Goal: Task Accomplishment & Management: Manage account settings

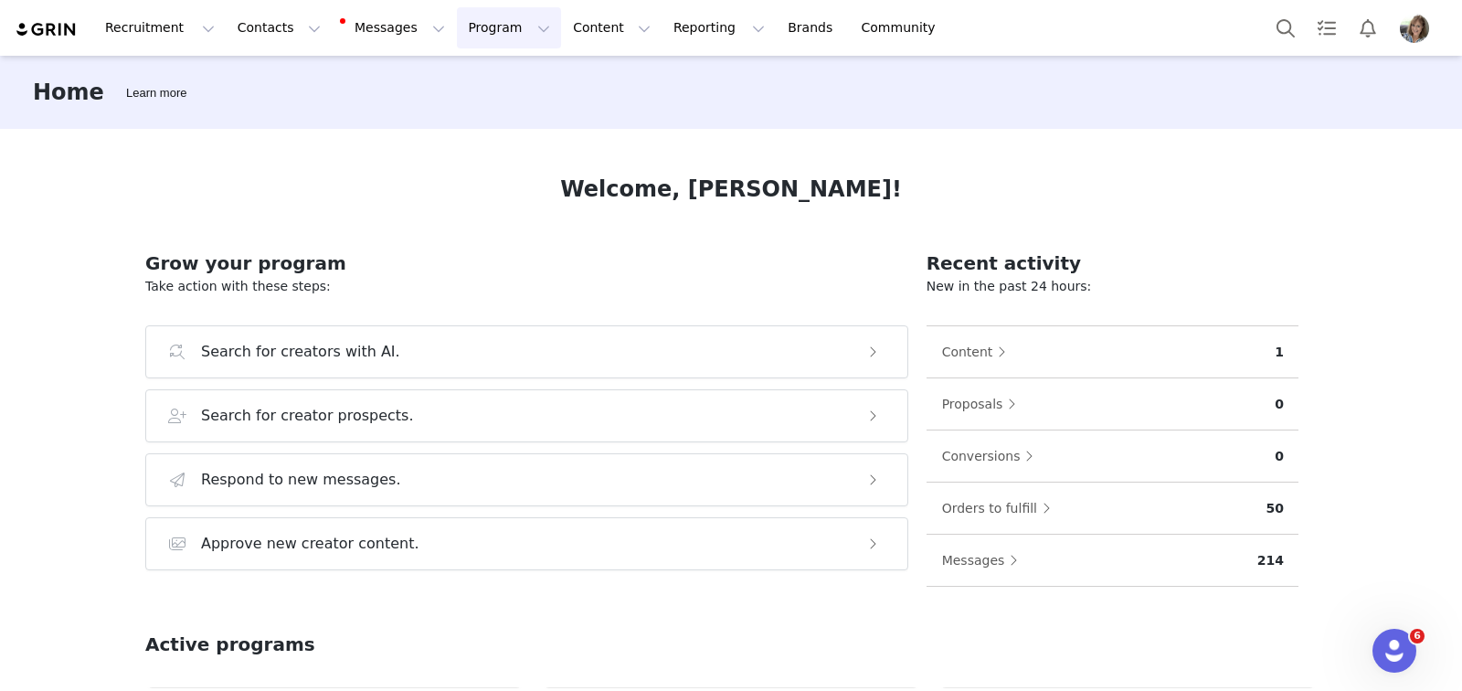
click at [486, 32] on button "Program Program" at bounding box center [509, 27] width 104 height 41
click at [477, 77] on p "Activations" at bounding box center [478, 80] width 70 height 19
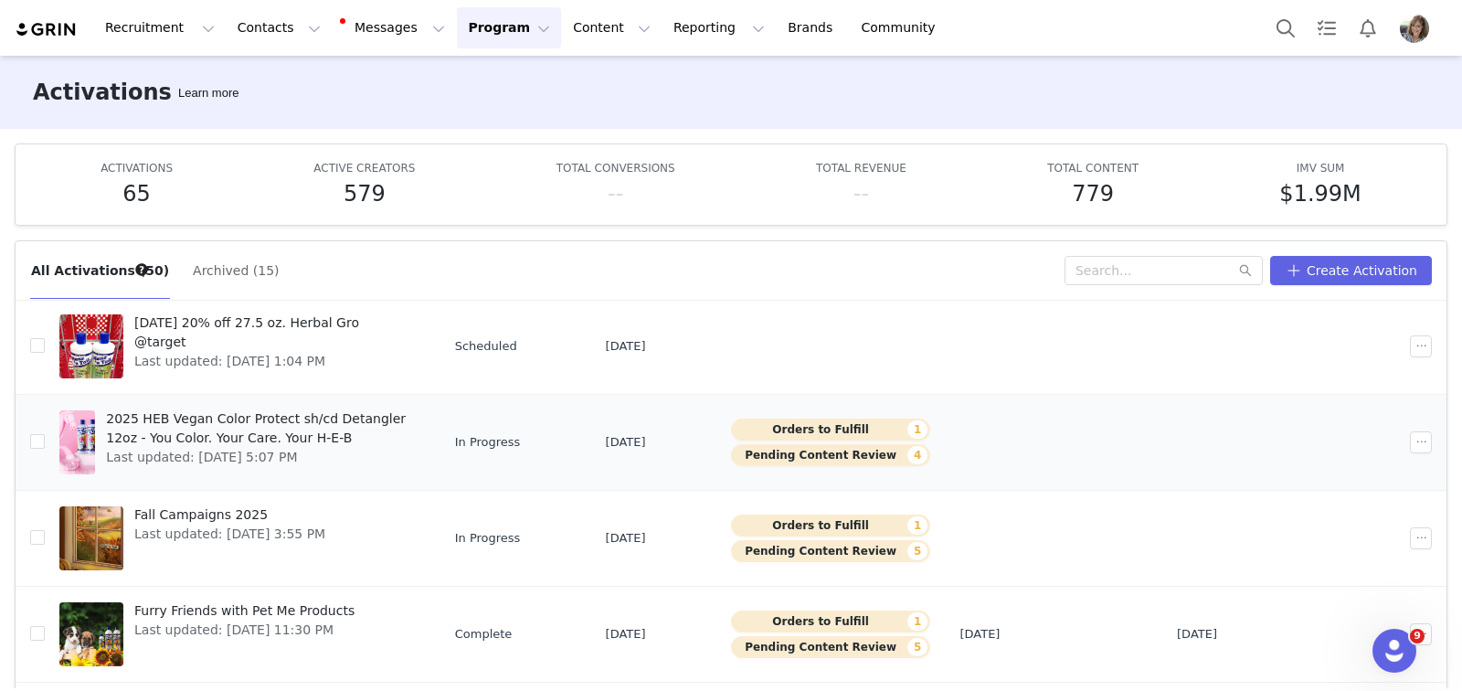
scroll to position [140, 0]
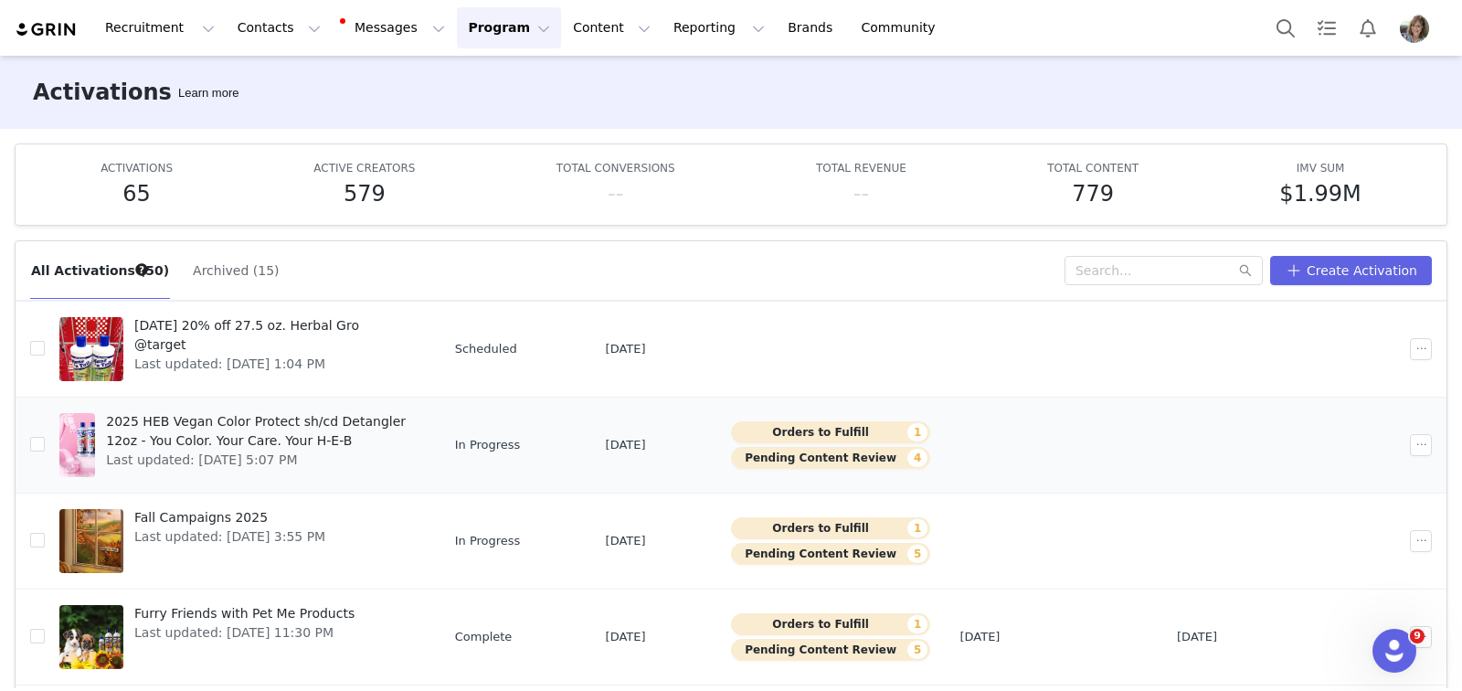
click at [358, 420] on span "2025 HEB Vegan Color Protect sh/cd Detangler 12oz - You Color. Your Care. Your …" at bounding box center [260, 431] width 308 height 38
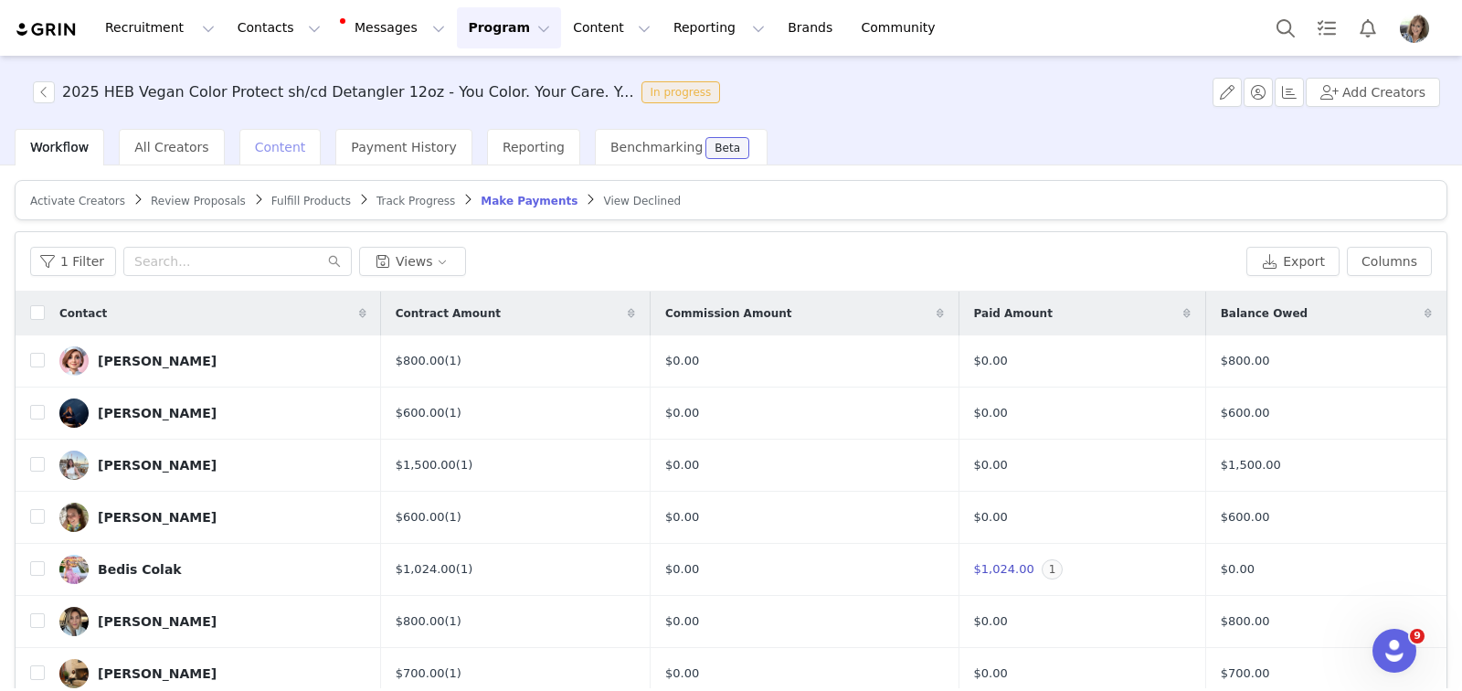
click at [257, 141] on span "Content" at bounding box center [280, 147] width 51 height 15
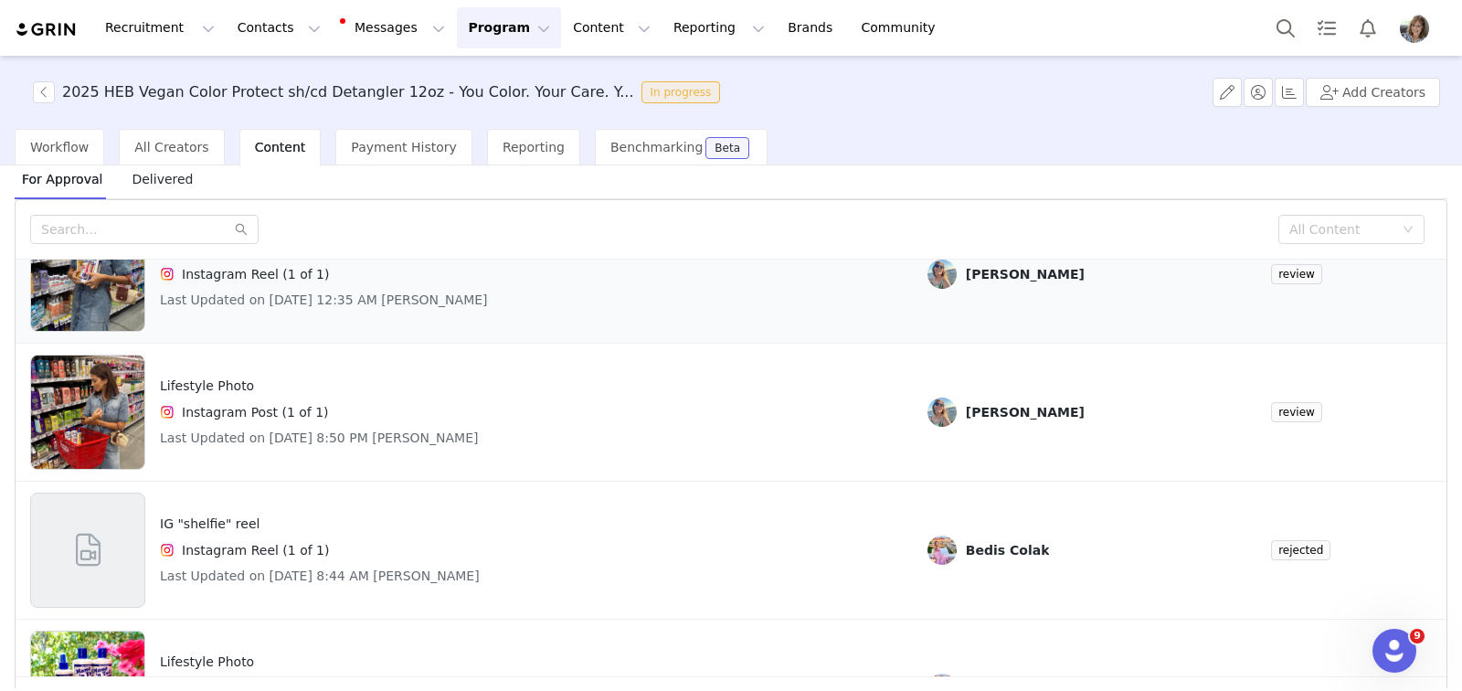
scroll to position [98, 0]
click at [93, 426] on img at bounding box center [87, 413] width 113 height 115
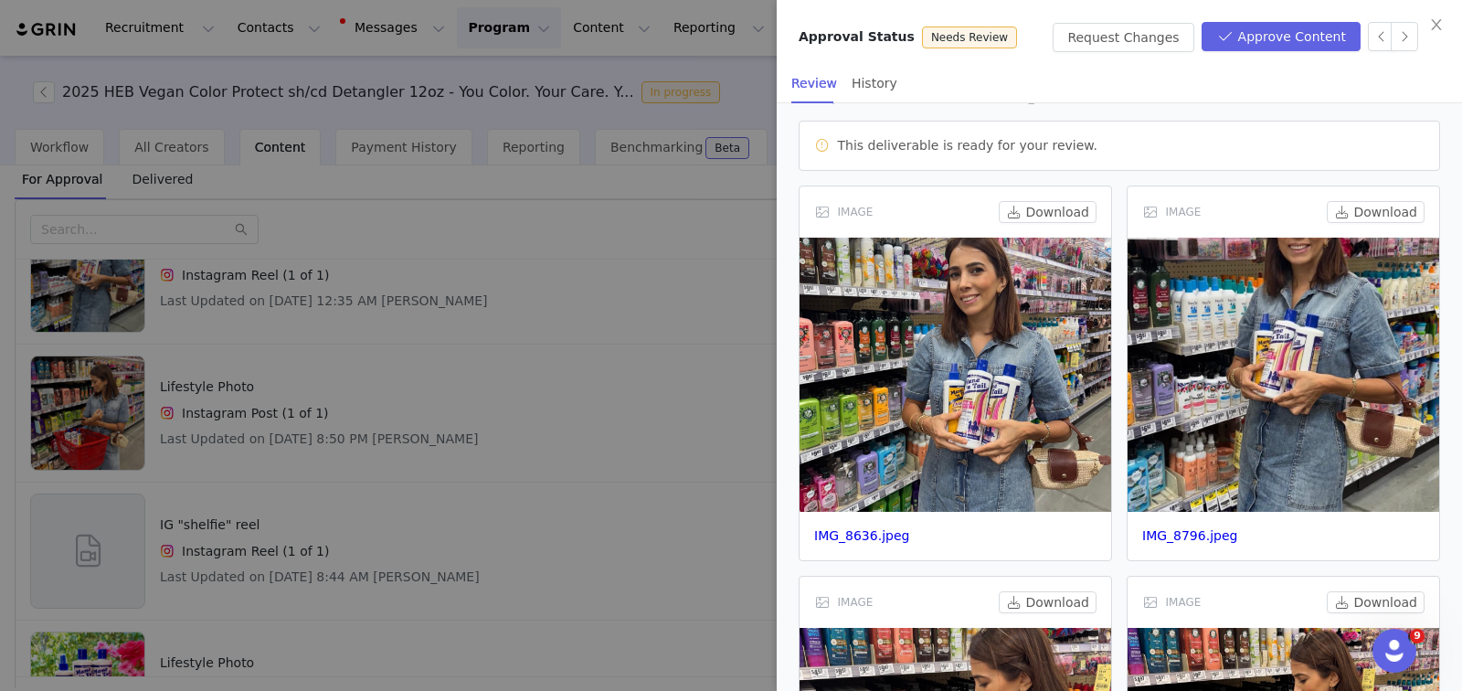
scroll to position [128, 0]
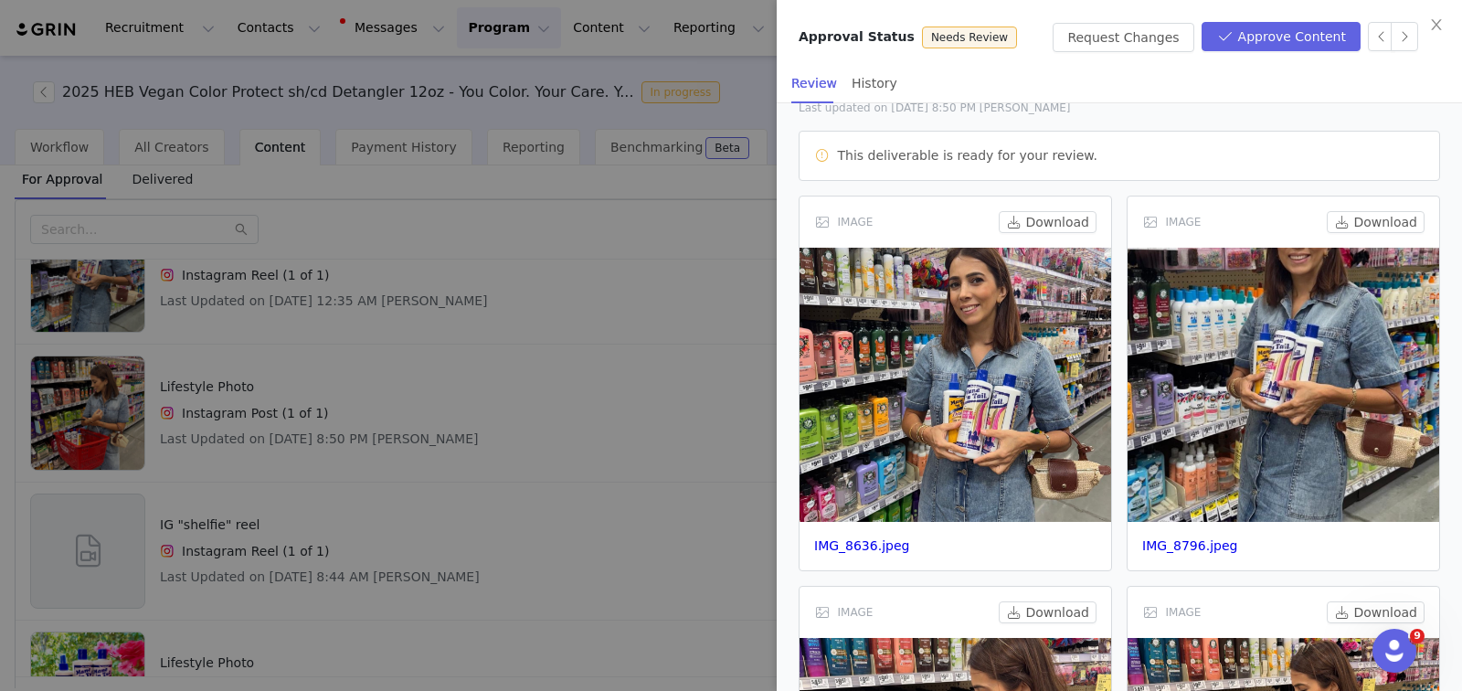
drag, startPoint x: 472, startPoint y: 393, endPoint x: 463, endPoint y: 389, distance: 9.8
click at [472, 392] on div at bounding box center [731, 345] width 1462 height 691
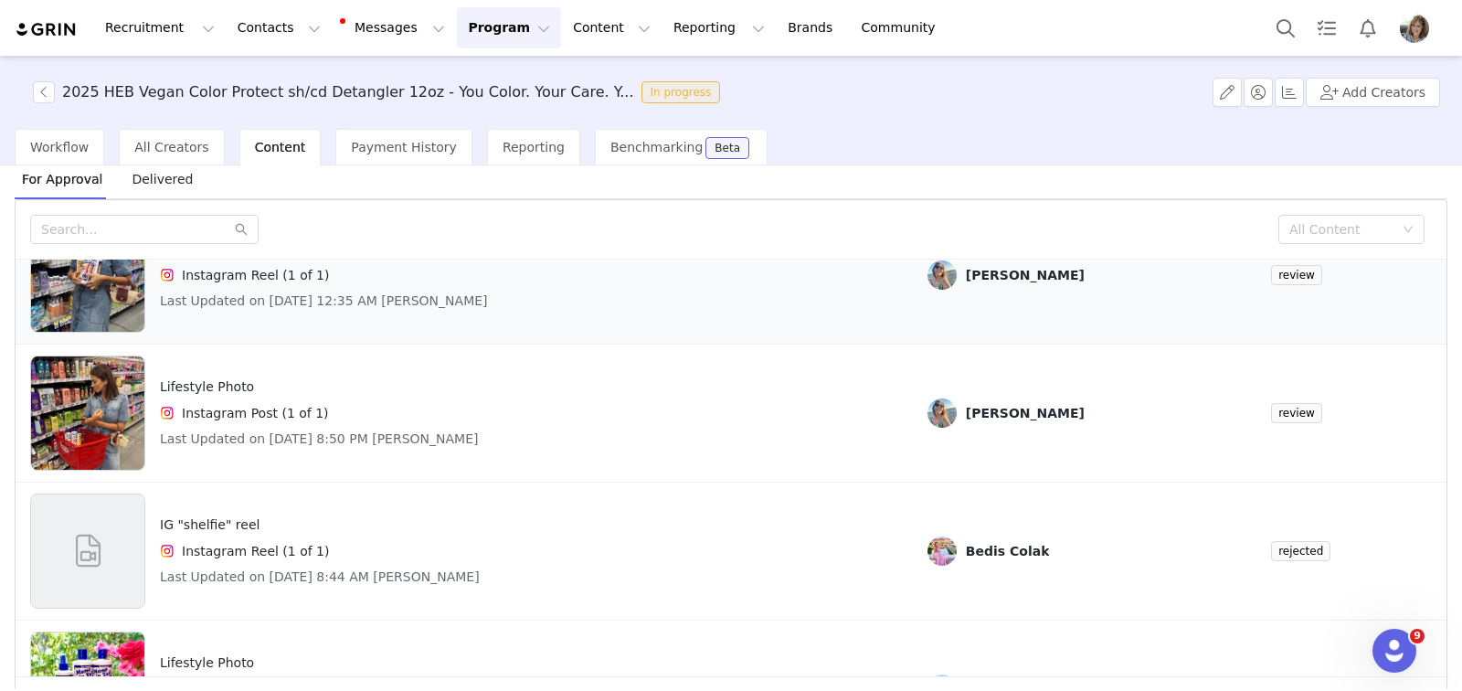
scroll to position [122, 0]
click at [90, 287] on img at bounding box center [87, 275] width 113 height 115
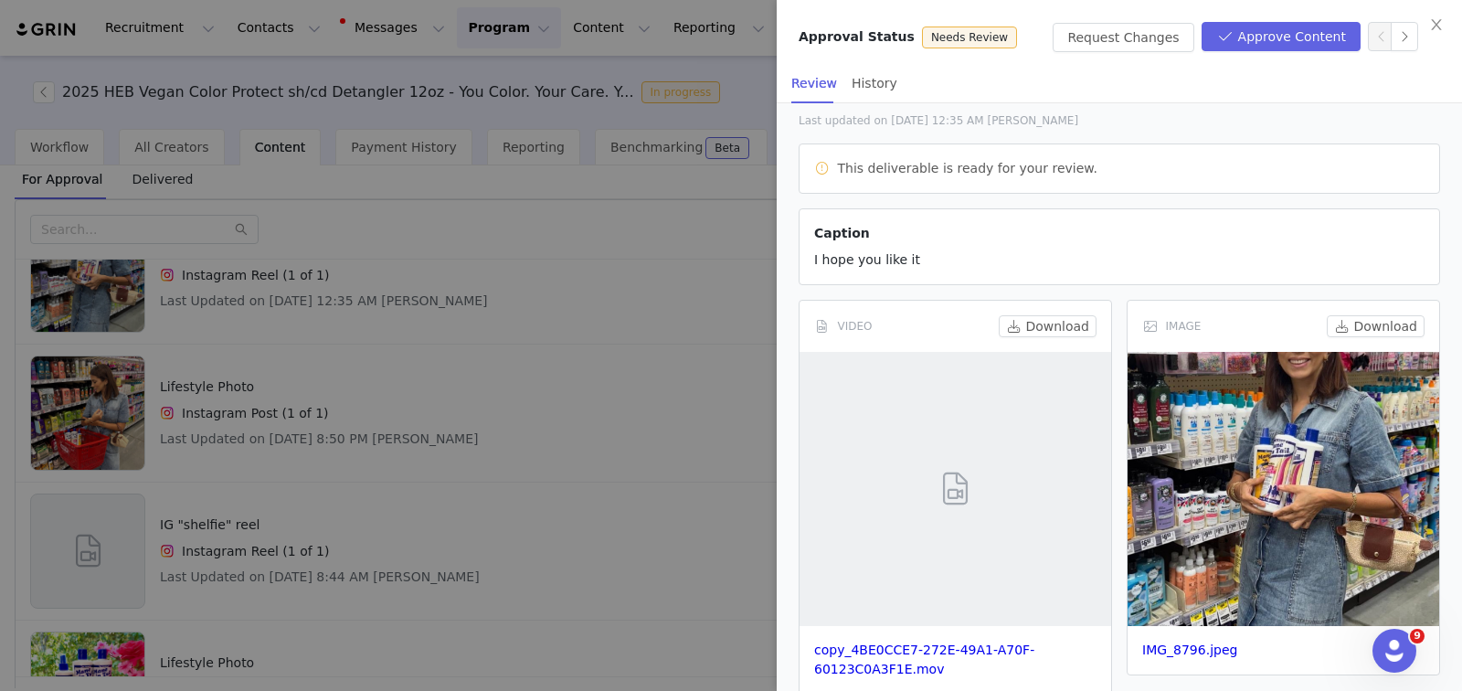
scroll to position [143, 0]
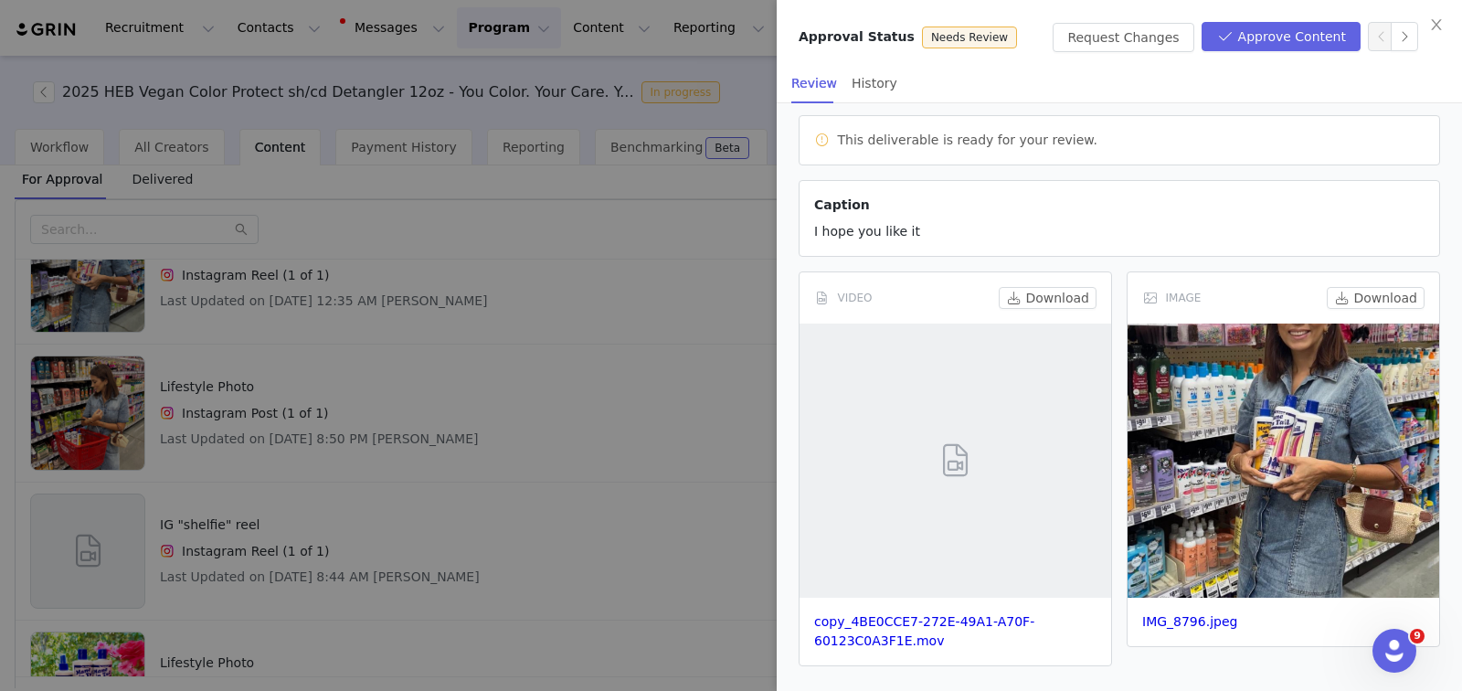
click at [531, 368] on div at bounding box center [731, 345] width 1462 height 691
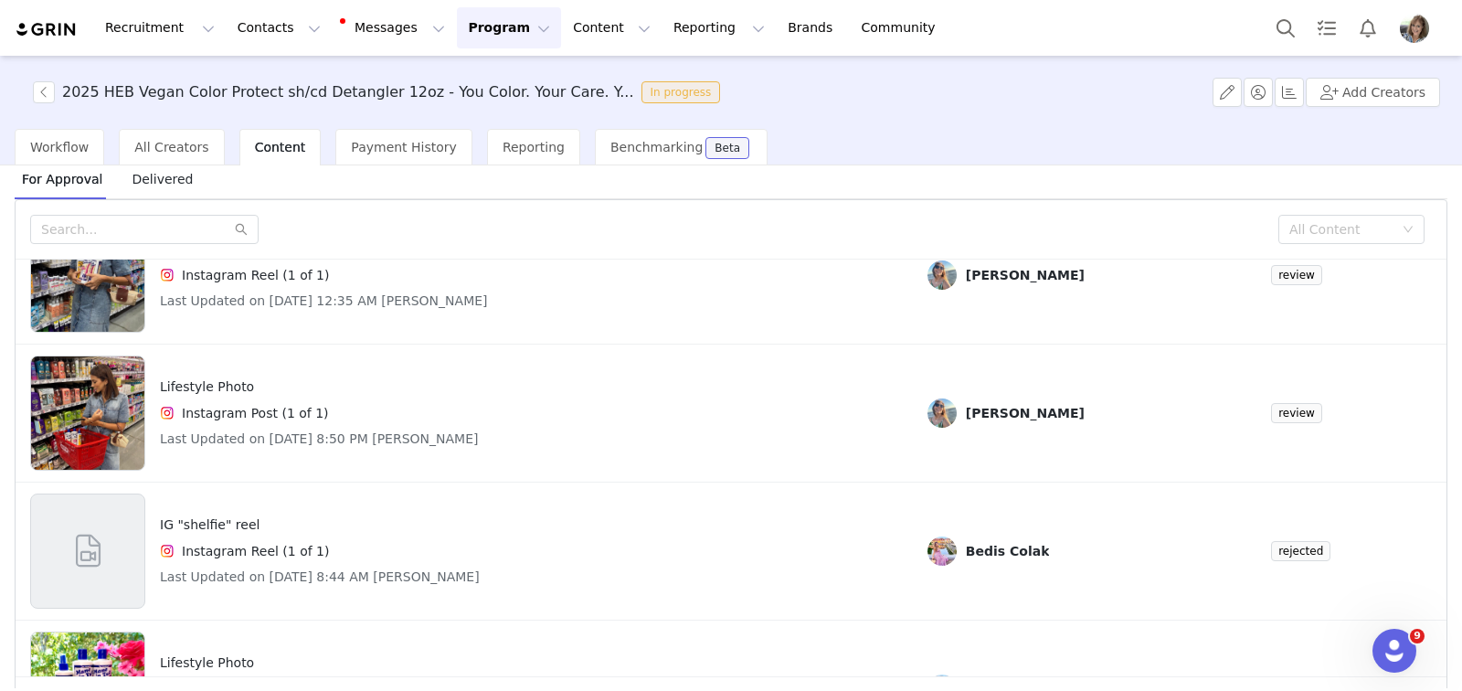
scroll to position [139, 0]
click at [1236, 92] on button "button" at bounding box center [1227, 92] width 29 height 29
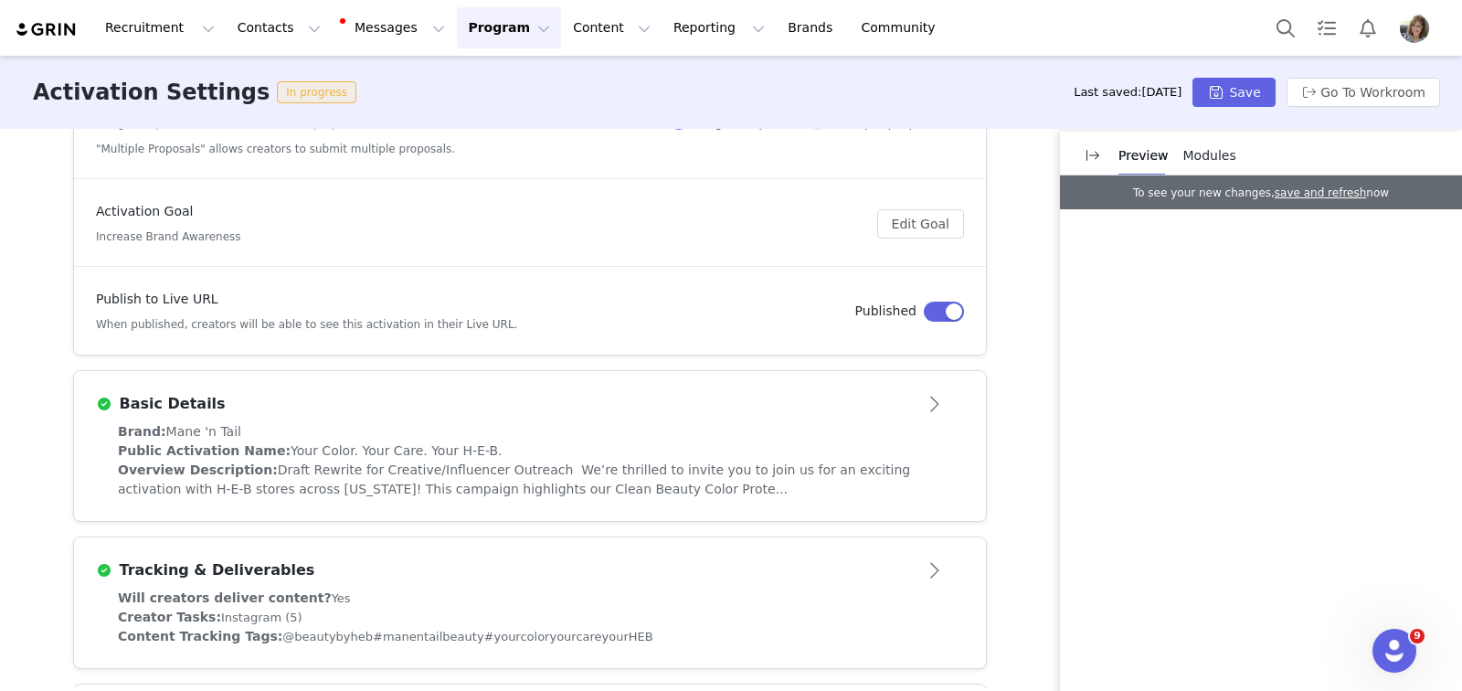
scroll to position [295, 0]
click at [927, 414] on button "Open module" at bounding box center [935, 405] width 57 height 29
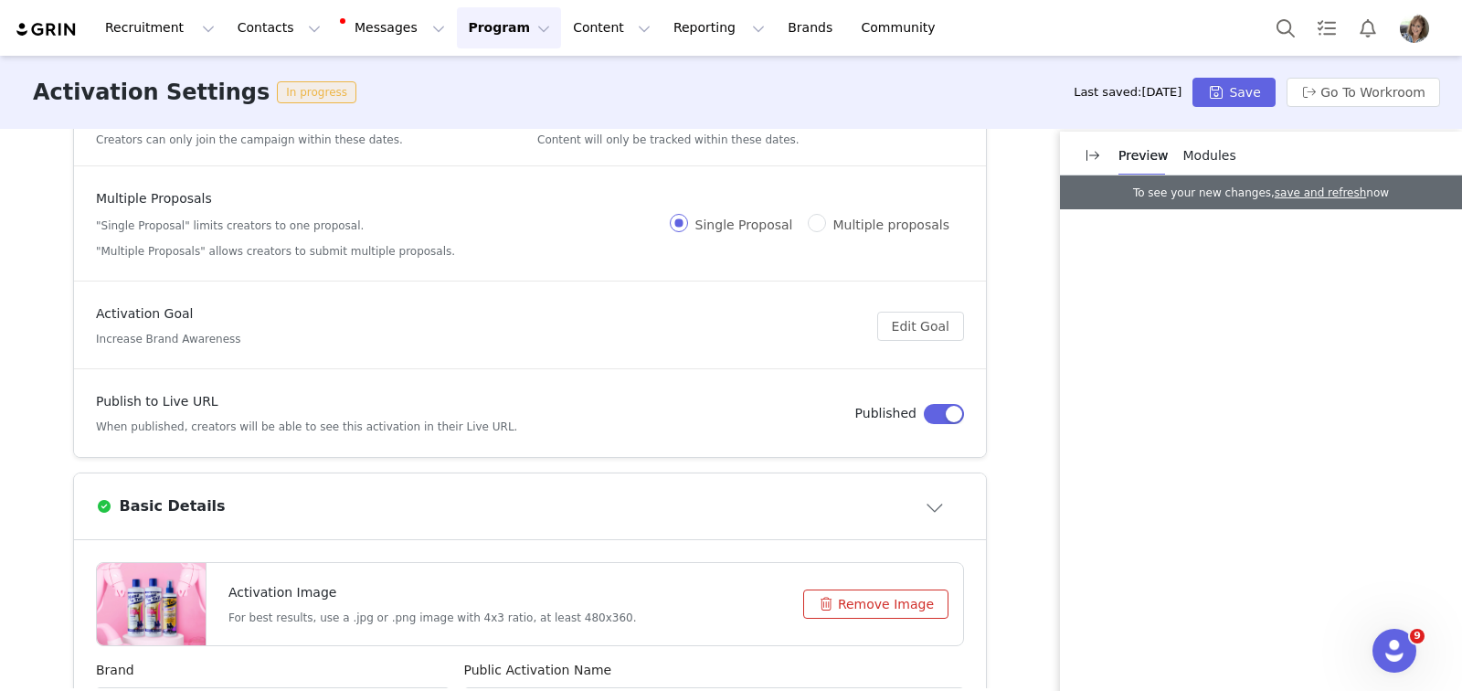
scroll to position [0, 0]
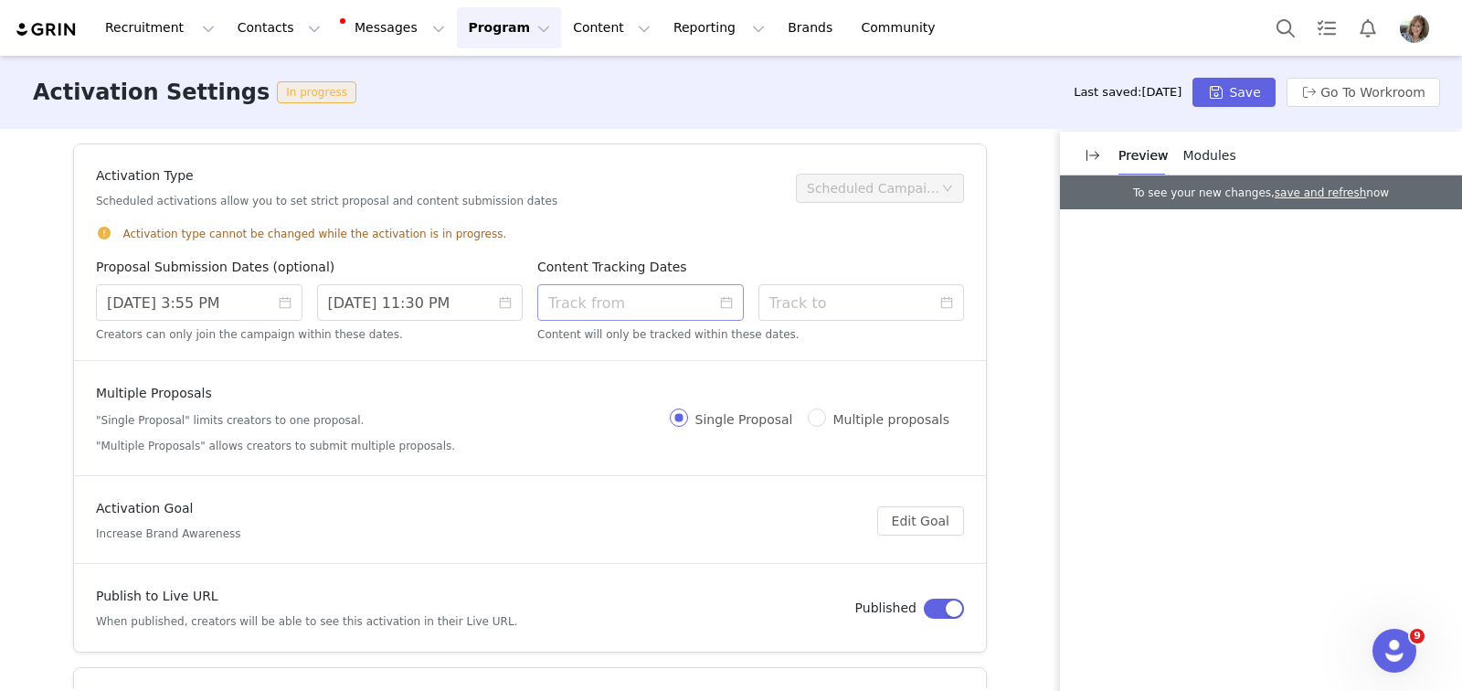
click at [720, 307] on icon "icon: calendar" at bounding box center [726, 303] width 12 height 12
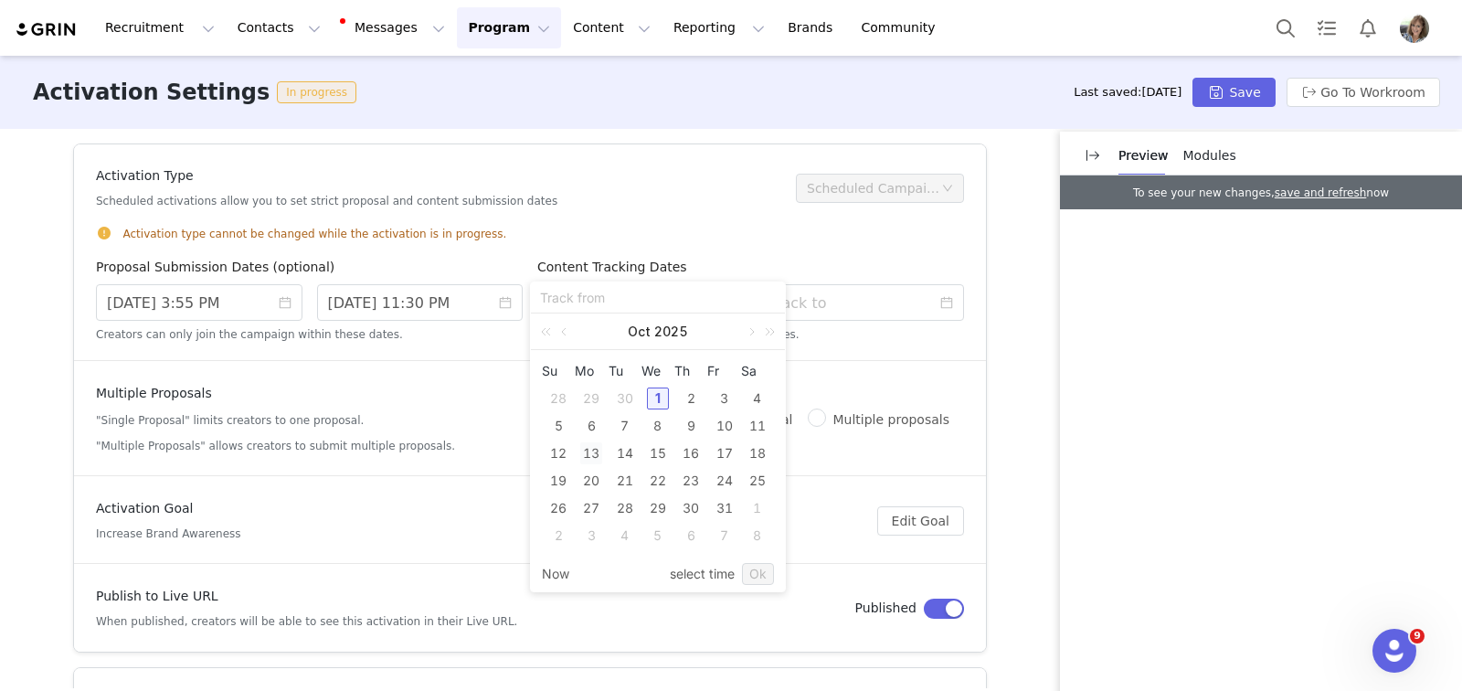
click at [588, 453] on div "13" at bounding box center [591, 453] width 22 height 22
type input "10/13/2025 8:23 AM"
click at [706, 573] on link "select time" at bounding box center [702, 574] width 65 height 35
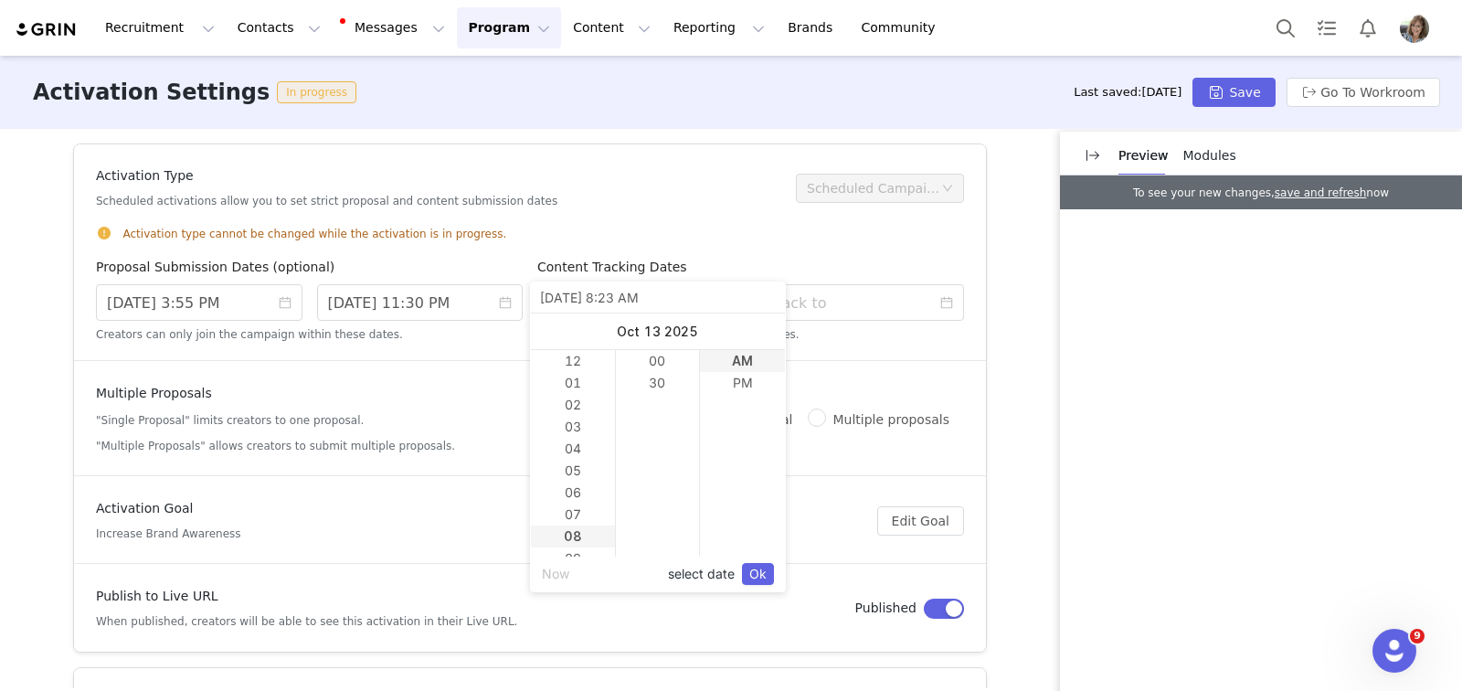
scroll to position [175, 0]
click at [759, 572] on link "Ok" at bounding box center [758, 574] width 32 height 22
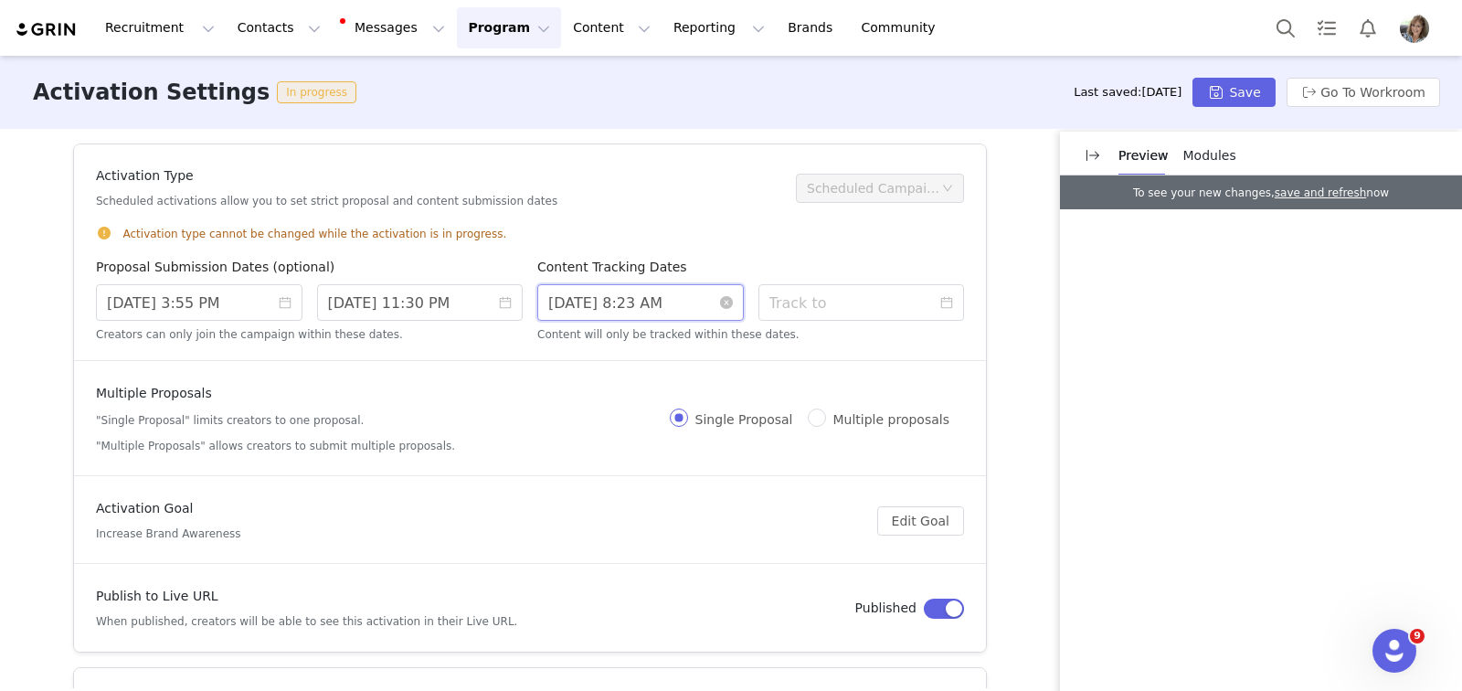
click at [654, 301] on input "10/13/2025 8:23 AM" at bounding box center [640, 302] width 207 height 37
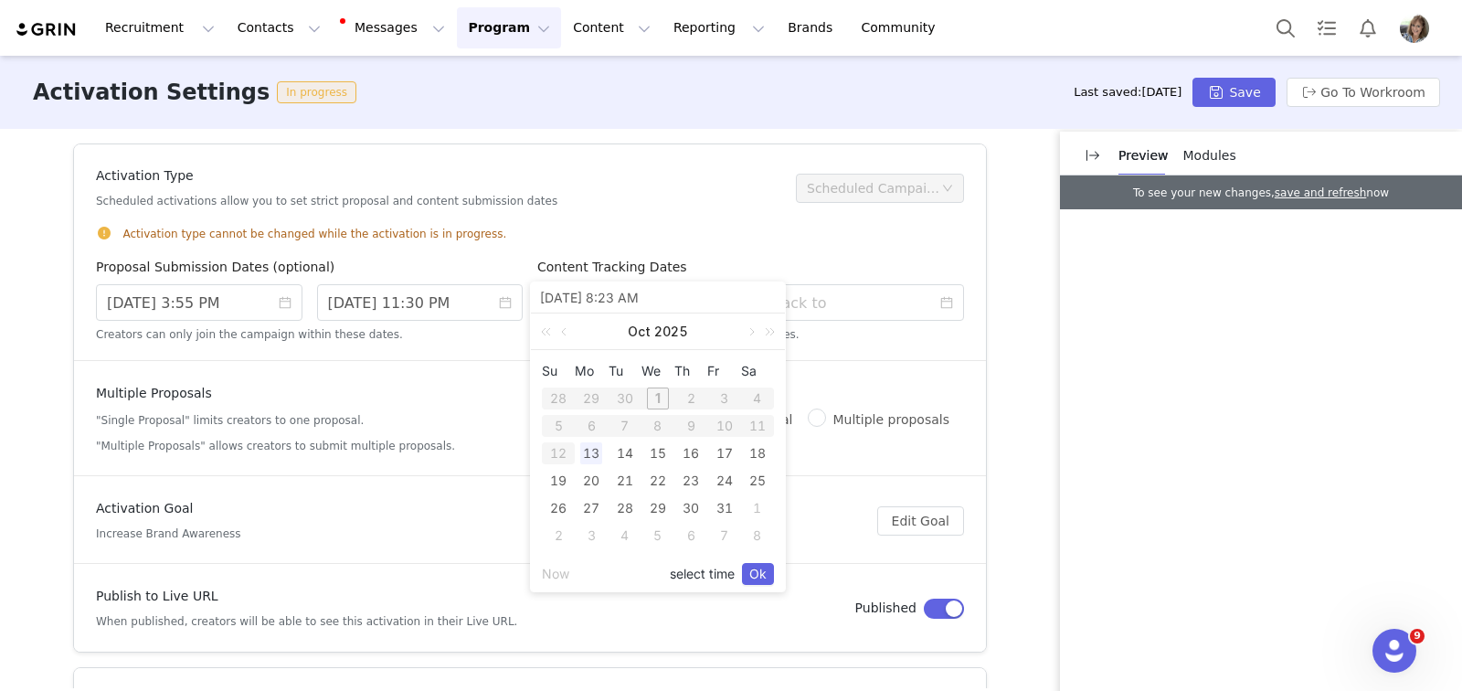
click at [710, 572] on link "select time" at bounding box center [702, 574] width 65 height 35
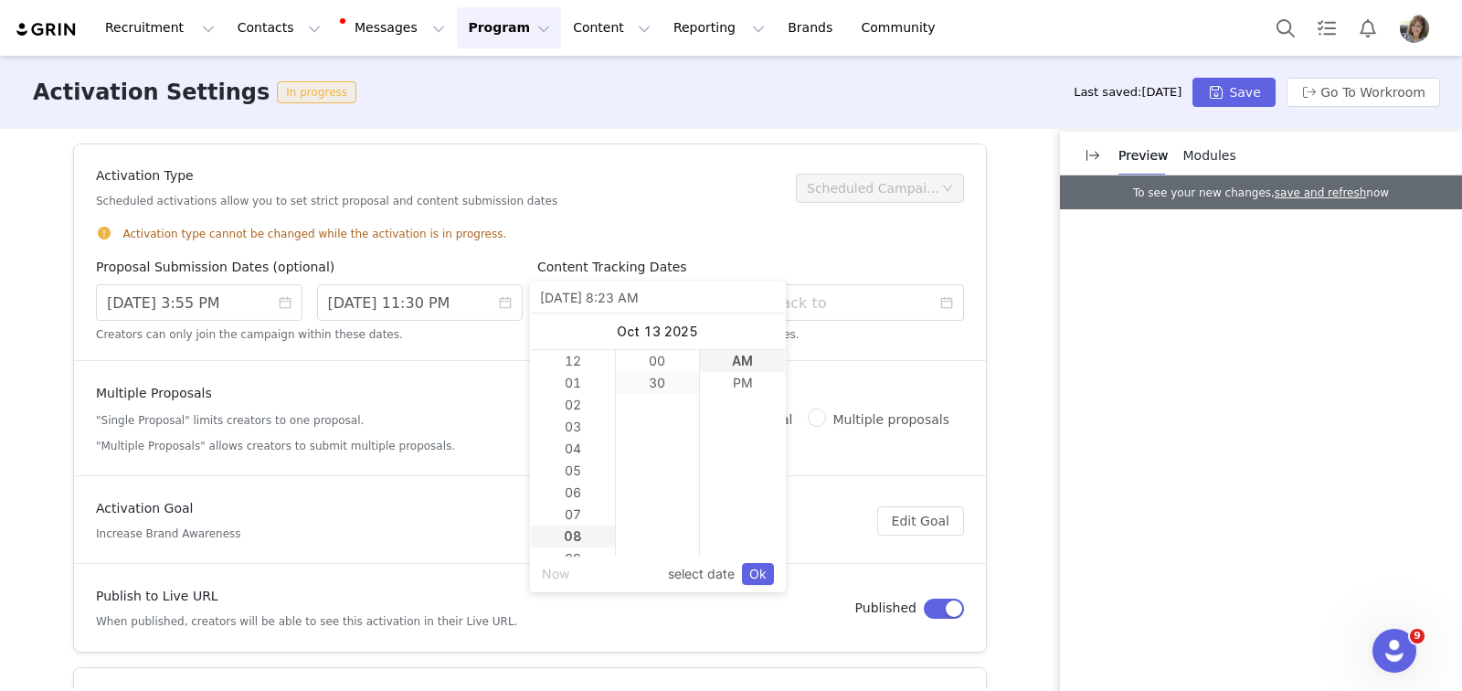
scroll to position [175, 0]
click at [657, 363] on li "00" at bounding box center [658, 361] width 84 height 22
type input "10/13/2025 8:00 AM"
click at [647, 361] on li "00" at bounding box center [658, 361] width 84 height 22
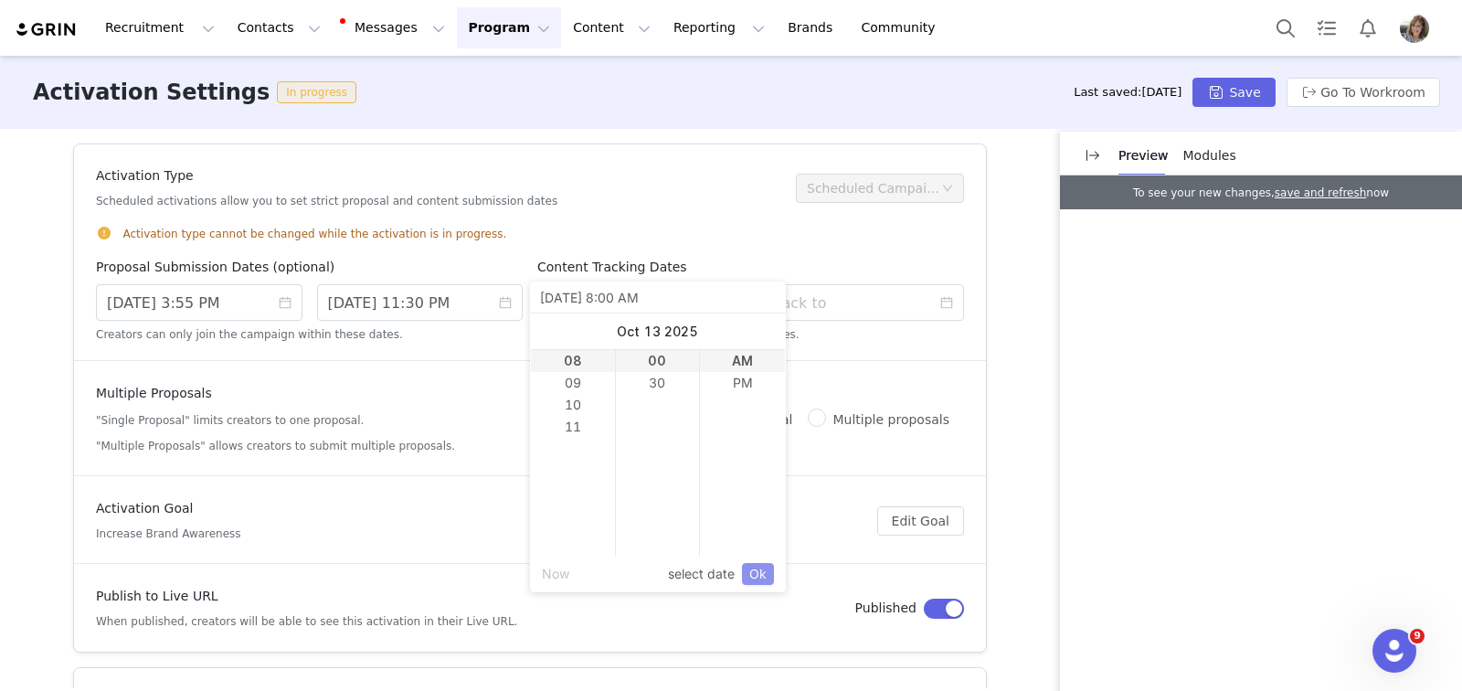
click at [754, 572] on link "Ok" at bounding box center [758, 574] width 32 height 22
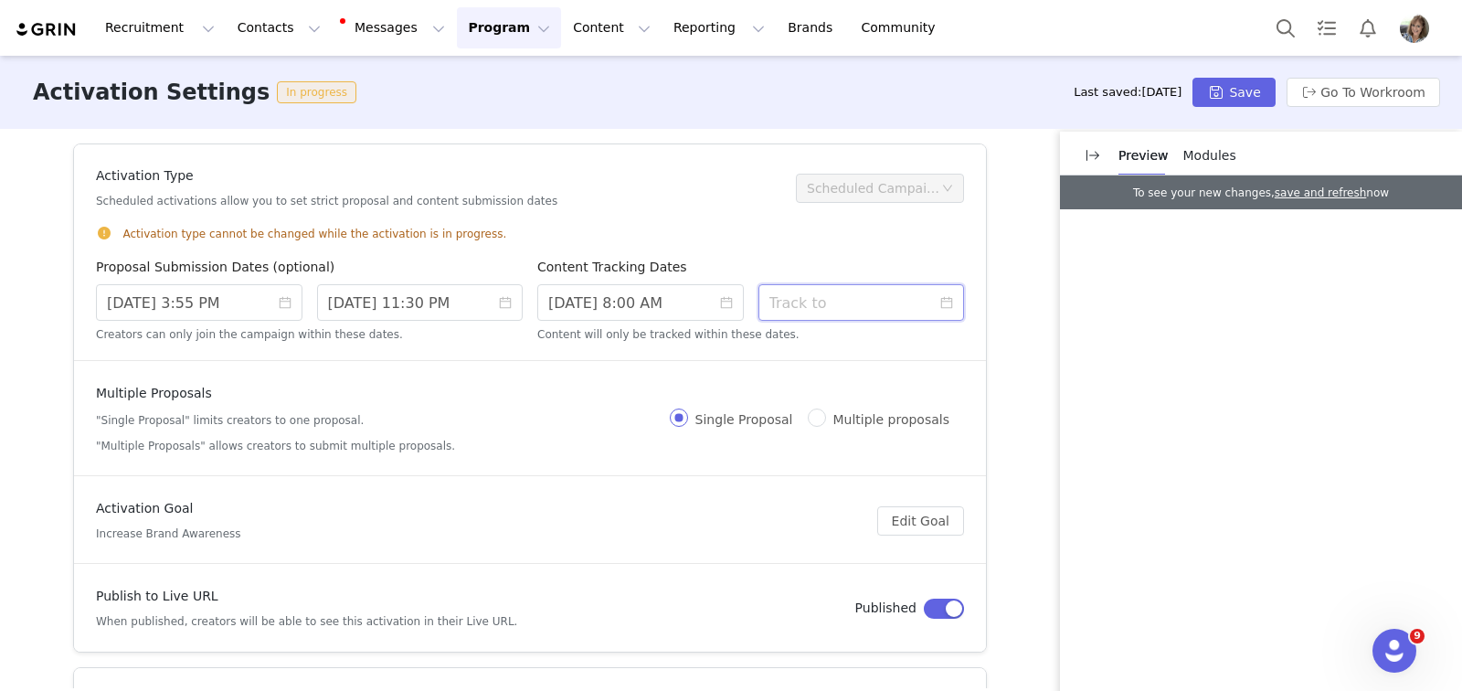
click at [847, 305] on input at bounding box center [862, 302] width 207 height 37
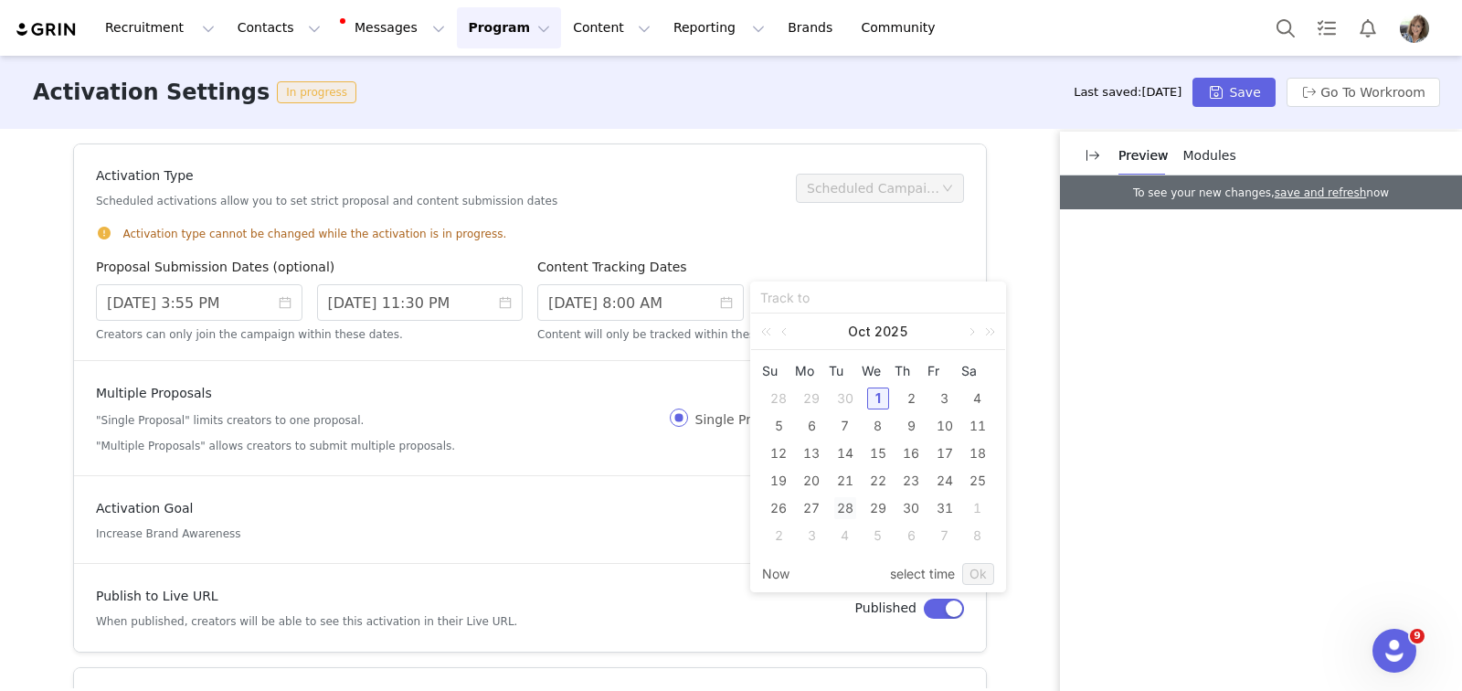
click at [844, 508] on div "28" at bounding box center [845, 508] width 22 height 22
type input "10/28/2025 8:23 AM"
click at [920, 574] on link "select time" at bounding box center [922, 574] width 65 height 35
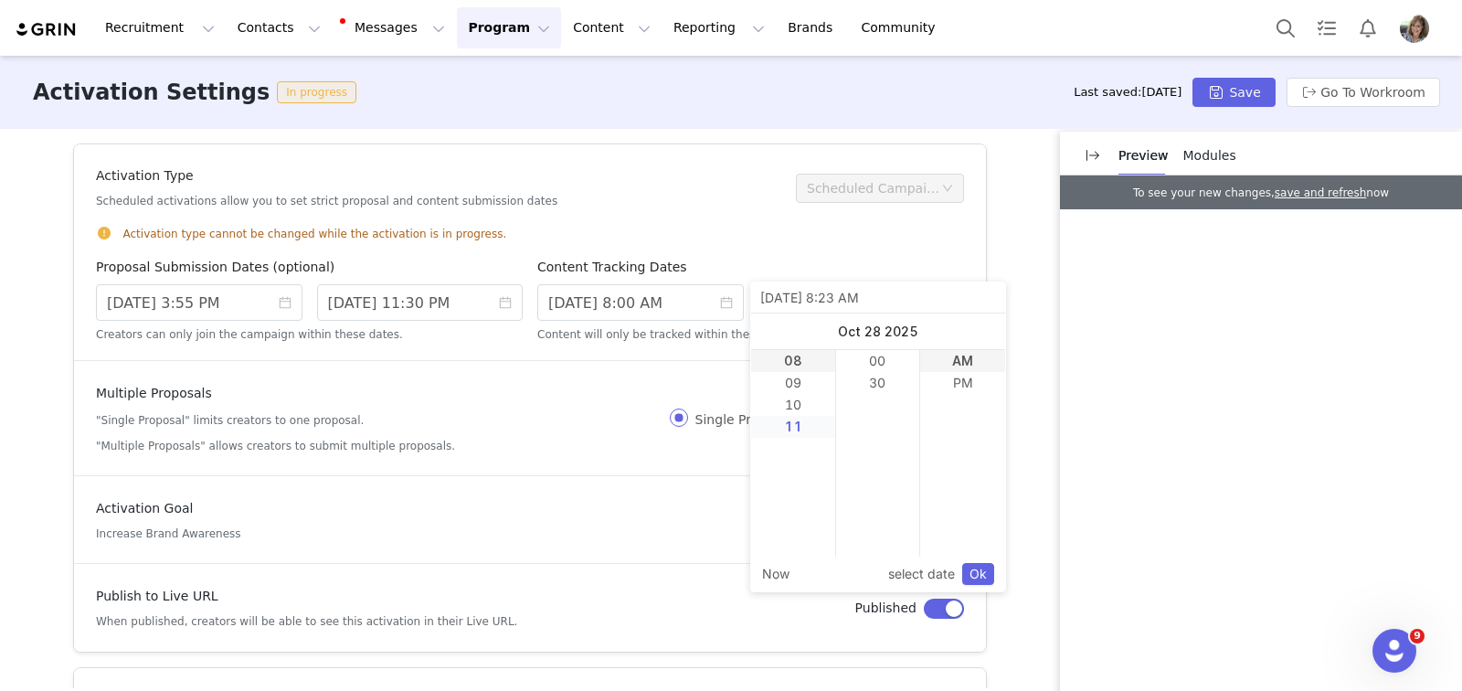
click at [785, 435] on li "11" at bounding box center [793, 427] width 84 height 22
type input "10/28/2025 11:23 AM"
click at [871, 388] on li "30" at bounding box center [878, 383] width 84 height 22
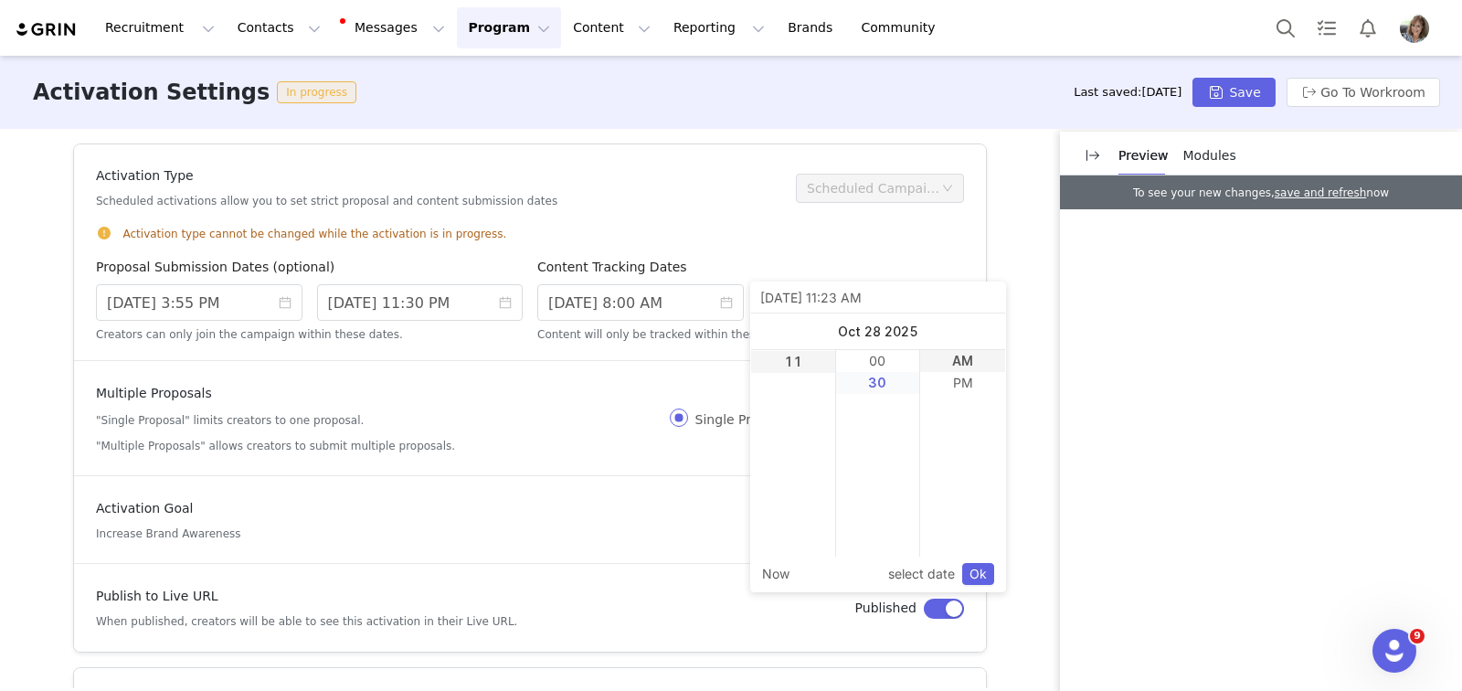
type input "10/28/2025 11:30 AM"
click at [960, 381] on li "PM" at bounding box center [962, 383] width 85 height 22
type input "10/28/2025 11:30 PM"
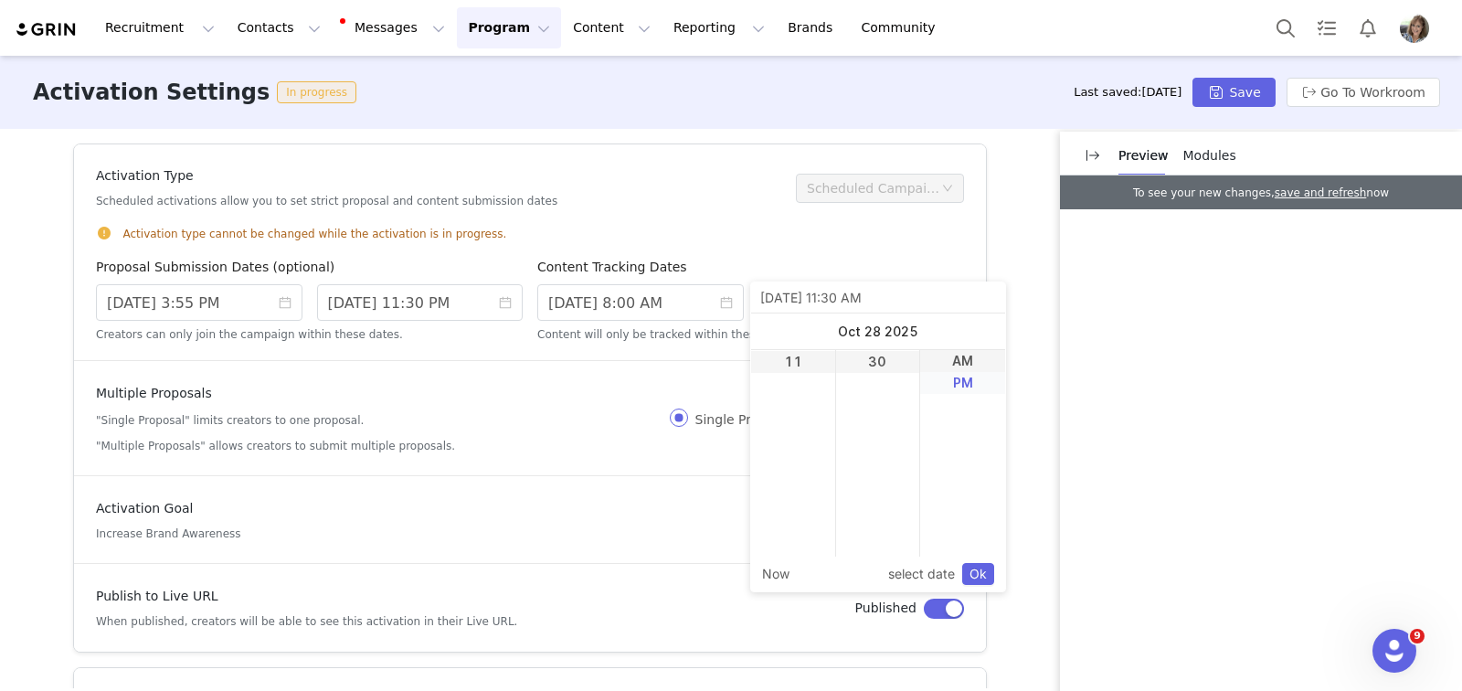
type input "10/28/2025 11:30 PM"
click at [990, 574] on link "Ok" at bounding box center [978, 574] width 32 height 22
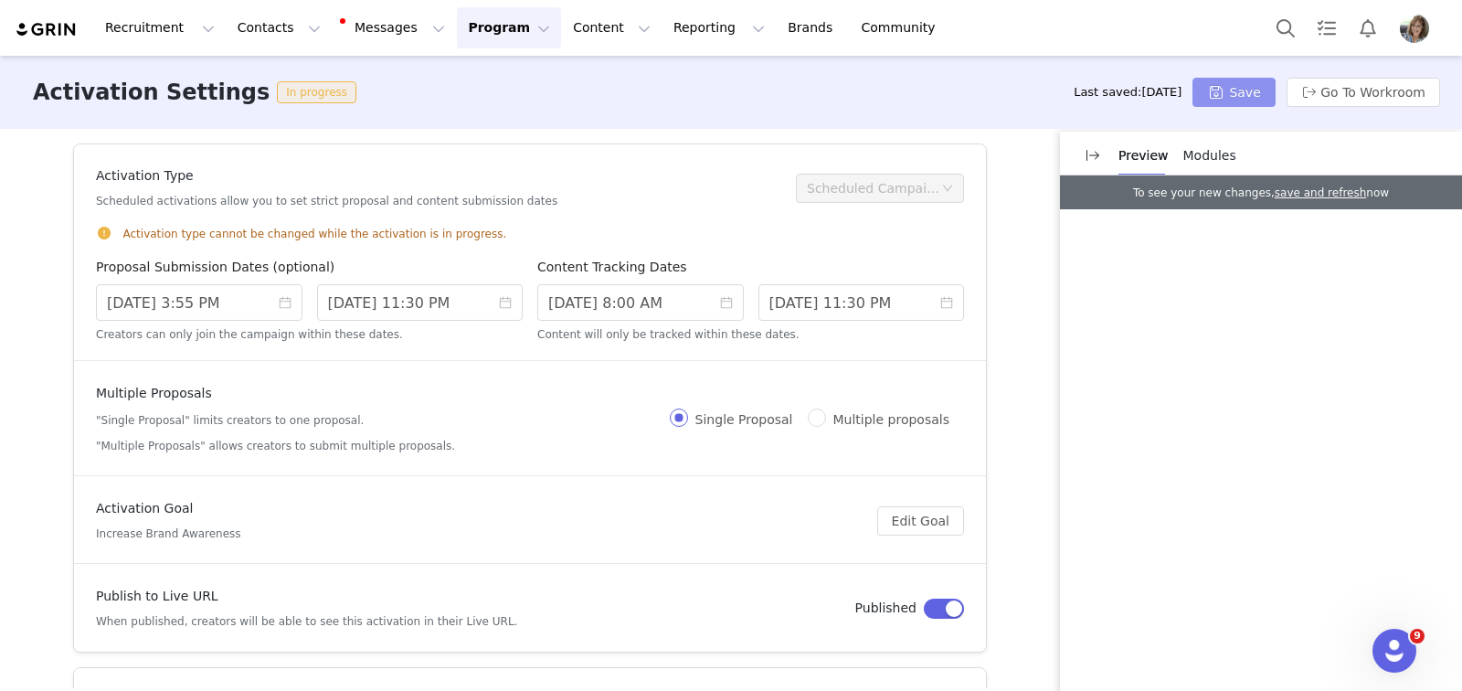
click at [1237, 92] on button "Save" at bounding box center [1234, 92] width 82 height 29
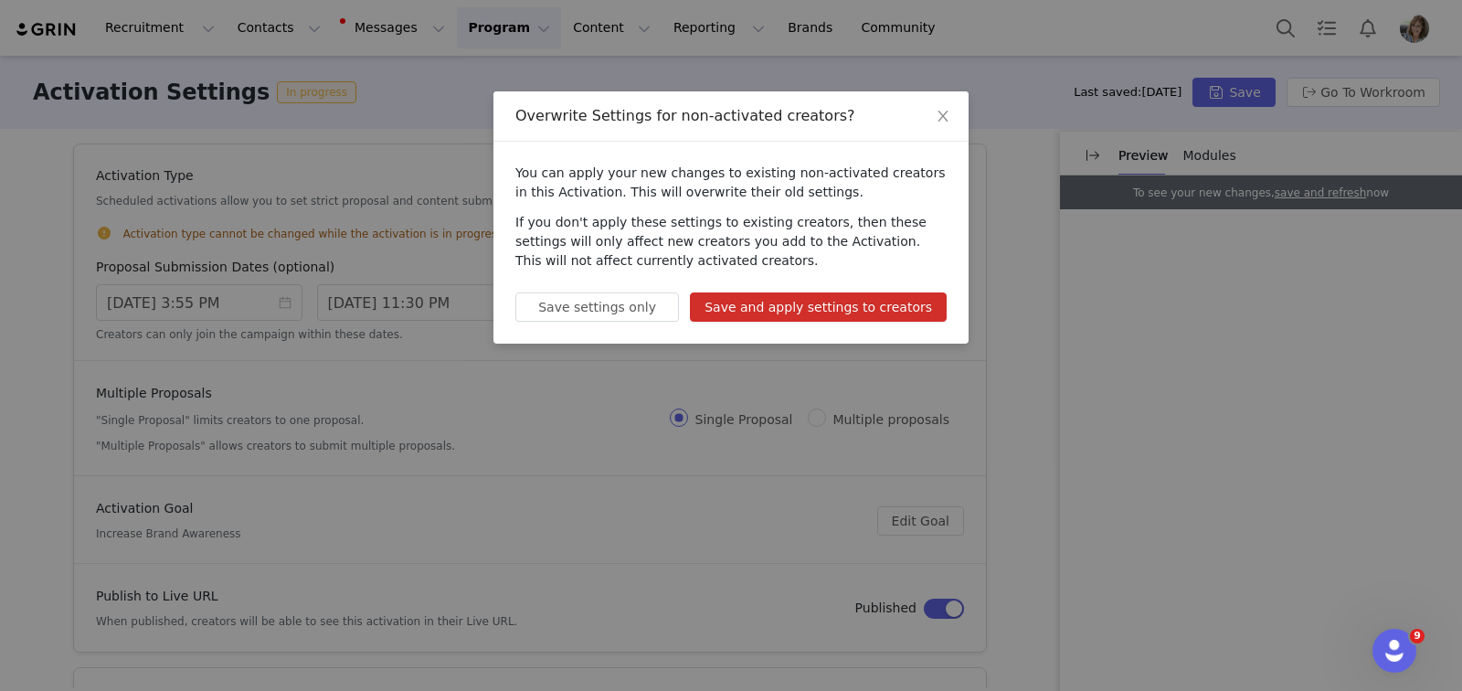
click at [846, 301] on button "Save and apply settings to creators" at bounding box center [818, 306] width 257 height 29
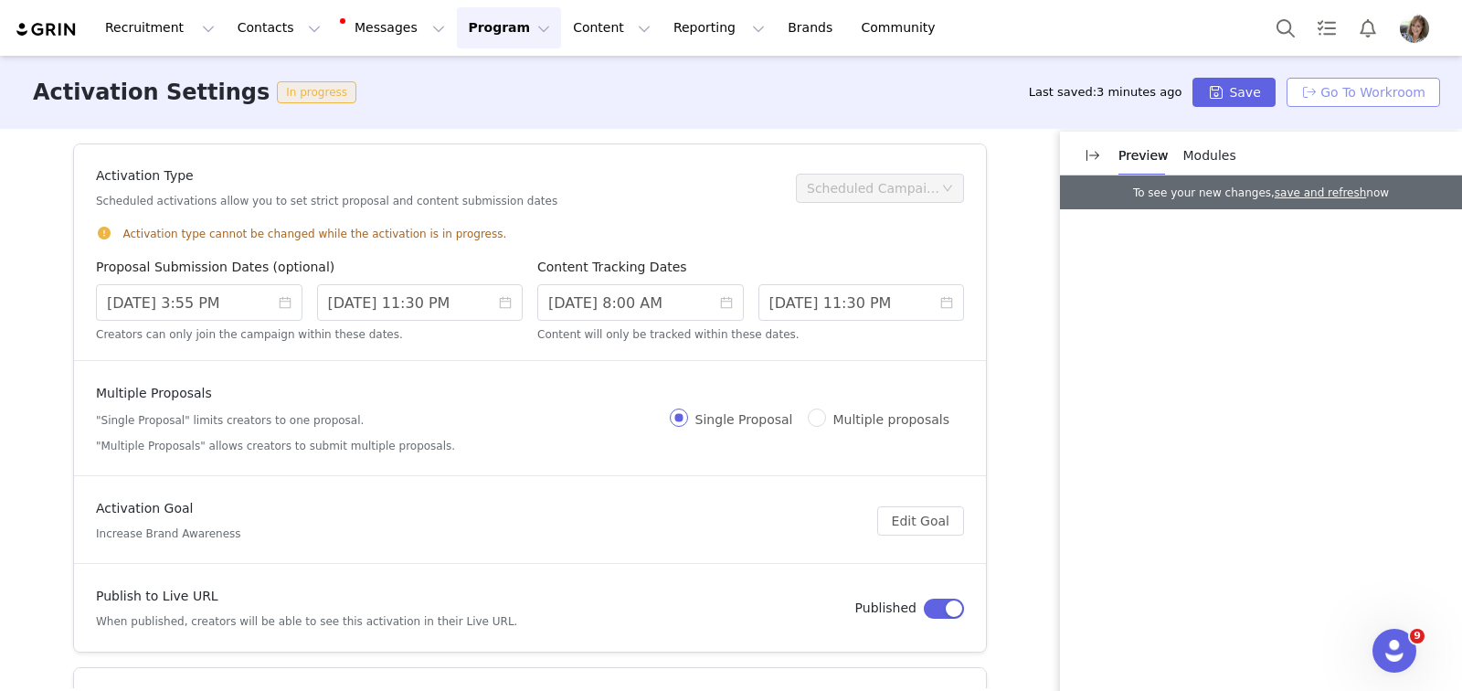
click at [1353, 88] on button "Go To Workroom" at bounding box center [1364, 92] width 154 height 29
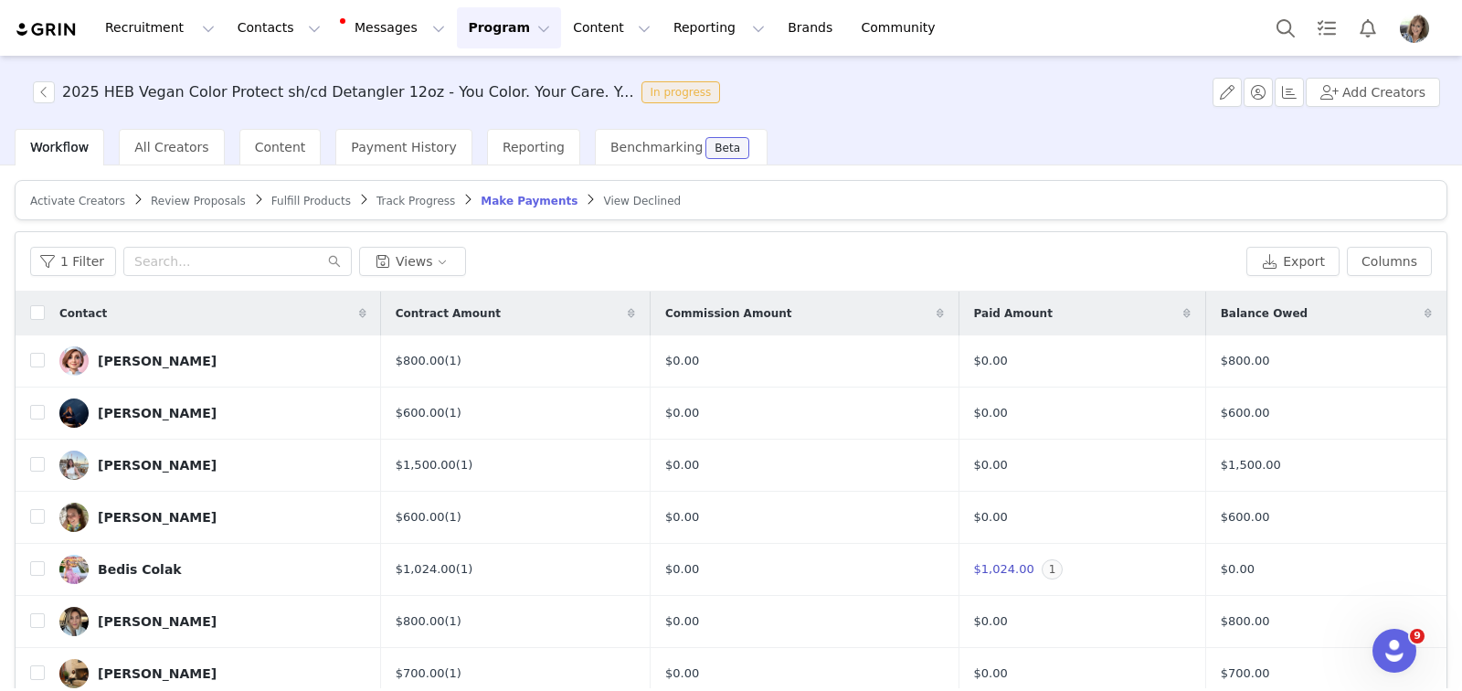
click at [380, 202] on span "Track Progress" at bounding box center [416, 201] width 79 height 13
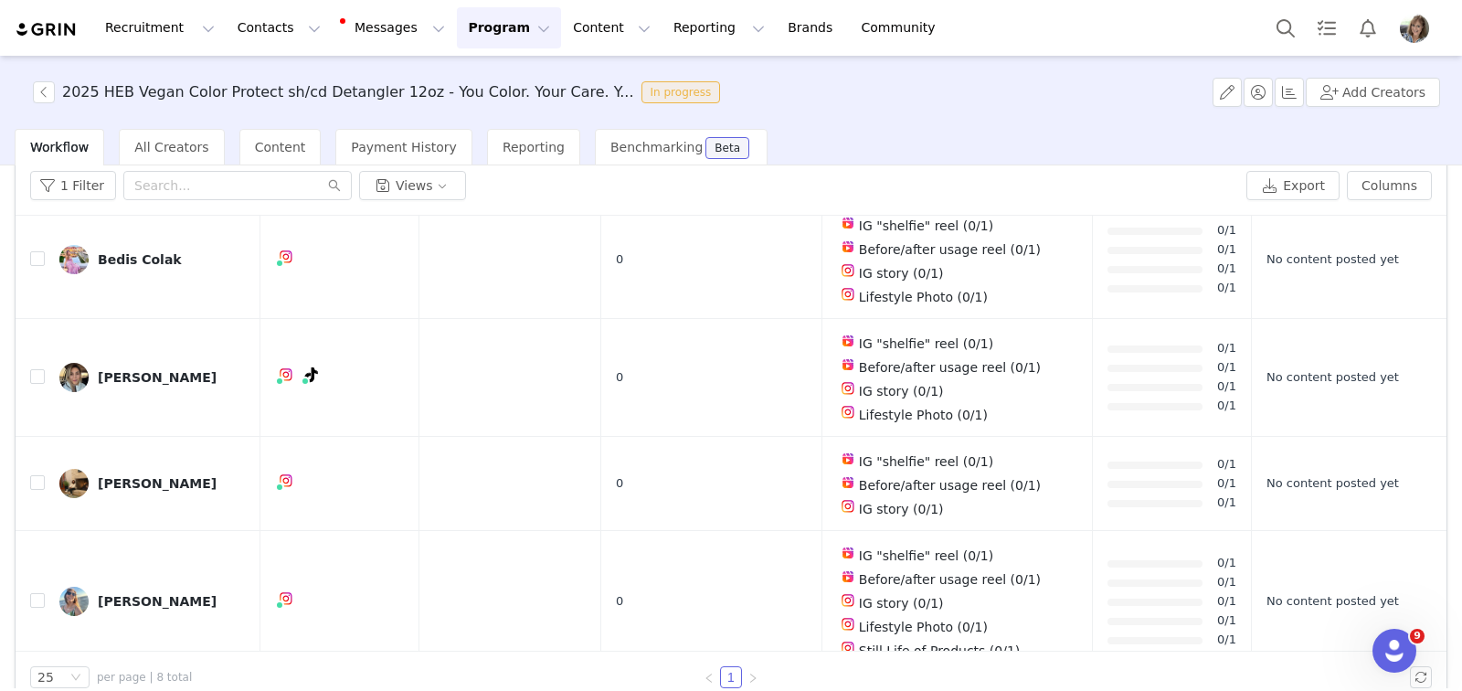
scroll to position [80, 0]
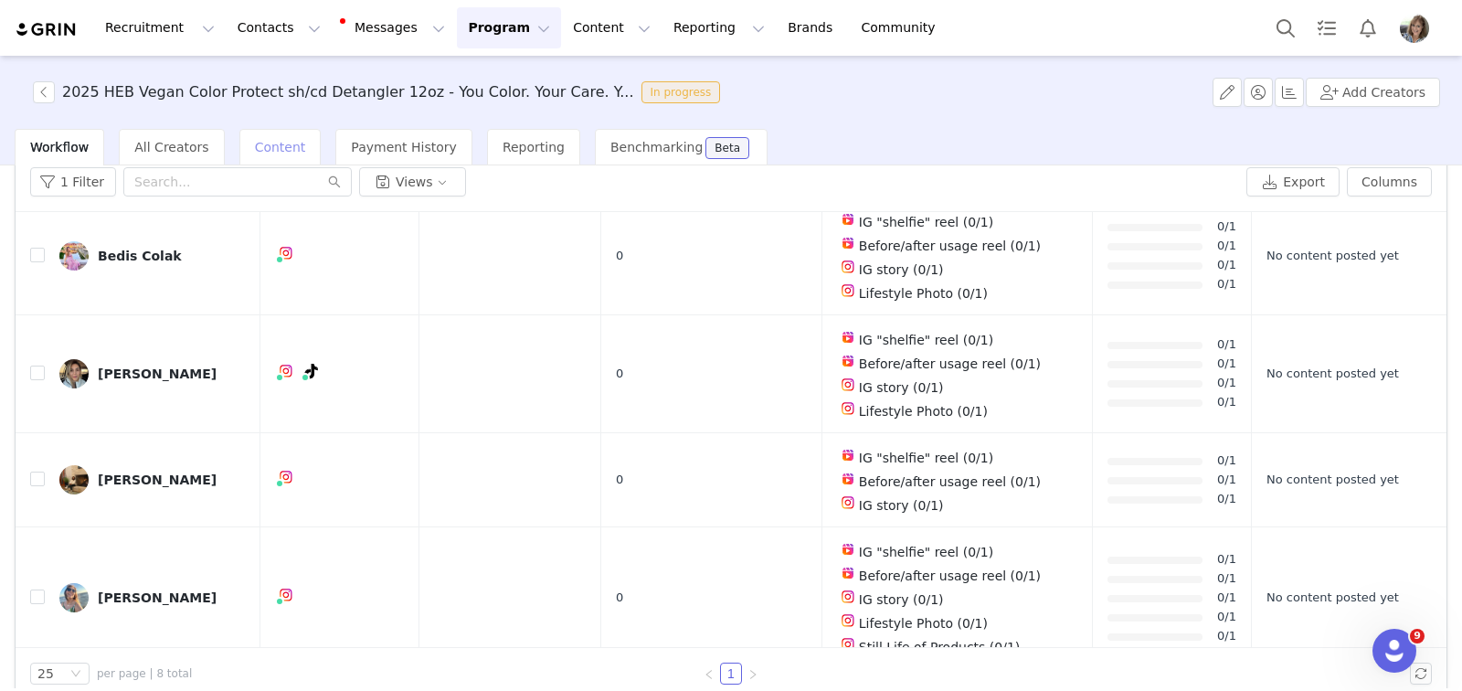
click at [269, 146] on span "Content" at bounding box center [280, 147] width 51 height 15
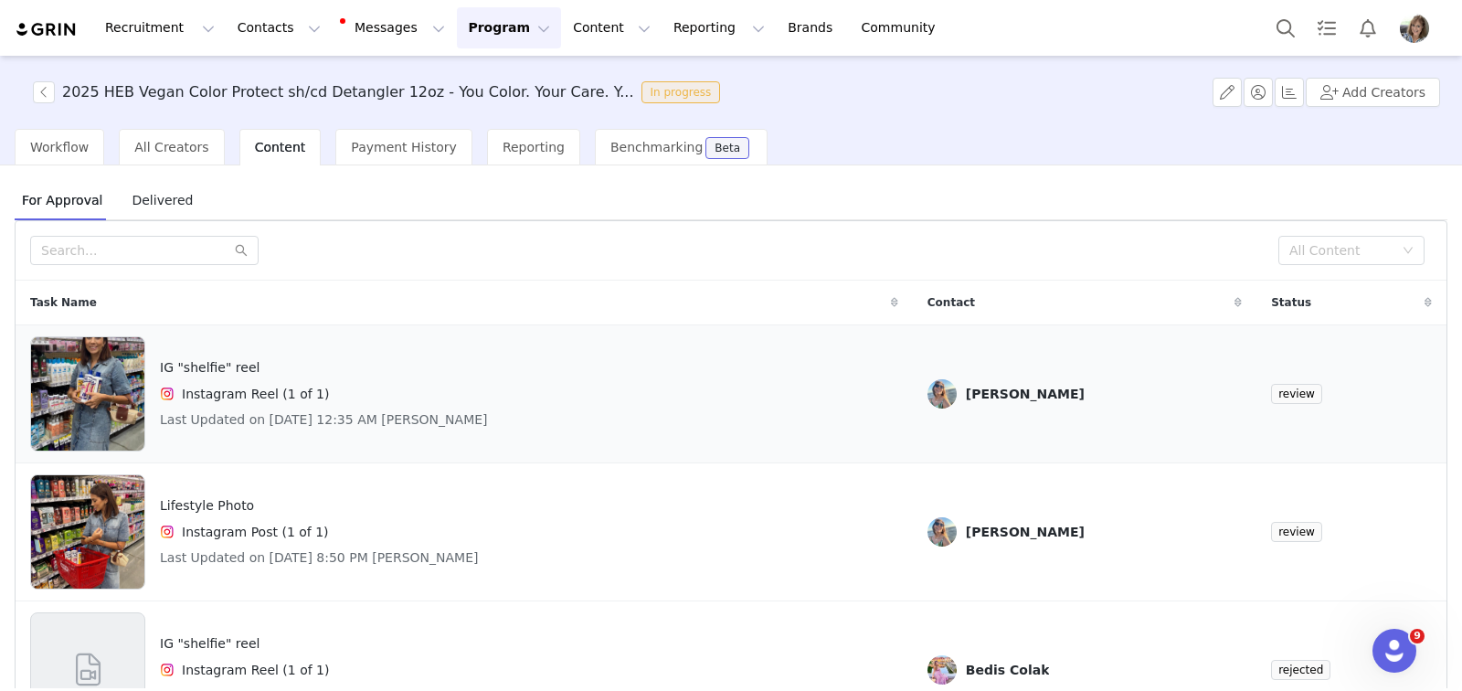
click at [472, 402] on div "IG "shelfie" reel Instagram Reel (1 of 1) Last Updated on Oct 1, 2025 12:35 AM …" at bounding box center [464, 393] width 868 height 115
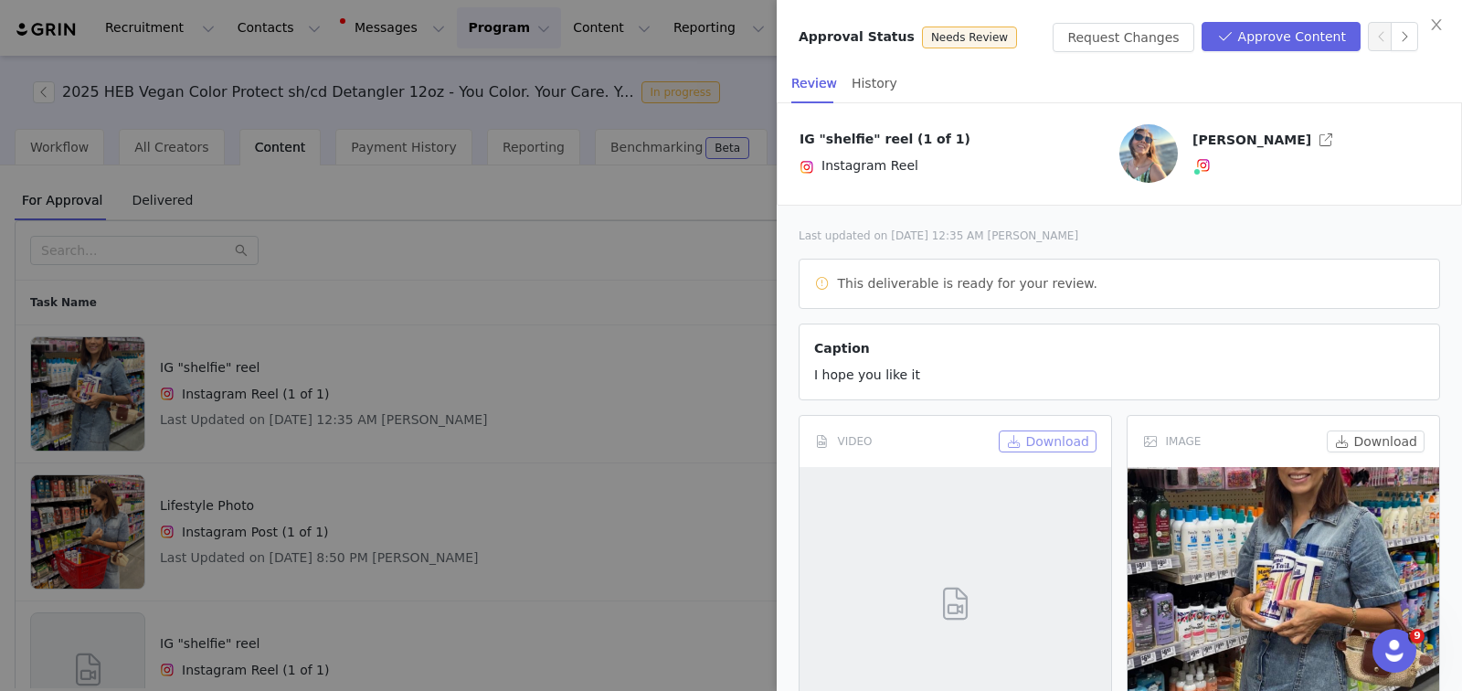
click at [1017, 440] on button "Download" at bounding box center [1048, 441] width 98 height 22
click at [1332, 439] on button "Download" at bounding box center [1376, 441] width 98 height 22
click at [1274, 41] on button "Approve Content" at bounding box center [1281, 36] width 159 height 29
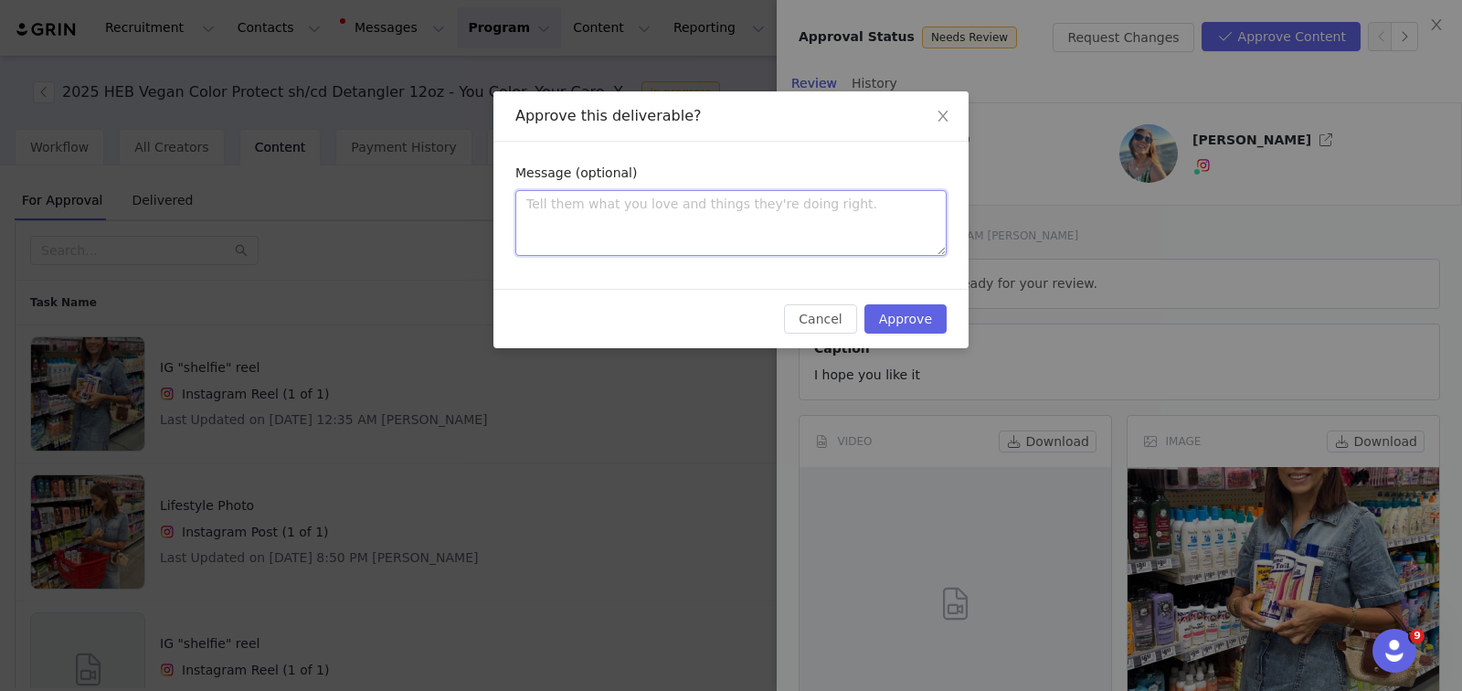
click at [672, 221] on textarea at bounding box center [730, 223] width 431 height 66
type textarea "S"
type textarea "Se"
type textarea "Sel"
type textarea "Seld"
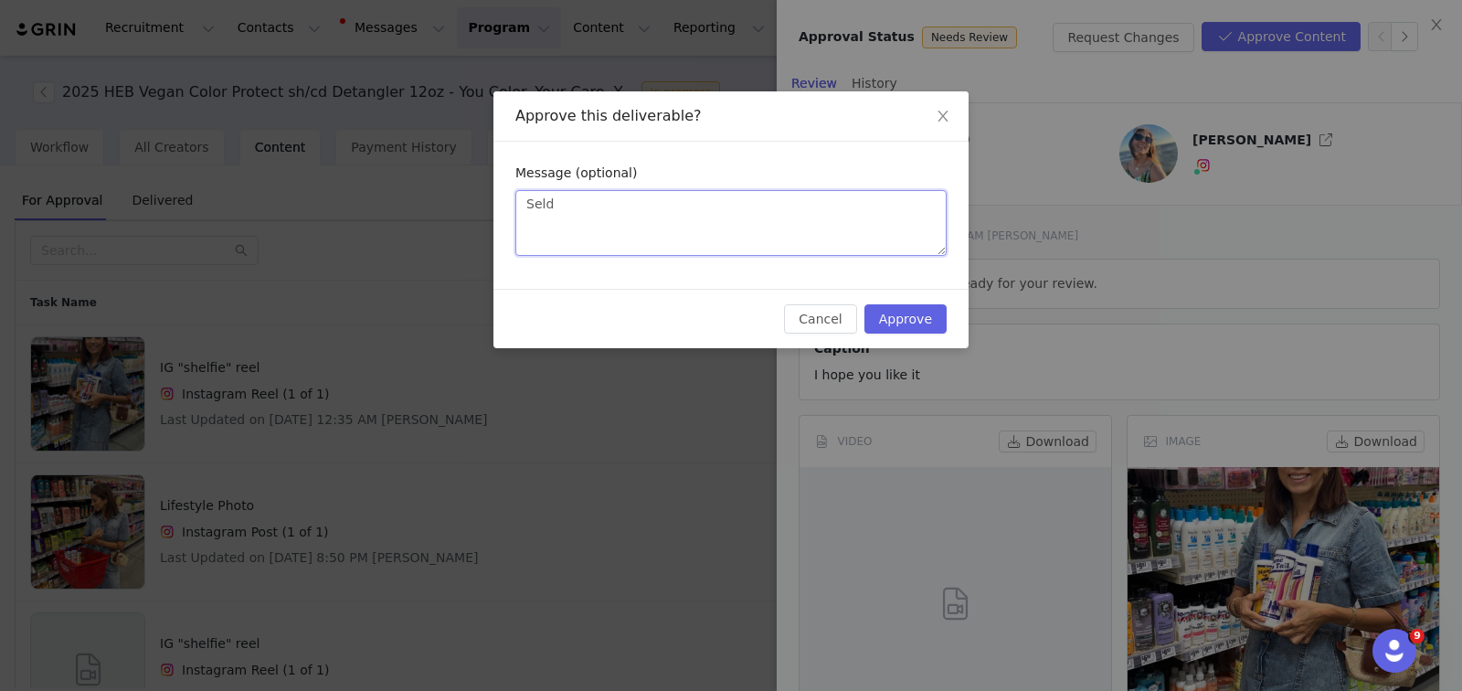
type textarea "Selda"
type textarea "Selda:"
type textarea "Selda: L"
type textarea "Selda: Lo"
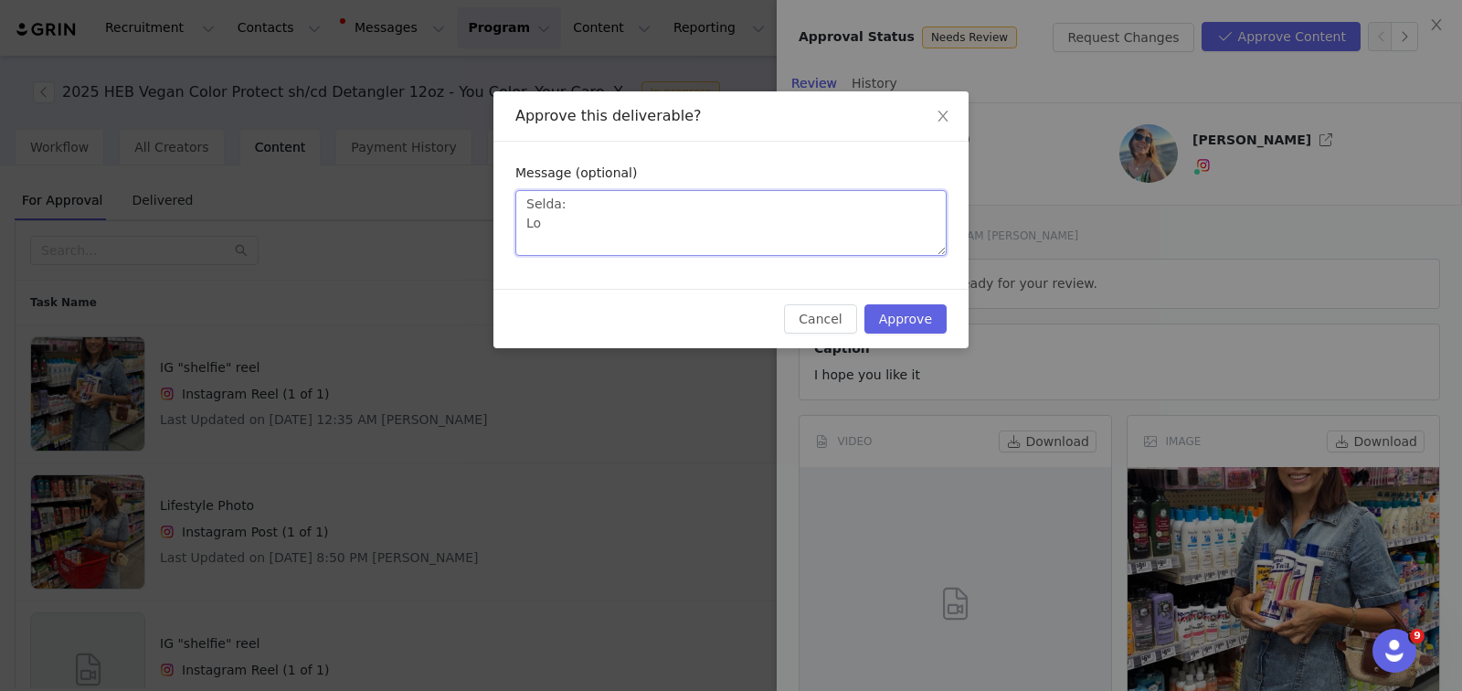
type textarea "Selda: Lov"
type textarea "Selda: Love"
type textarea "Selda: Love y"
type textarea "Selda: Love yo"
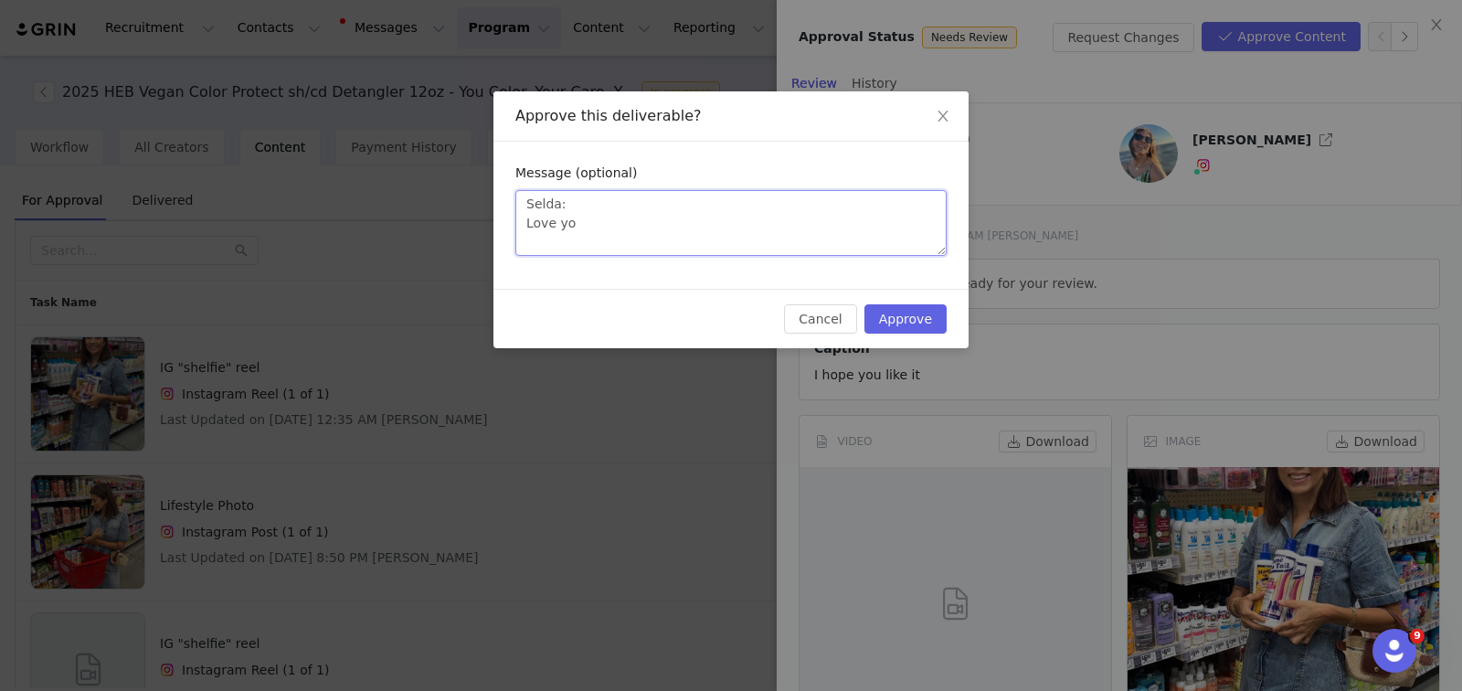
type textarea "Selda: Love you"
type textarea "Selda: Love your"
type textarea "Selda: Love your ""
type textarea "Selda: Love your "s"
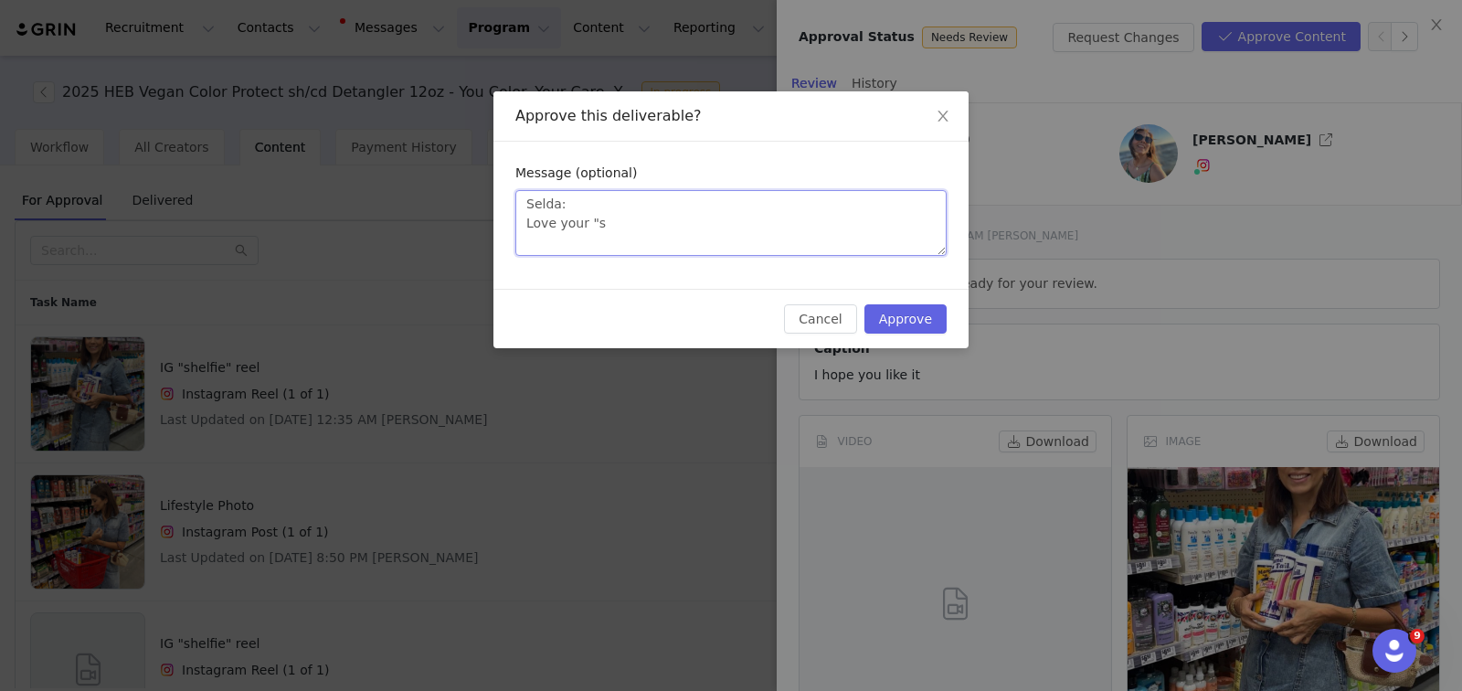
type textarea "Selda: Love your "sh"
type textarea "Selda: Love your "she"
type textarea "Selda: Love your "shel"
type textarea "Selda: Love your "shelf"
type textarea "Selda: Love your "shelfi"
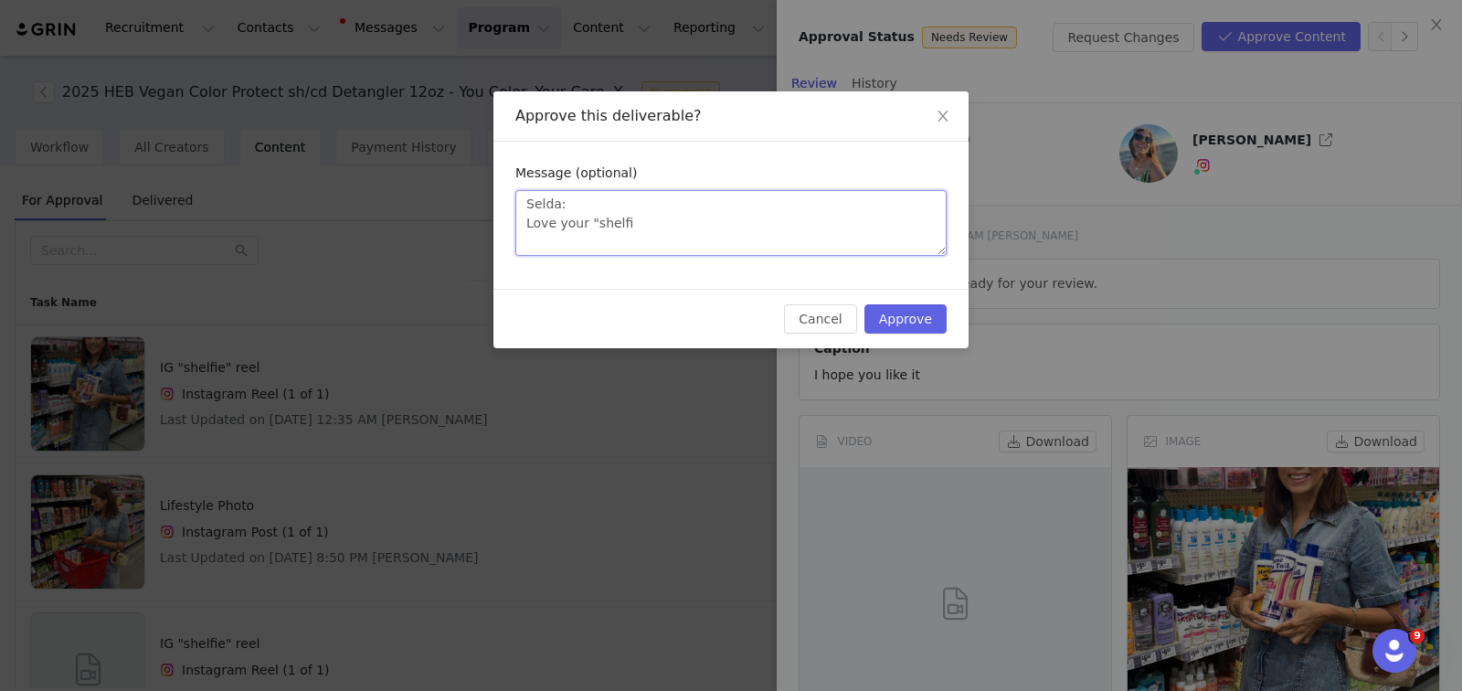
type textarea "Selda: Love your "shelfie"
type textarea "Selda: Love your "shelfie""
type textarea "Selda: Love your "shelfie" r"
type textarea "Selda: Love your "shelfie" re"
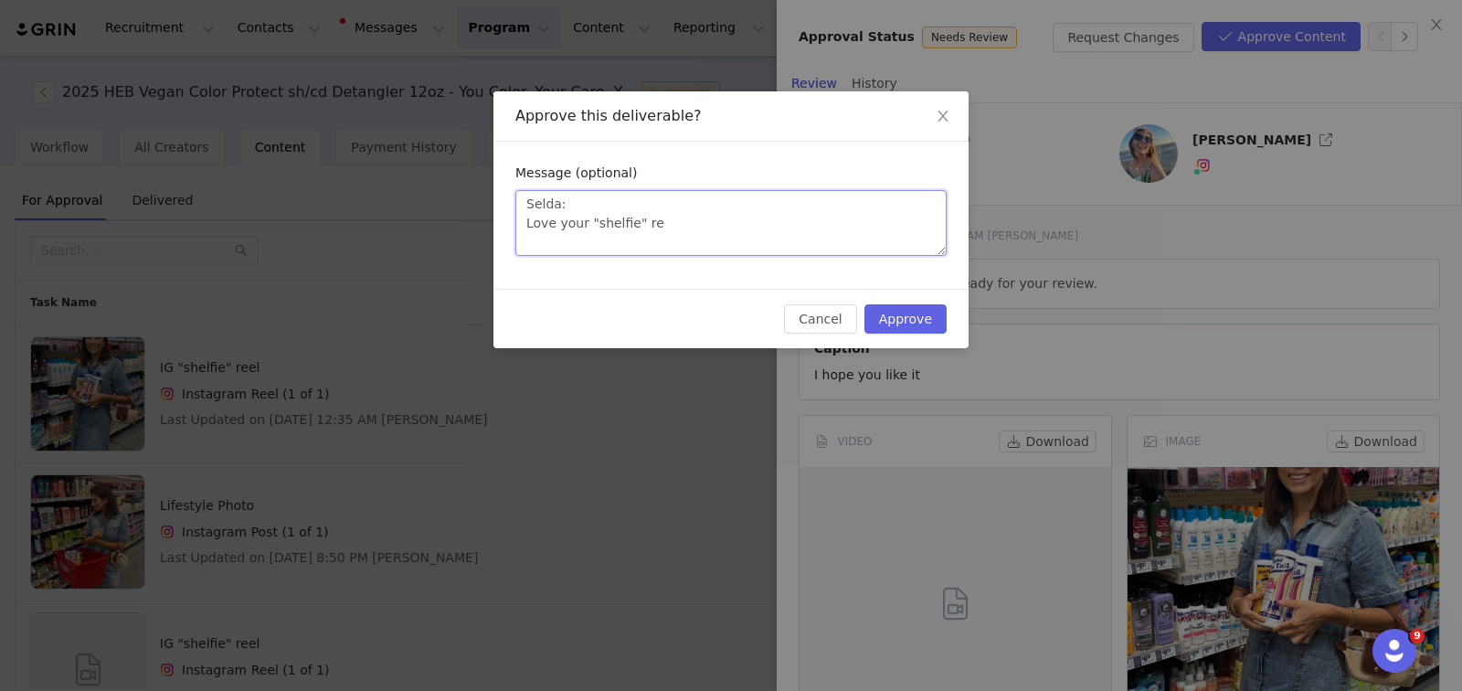
type textarea "Selda: Love your "shelfie" ree"
type textarea "Selda: Love your "shelfie" reel"
type textarea "Selda: Love your "shelfie" reel a"
type textarea "Selda: Love your "shelfie" reel an"
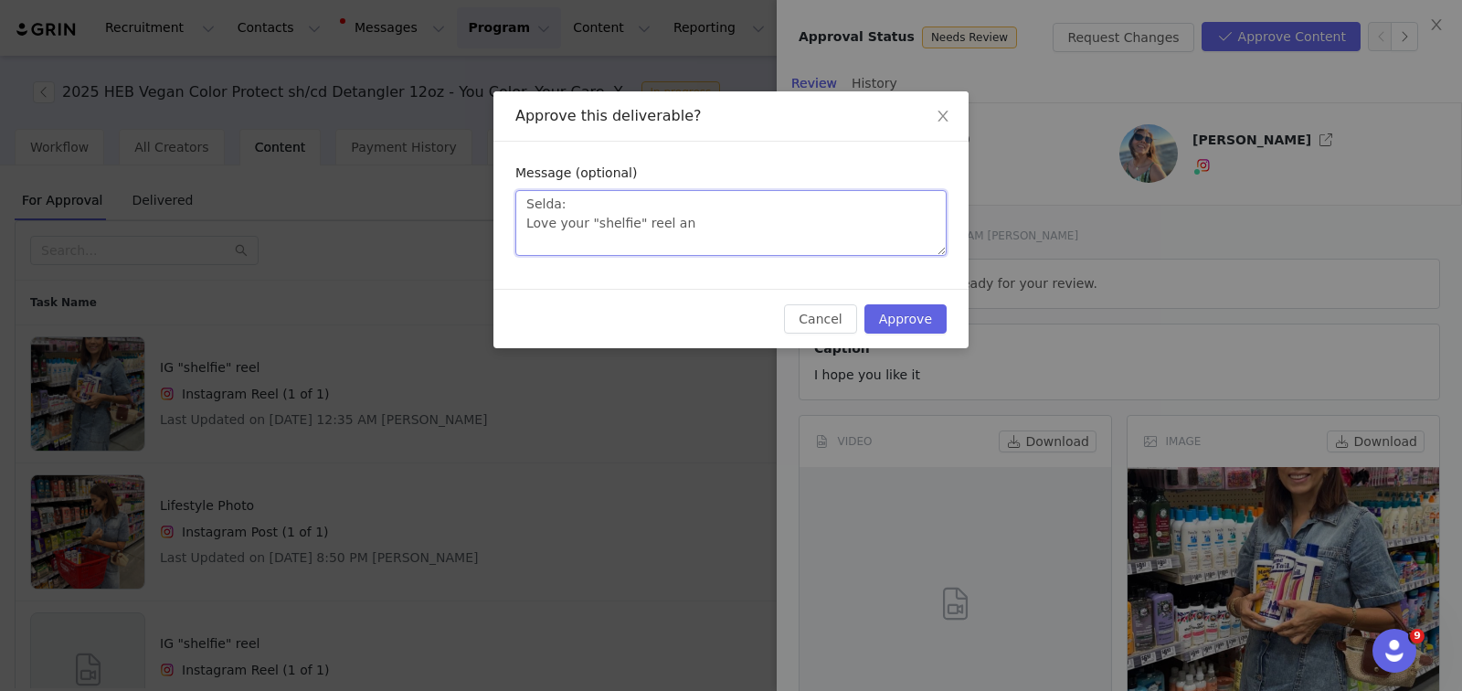
type textarea "Selda: Love your "shelfie" reel and"
type textarea "Selda: Love your "shelfie" reel and L"
type textarea "Selda: Love your "shelfie" reel and Li"
type textarea "Selda: Love your "shelfie" reel and Lif"
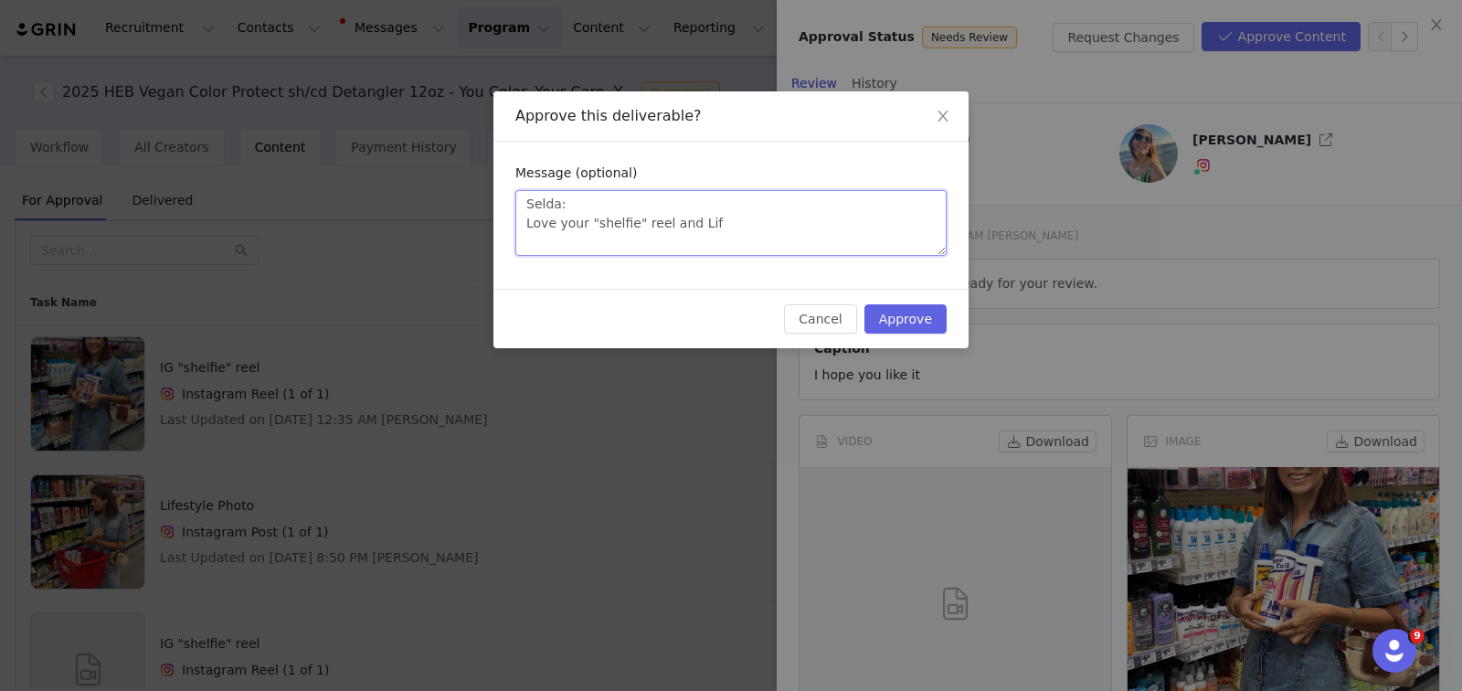
type textarea "Selda: Love your "shelfie" reel and Life"
type textarea "Selda: Love your "shelfie" reel and Lifes"
type textarea "Selda: Love your "shelfie" reel and Lifest"
type textarea "Selda: Love your "shelfie" reel and Lifesty"
type textarea "Selda: Love your "shelfie" reel and Lifestyl"
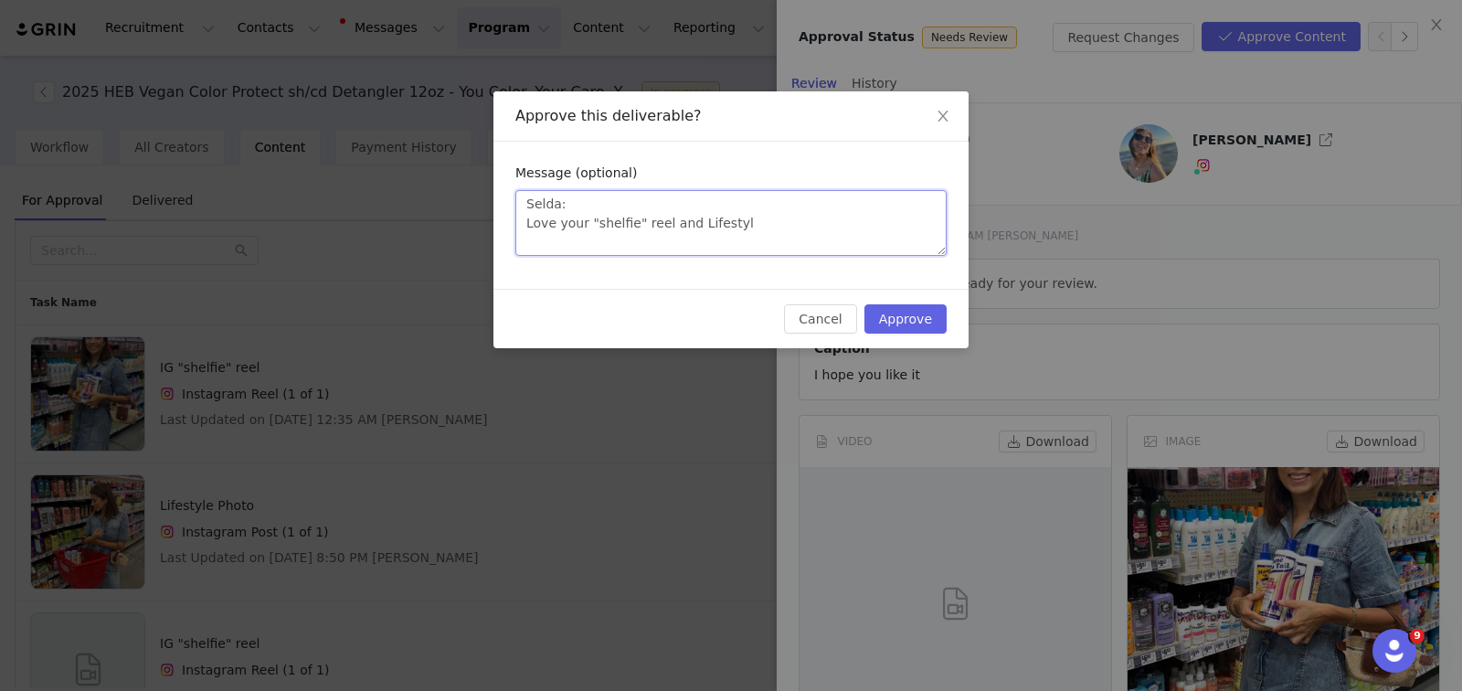
type textarea "Selda: Love your "shelfie" reel and Lifestyle"
type textarea "Selda: Love your "shelfie" reel and Lifestyle p"
type textarea "Selda: Love your "shelfie" reel and Lifestyle ph"
type textarea "Selda: Love your "shelfie" reel and Lifestyle pho"
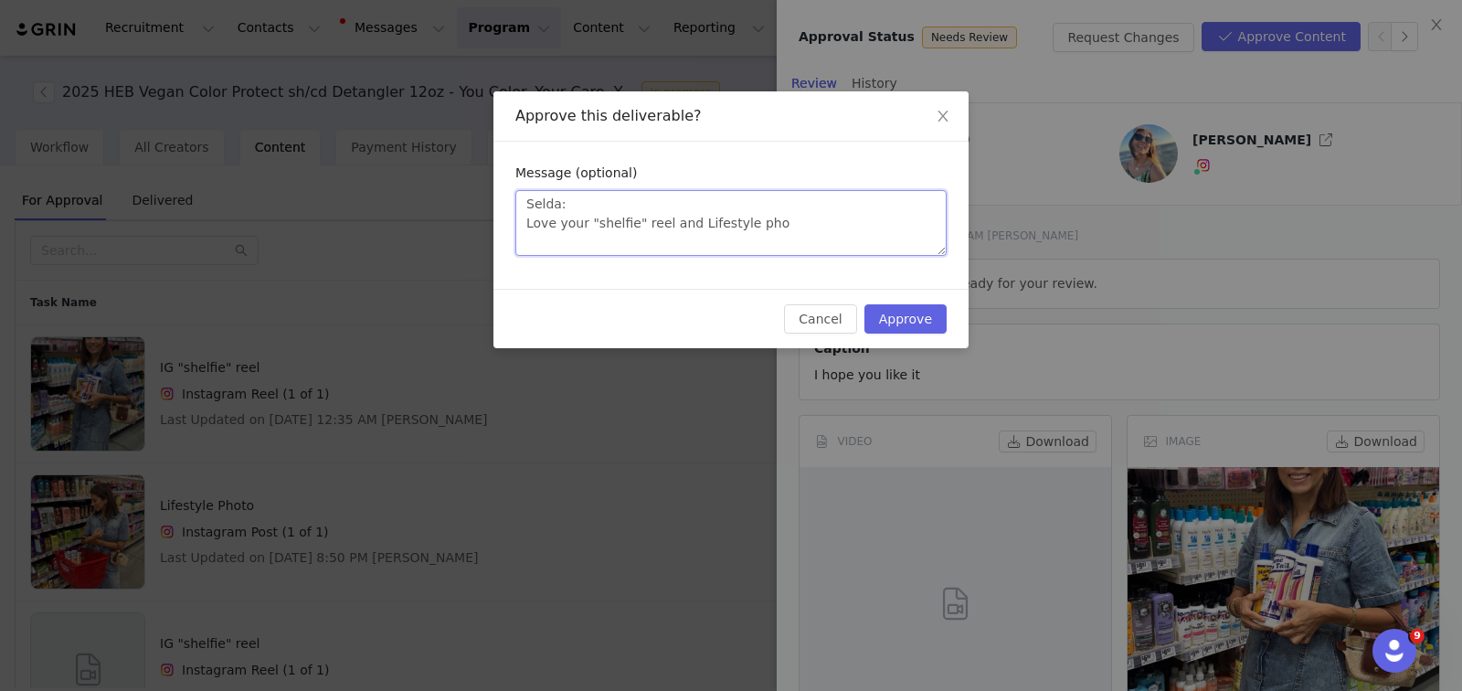
type textarea "Selda: Love your "shelfie" reel and Lifestyle phot"
type textarea "Selda: Love your "shelfie" reel and Lifestyle photo"
type textarea "Selda: Love your "shelfie" reel and Lifestyle photo!"
type textarea "Selda: Love your "shelfie" reel and Lifestyle photo! J"
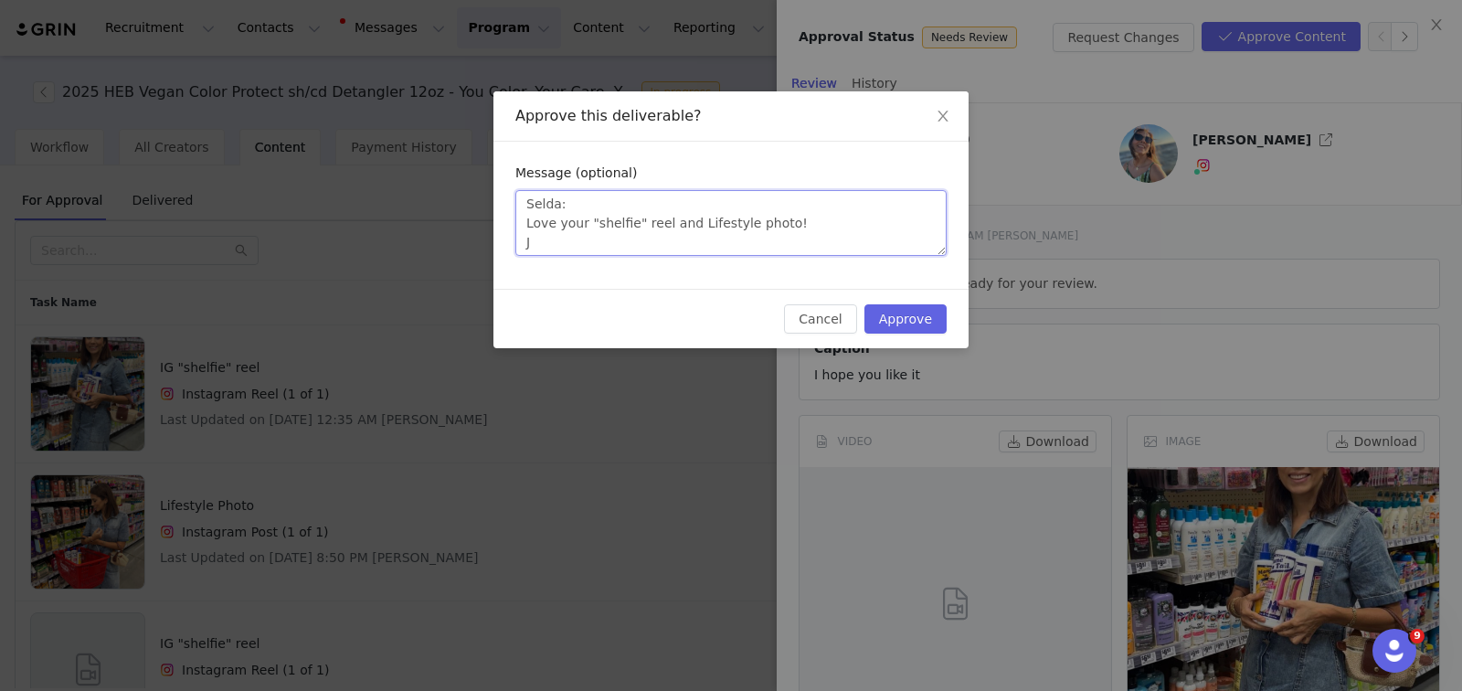
type textarea "Selda: Love your "shelfie" reel and Lifestyle photo! Ju"
type textarea "Selda: Love your "shelfie" reel and Lifestyle photo! Jus"
type textarea "Selda: Love your "shelfie" reel and Lifestyle photo! Just"
type textarea "Selda: Love your "shelfie" reel and Lifestyle photo! Just d"
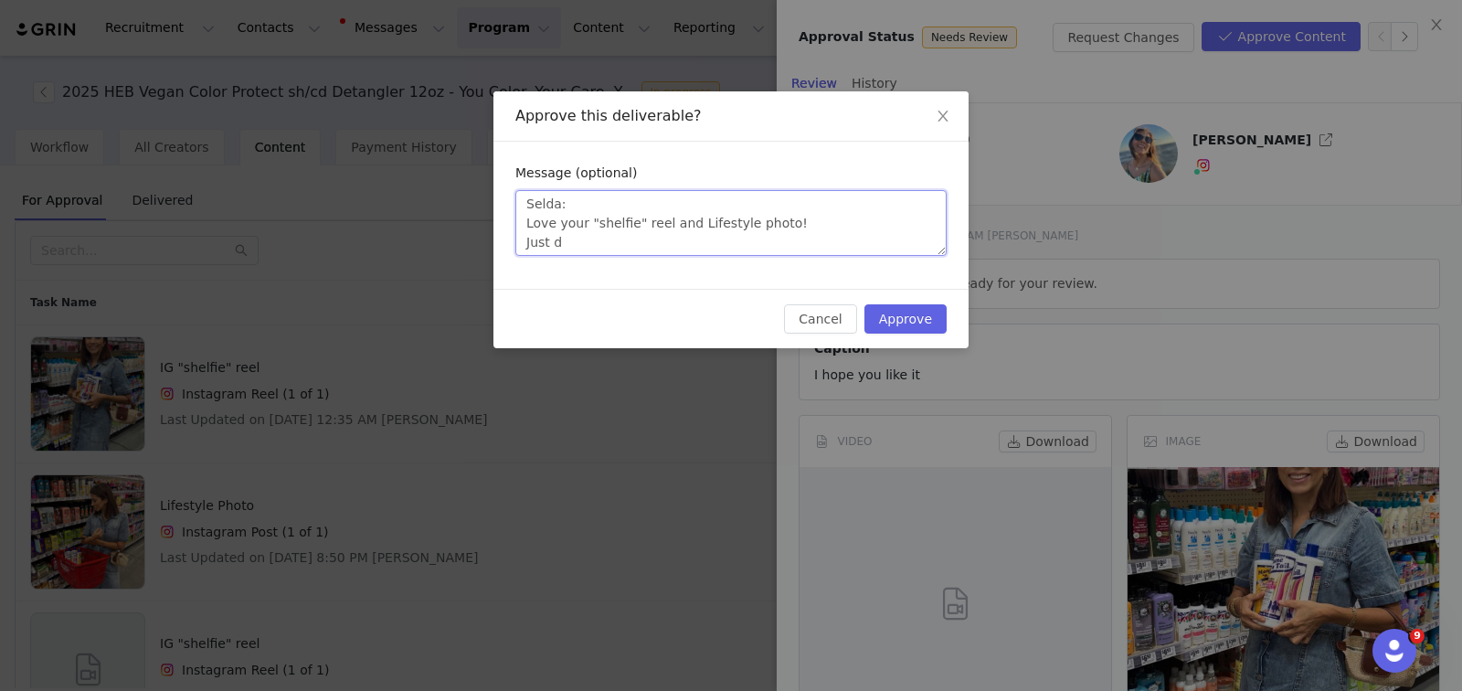
type textarea "Selda: Love your "shelfie" reel and Lifestyle photo! Just do"
type textarea "Selda: Love your "shelfie" reel and Lifestyle photo! Just don"
type textarea "Selda: Love your "shelfie" reel and Lifestyle photo! Just don'"
type textarea "Selda: Love your "shelfie" reel and Lifestyle photo! Just don't"
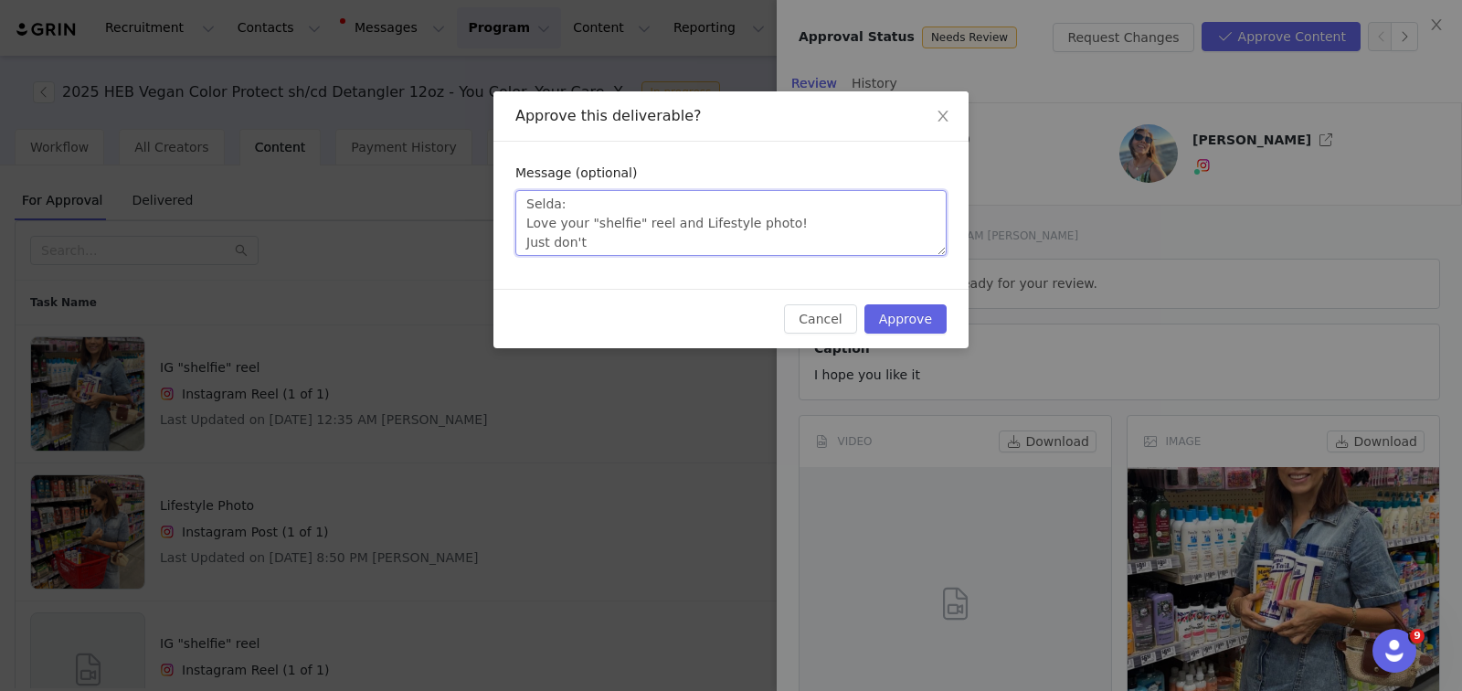
type textarea "Selda: Love your "shelfie" reel and Lifestyle photo! Just don't f"
type textarea "Selda: Love your "shelfie" reel and Lifestyle photo! Just don't fo"
type textarea "Selda: Love your "shelfie" reel and Lifestyle photo! Just don't for"
type textarea "Selda: Love your "shelfie" reel and Lifestyle photo! Just don't forg"
type textarea "Selda: Love your "shelfie" reel and Lifestyle photo! Just don't forge"
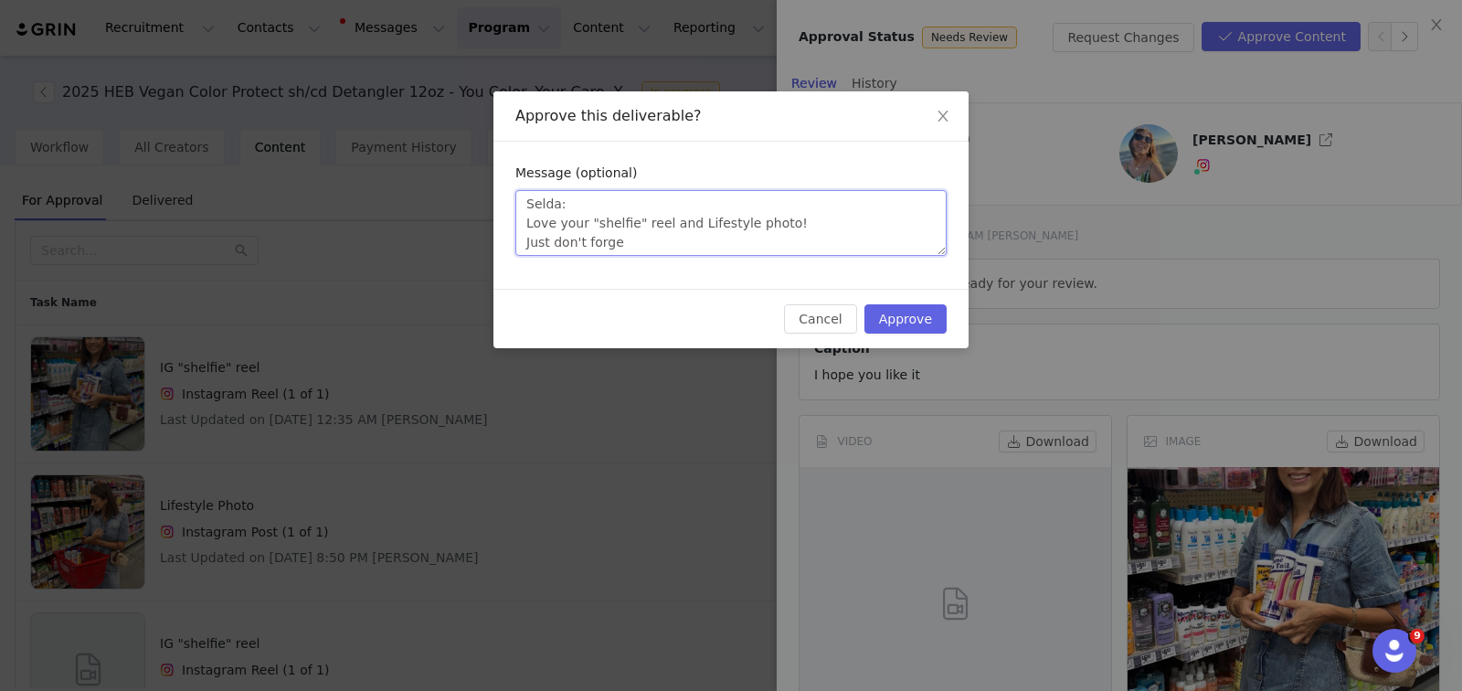
type textarea "Selda: Love your "shelfie" reel and Lifestyle photo! Just don't forget"
type textarea "Selda: Love your "shelfie" reel and Lifestyle photo! Just don't forget t"
type textarea "Selda: Love your "shelfie" reel and Lifestyle photo! Just don't forget to"
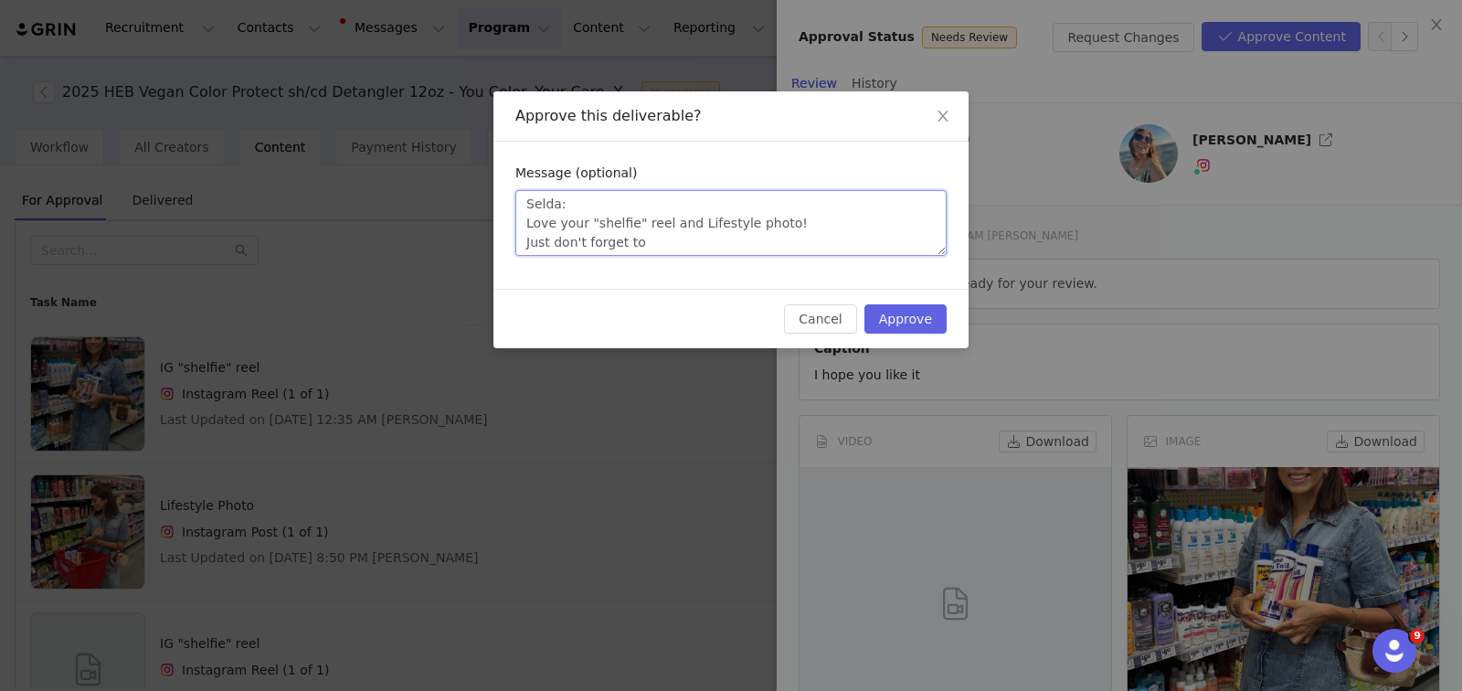
type textarea "Selda: Love your "shelfie" reel and Lifestyle photo! Just don't forget to p"
type textarea "Selda: Love your "shelfie" reel and Lifestyle photo! Just don't forget to pu"
type textarea "Selda: Love your "shelfie" reel and Lifestyle photo! Just don't forget to put"
type textarea "Selda: Love your "shelfie" reel and Lifestyle photo! Just don't forget to put i"
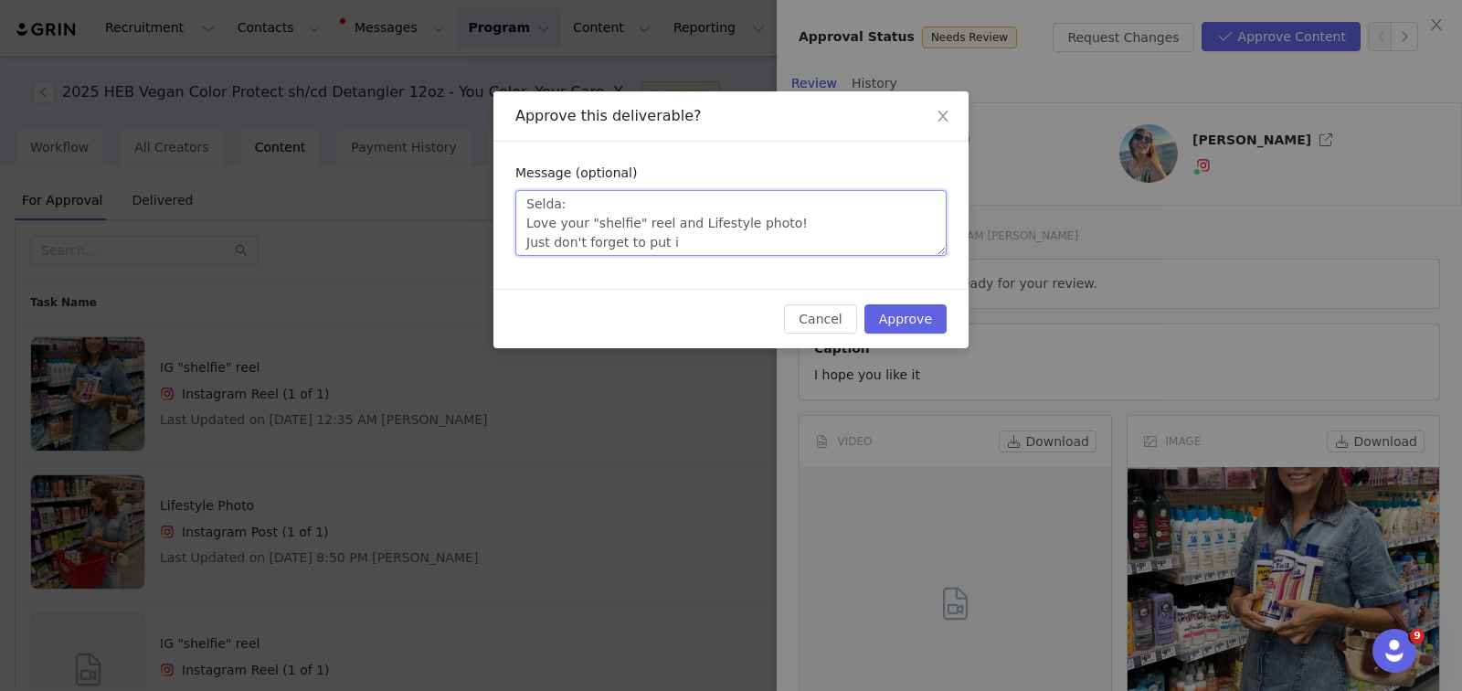
type textarea "Selda: Love your "shelfie" reel and Lifestyle photo! Just don't forget to put in"
type textarea "Selda: Love your "shelfie" reel and Lifestyle photo! Just don't forget to put i…"
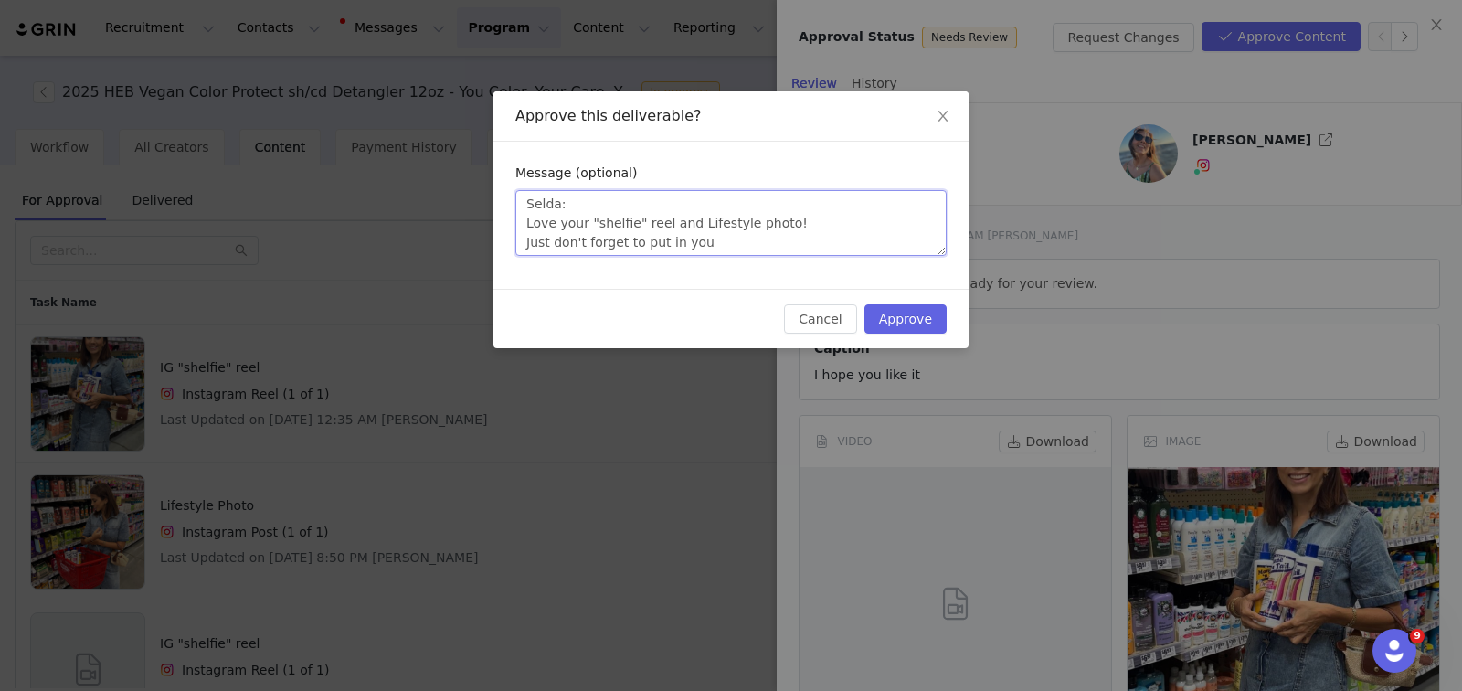
type textarea "Selda: Love your "shelfie" reel and Lifestyle photo! Just don't forget to put i…"
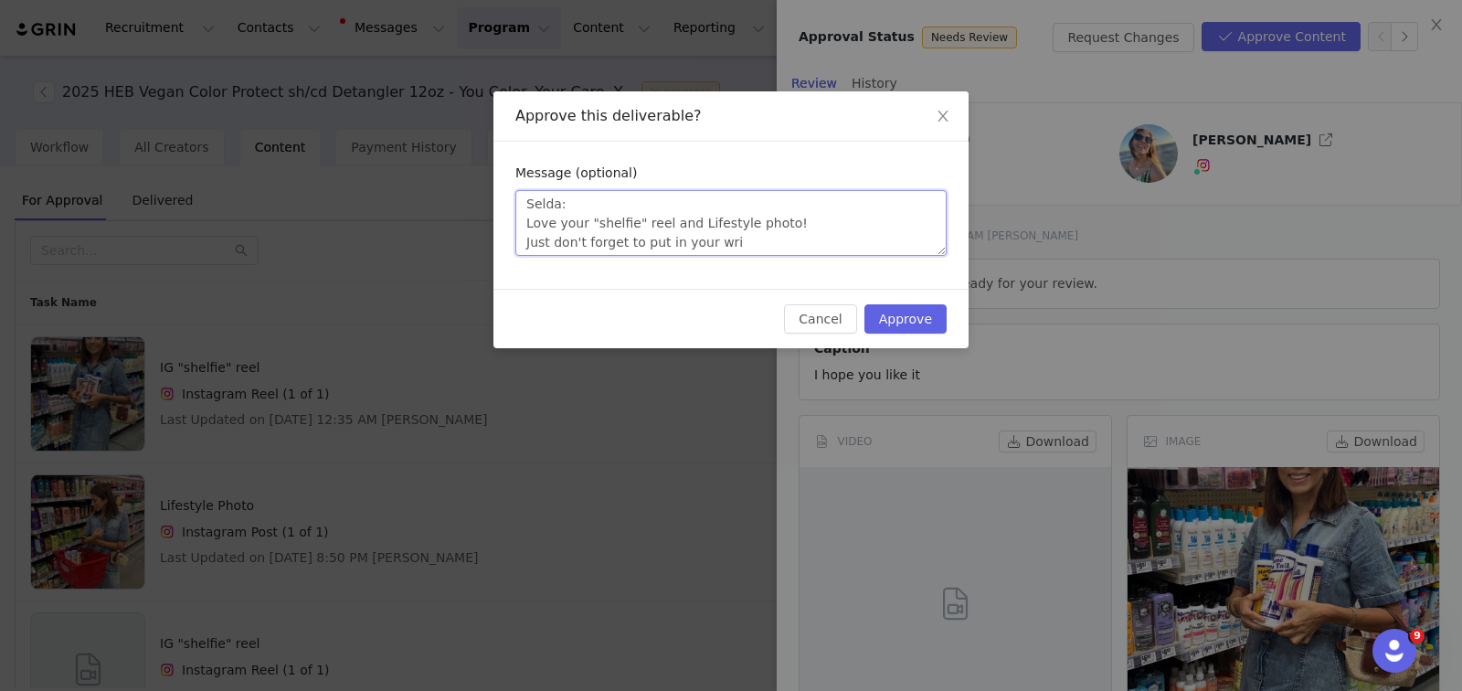
type textarea "Selda: Love your "shelfie" reel and Lifestyle photo! Just don't forget to put i…"
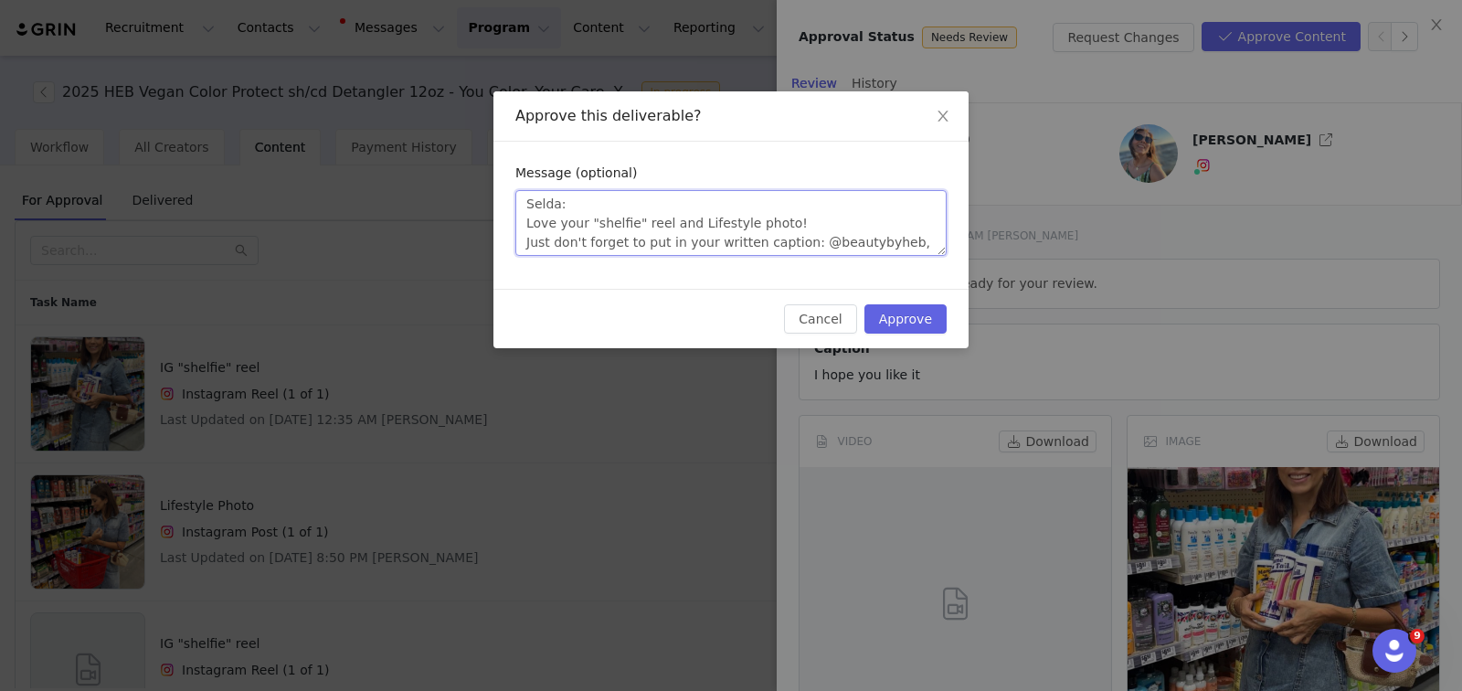
scroll to position [14, 0]
click at [660, 228] on textarea "Selda: Love your "shelfie" reel and Lifestyle photo! Just don't forget to put i…" at bounding box center [730, 223] width 431 height 66
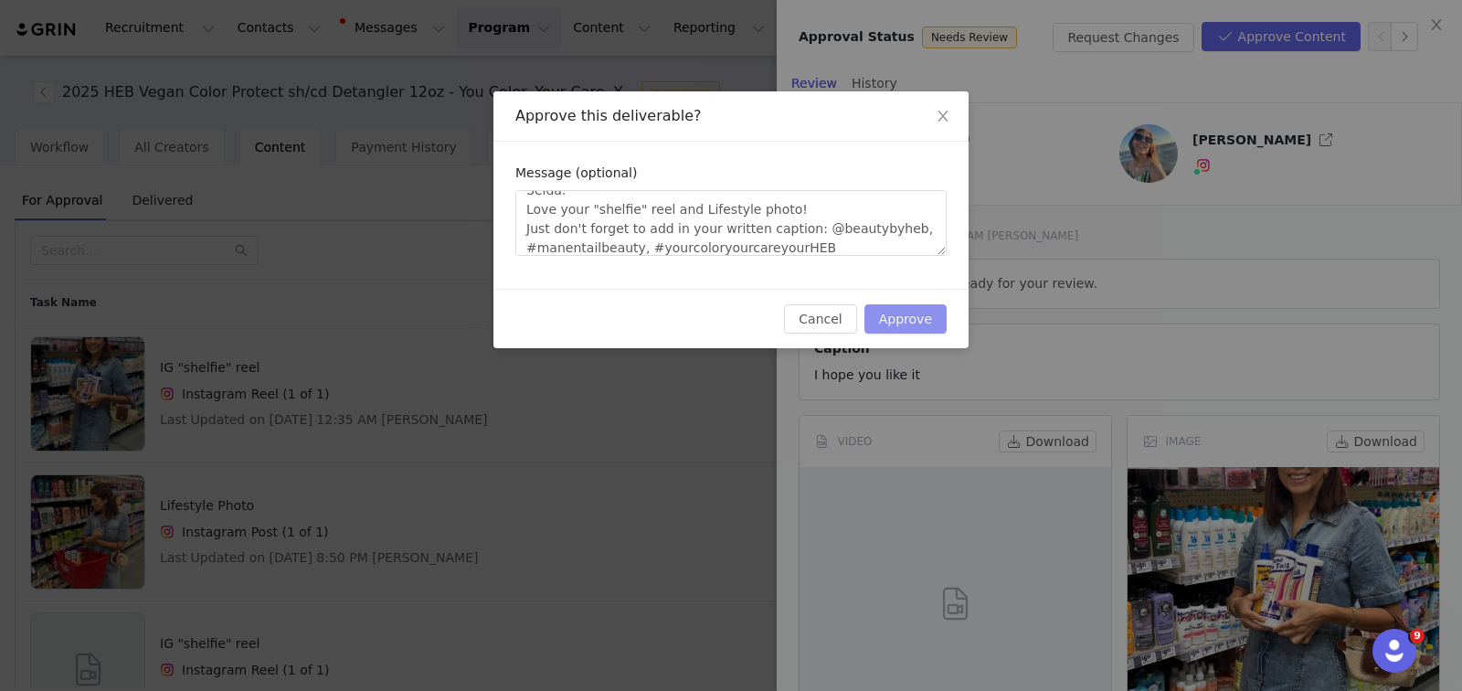
click at [897, 320] on button "Approve" at bounding box center [906, 318] width 82 height 29
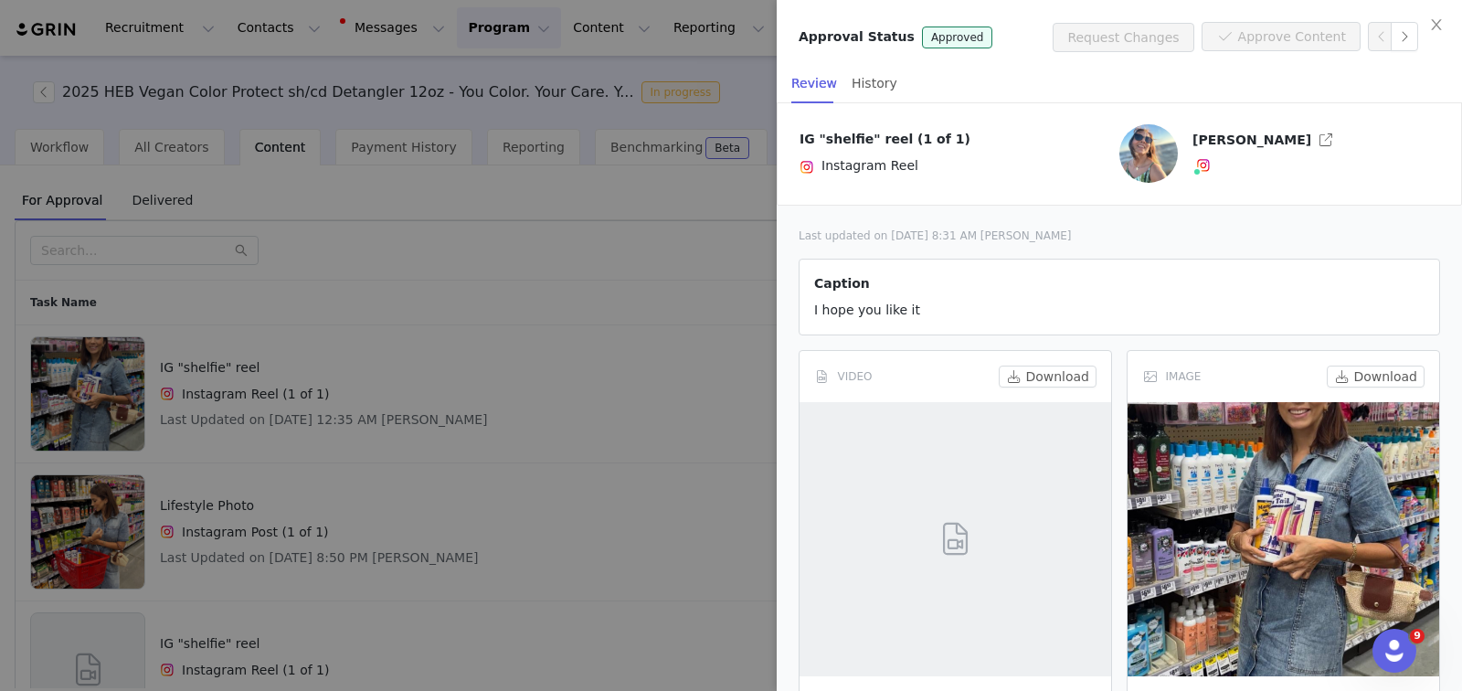
click at [645, 474] on div at bounding box center [731, 345] width 1462 height 691
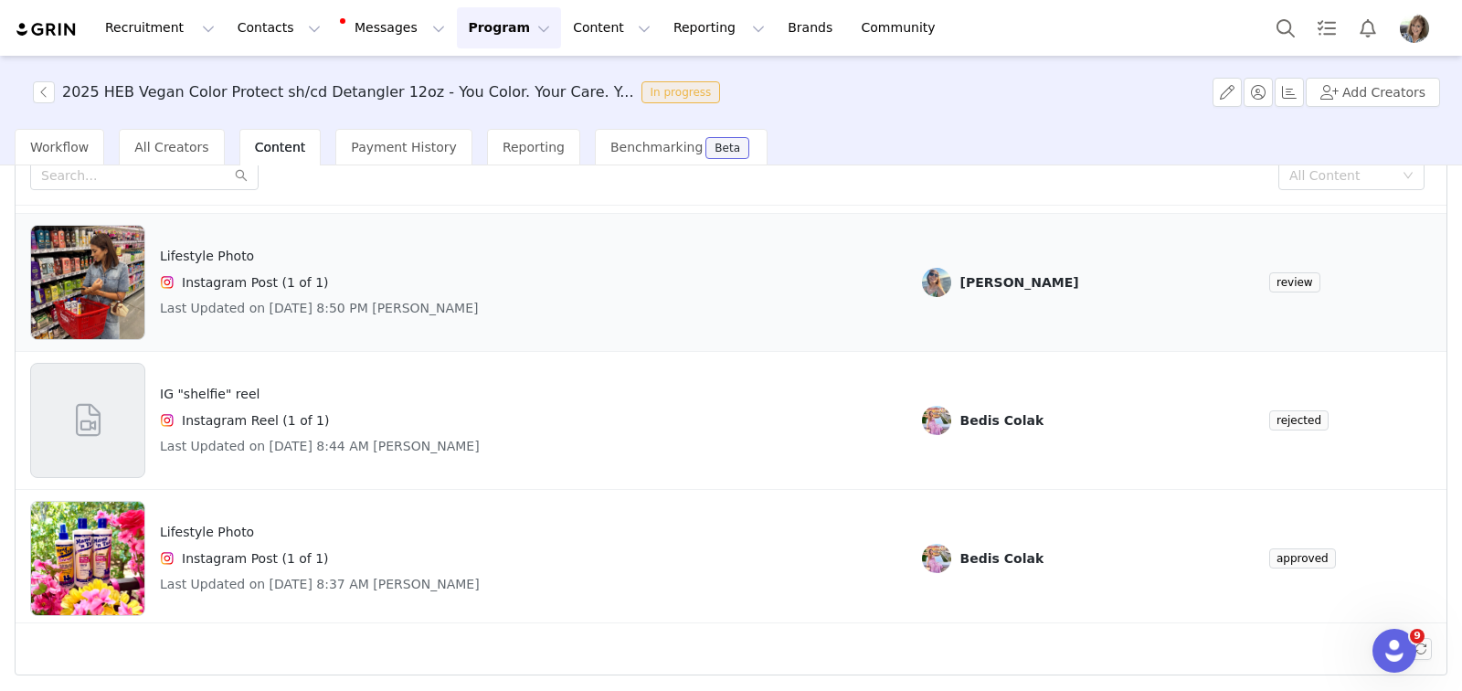
scroll to position [0, 0]
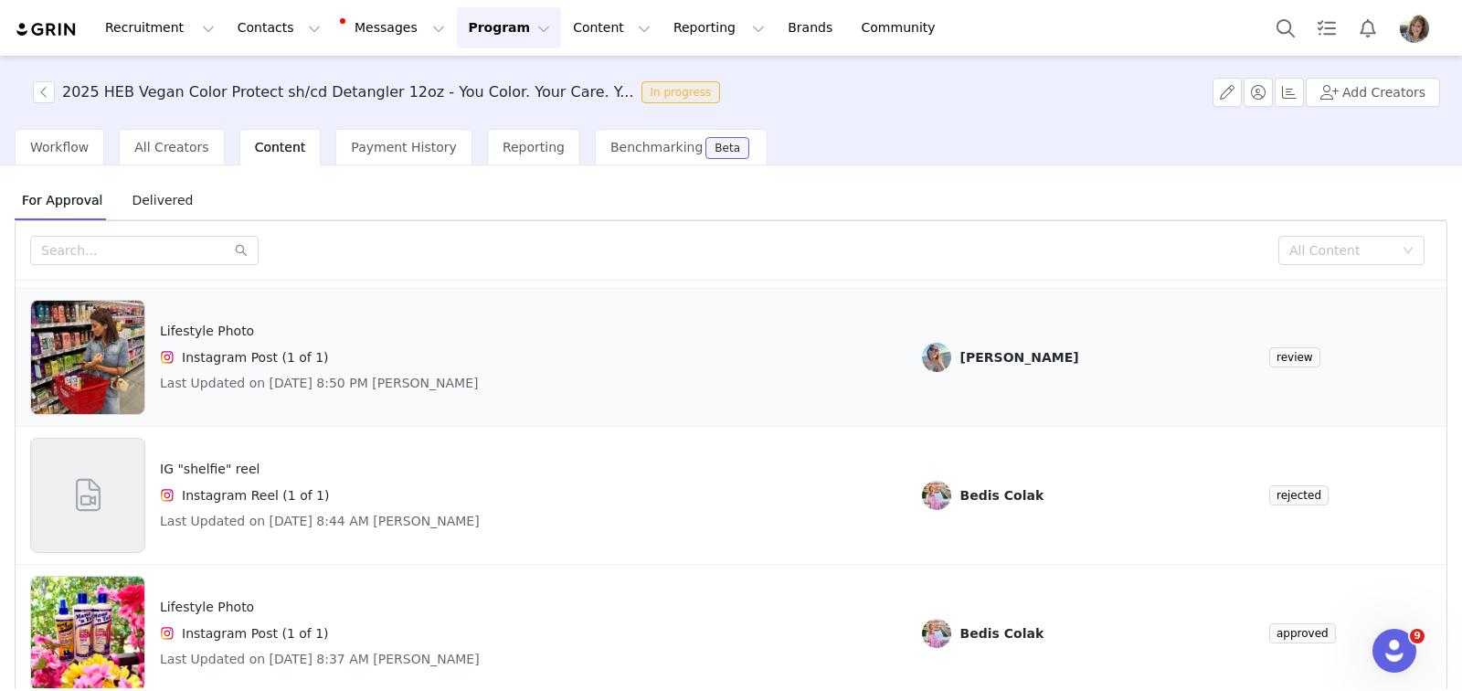
click at [1007, 353] on div "[PERSON_NAME]" at bounding box center [1020, 357] width 119 height 15
click at [157, 147] on span "All Creators" at bounding box center [171, 147] width 74 height 15
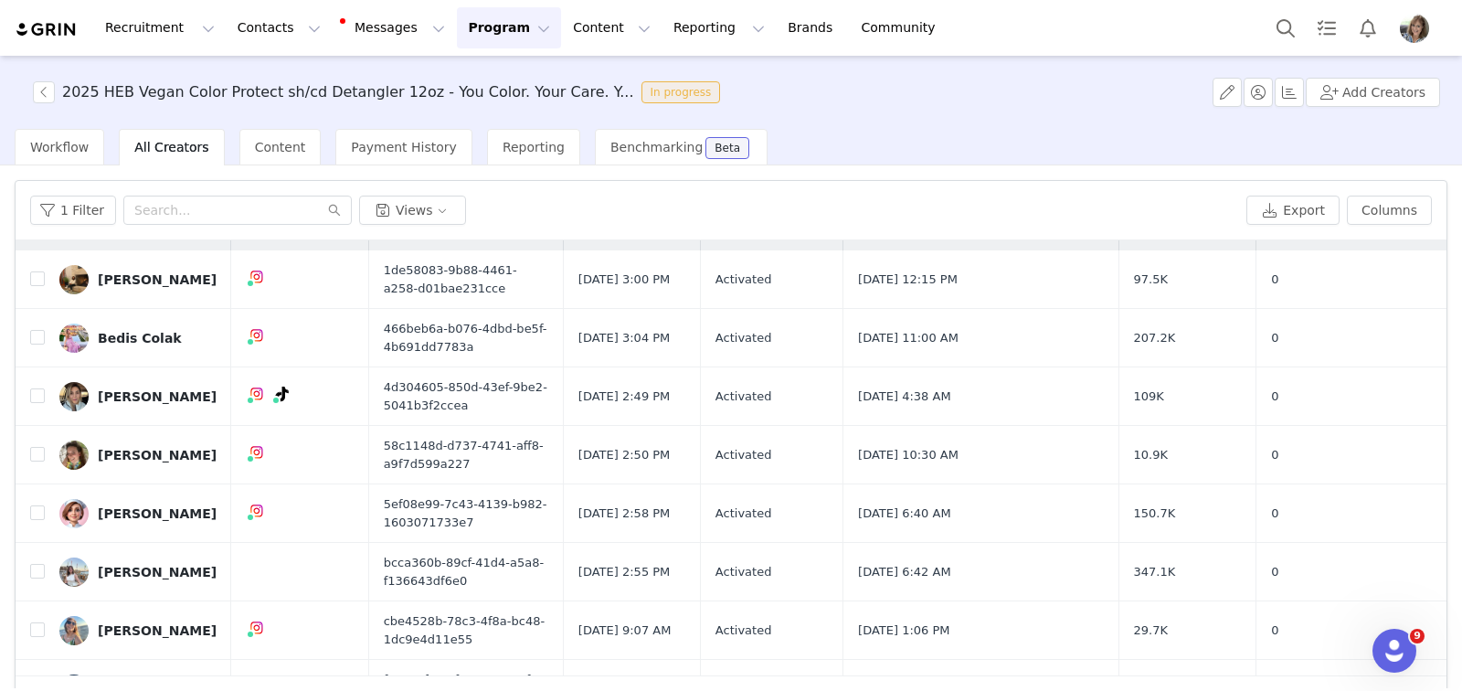
scroll to position [71, 0]
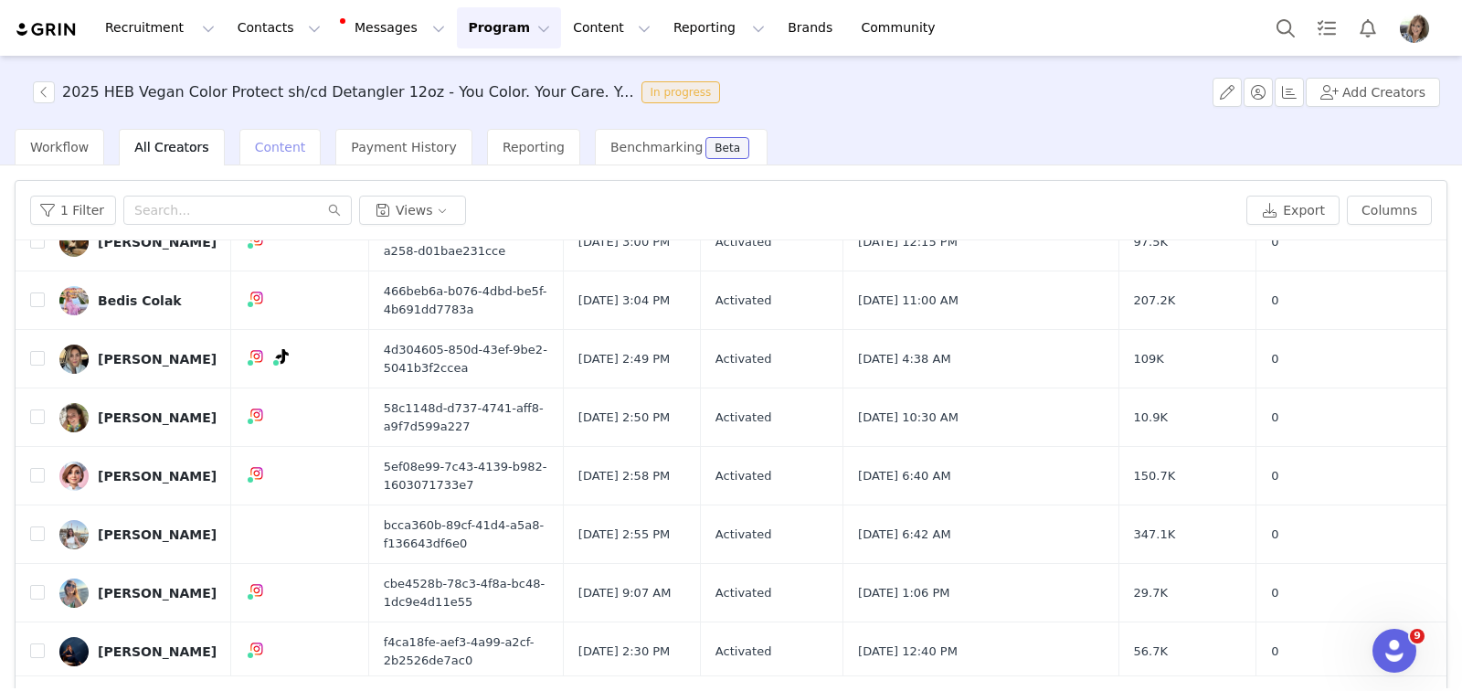
click at [268, 136] on div "Content" at bounding box center [280, 147] width 82 height 37
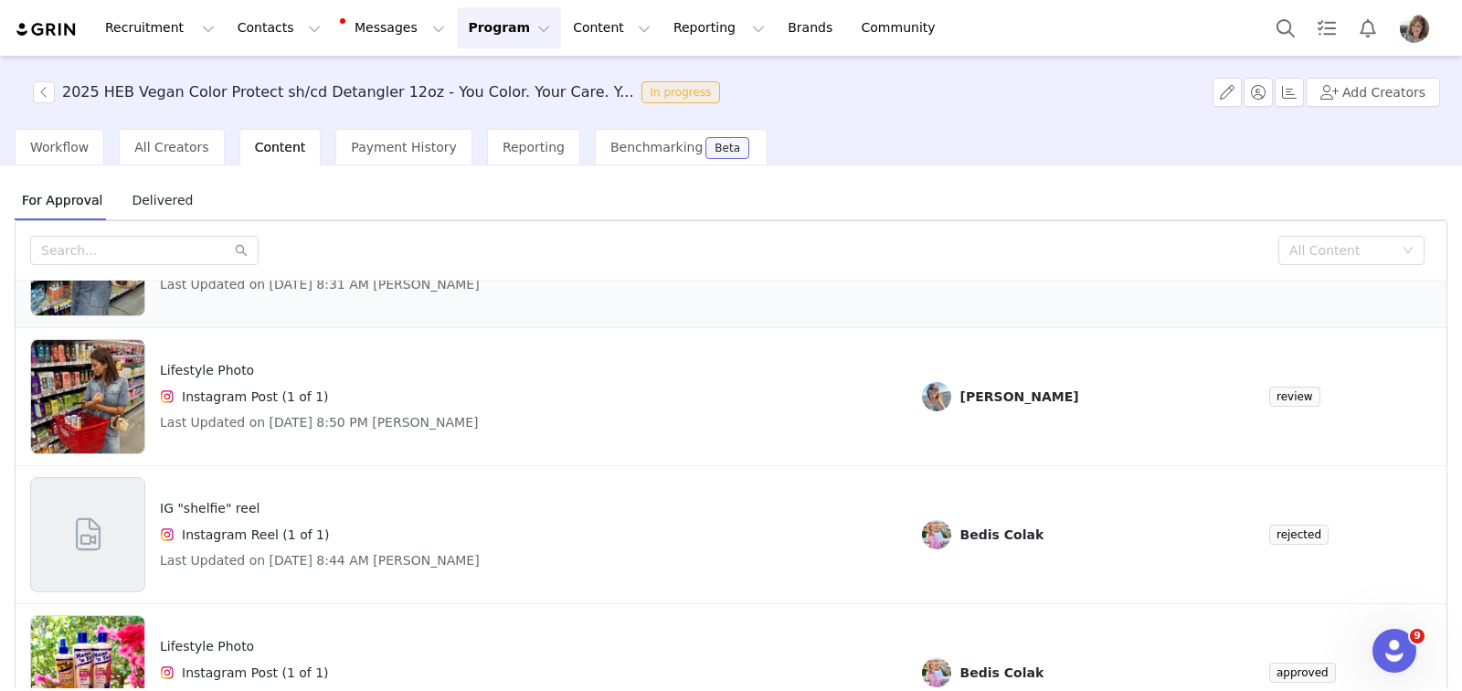
scroll to position [135, 0]
click at [370, 413] on h4 "Last Updated on Sep 30, 2025 8:50 PM Selda Sahin" at bounding box center [319, 422] width 319 height 19
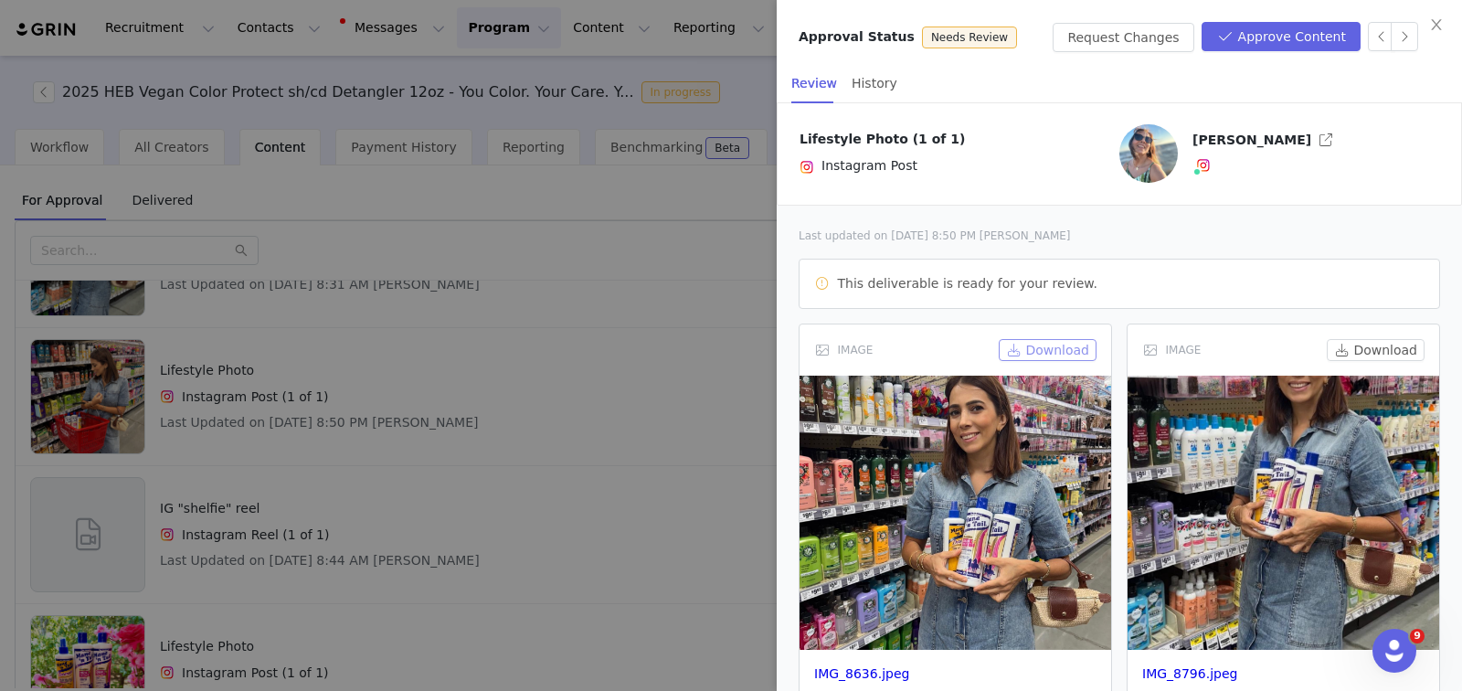
click at [1014, 355] on button "Download" at bounding box center [1048, 350] width 98 height 22
click at [1308, 316] on div "IMAGE Download IMG_8796.jpeg" at bounding box center [1284, 511] width 328 height 390
click at [1281, 419] on img at bounding box center [1284, 513] width 312 height 274
click at [1271, 486] on img at bounding box center [1284, 513] width 312 height 274
click at [1329, 346] on button "Download" at bounding box center [1376, 350] width 98 height 22
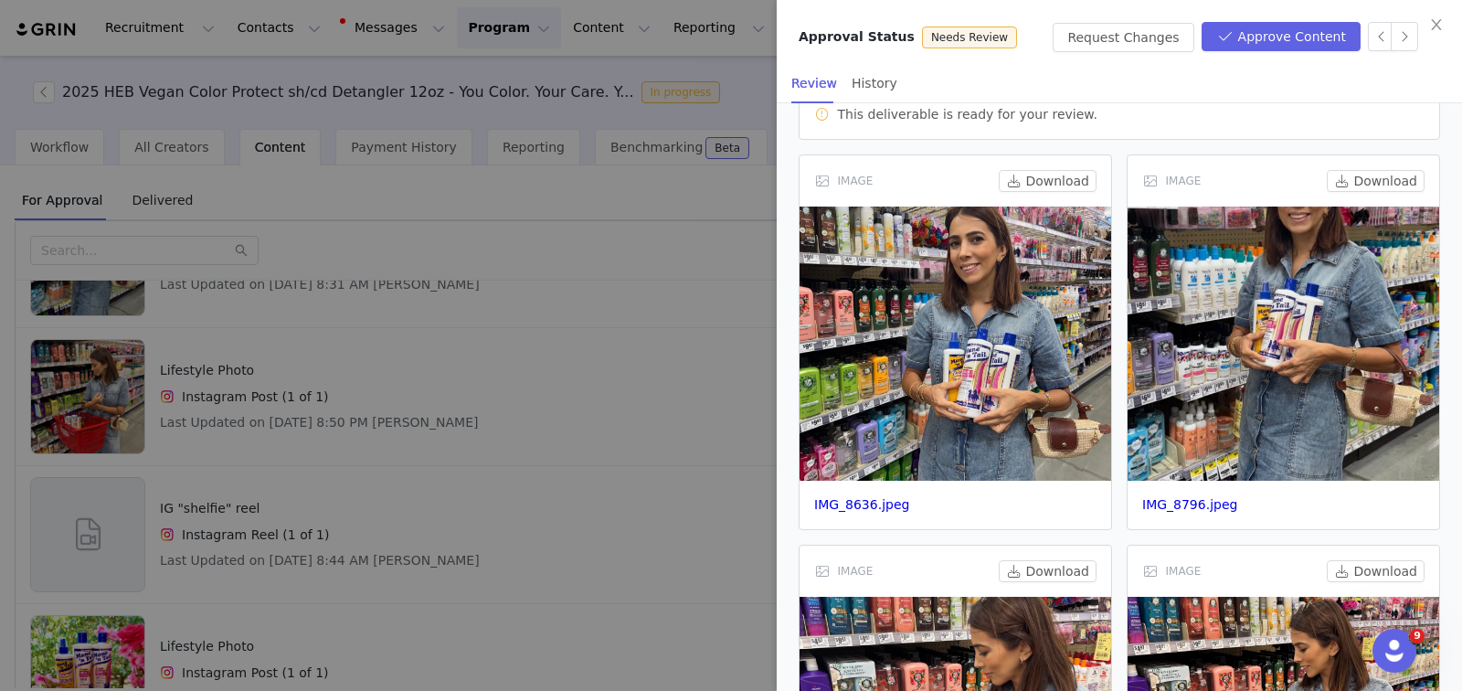
scroll to position [423, 0]
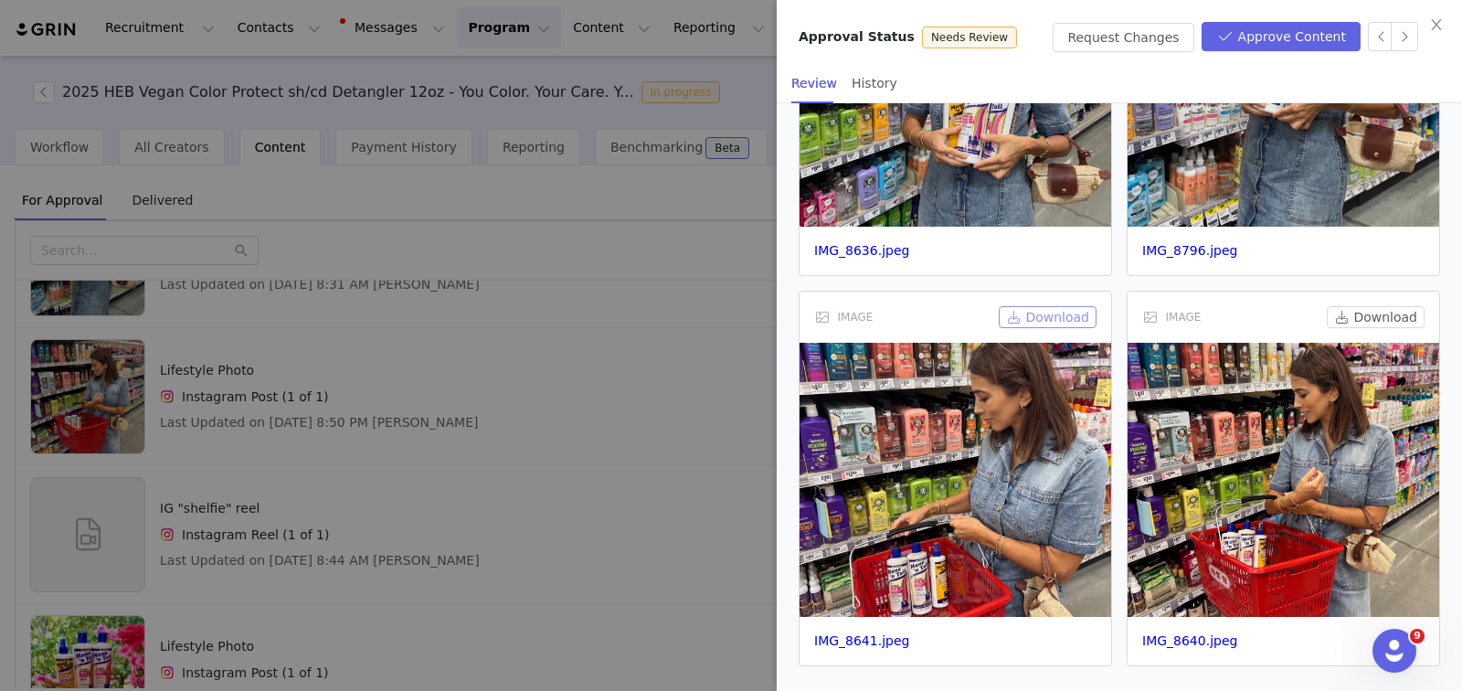
click at [1056, 313] on button "Download" at bounding box center [1048, 317] width 98 height 22
click at [1324, 277] on div "IMAGE Download IMG_8796.jpeg" at bounding box center [1284, 88] width 328 height 390
click at [1335, 313] on button "Download" at bounding box center [1376, 317] width 98 height 22
click at [1306, 7] on div "Approval Status Needs Review Request Changes Approve Content" at bounding box center [1119, 31] width 685 height 63
click at [1318, 36] on button "Approve Content" at bounding box center [1281, 36] width 159 height 29
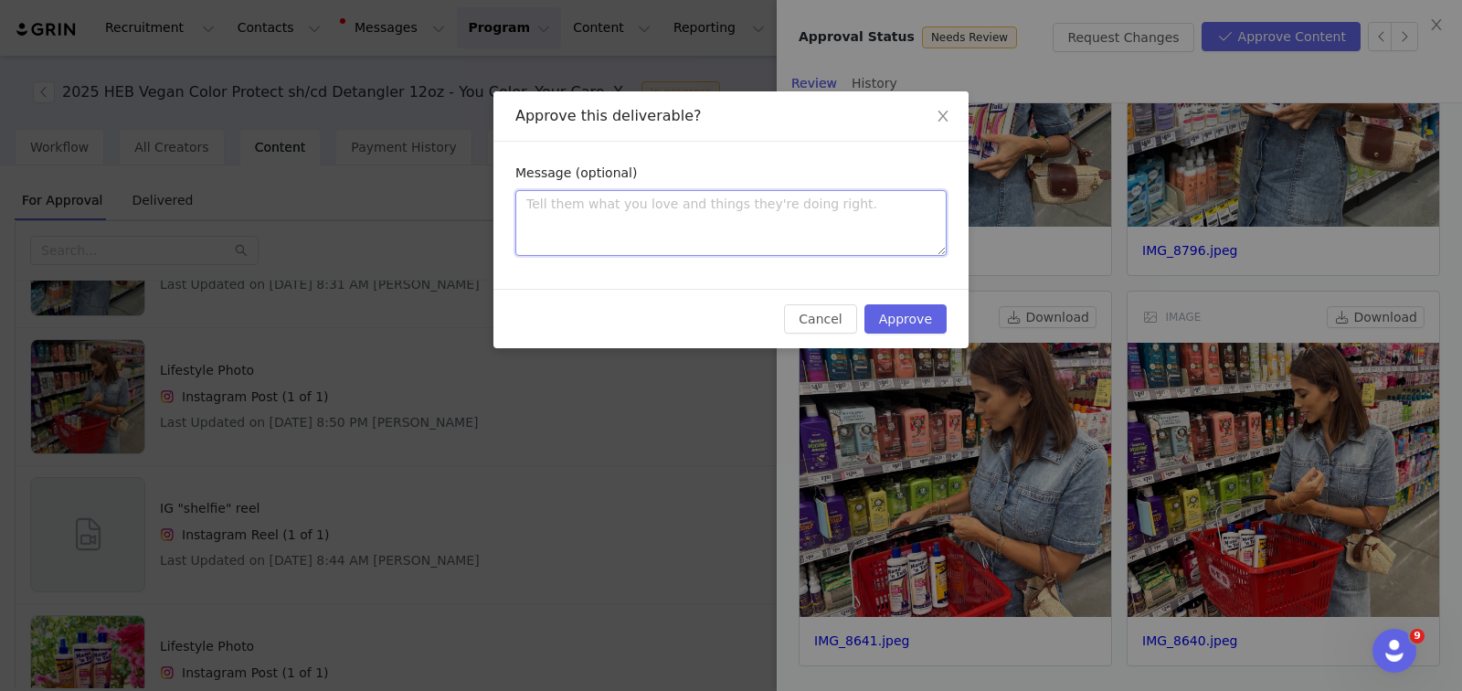
click at [748, 208] on textarea at bounding box center [730, 223] width 431 height 66
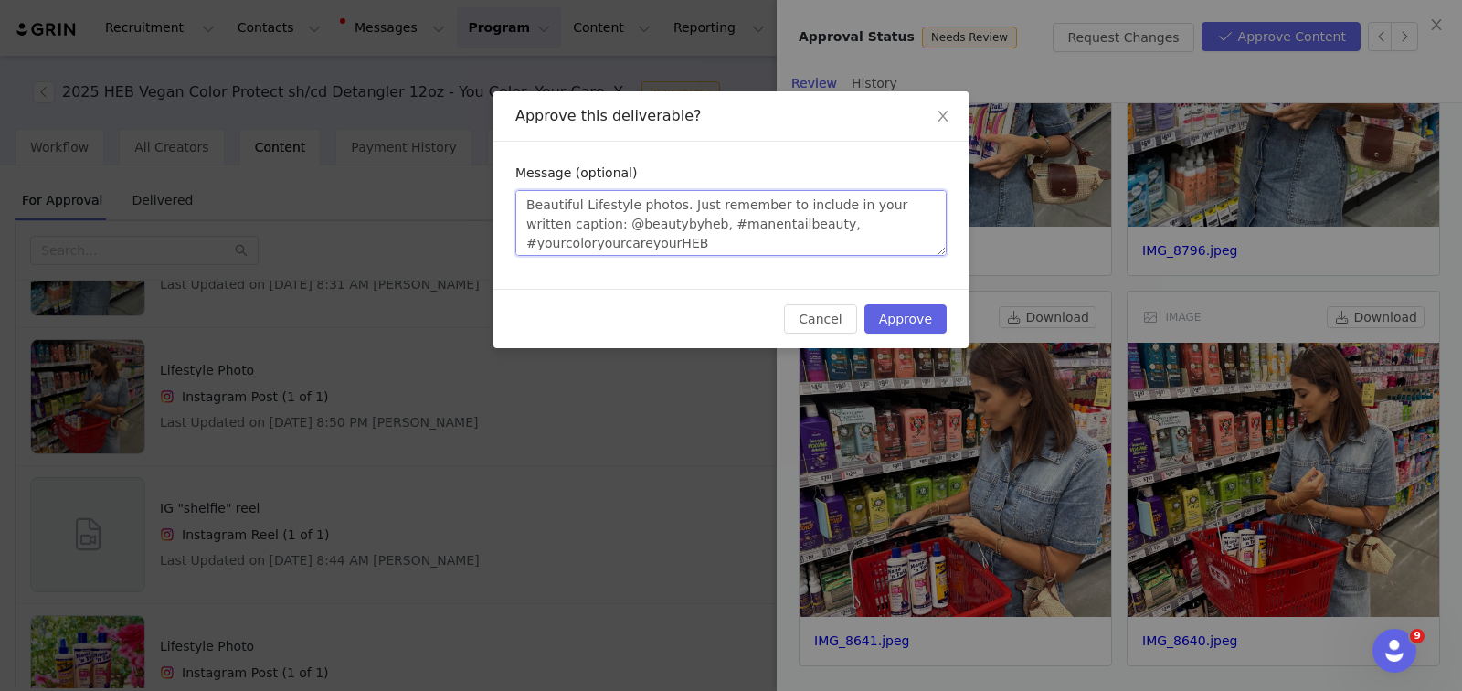
scroll to position [37, 0]
click at [911, 313] on button "Approve" at bounding box center [906, 318] width 82 height 29
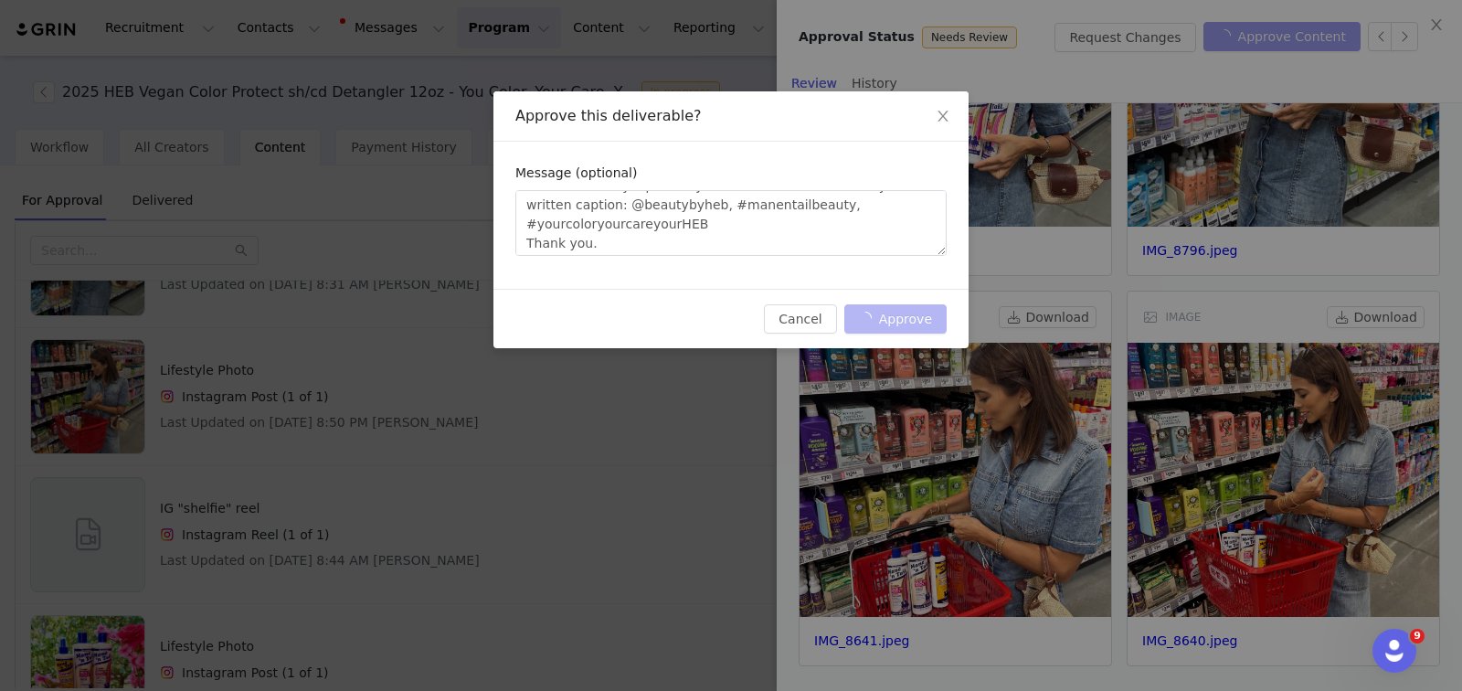
scroll to position [0, 0]
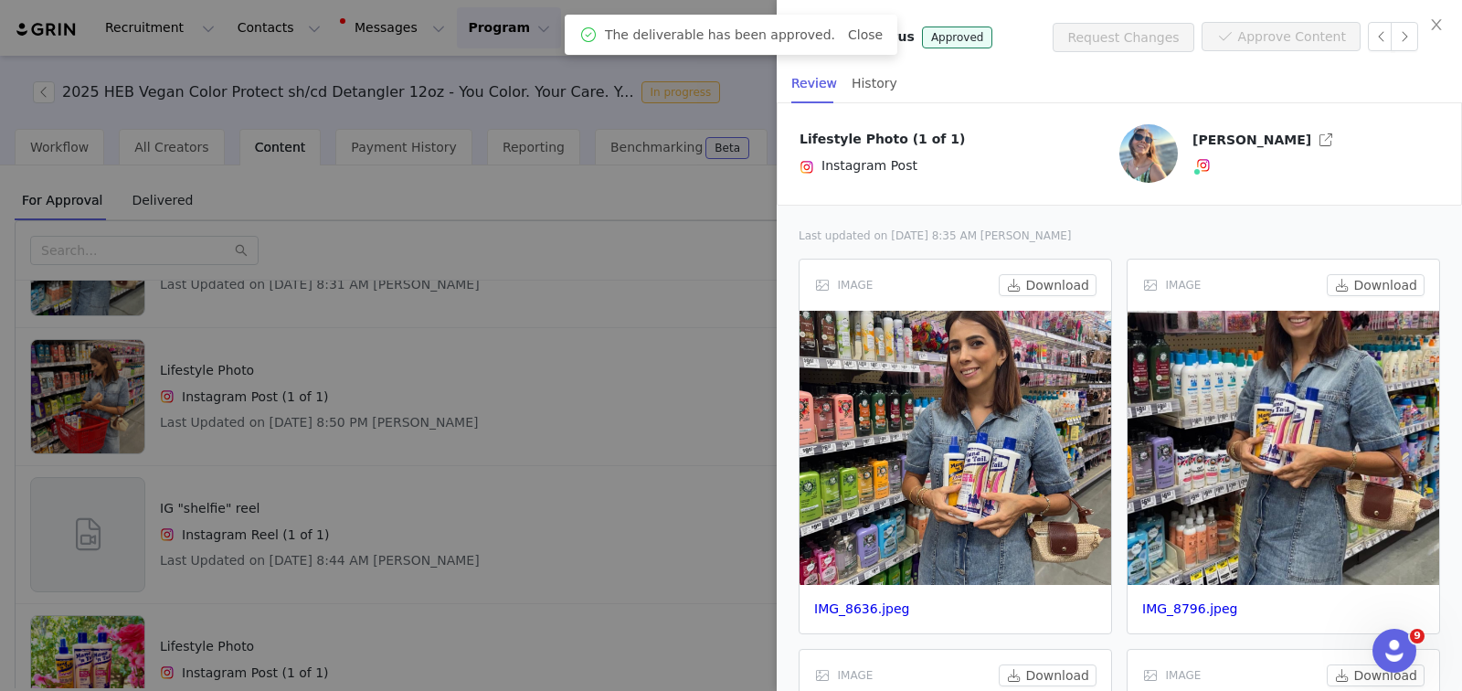
click at [605, 325] on div at bounding box center [731, 345] width 1462 height 691
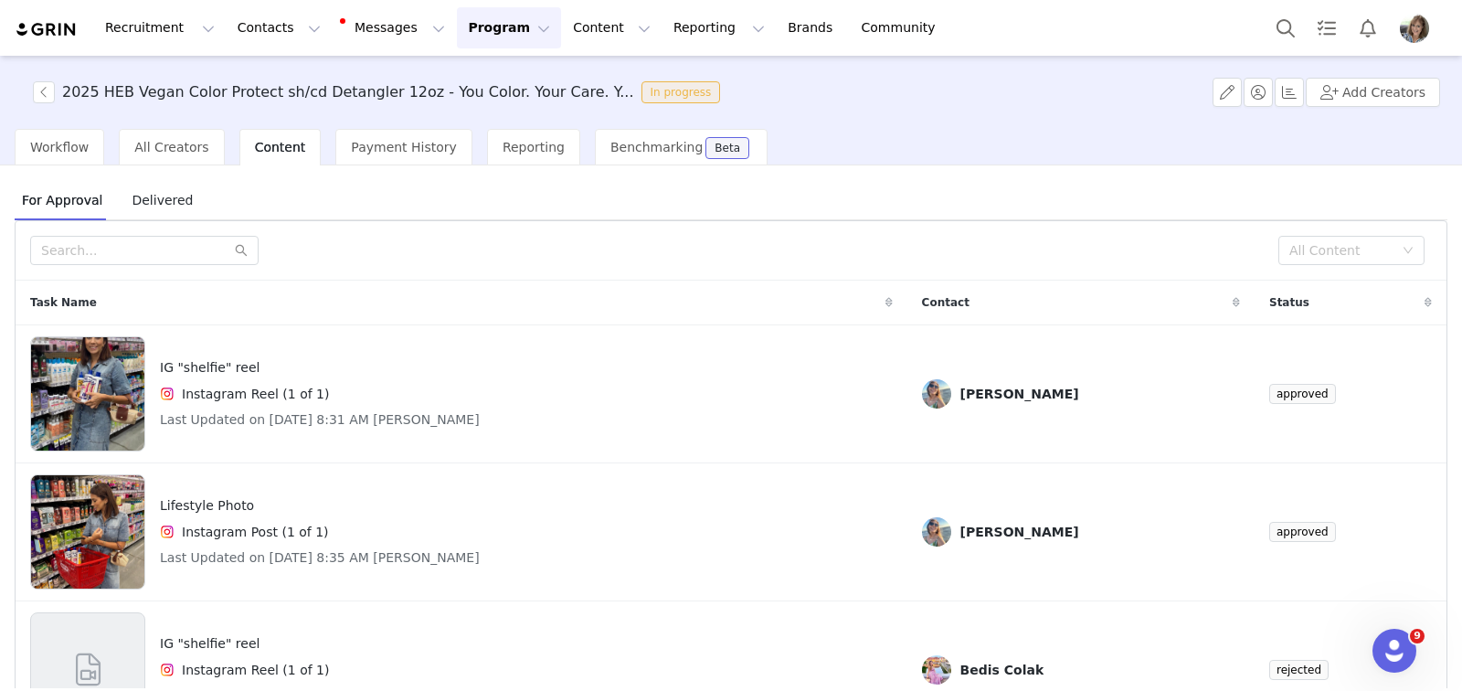
click at [499, 29] on button "Program Program" at bounding box center [509, 27] width 104 height 41
click at [486, 79] on p "Activations" at bounding box center [478, 80] width 70 height 19
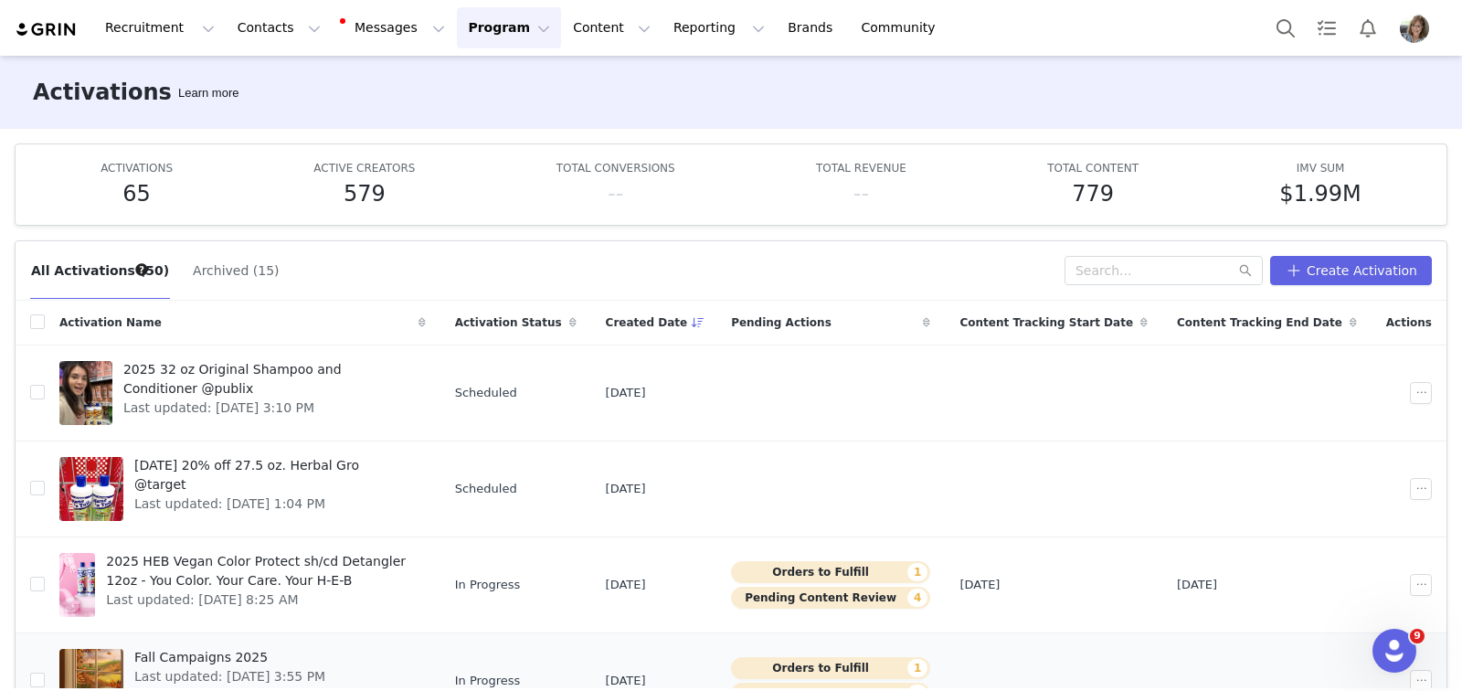
click at [249, 667] on span "Last updated: [DATE] 3:55 PM" at bounding box center [229, 676] width 191 height 19
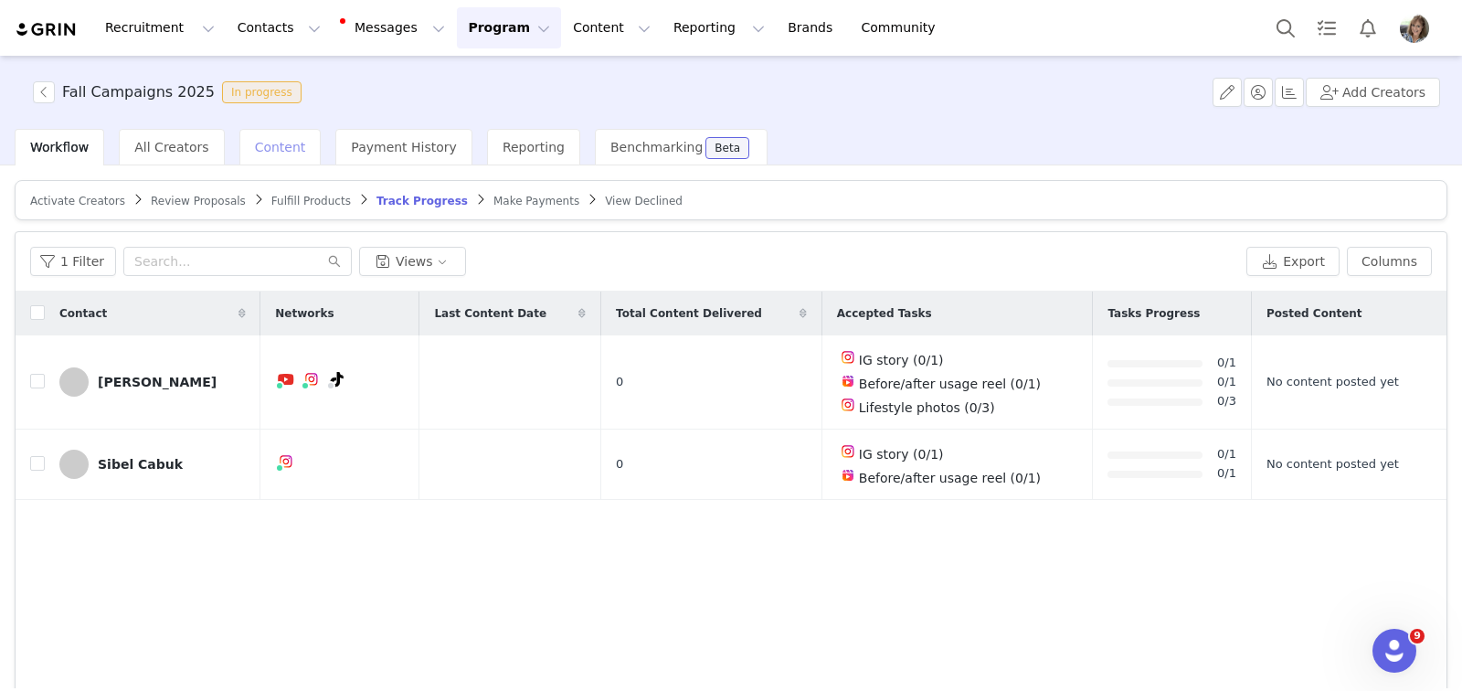
click at [272, 144] on span "Content" at bounding box center [280, 147] width 51 height 15
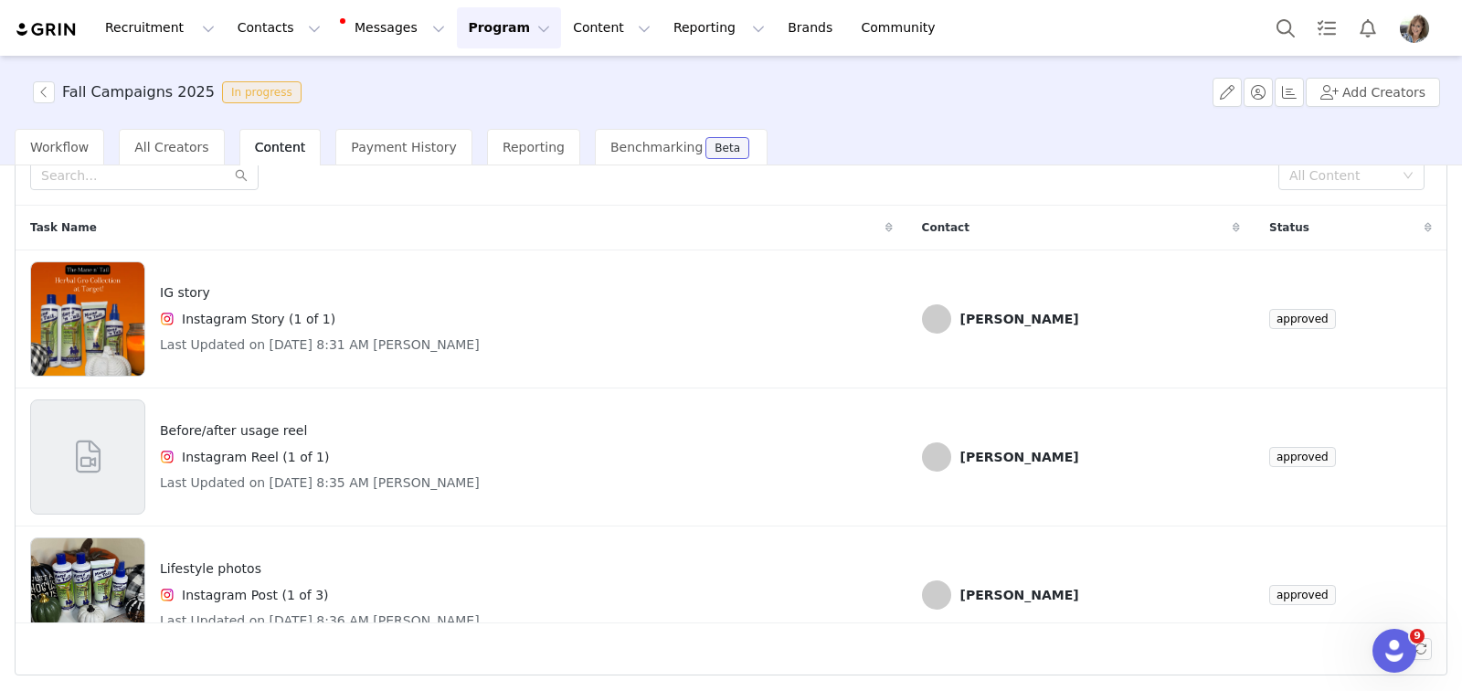
click at [457, 36] on button "Program Program" at bounding box center [509, 27] width 104 height 41
click at [452, 79] on p "Activations" at bounding box center [478, 80] width 70 height 19
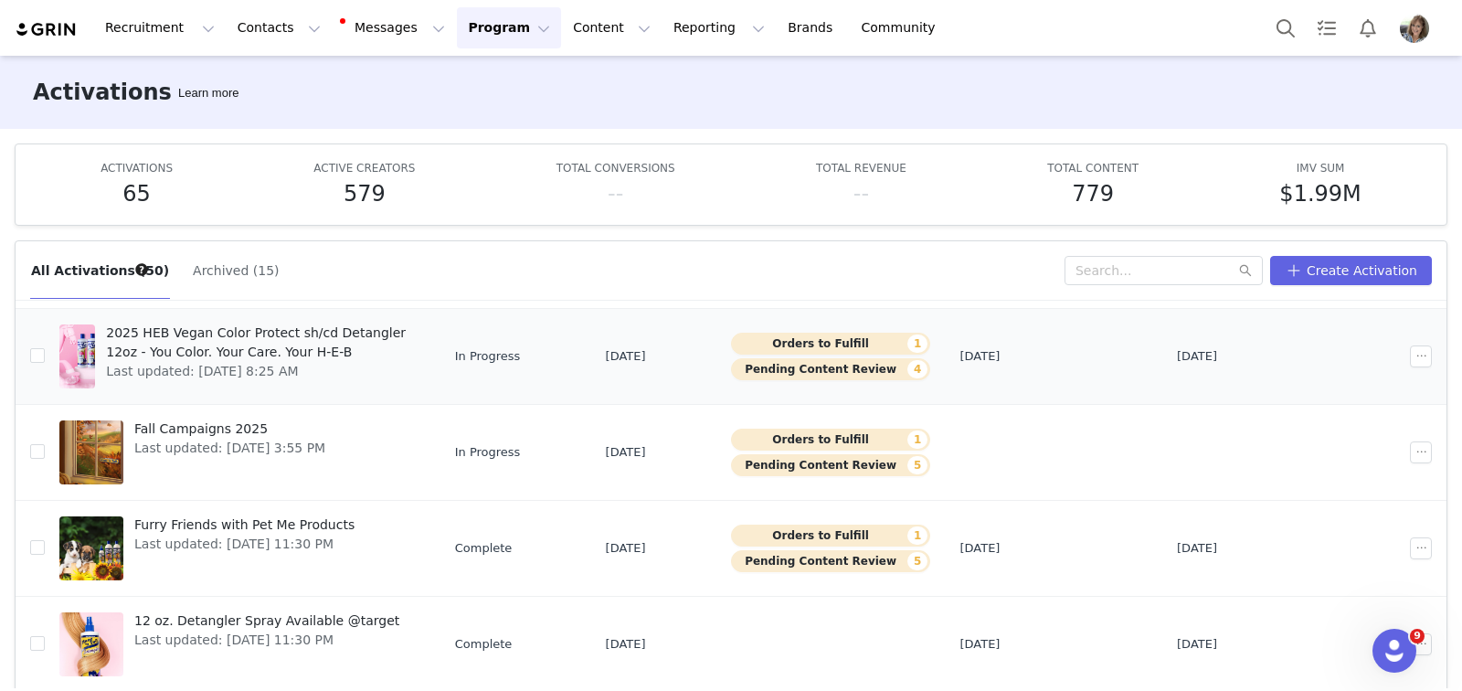
scroll to position [231, 0]
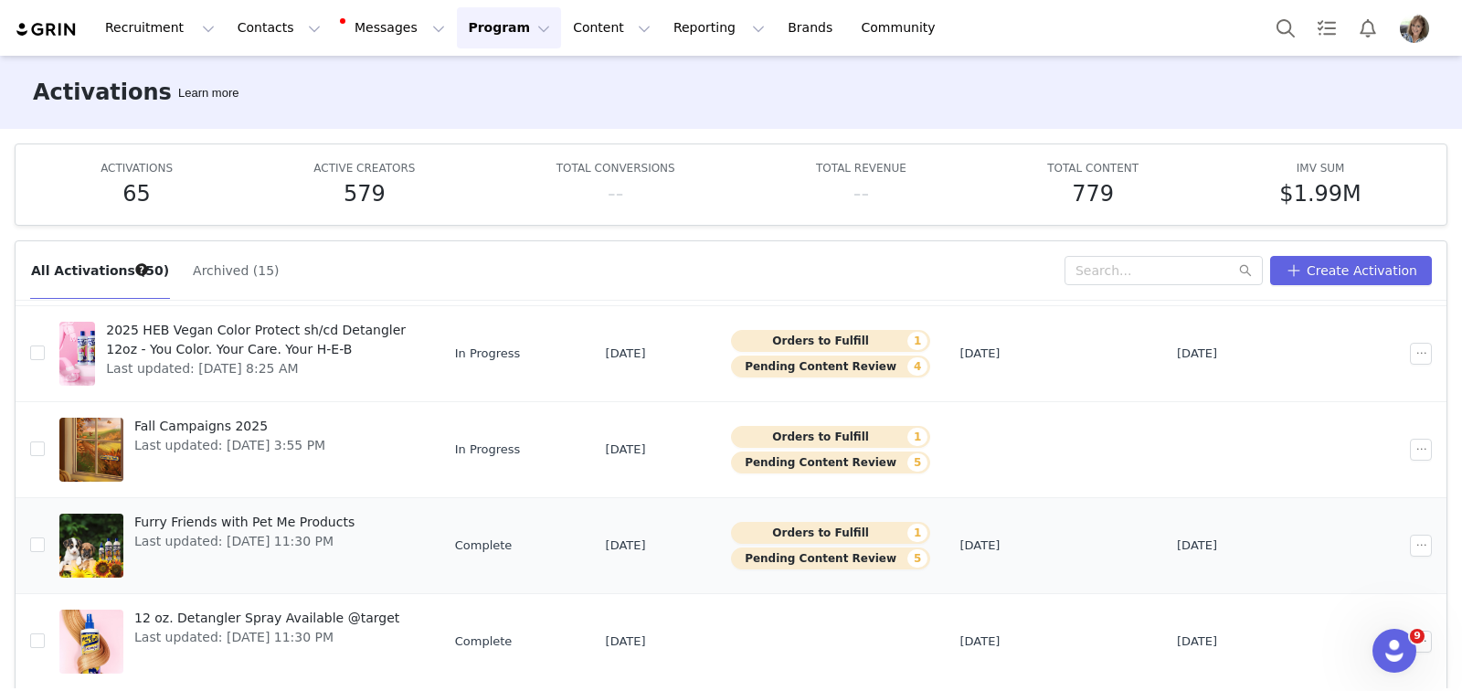
click at [545, 557] on td "Complete" at bounding box center [515, 545] width 151 height 96
click at [426, 534] on link "Furry Friends with Pet Me Products Last updated: Sep 22, 2025 11:30 PM" at bounding box center [242, 545] width 366 height 73
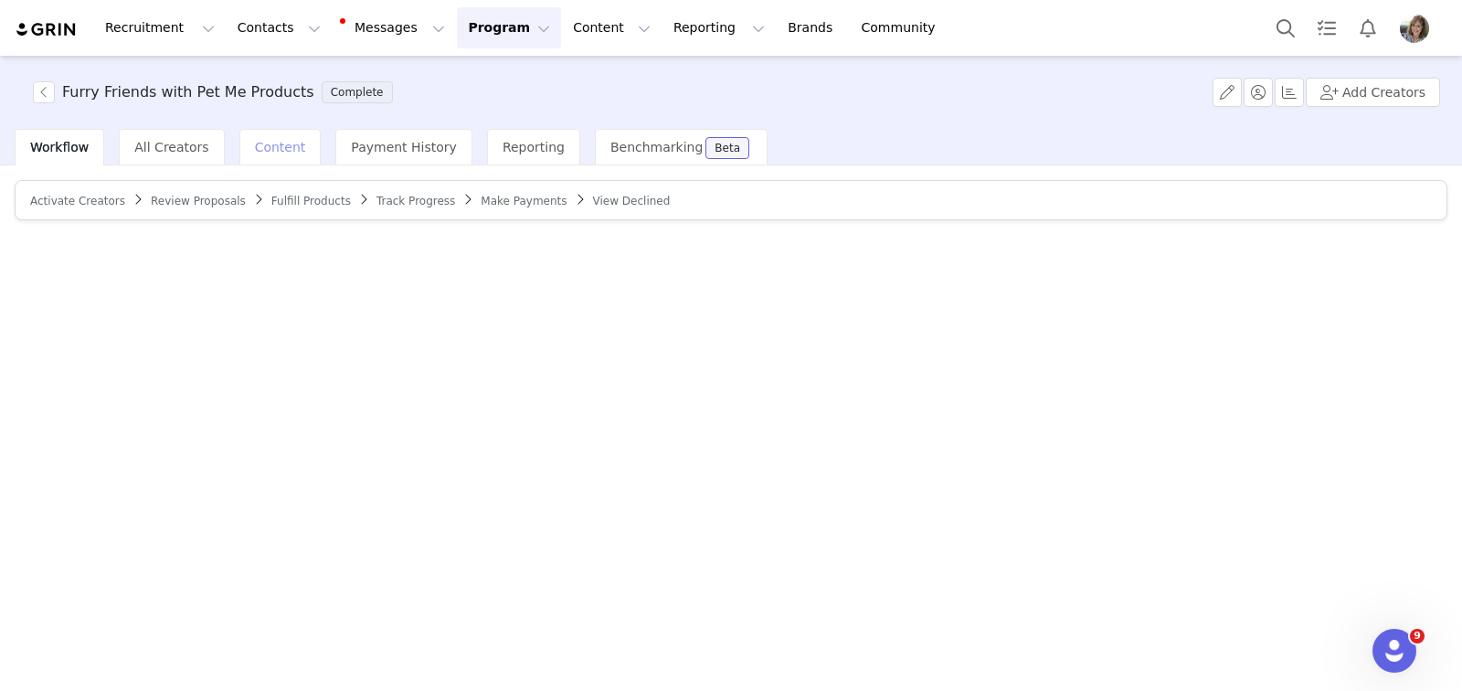
click at [267, 145] on span "Content" at bounding box center [280, 147] width 51 height 15
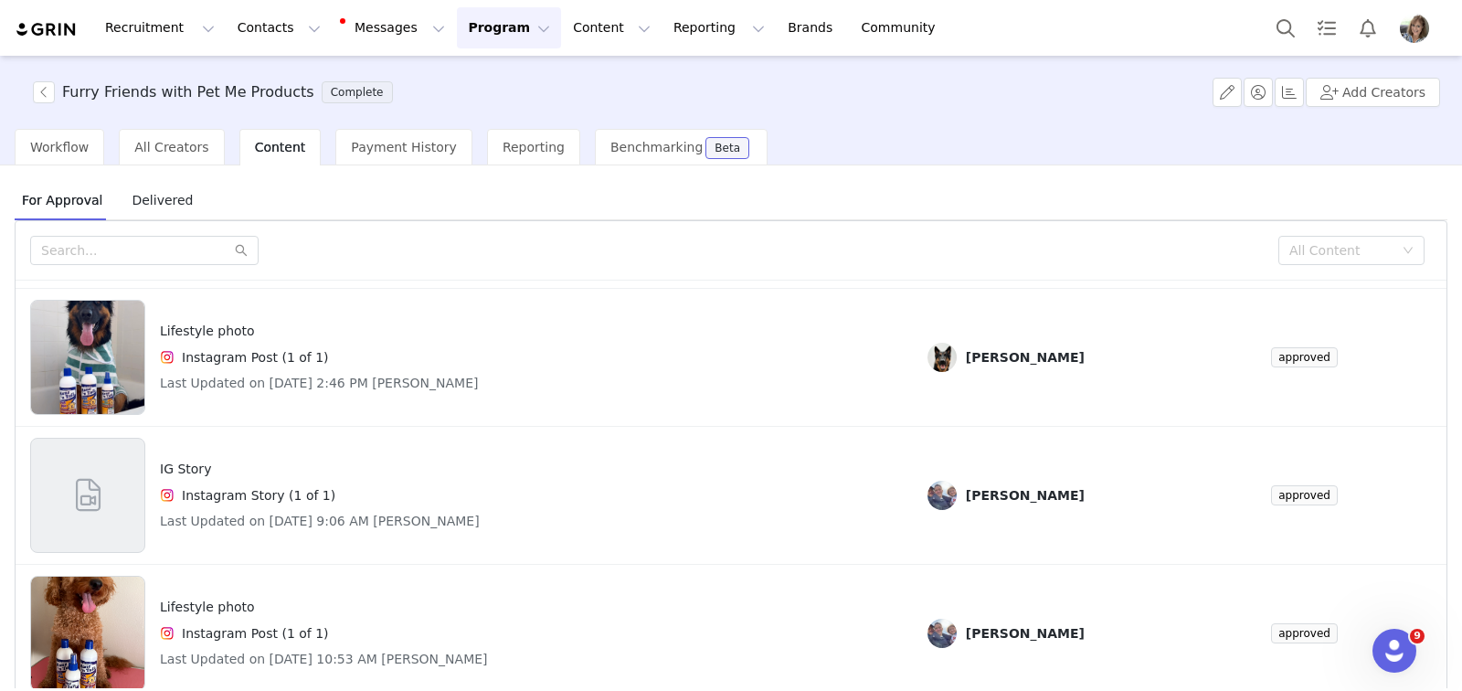
scroll to position [75, 0]
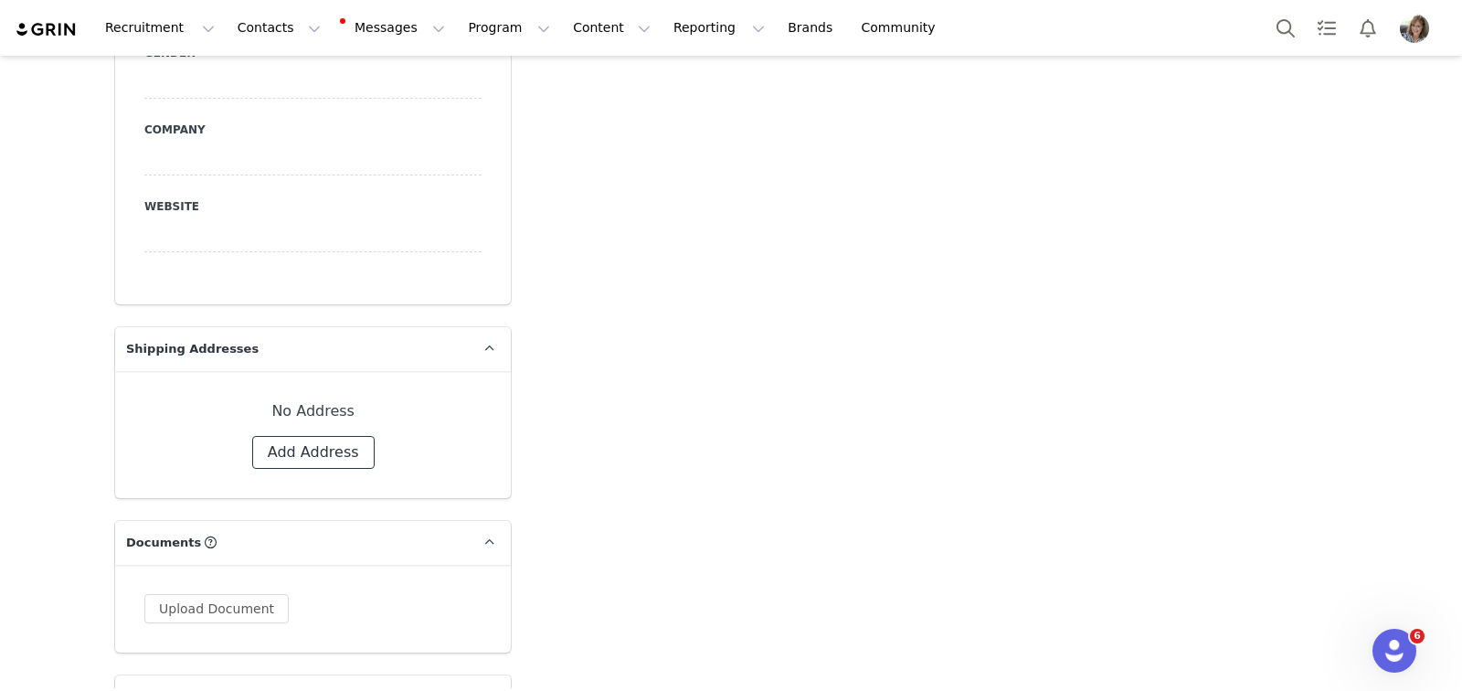
click at [295, 436] on button "Add Address" at bounding box center [313, 452] width 122 height 33
select select
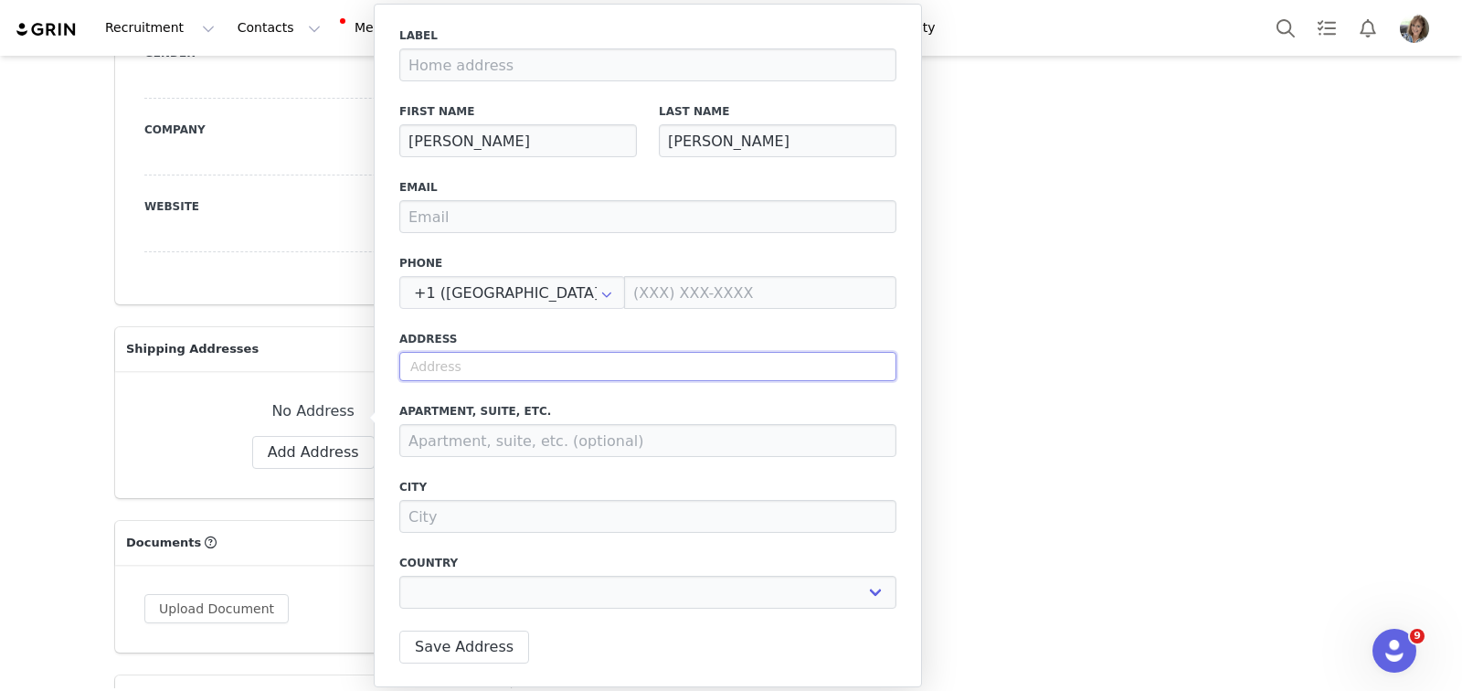
click at [429, 372] on input "text" at bounding box center [647, 366] width 497 height 29
type input "3"
select select
type input "32"
select select
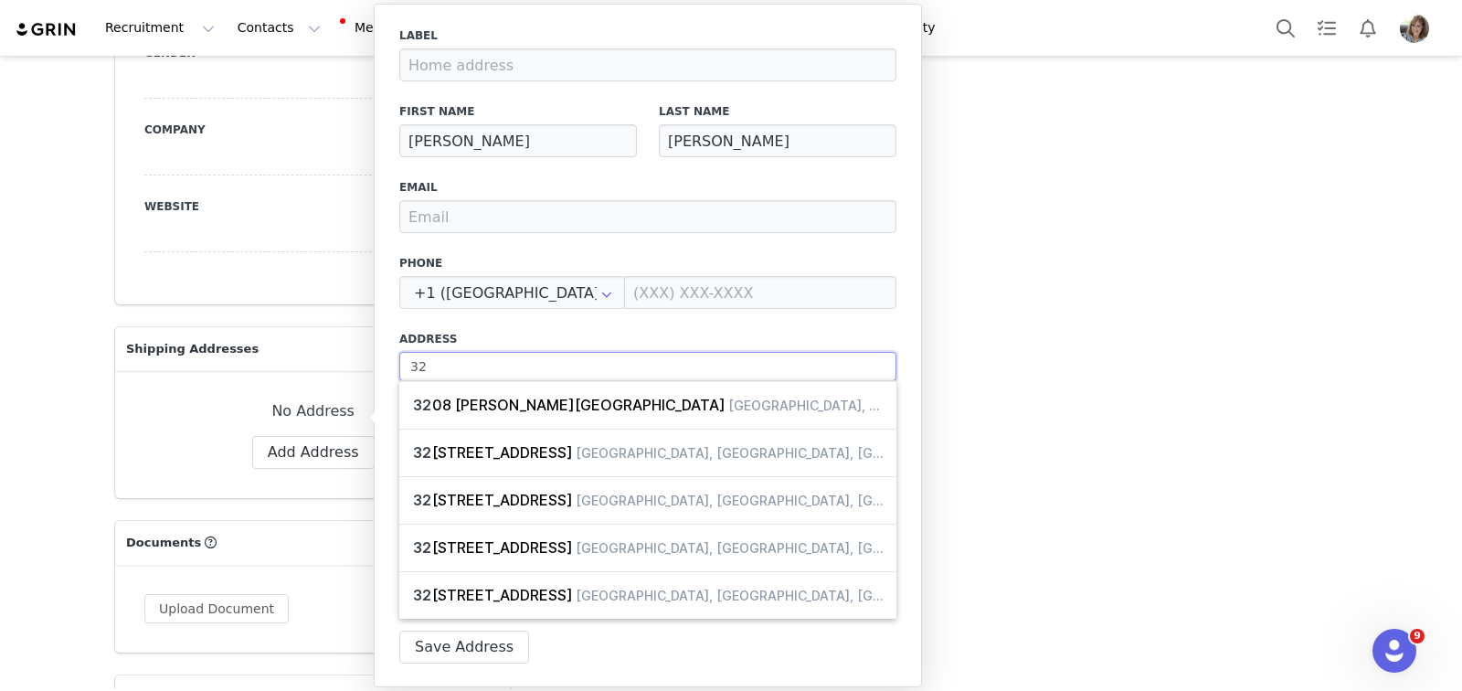
type input "329"
select select
type input "3292"
select select
type input "3292"
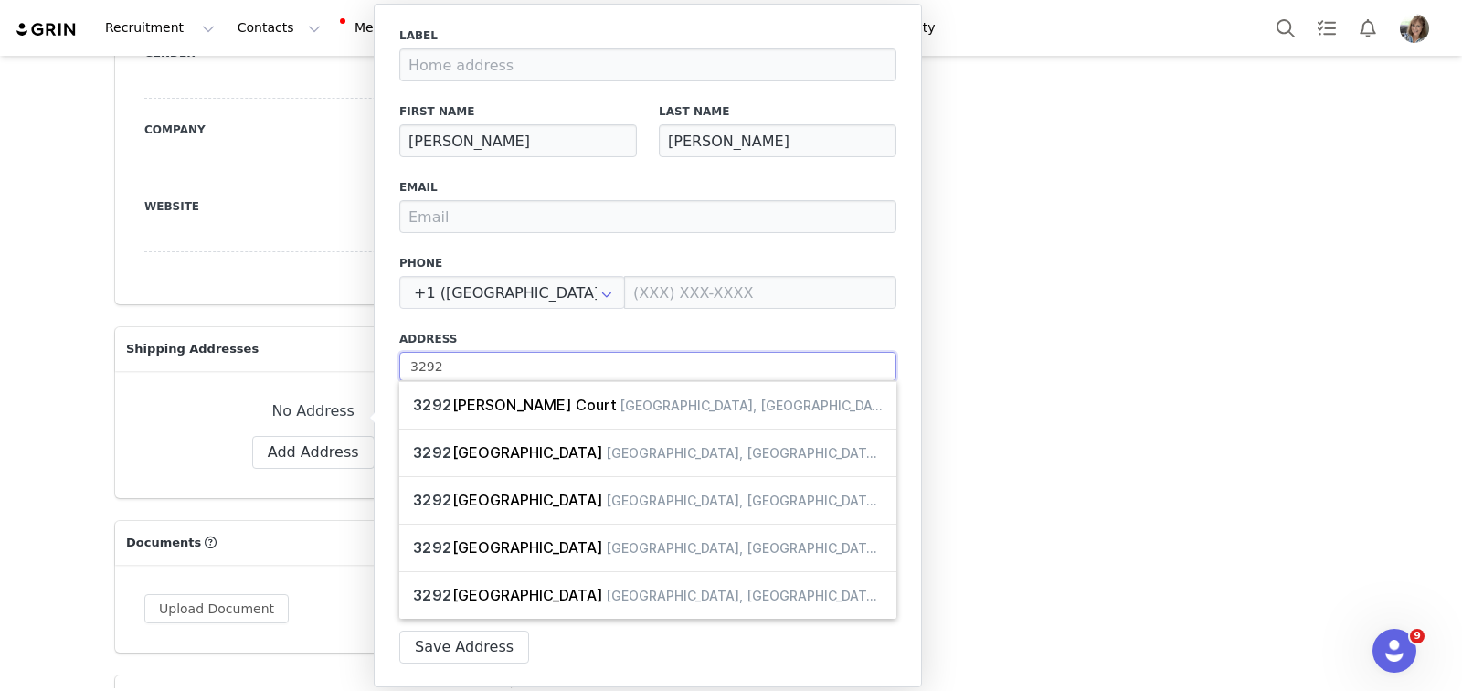
select select
type input "3292 B"
select select
type input "3292 Be"
select select
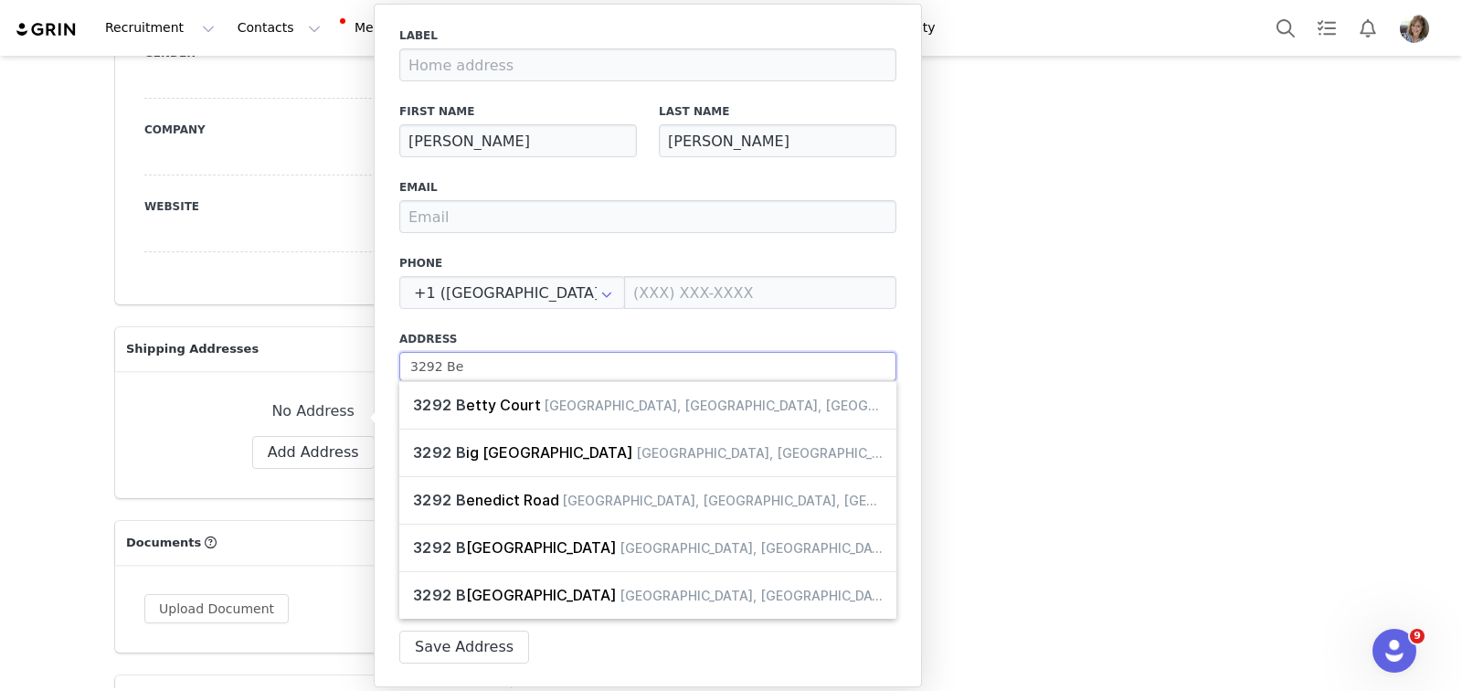
type input "3292 Bea"
select select
type input "3292 Bear"
select select
type input "3292 Beare"
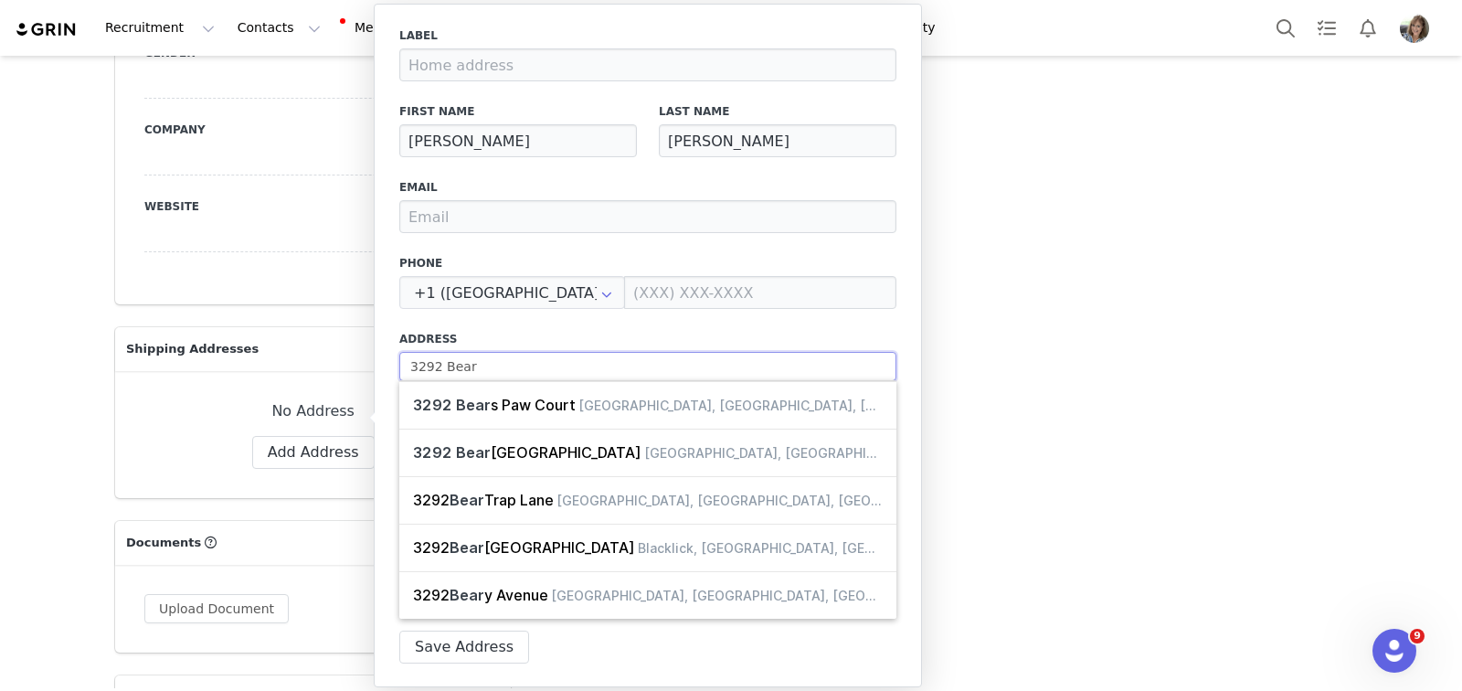
select select
type input "3292 Bear"
select select
type input "3292 [PERSON_NAME]"
select select
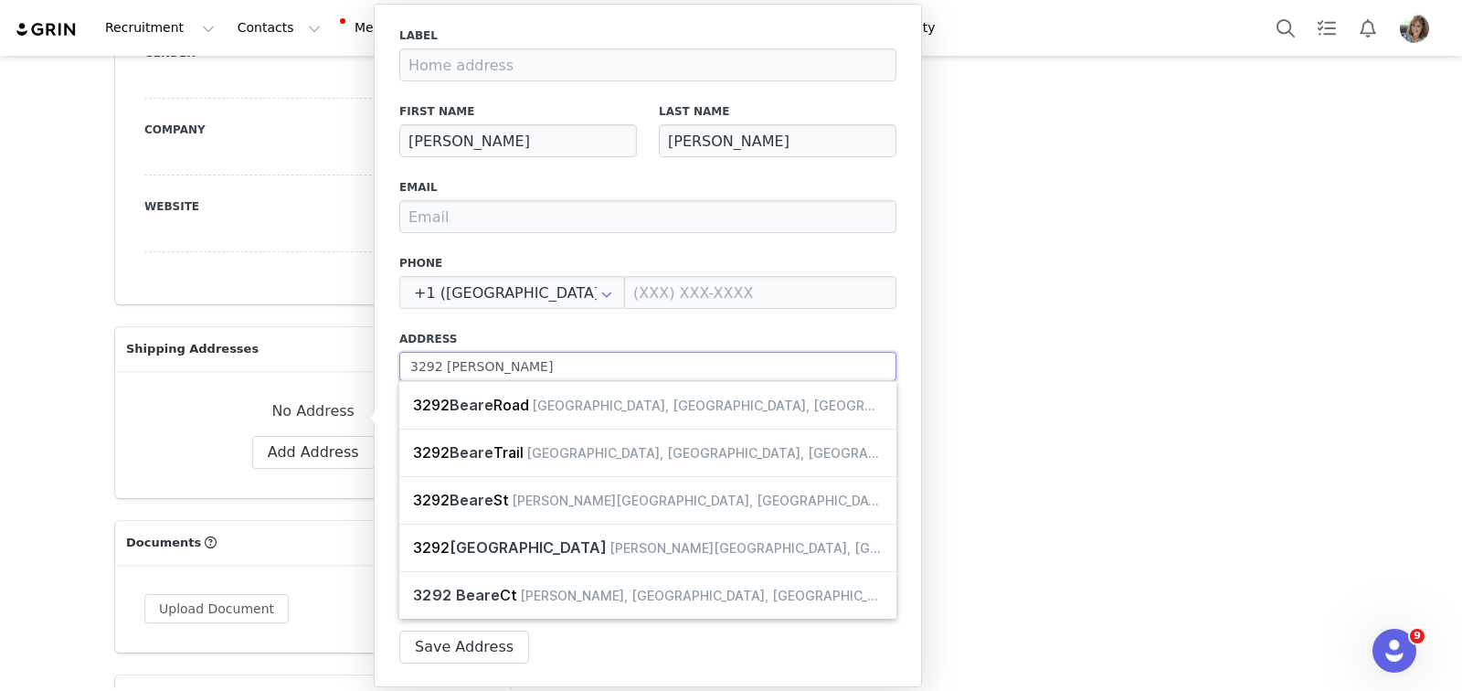
type input "3292 Bearde"
select select
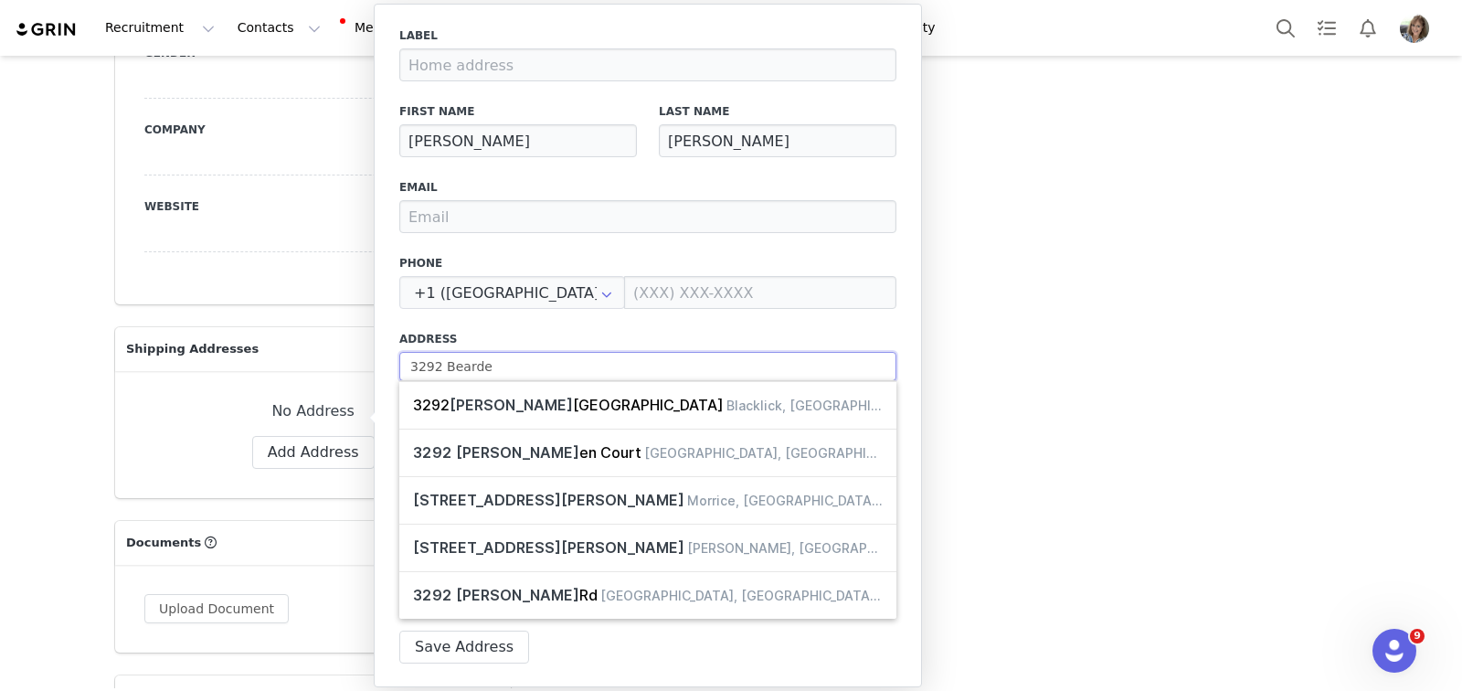
type input "3292 [PERSON_NAME]"
select select
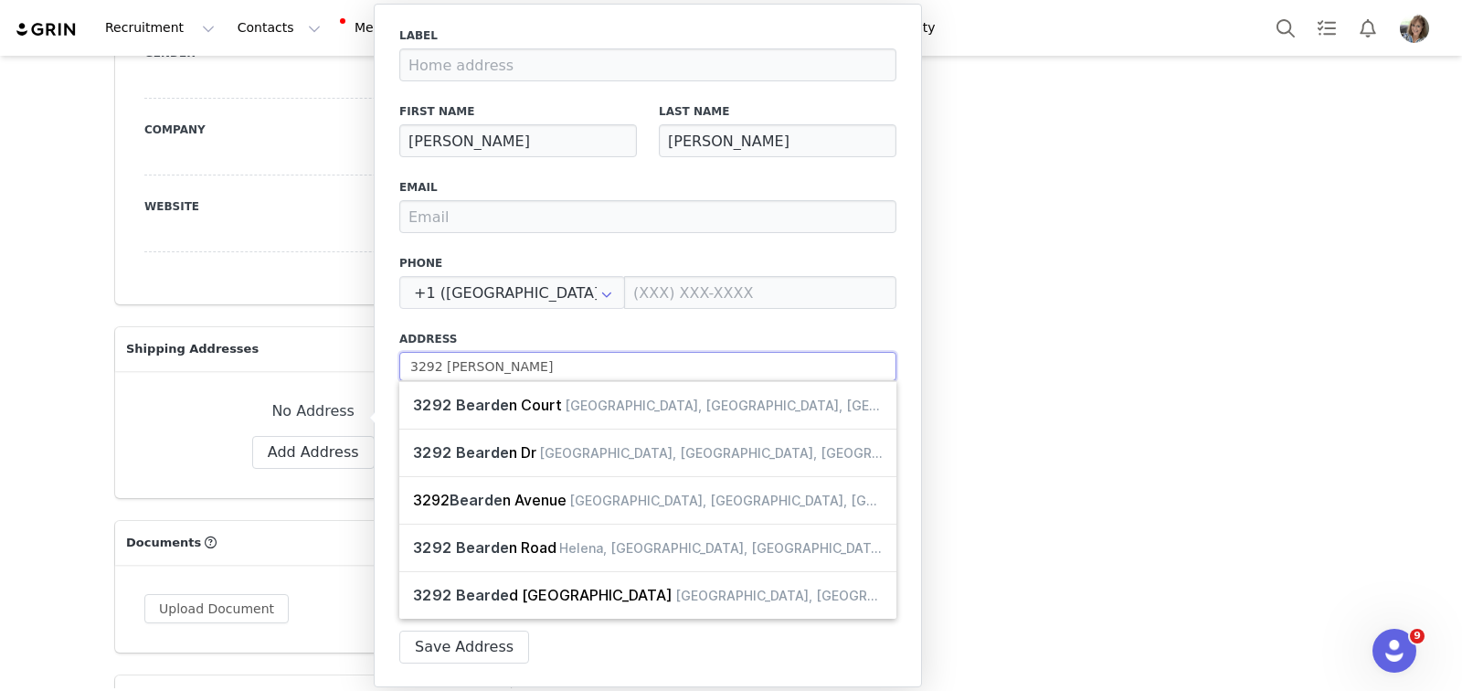
type input "3292 [PERSON_NAME]"
select select
type input "3292 [PERSON_NAME] C"
select select
type input "[STREET_ADDRESS][PERSON_NAME]"
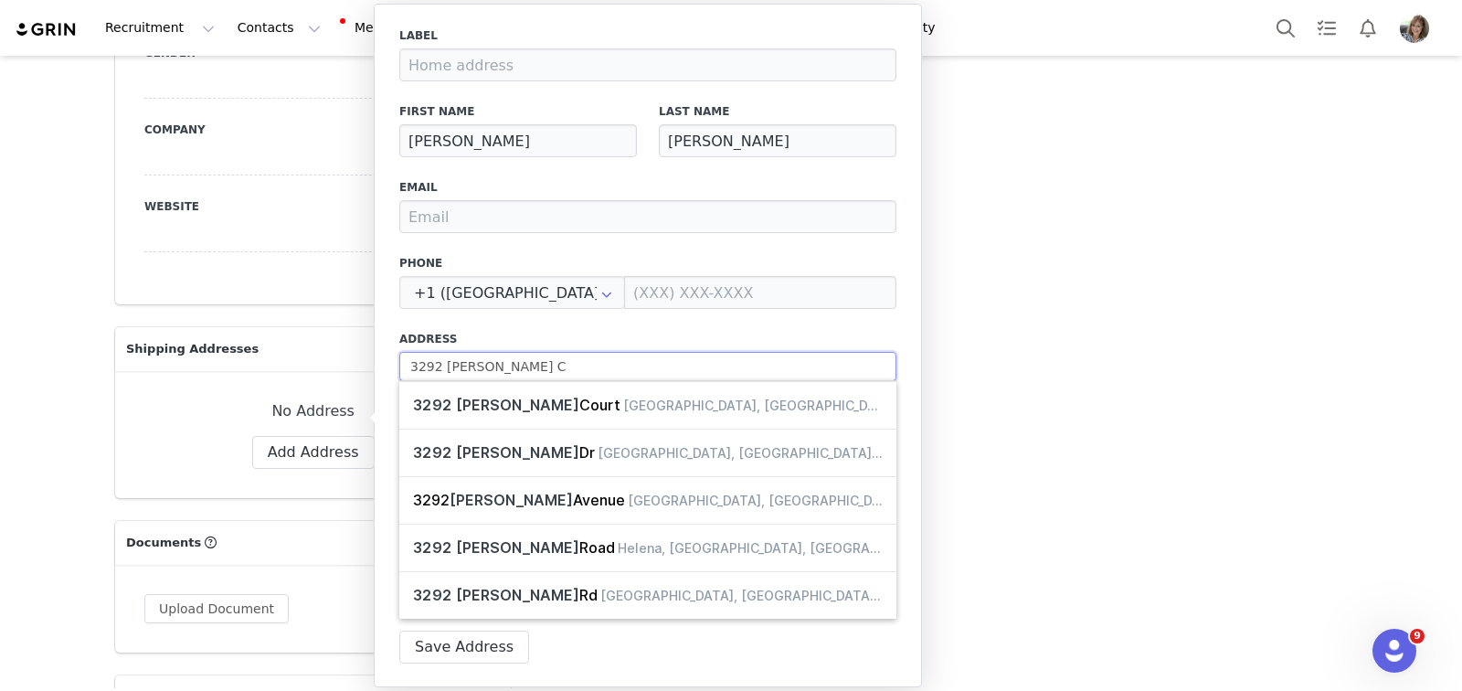
select select
type input "[STREET_ADDRESS][PERSON_NAME]"
select select
type input "[STREET_ADDRESS][PERSON_NAME]"
select select
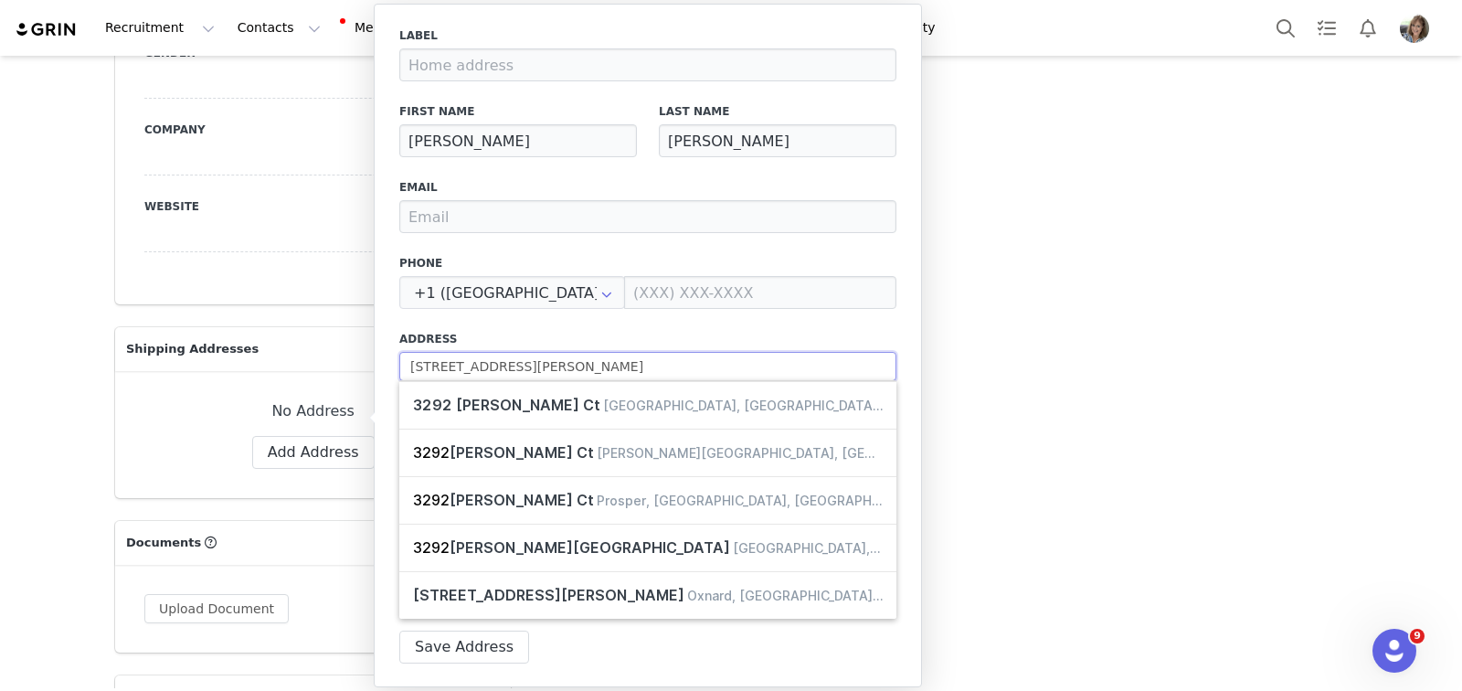
type input "[STREET_ADDRESS][PERSON_NAME] B"
select select
type input "[STREET_ADDRESS][PERSON_NAME] Bi"
select select
type input "[STREET_ADDRESS][PERSON_NAME] Bir"
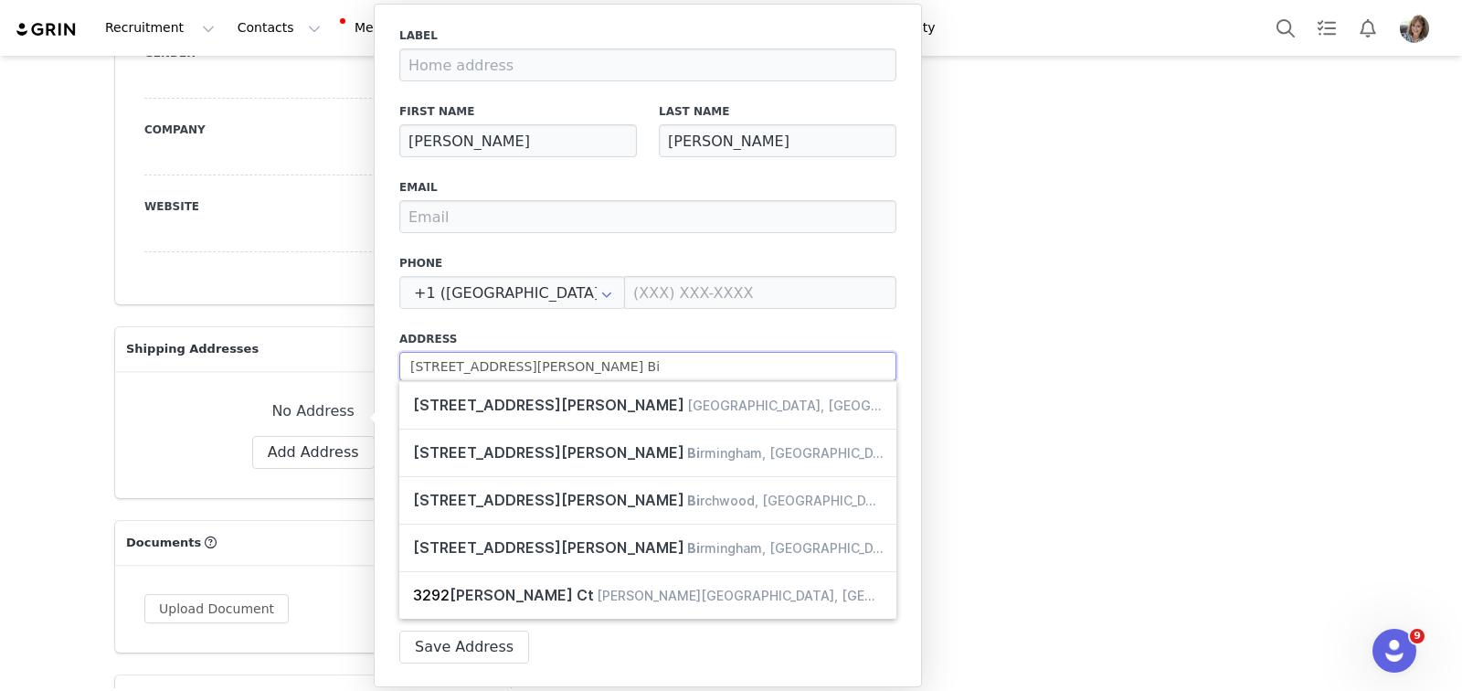
select select
type input "[STREET_ADDRESS][PERSON_NAME] Birm"
select select
type input "[STREET_ADDRESS][PERSON_NAME] [GEOGRAPHIC_DATA]"
select select
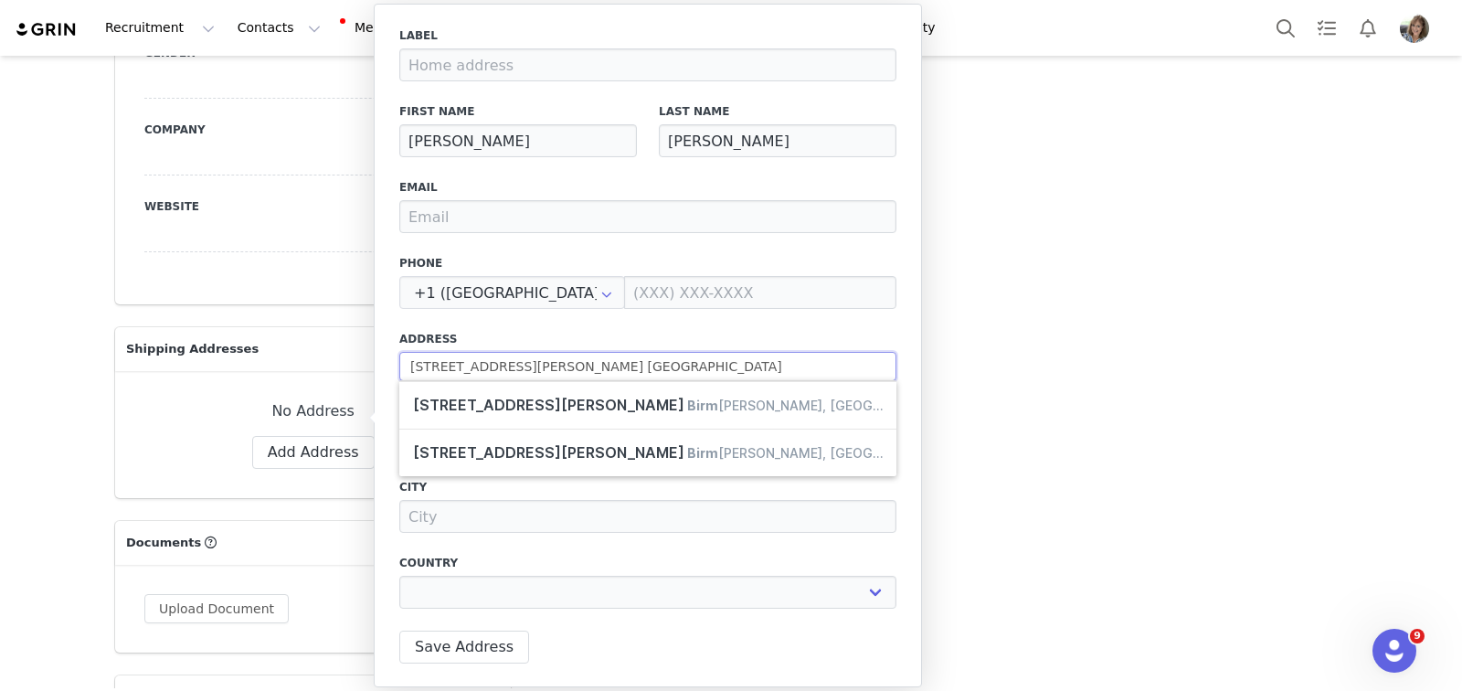
type input "[STREET_ADDRESS][PERSON_NAME] [GEOGRAPHIC_DATA]"
select select
type input "[STREET_ADDRESS][PERSON_NAME] [GEOGRAPHIC_DATA]"
select select
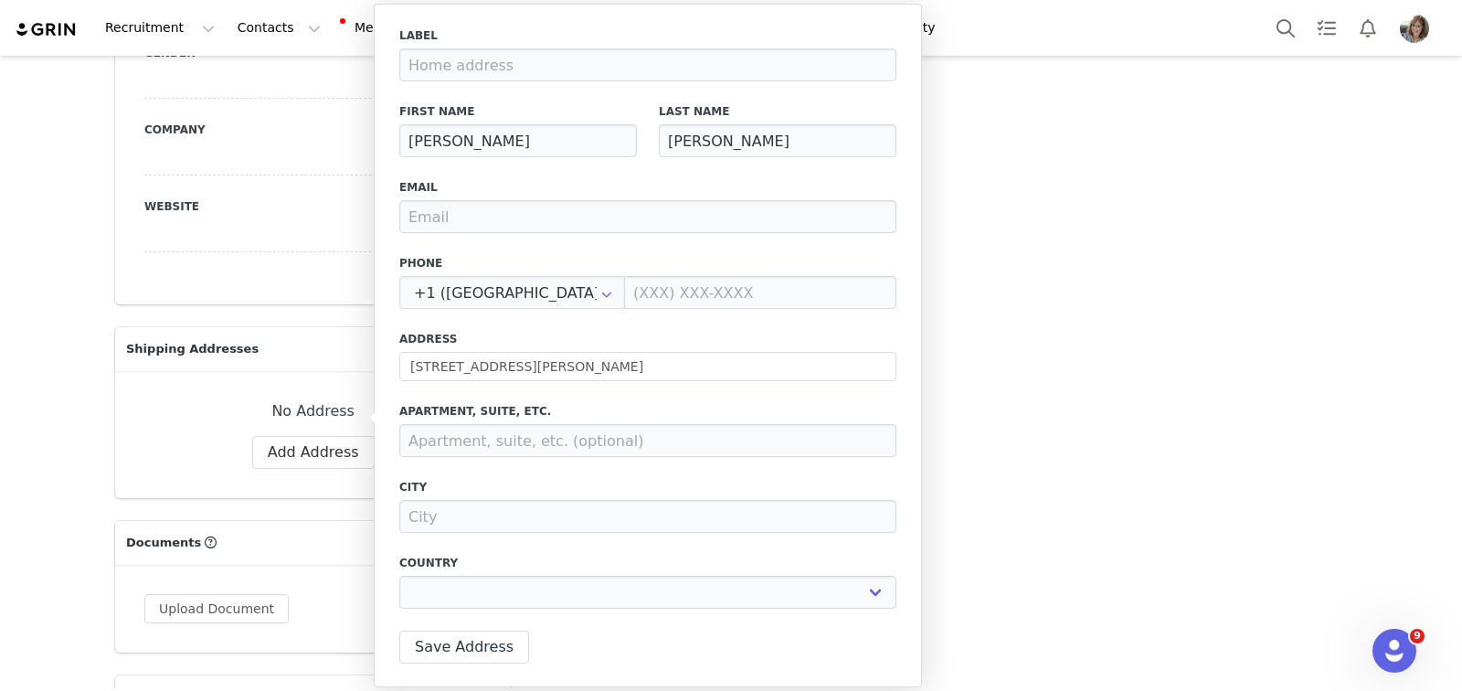
type input "[STREET_ADDRESS][PERSON_NAME]"
type input "[GEOGRAPHIC_DATA]"
select select "[object Object]"
click at [522, 366] on input "[STREET_ADDRESS][PERSON_NAME]" at bounding box center [647, 366] width 497 height 29
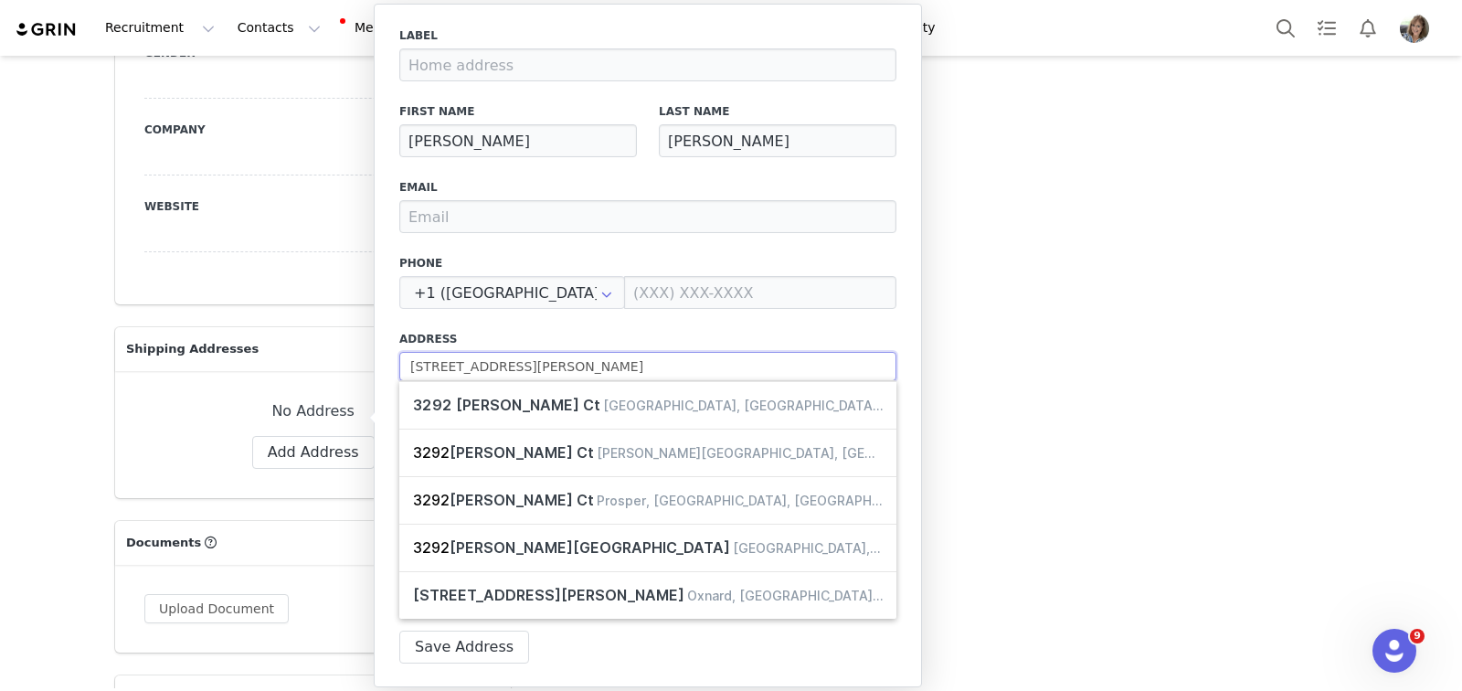
type input "[STREET_ADDRESS][PERSON_NAME]"
click at [606, 642] on div "Label First Name [PERSON_NAME] Last Name [PERSON_NAME] Email Phone +1 ([GEOGRAP…" at bounding box center [648, 346] width 548 height 684
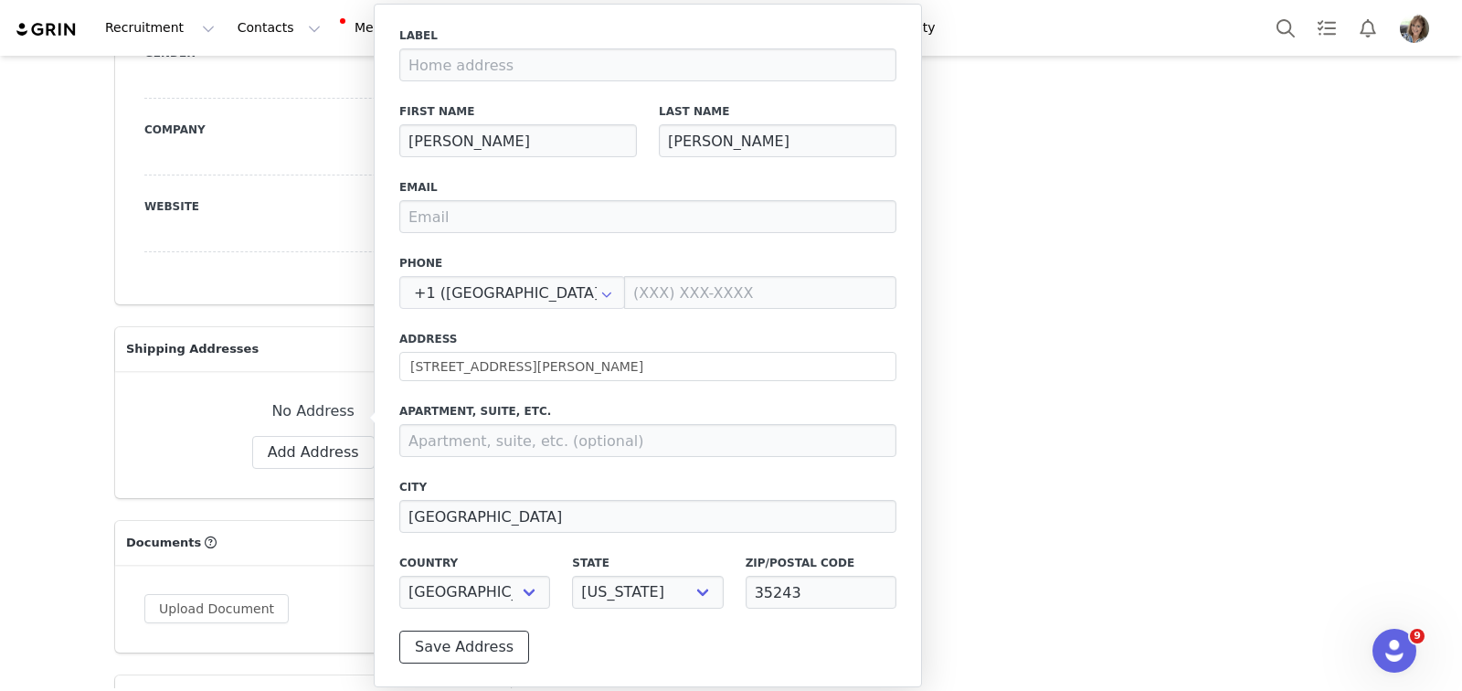
click at [445, 639] on button "Save Address" at bounding box center [464, 647] width 130 height 33
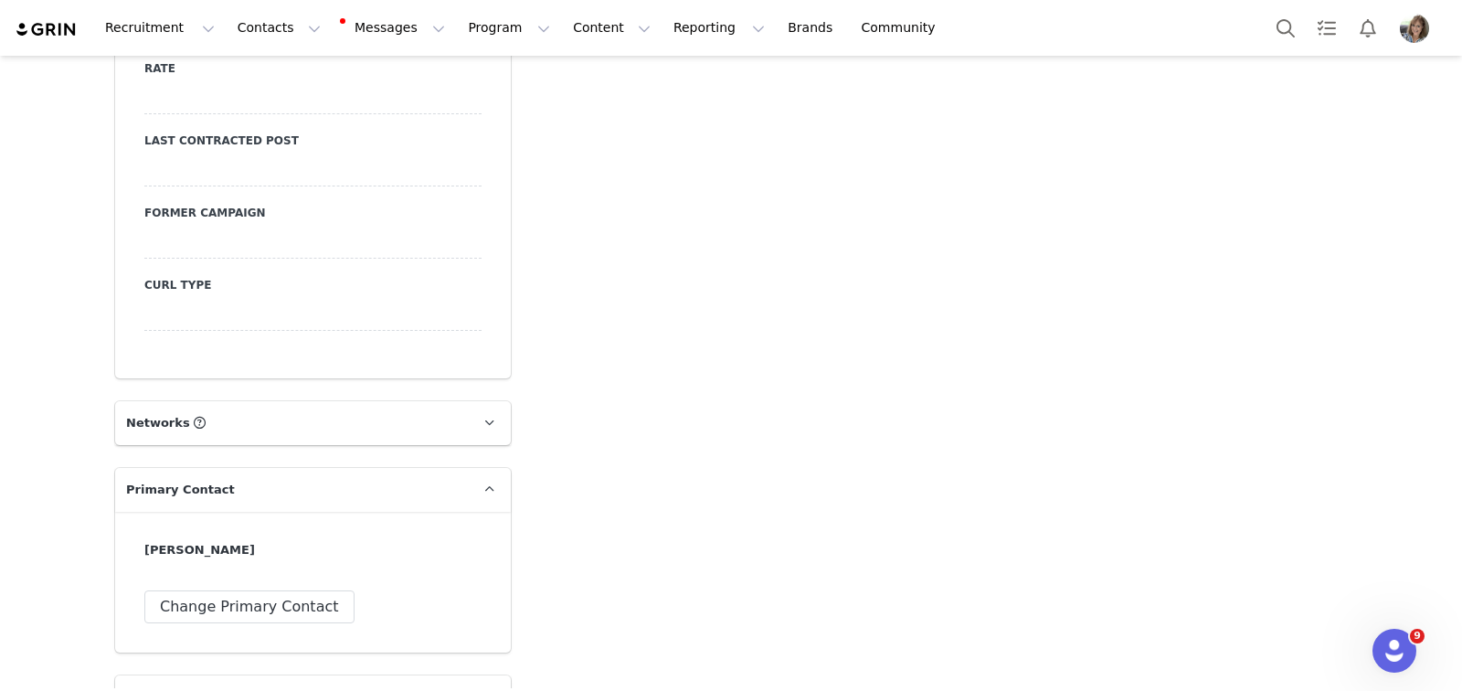
scroll to position [2086, 0]
click at [242, 296] on div at bounding box center [312, 312] width 337 height 33
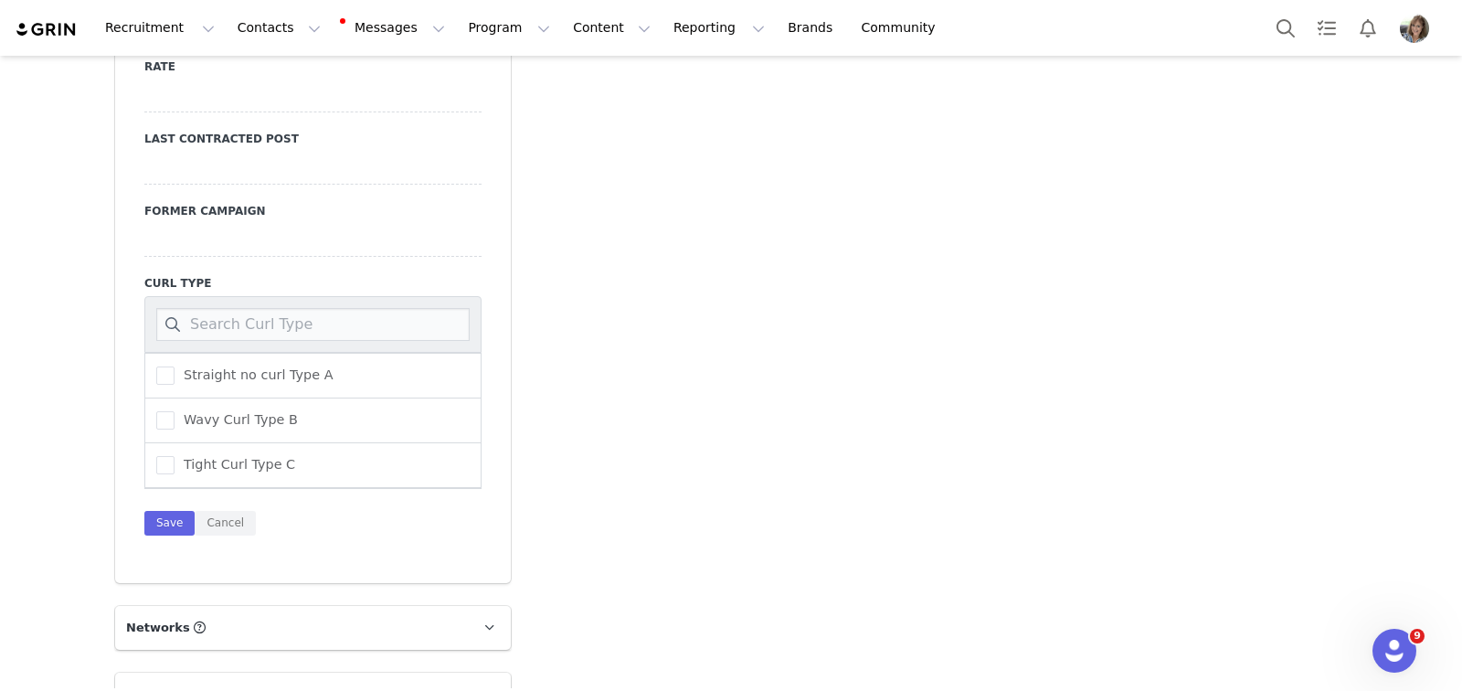
click at [242, 308] on input at bounding box center [312, 324] width 313 height 33
click at [156, 411] on span at bounding box center [165, 420] width 18 height 18
click at [175, 411] on input "Wavy Curl Type B" at bounding box center [175, 411] width 0 height 0
click at [148, 511] on button "Save" at bounding box center [169, 523] width 50 height 25
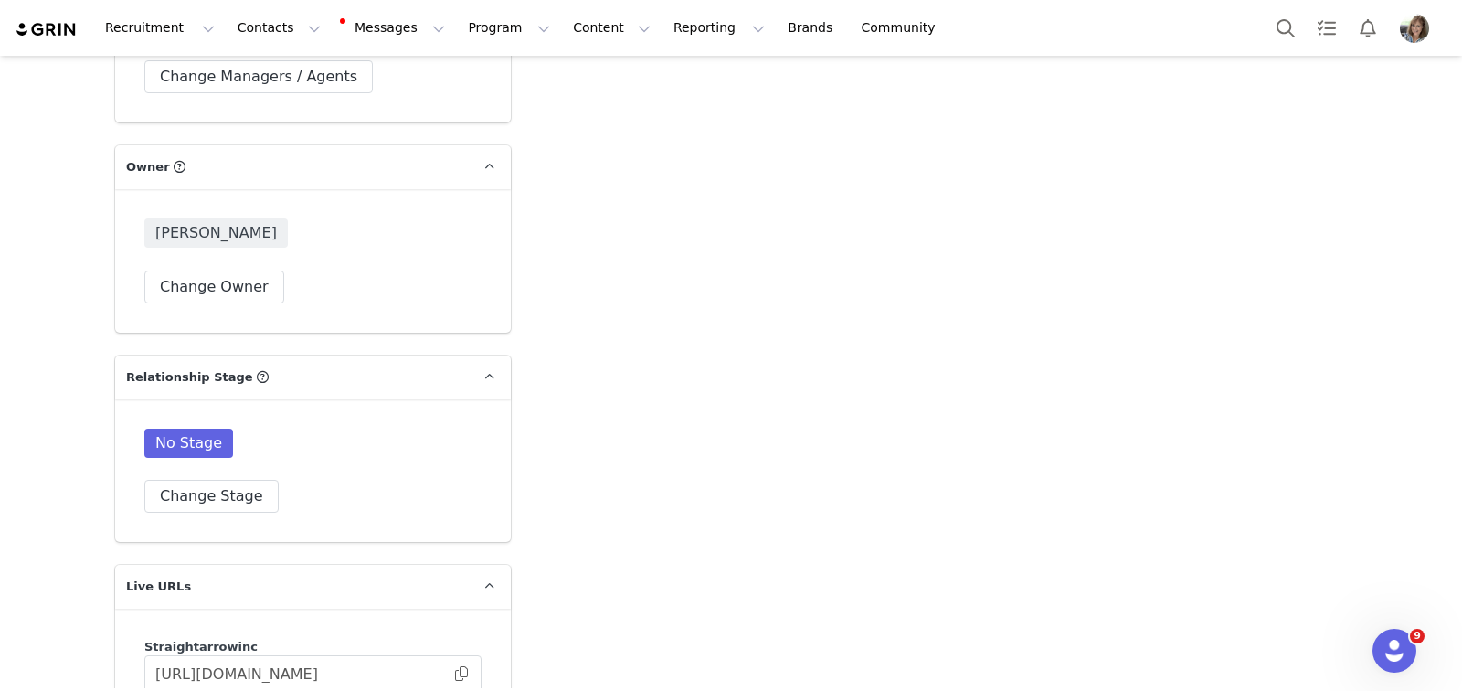
scroll to position [2788, 0]
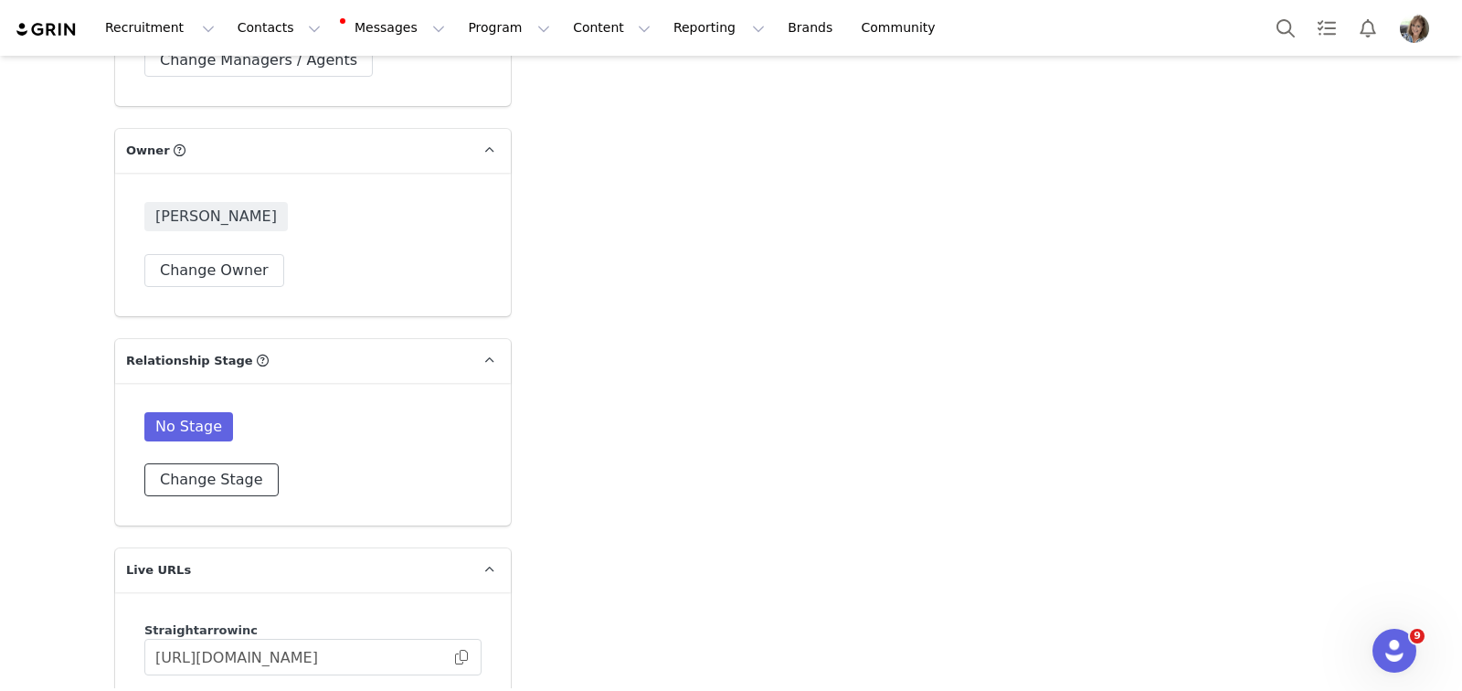
click at [194, 463] on button "Change Stage" at bounding box center [211, 479] width 134 height 33
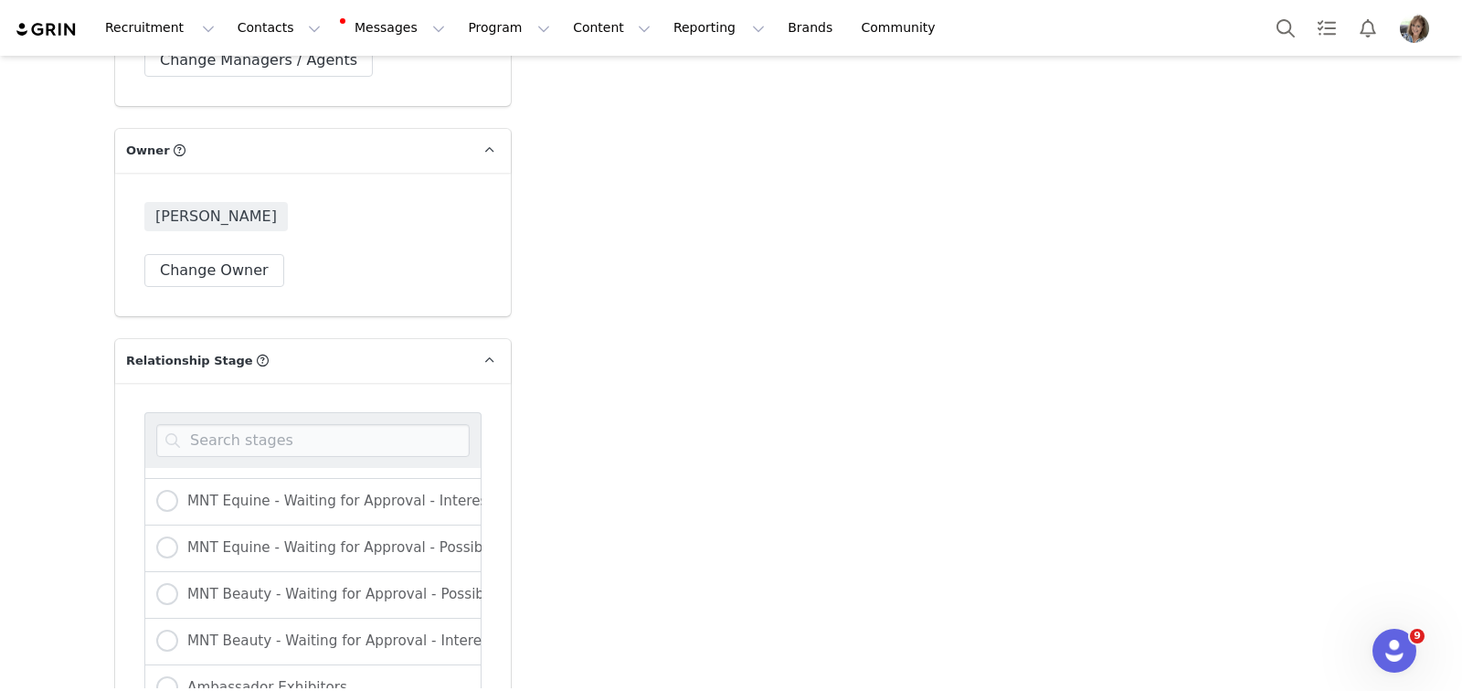
scroll to position [134, 0]
click at [156, 625] on span at bounding box center [167, 636] width 22 height 22
click at [156, 625] on input "MNT Beauty - Waiting for Approval - Interest already Shown" at bounding box center [167, 637] width 22 height 24
radio input "true"
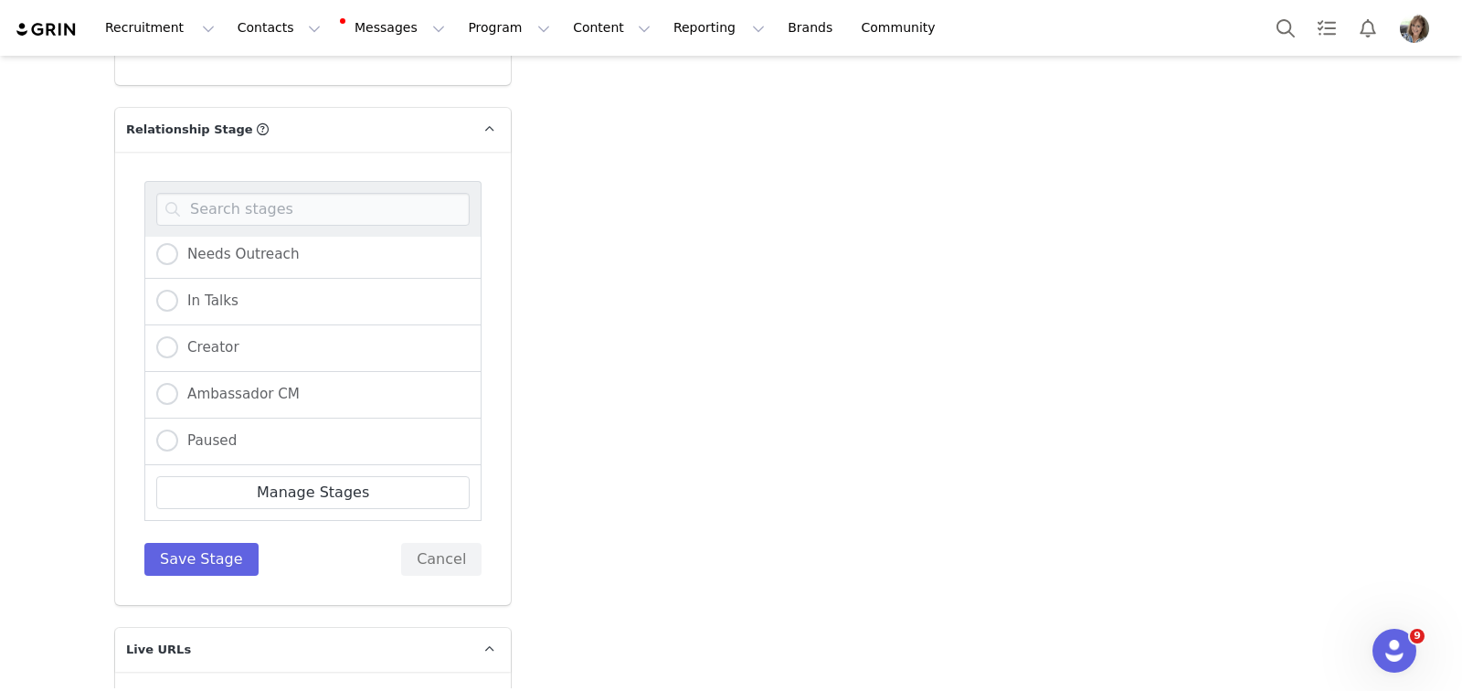
scroll to position [3022, 0]
click at [192, 540] on button "Save Stage" at bounding box center [201, 556] width 114 height 33
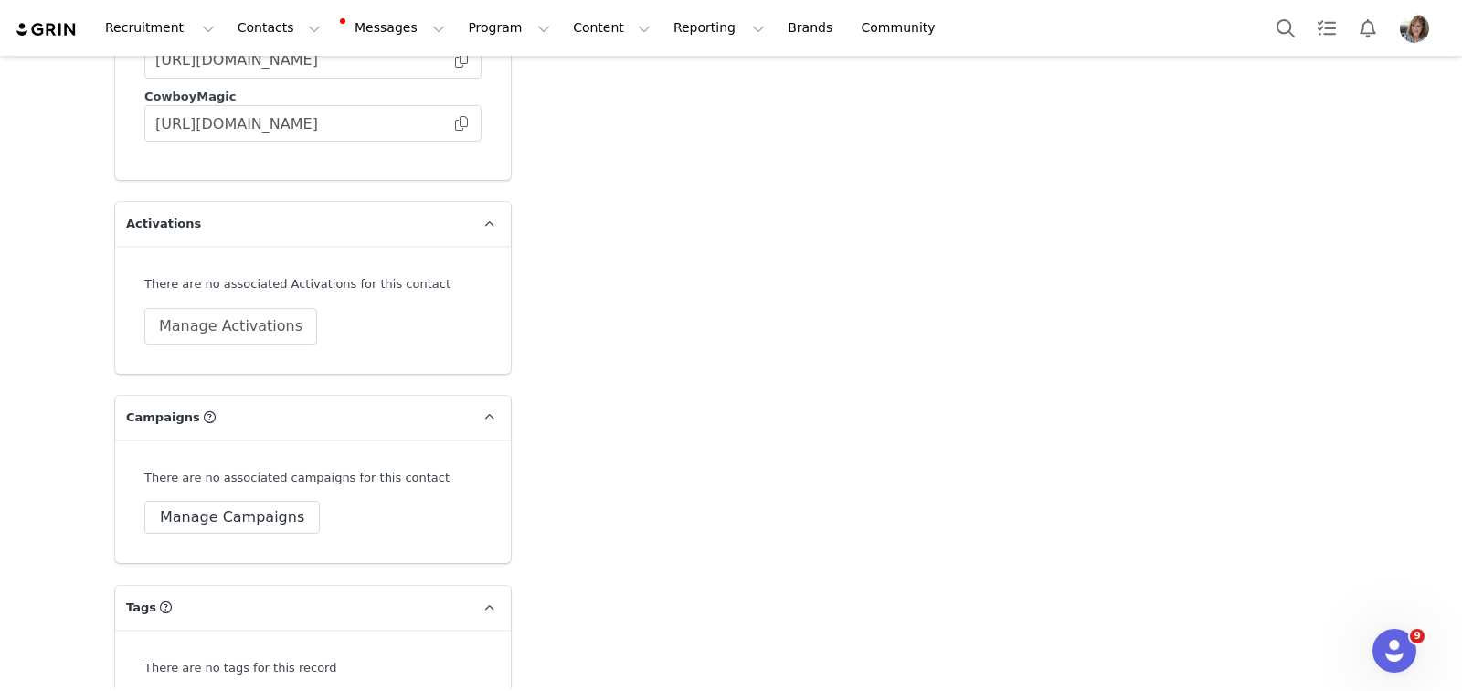
scroll to position [3493, 0]
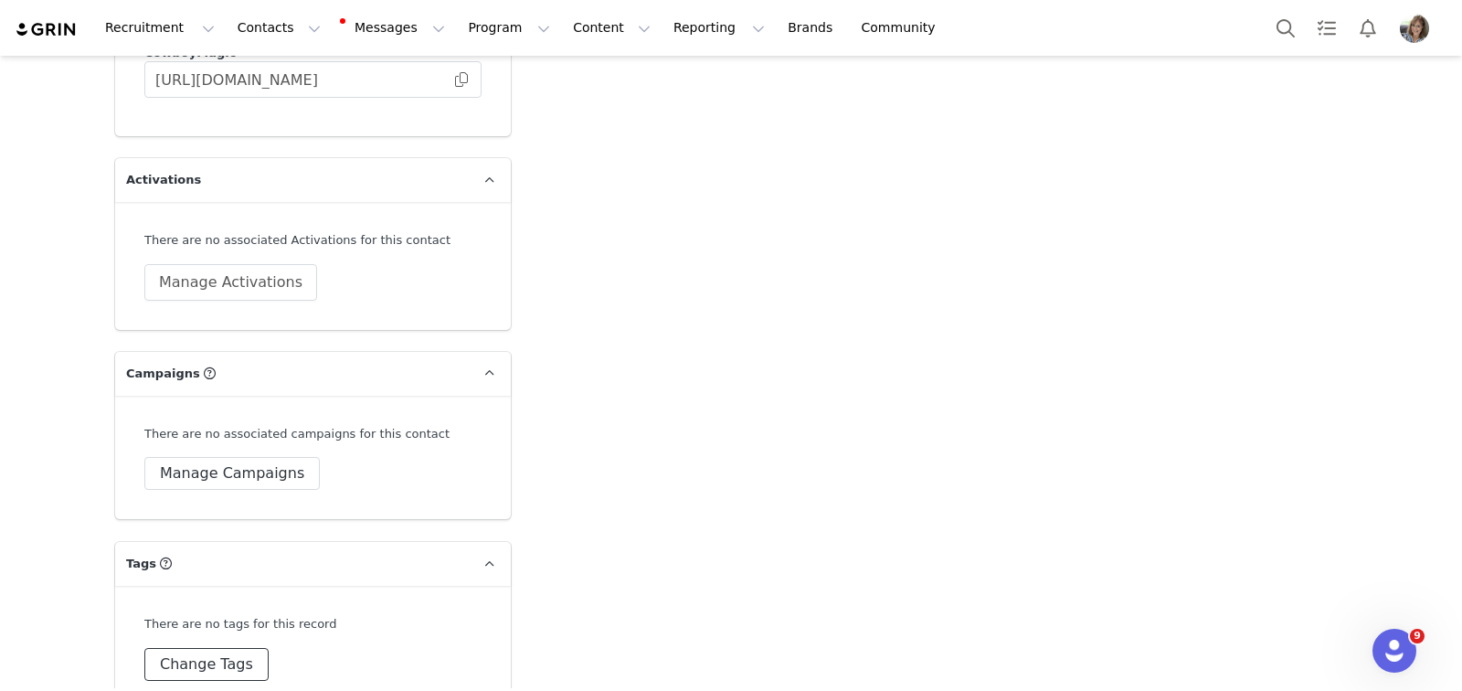
click at [223, 648] on button "Change Tags" at bounding box center [206, 664] width 124 height 33
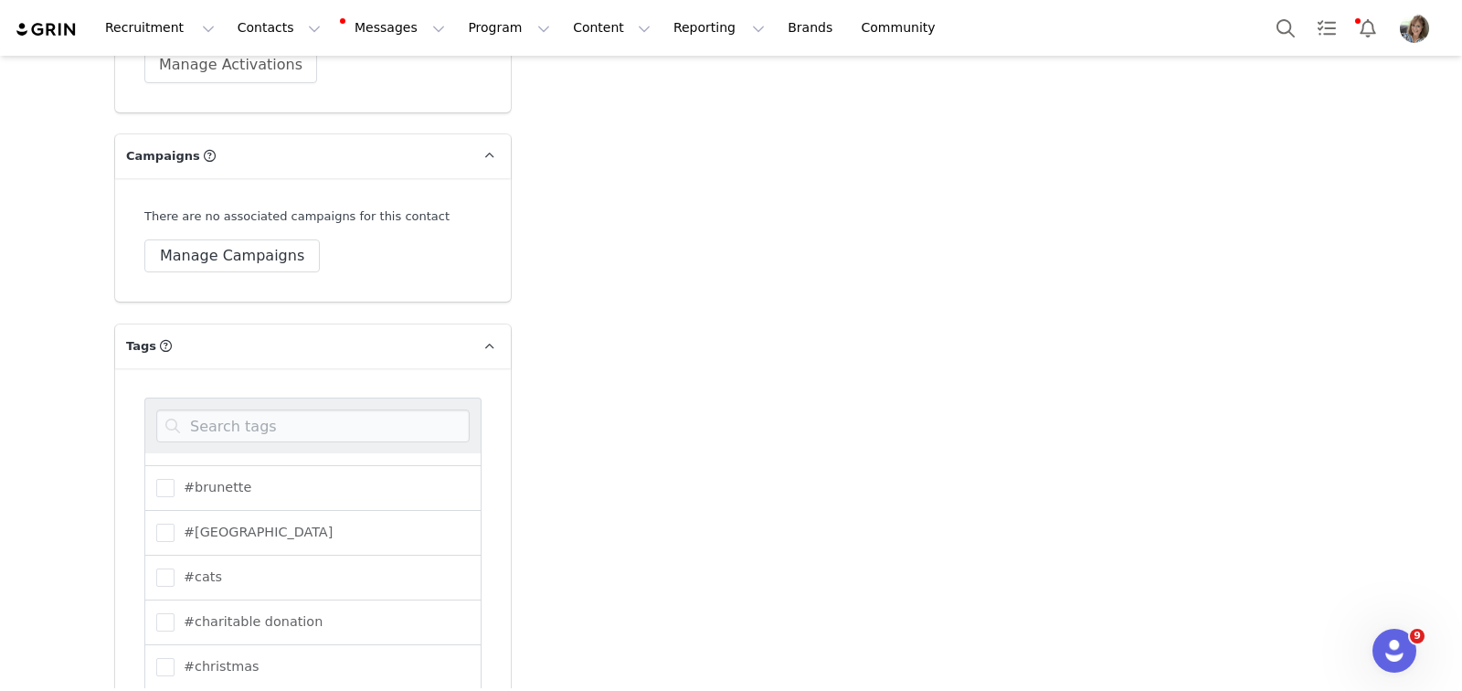
scroll to position [482, 0]
click at [161, 478] on span at bounding box center [165, 487] width 18 height 18
click at [175, 478] on input "#brunette" at bounding box center [175, 478] width 0 height 0
drag, startPoint x: 153, startPoint y: 531, endPoint x: 257, endPoint y: 541, distance: 104.7
click at [156, 568] on span at bounding box center [165, 577] width 18 height 18
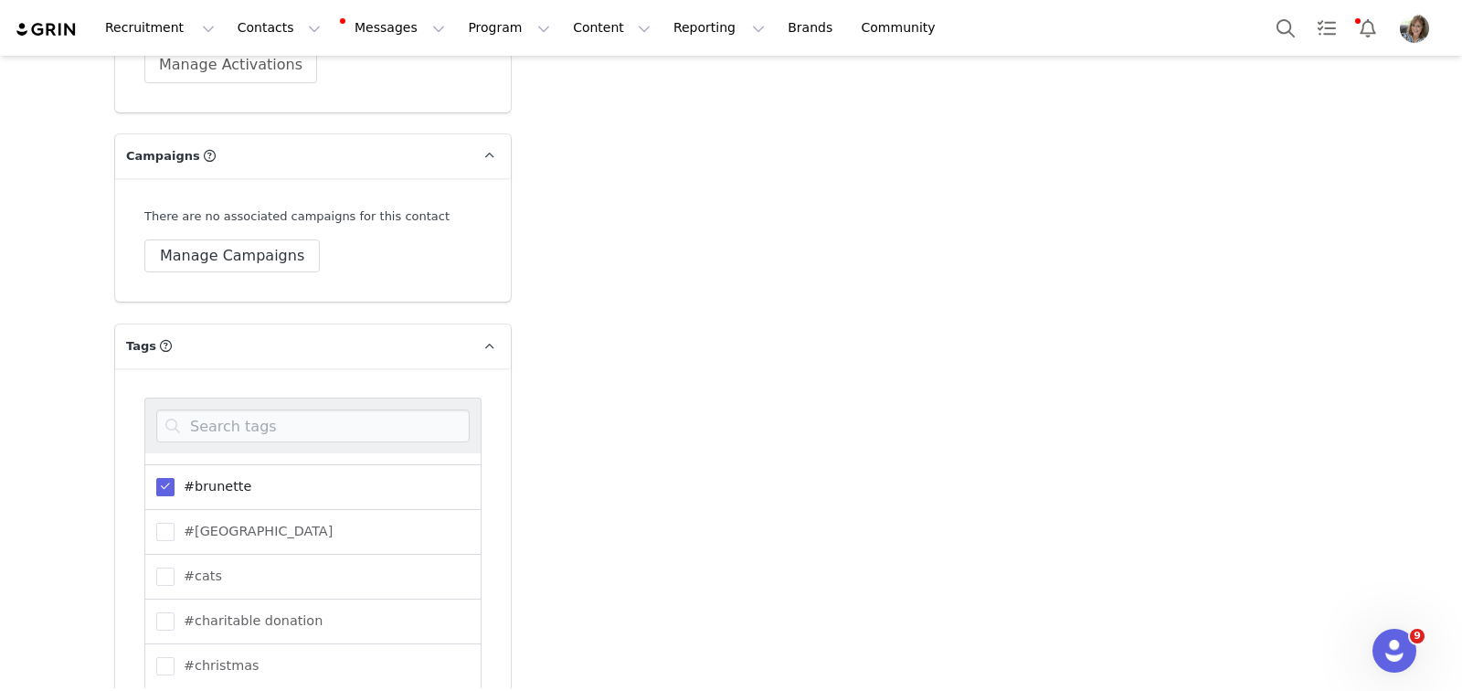
click at [175, 568] on input "#cats" at bounding box center [175, 568] width 0 height 0
click at [163, 573] on span at bounding box center [165, 582] width 18 height 18
click at [175, 573] on input "#dogs" at bounding box center [175, 573] width 0 height 0
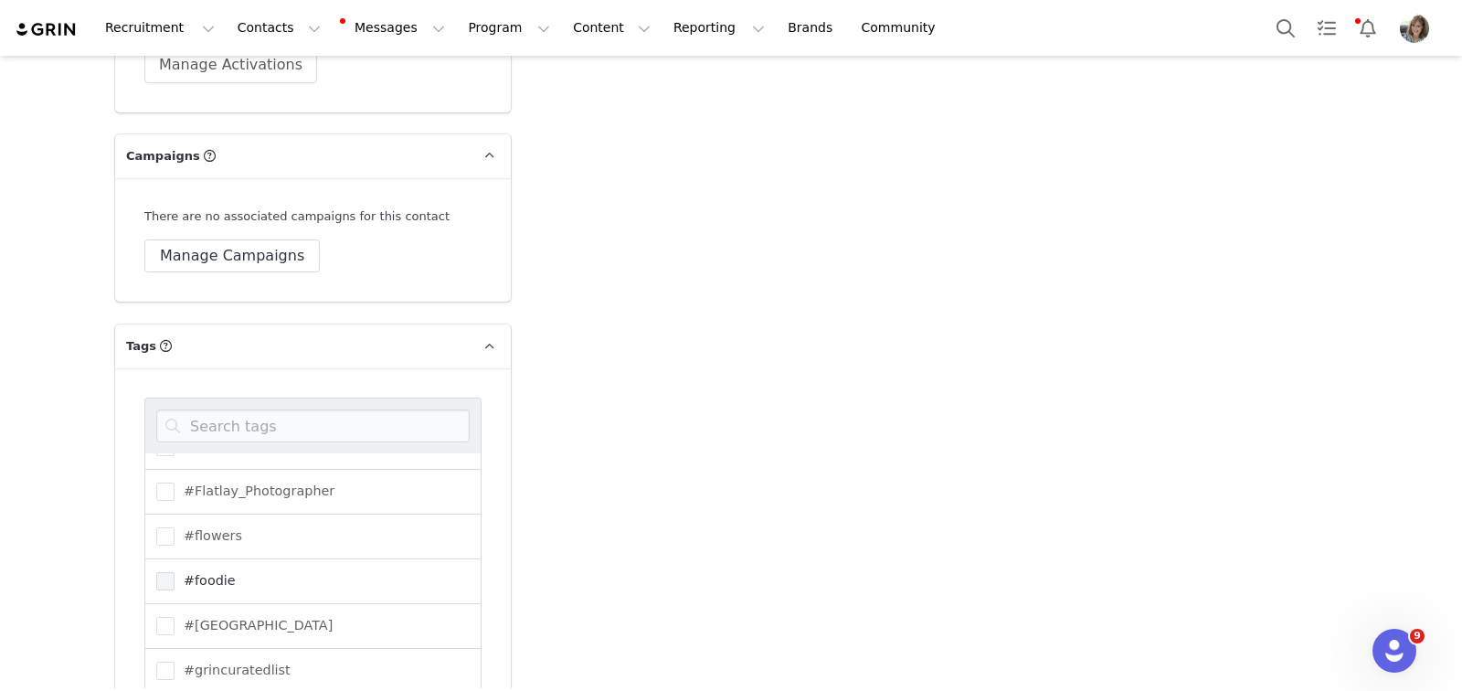
click at [163, 572] on span at bounding box center [165, 581] width 18 height 18
click at [175, 572] on input "#foodie" at bounding box center [175, 572] width 0 height 0
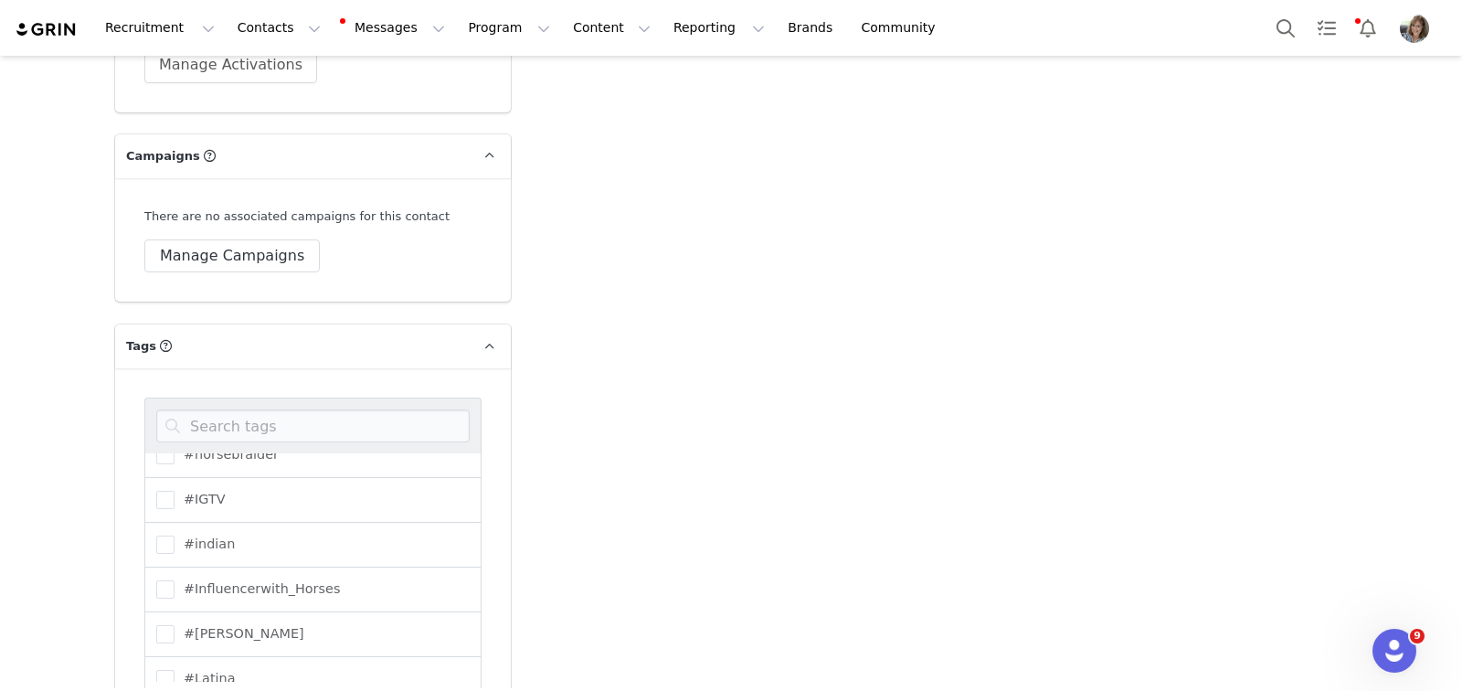
scroll to position [1823, 0]
click at [156, 569] on span at bounding box center [165, 578] width 18 height 18
click at [175, 569] on input "#Influencerwith_Horses" at bounding box center [175, 569] width 0 height 0
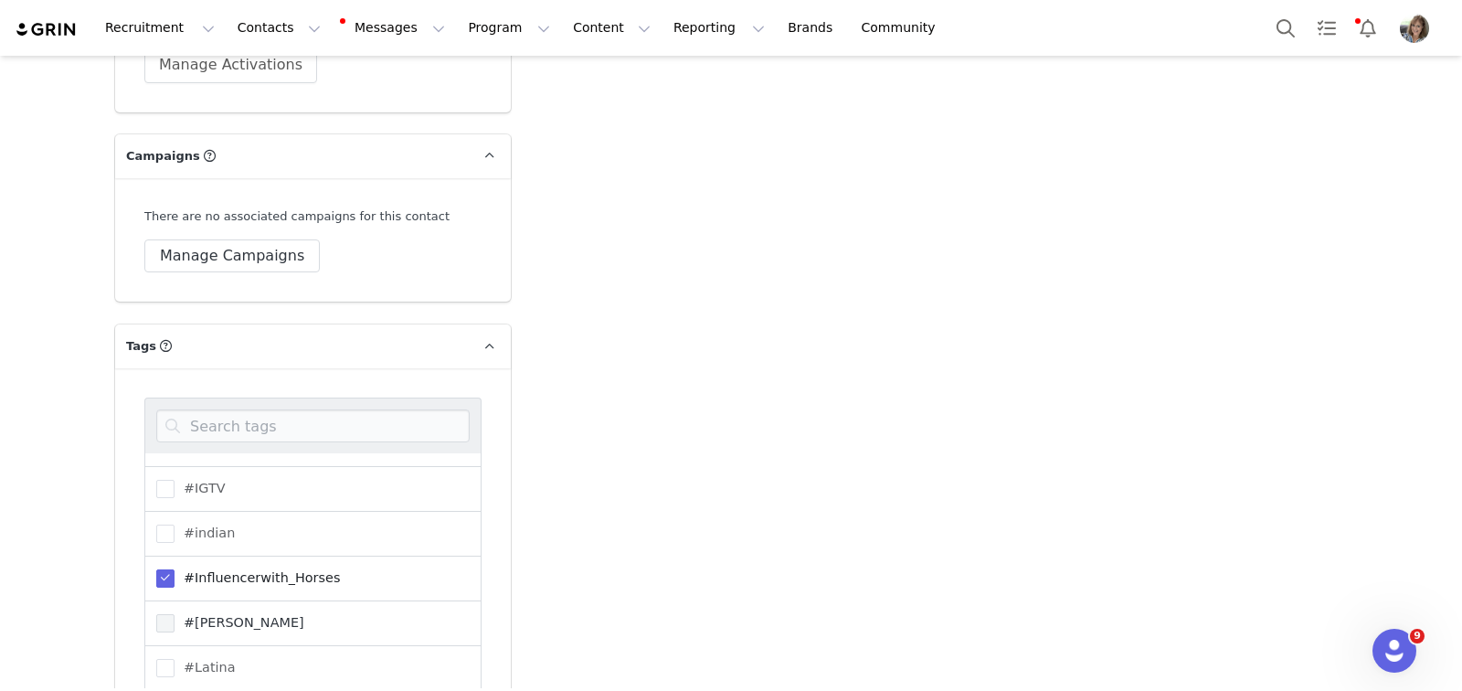
click at [158, 614] on span at bounding box center [165, 623] width 18 height 18
click at [175, 614] on input "#[PERSON_NAME]" at bounding box center [175, 614] width 0 height 0
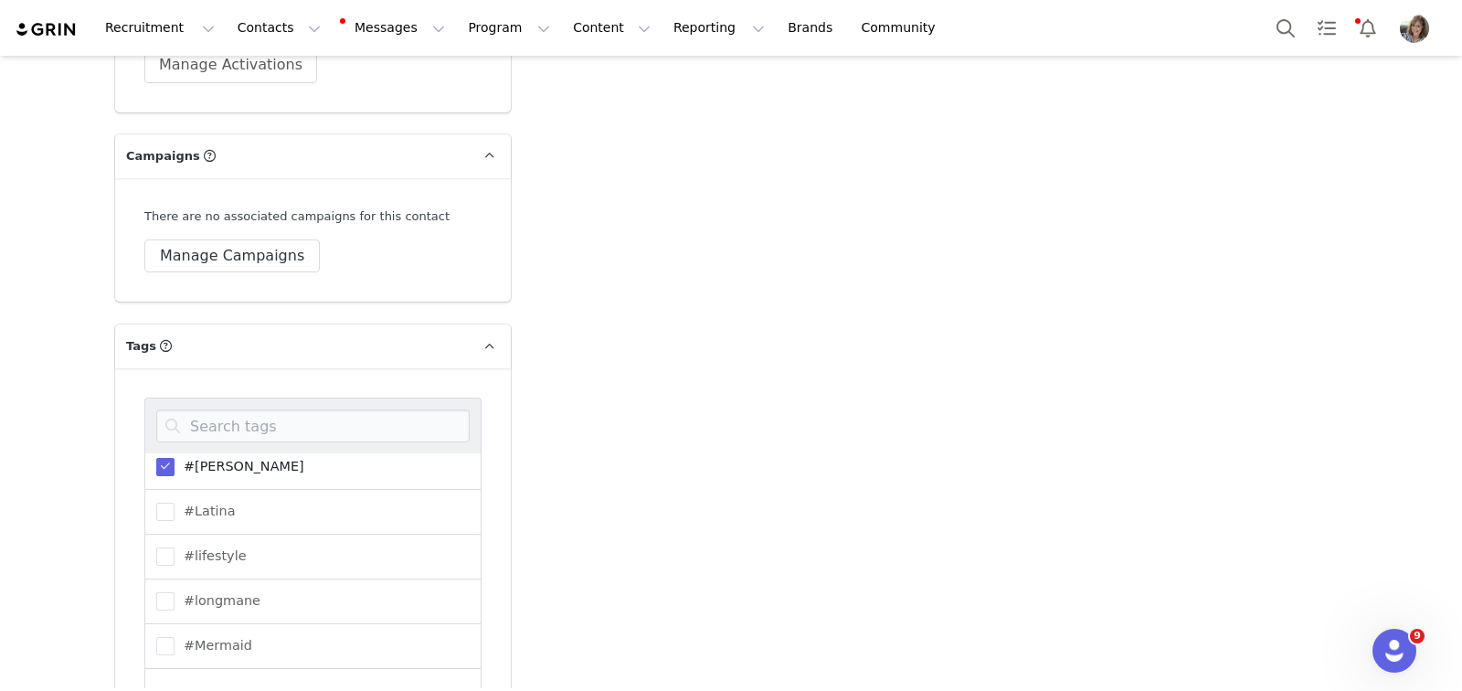
scroll to position [1981, 0]
click at [162, 546] on span at bounding box center [165, 555] width 18 height 18
click at [175, 546] on input "#lifestyle" at bounding box center [175, 546] width 0 height 0
click at [159, 590] on span at bounding box center [165, 599] width 18 height 18
click at [175, 590] on input "#longmane" at bounding box center [175, 590] width 0 height 0
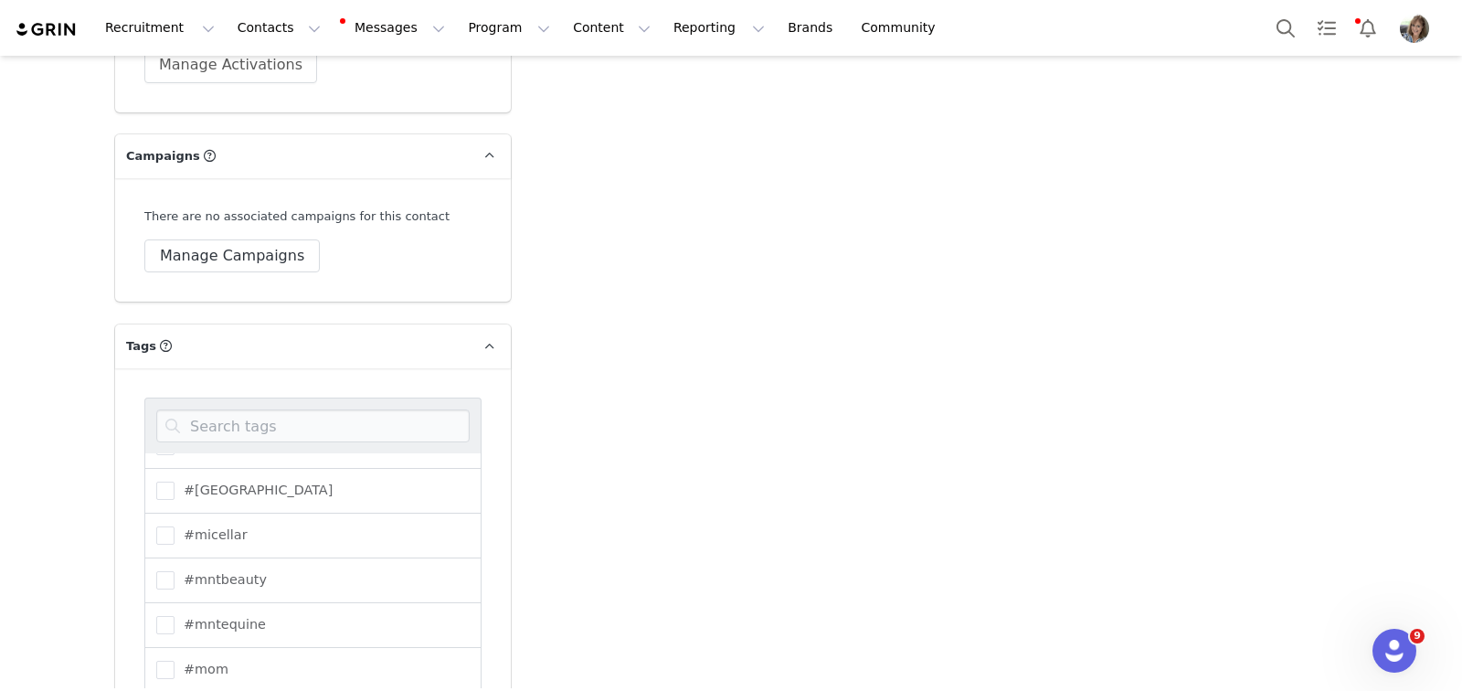
scroll to position [2181, 0]
click at [161, 525] on span at bounding box center [165, 534] width 18 height 18
click at [175, 525] on input "#micellar" at bounding box center [175, 525] width 0 height 0
click at [156, 570] on span at bounding box center [165, 579] width 18 height 18
click at [175, 570] on input "#mntbeauty" at bounding box center [175, 570] width 0 height 0
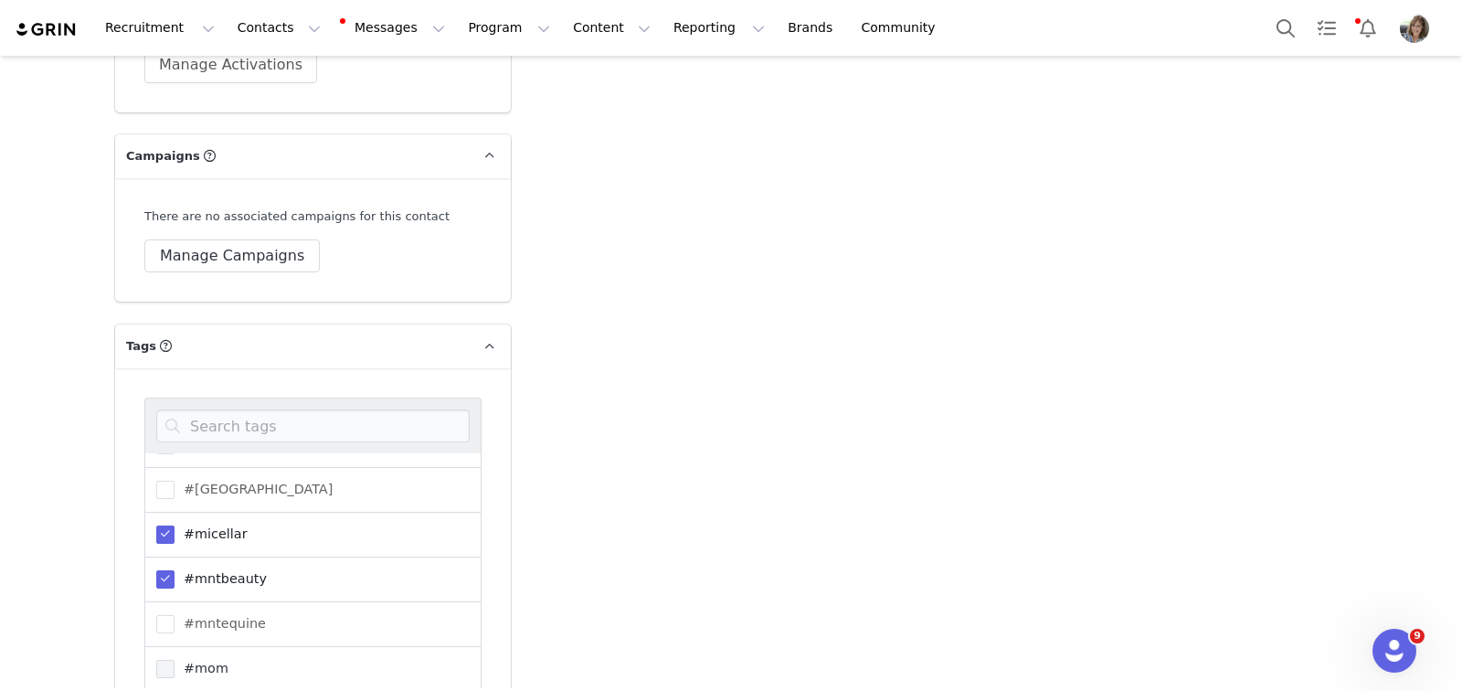
click at [156, 660] on span at bounding box center [165, 669] width 18 height 18
click at [175, 660] on input "#mom" at bounding box center [175, 660] width 0 height 0
click at [161, 604] on span at bounding box center [165, 613] width 18 height 18
click at [175, 604] on input "#outdoorsy" at bounding box center [175, 604] width 0 height 0
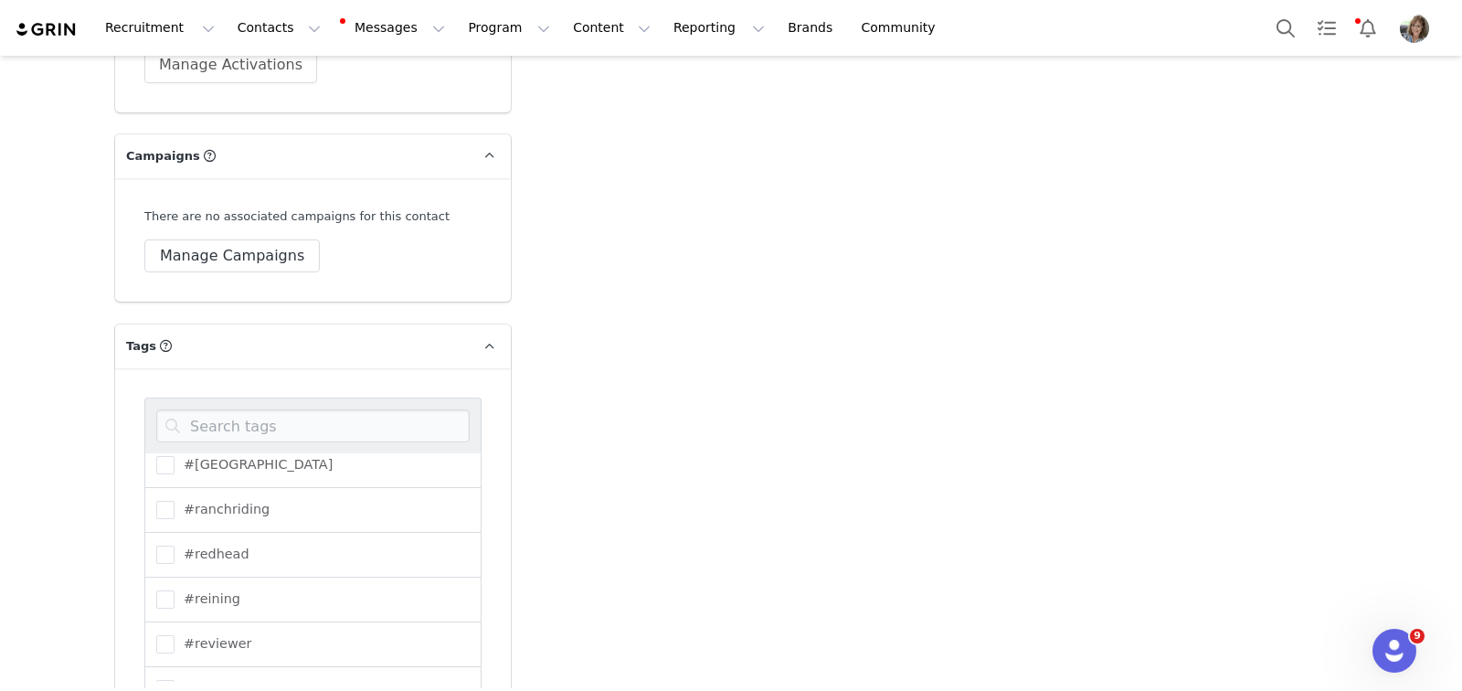
scroll to position [2675, 0]
click at [157, 613] on span at bounding box center [165, 622] width 18 height 18
click at [175, 613] on input "#reviewer" at bounding box center [175, 613] width 0 height 0
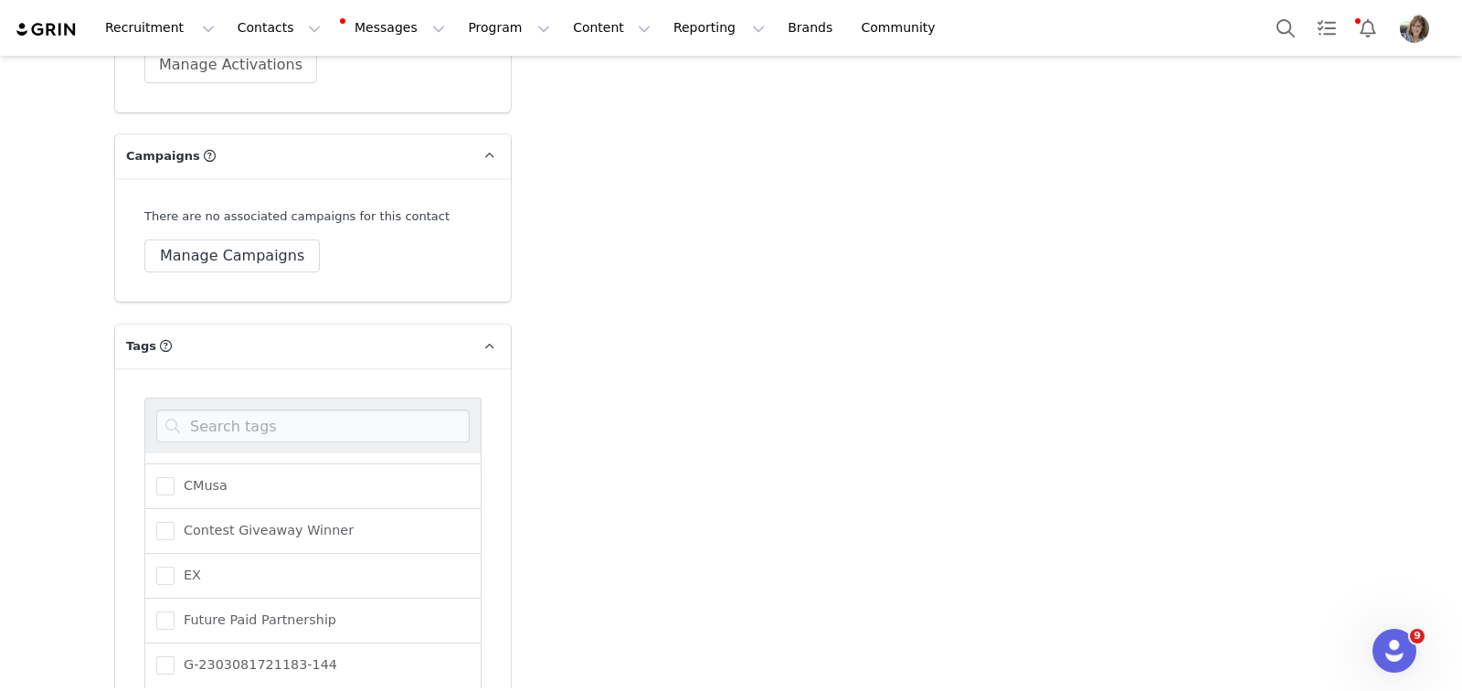
scroll to position [3822, 0]
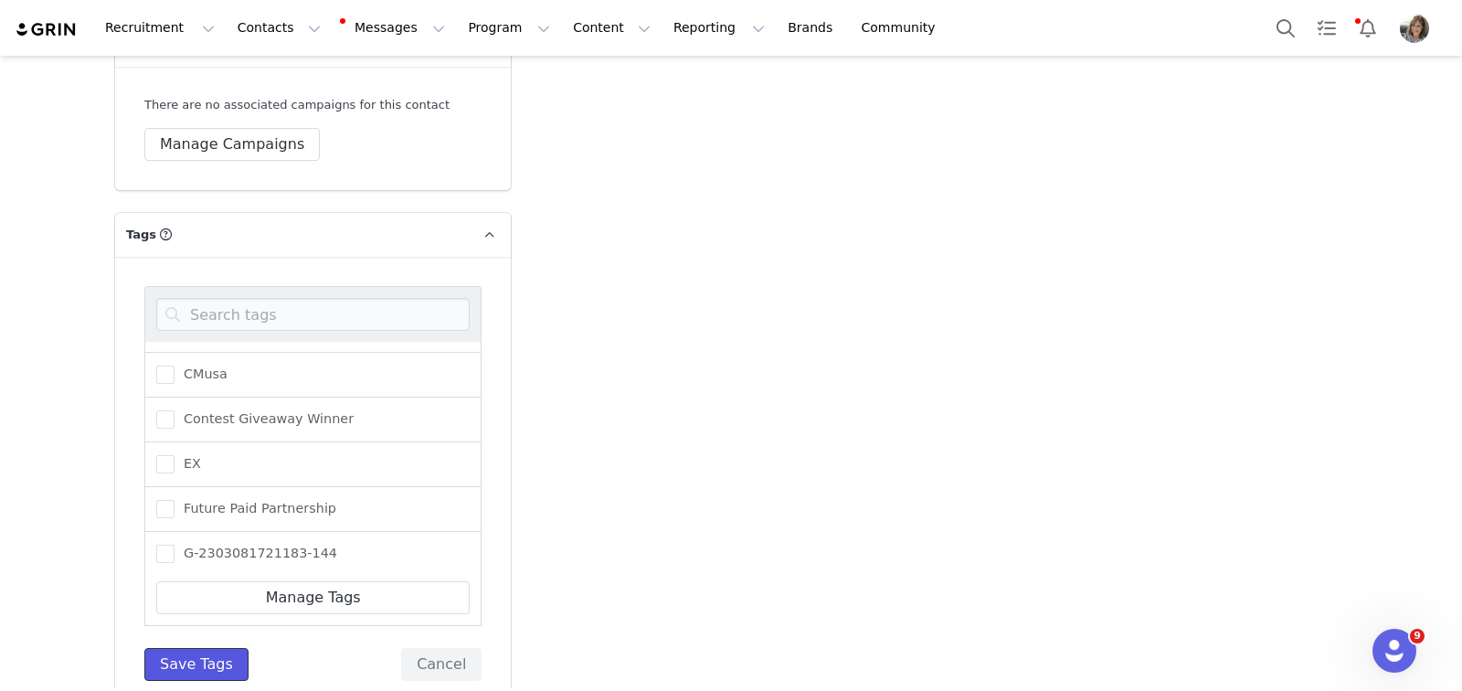
click at [146, 648] on button "Save Tags" at bounding box center [196, 664] width 104 height 33
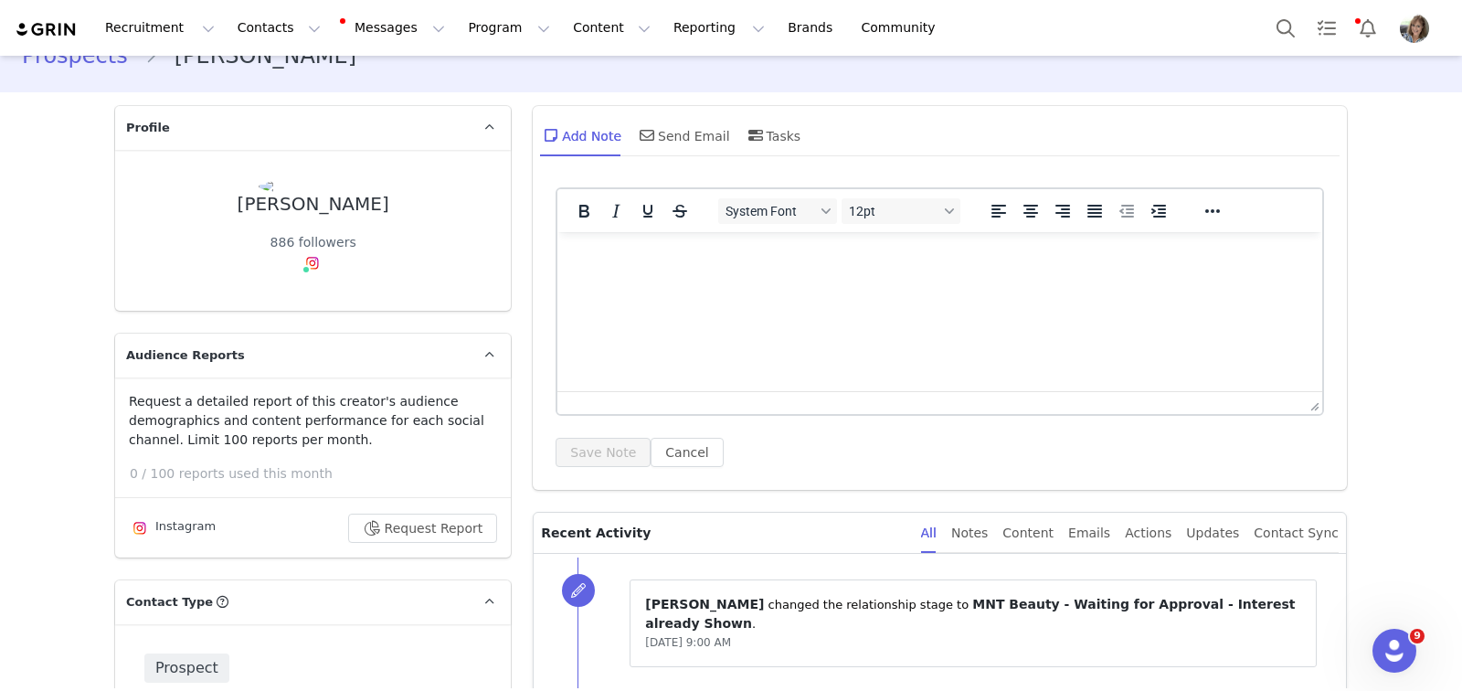
scroll to position [0, 0]
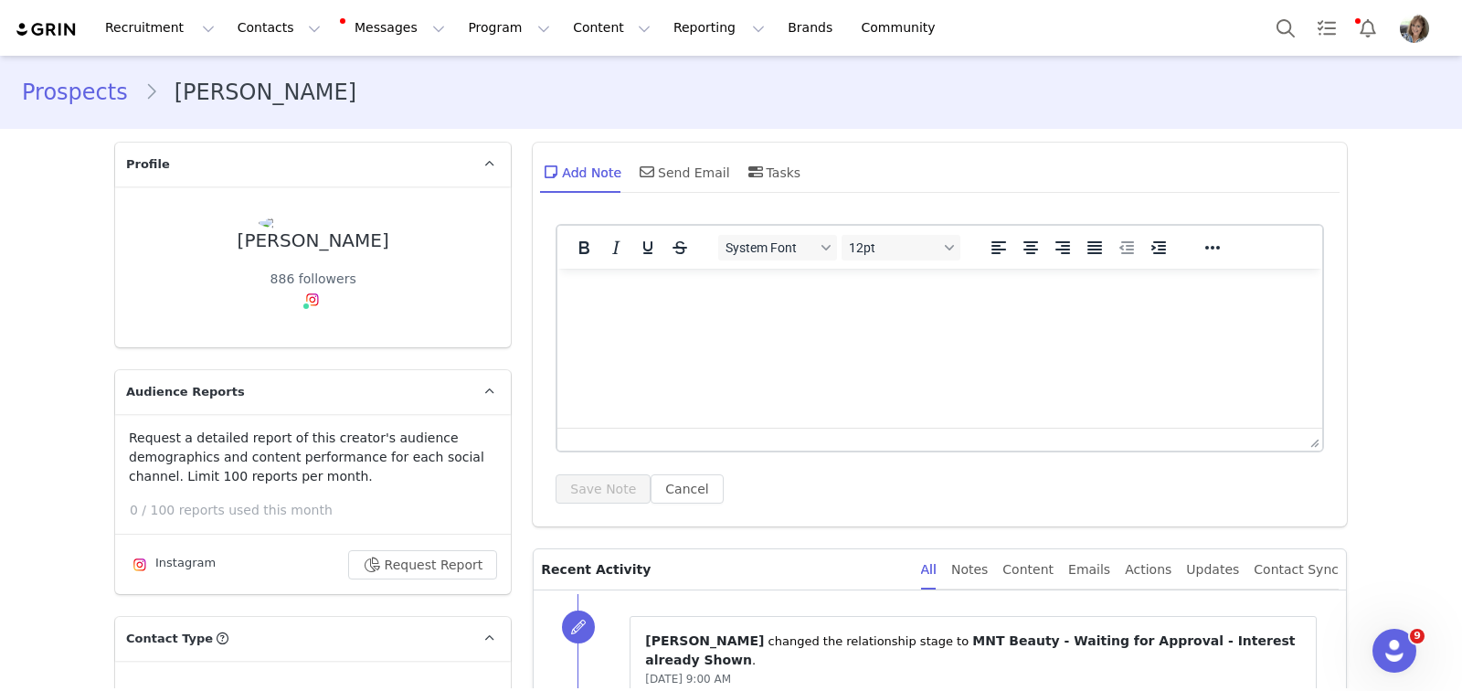
click at [720, 318] on html at bounding box center [939, 293] width 765 height 49
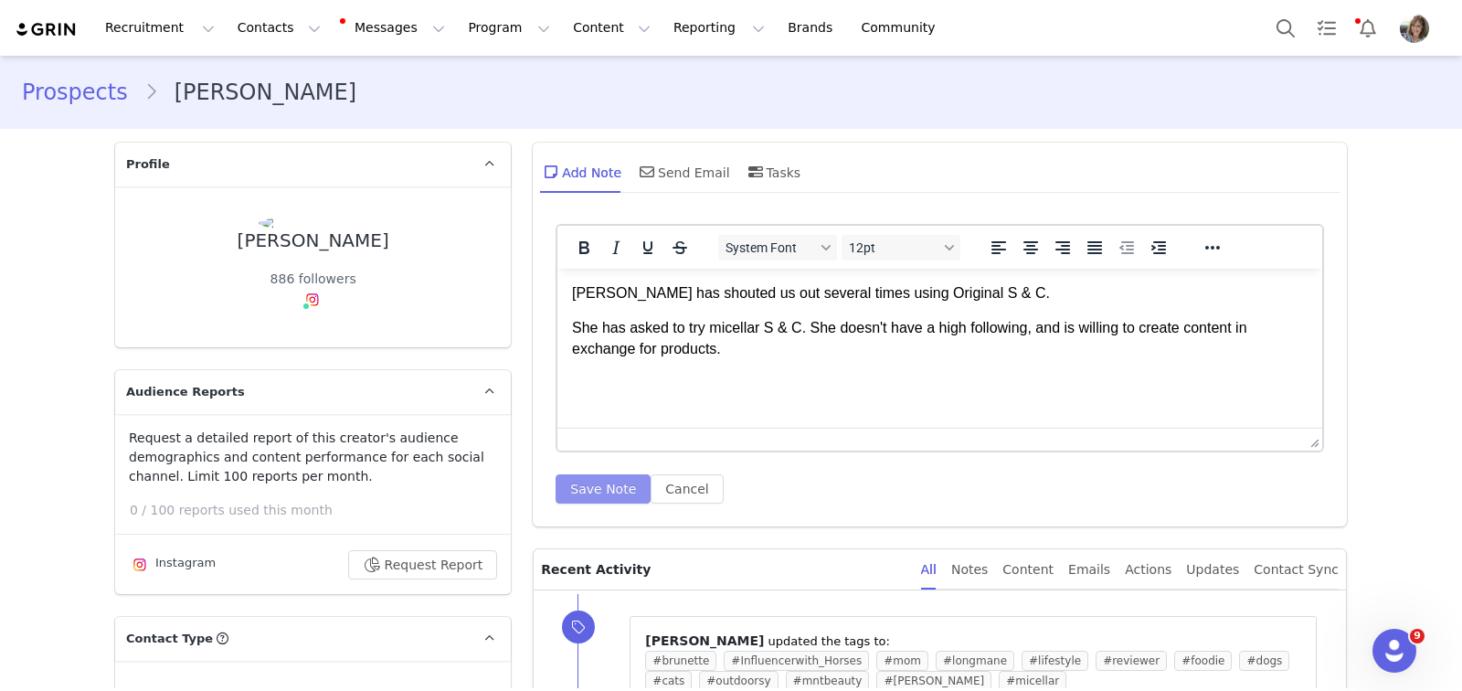
click at [600, 484] on button "Save Note" at bounding box center [603, 488] width 95 height 29
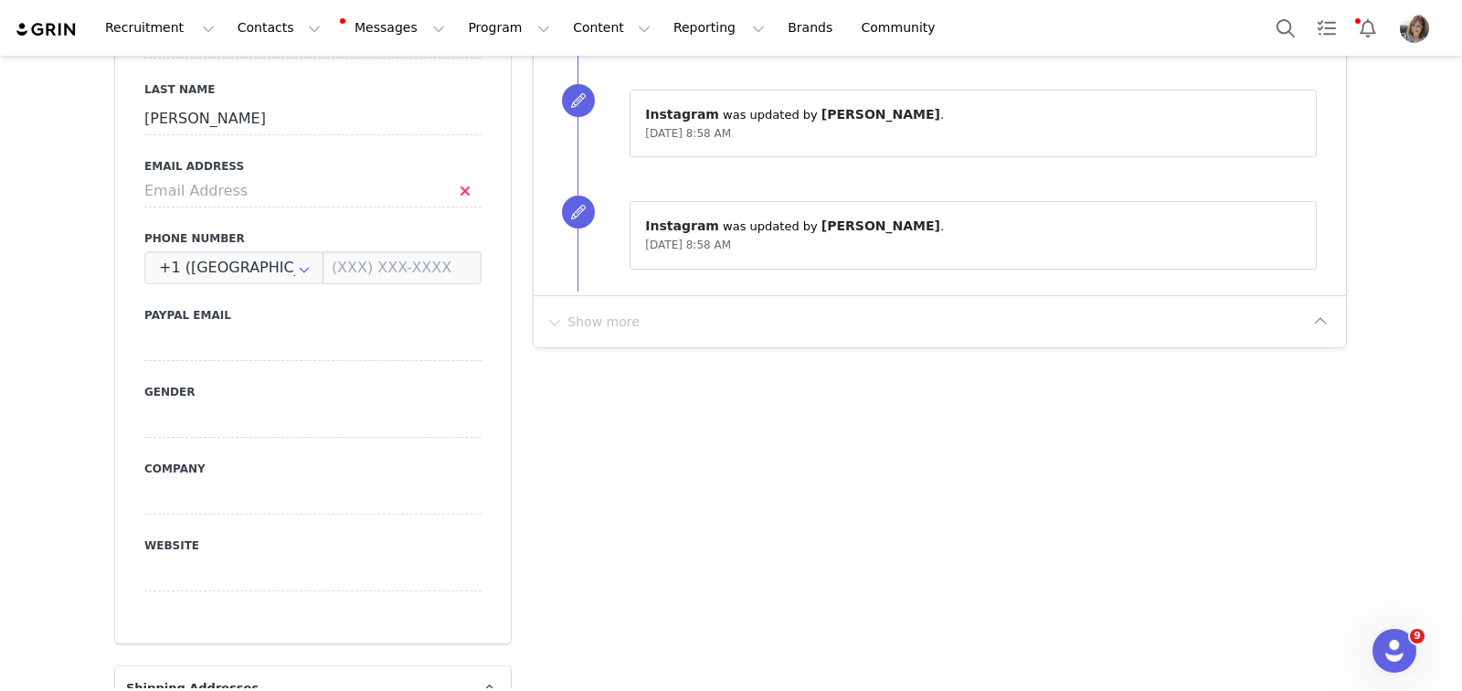
scroll to position [930, 0]
click at [228, 173] on input at bounding box center [312, 189] width 337 height 33
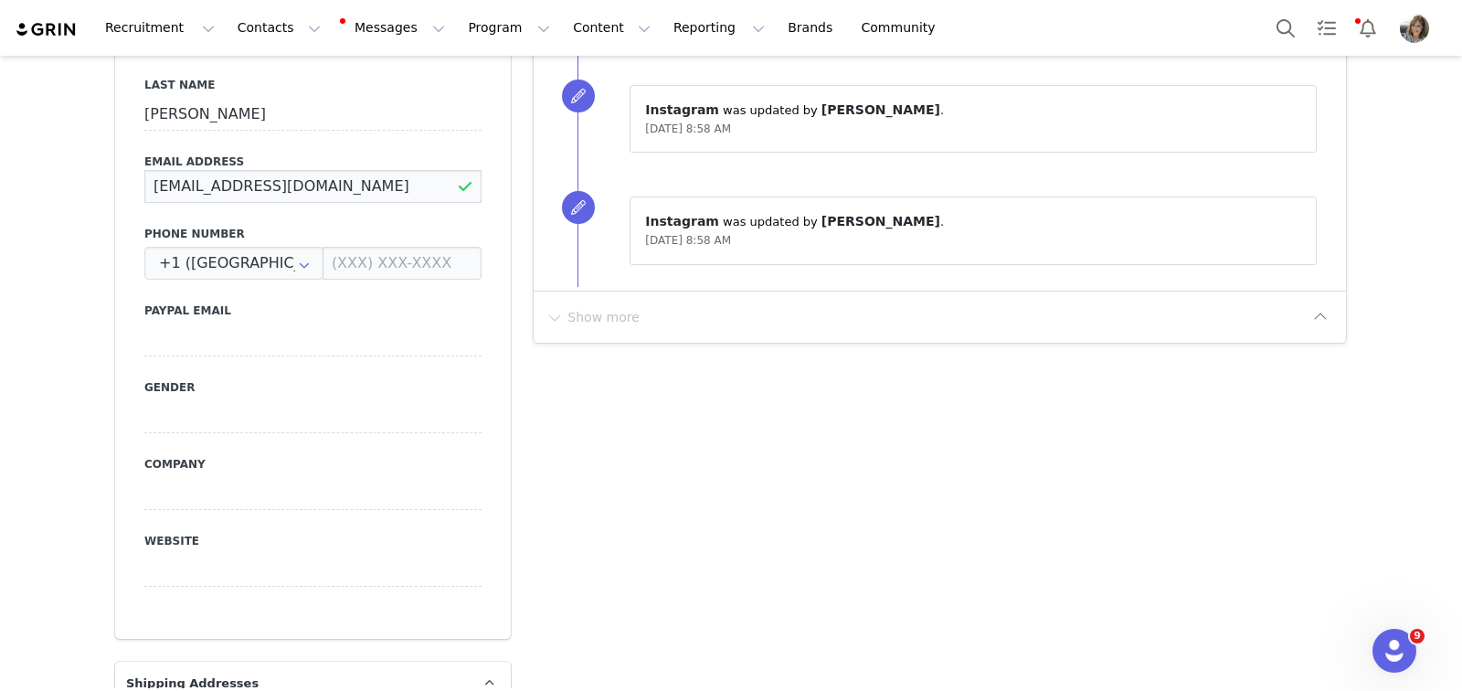
scroll to position [929, 0]
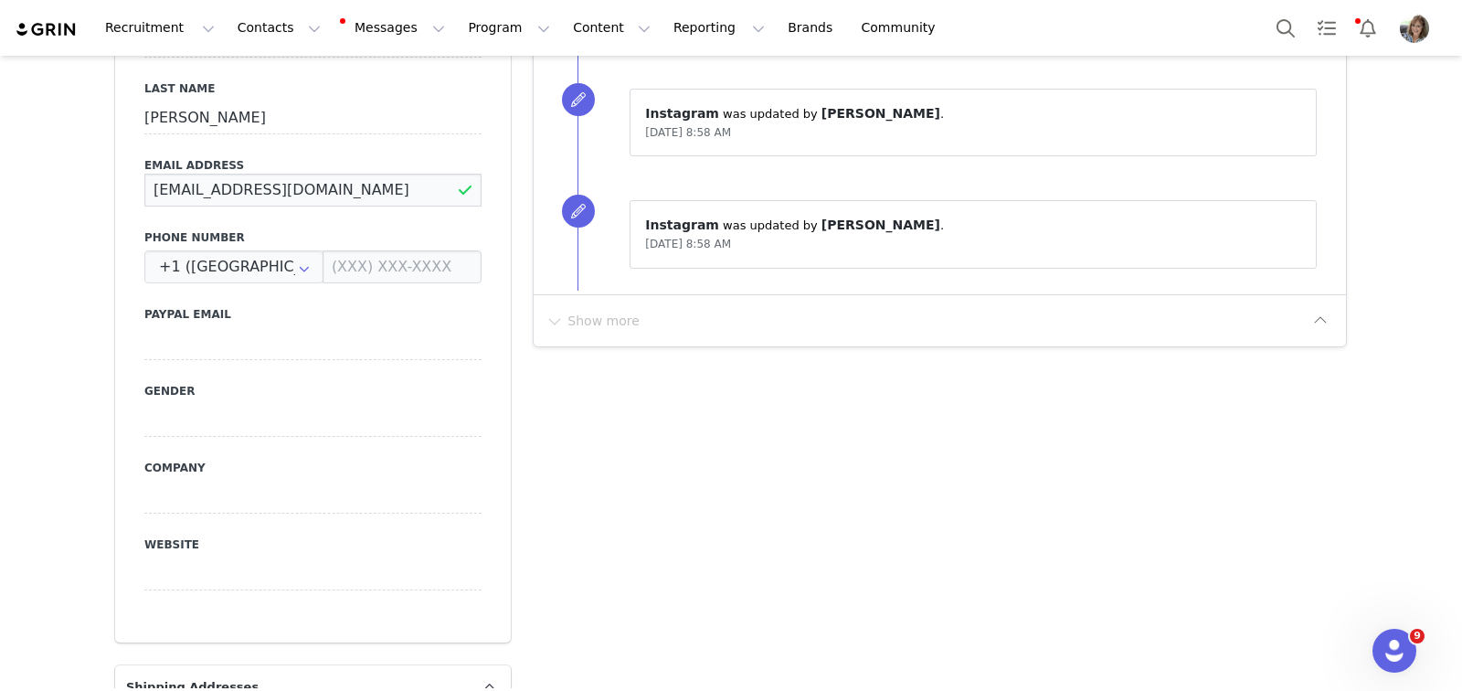
type input "[EMAIL_ADDRESS][DOMAIN_NAME]"
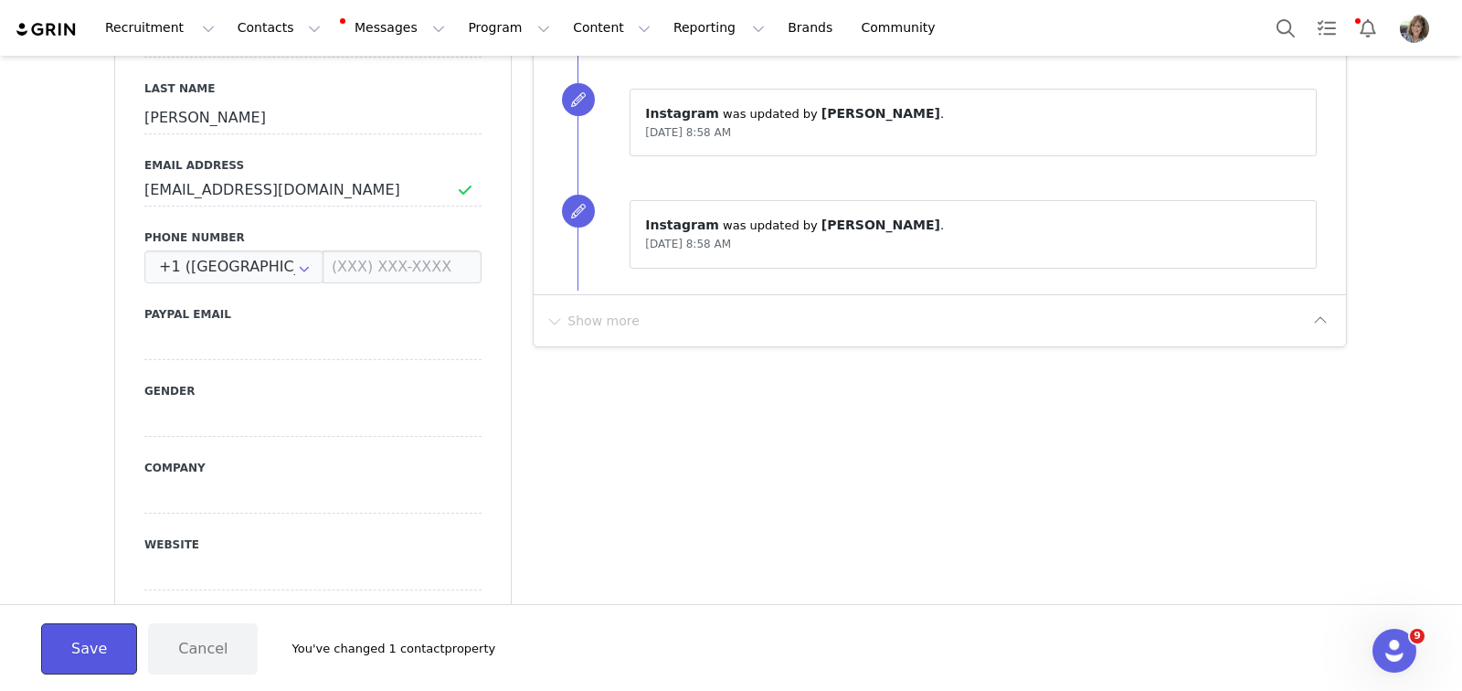
click at [85, 657] on button "Save" at bounding box center [89, 648] width 96 height 51
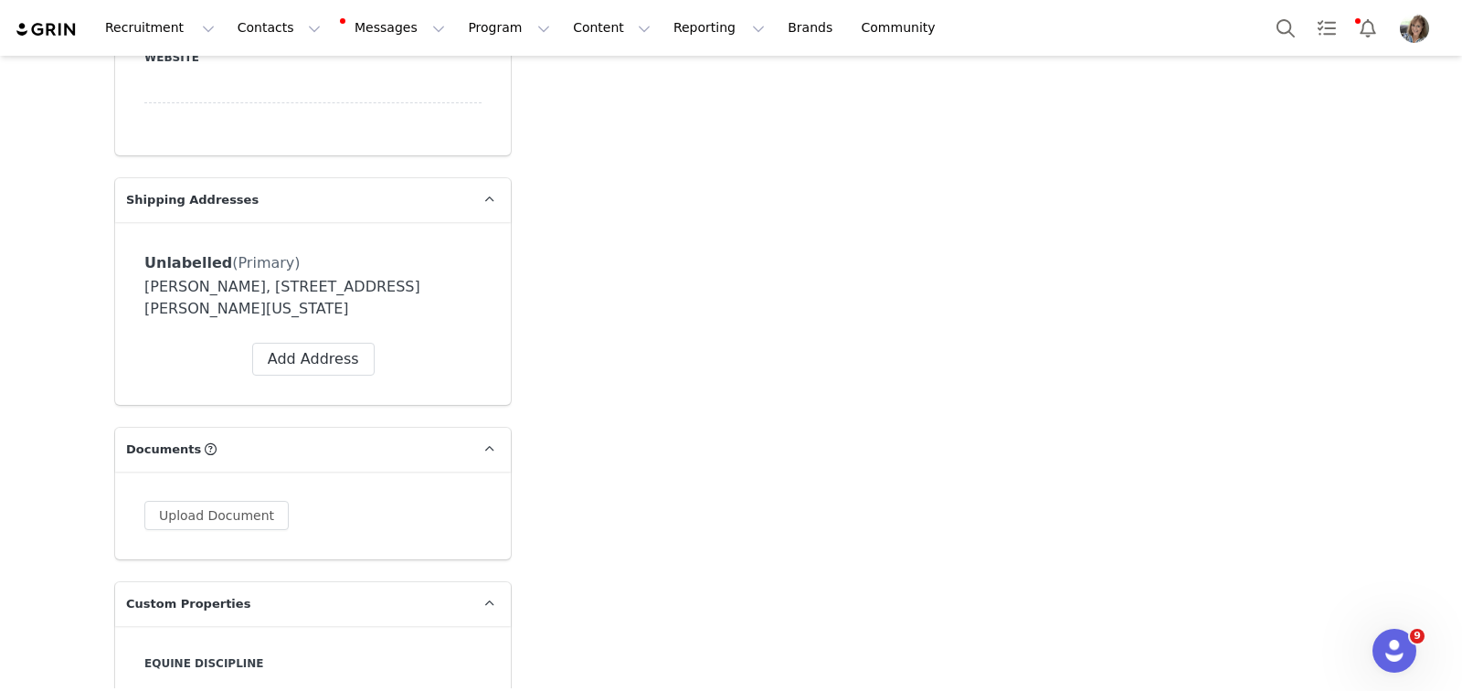
scroll to position [1420, 0]
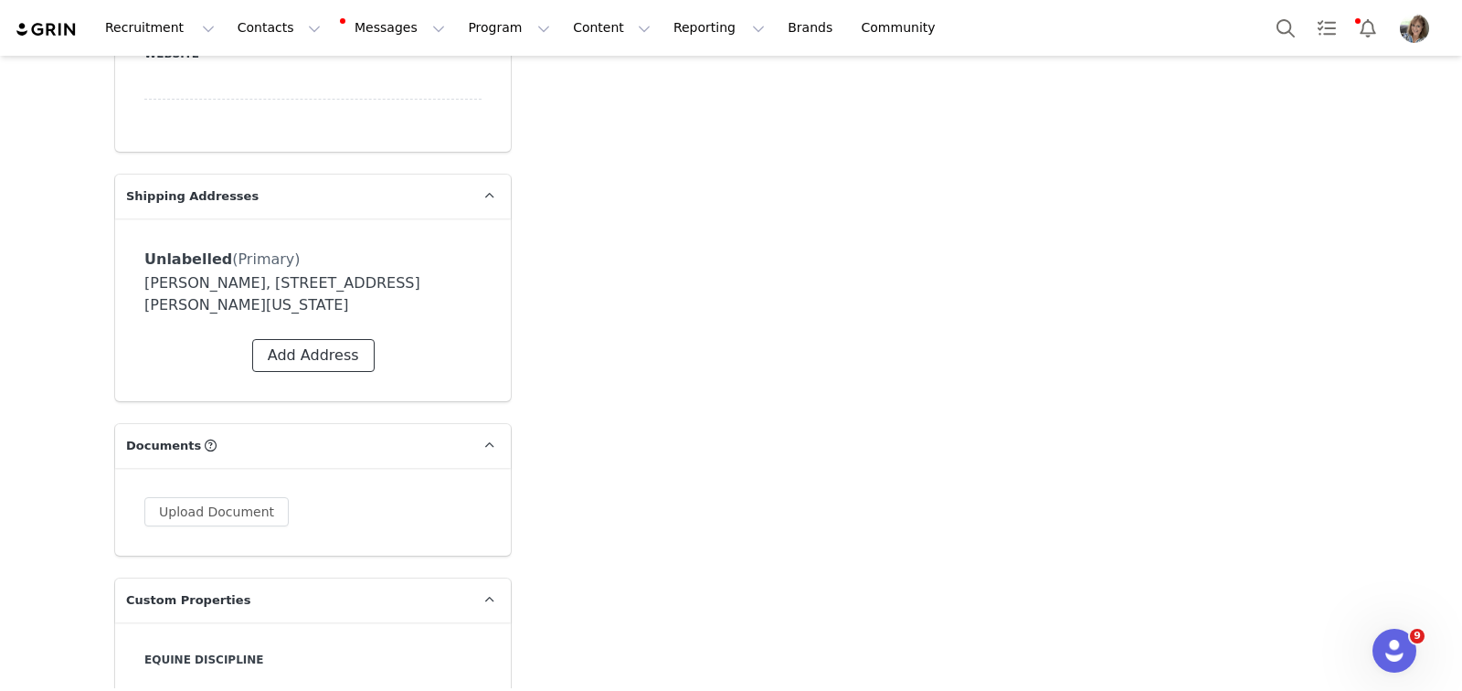
click at [349, 339] on button "Add Address" at bounding box center [313, 355] width 122 height 33
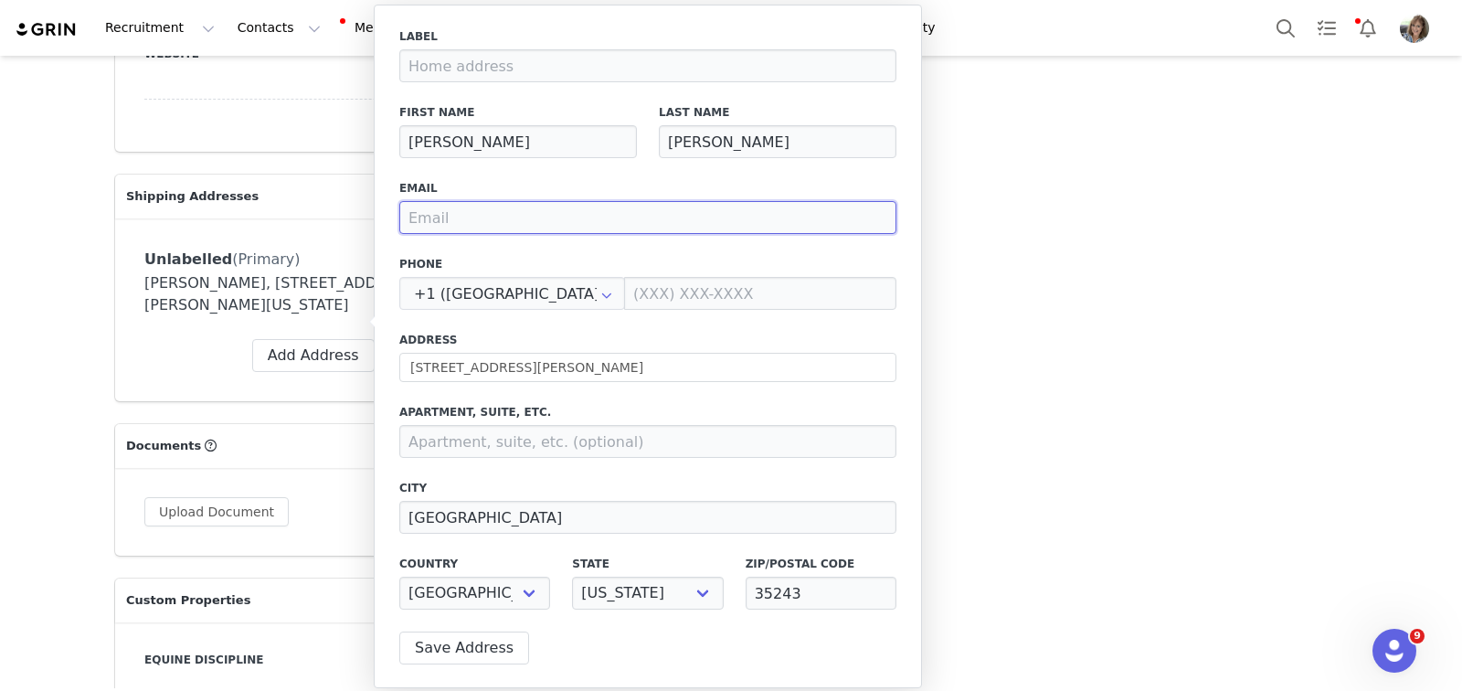
click at [515, 223] on input "email" at bounding box center [647, 217] width 497 height 33
type input "[EMAIL_ADDRESS][DOMAIN_NAME]"
click at [440, 649] on button "Save Address" at bounding box center [464, 648] width 130 height 33
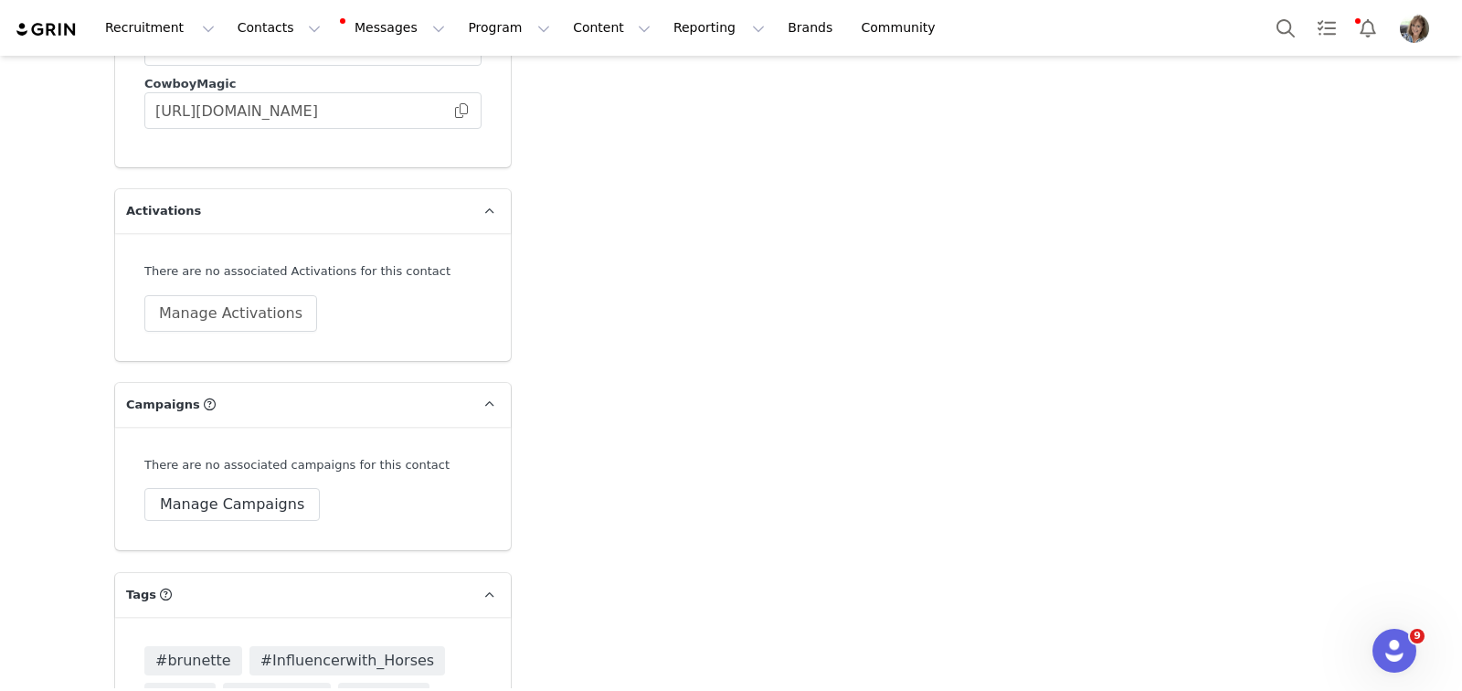
scroll to position [3552, 0]
click at [233, 296] on button "Manage Activations" at bounding box center [230, 314] width 173 height 37
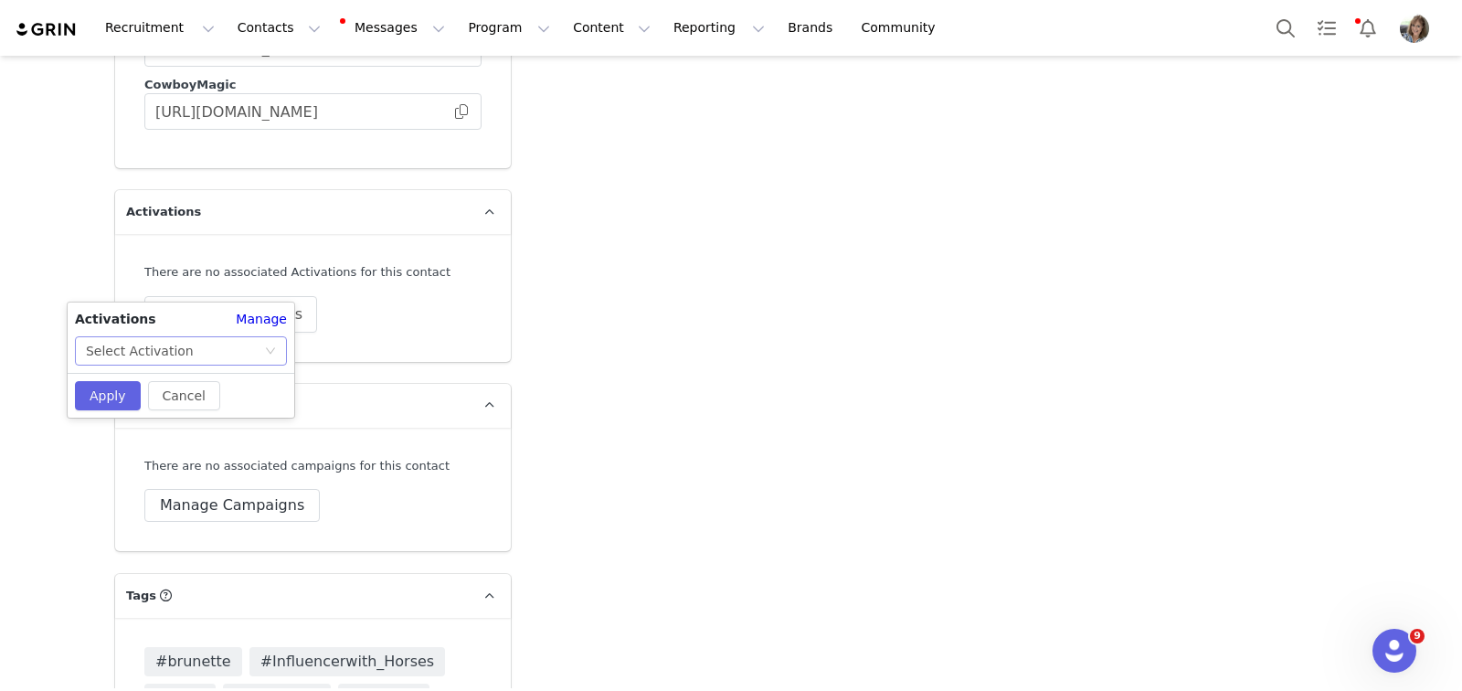
click at [267, 348] on icon "icon: down" at bounding box center [270, 351] width 9 height 6
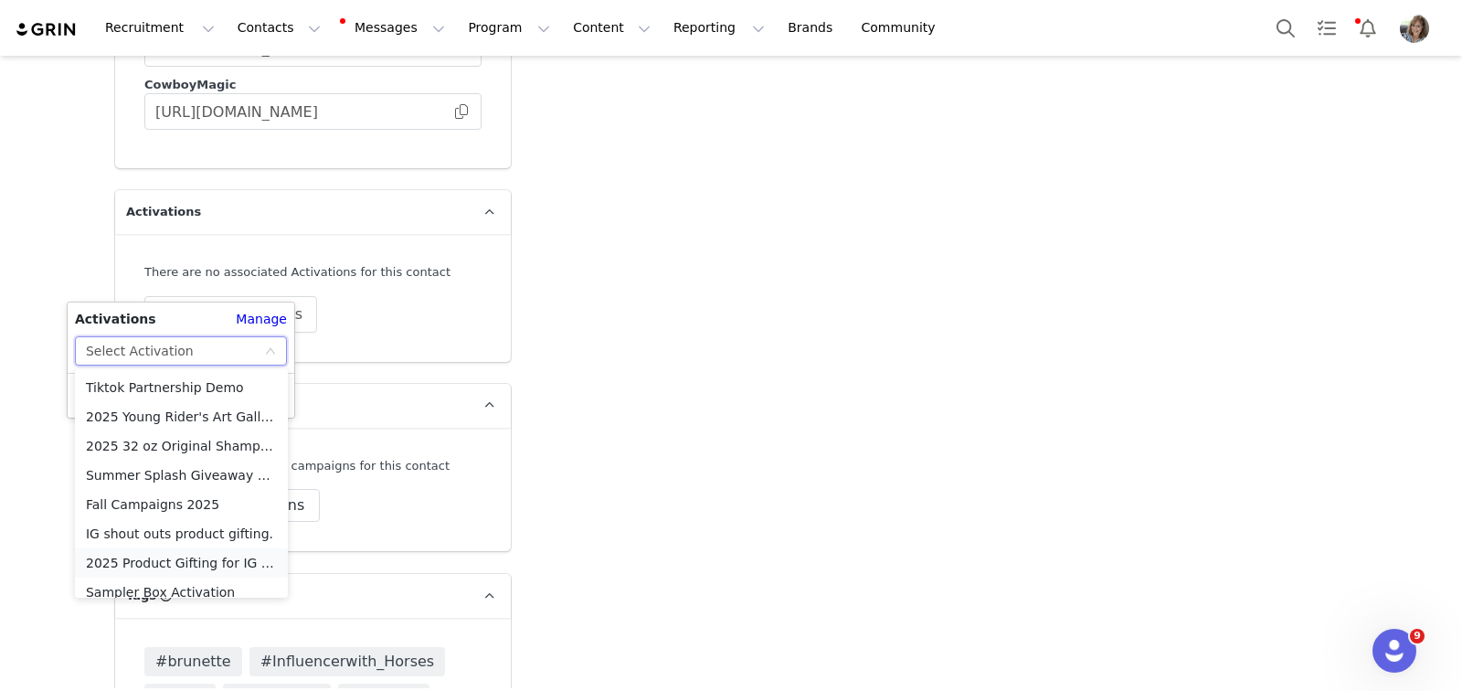
click at [239, 564] on li "2025 Product Gifting for IG Shoutouts" at bounding box center [181, 562] width 213 height 29
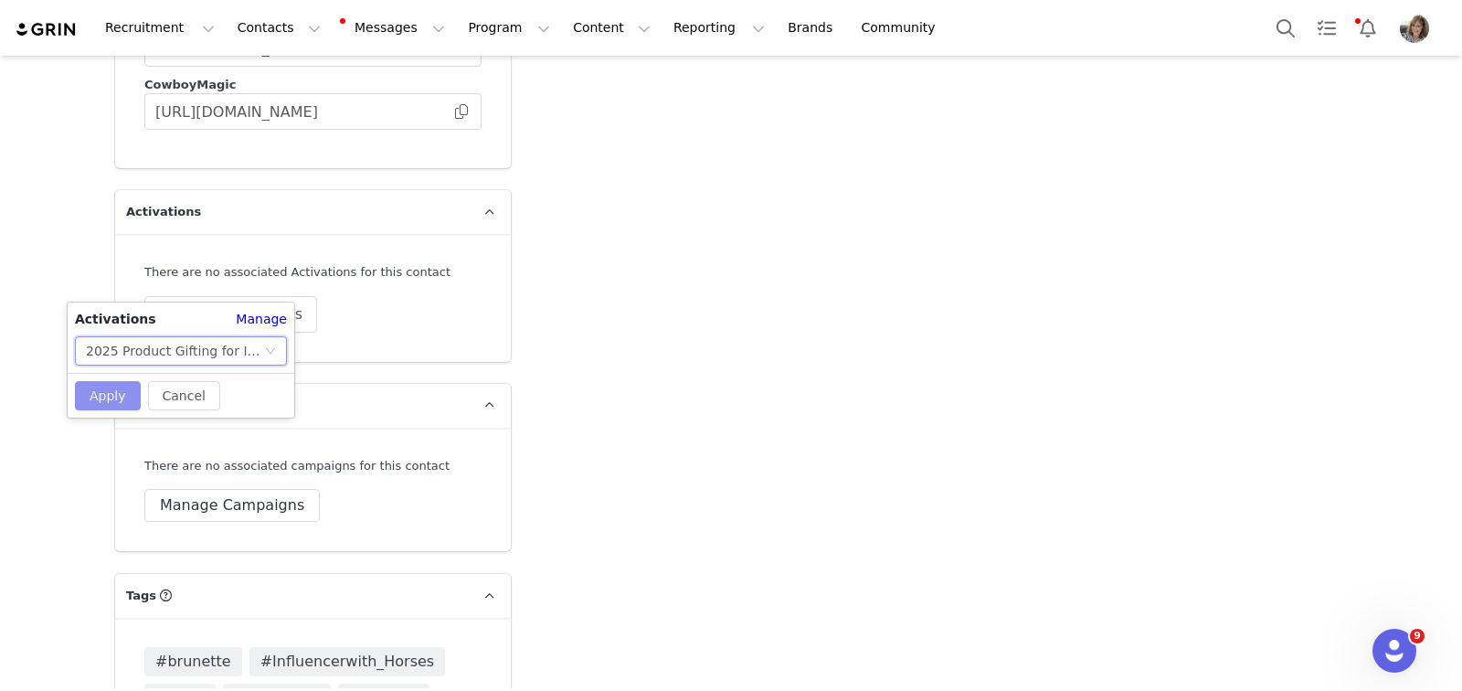
click at [122, 391] on button "Apply" at bounding box center [108, 395] width 66 height 29
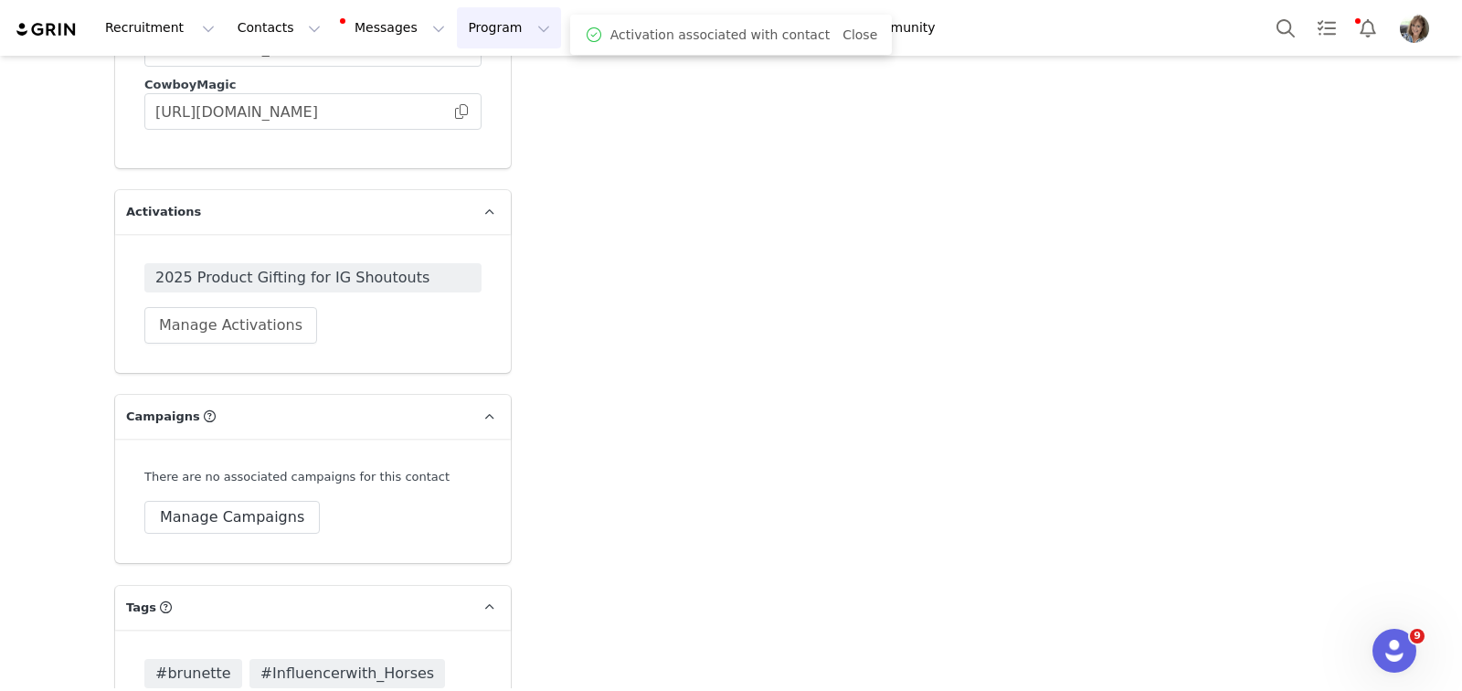
click at [495, 34] on button "Program Program" at bounding box center [509, 27] width 104 height 41
click at [488, 80] on p "Activations" at bounding box center [478, 80] width 70 height 19
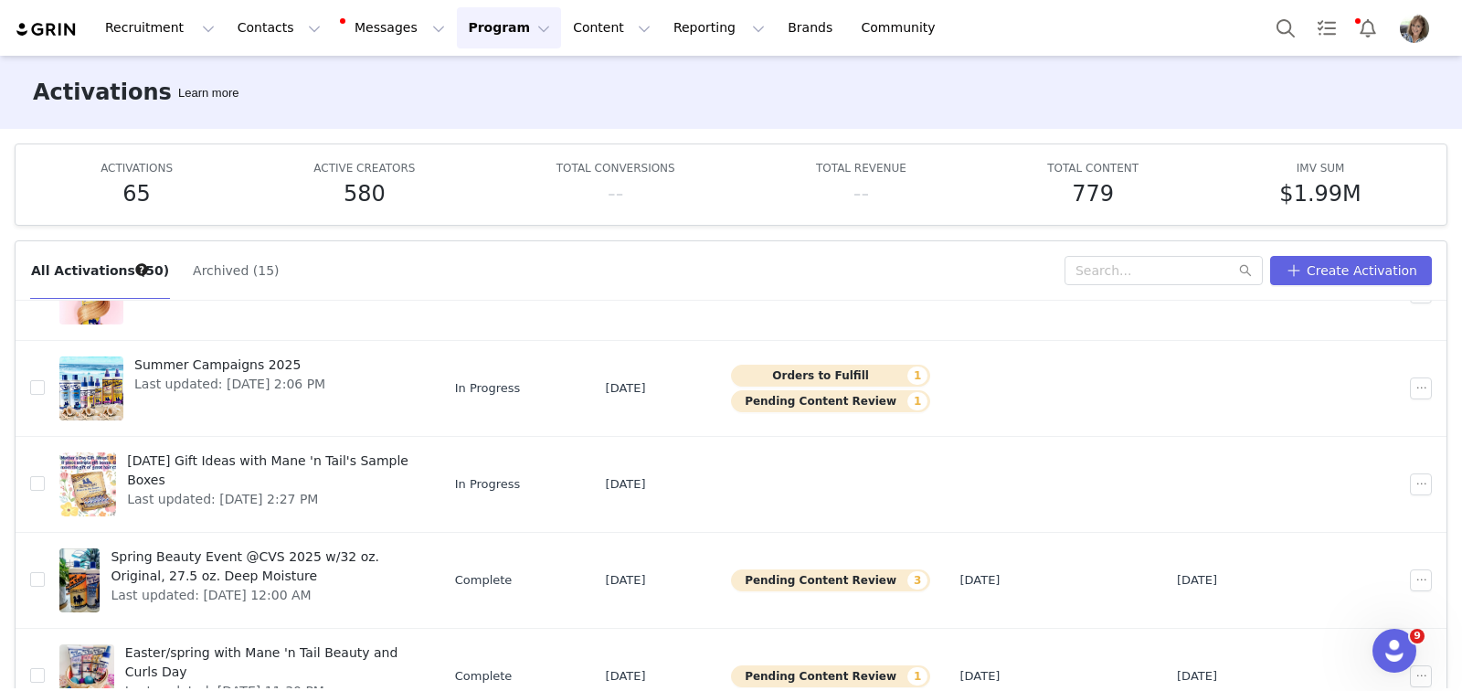
scroll to position [95, 0]
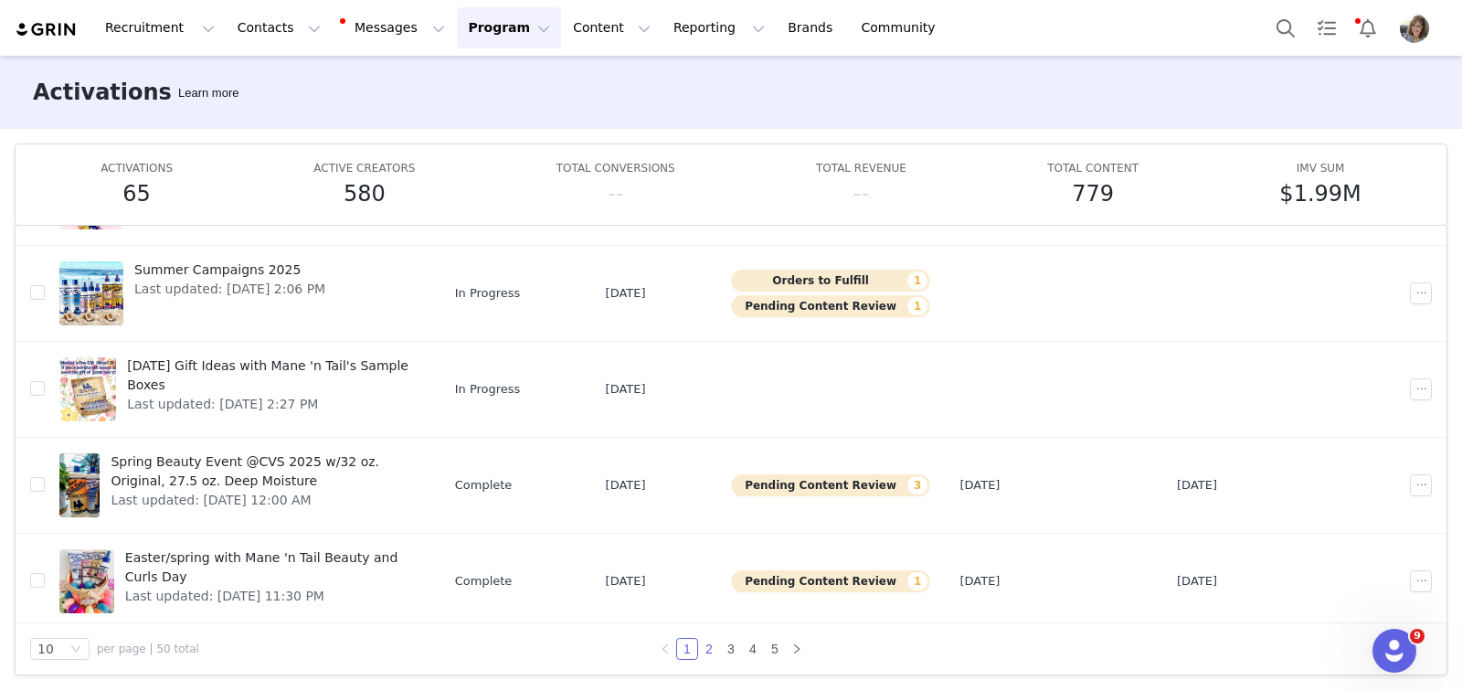
click at [699, 648] on link "2" at bounding box center [709, 649] width 20 height 20
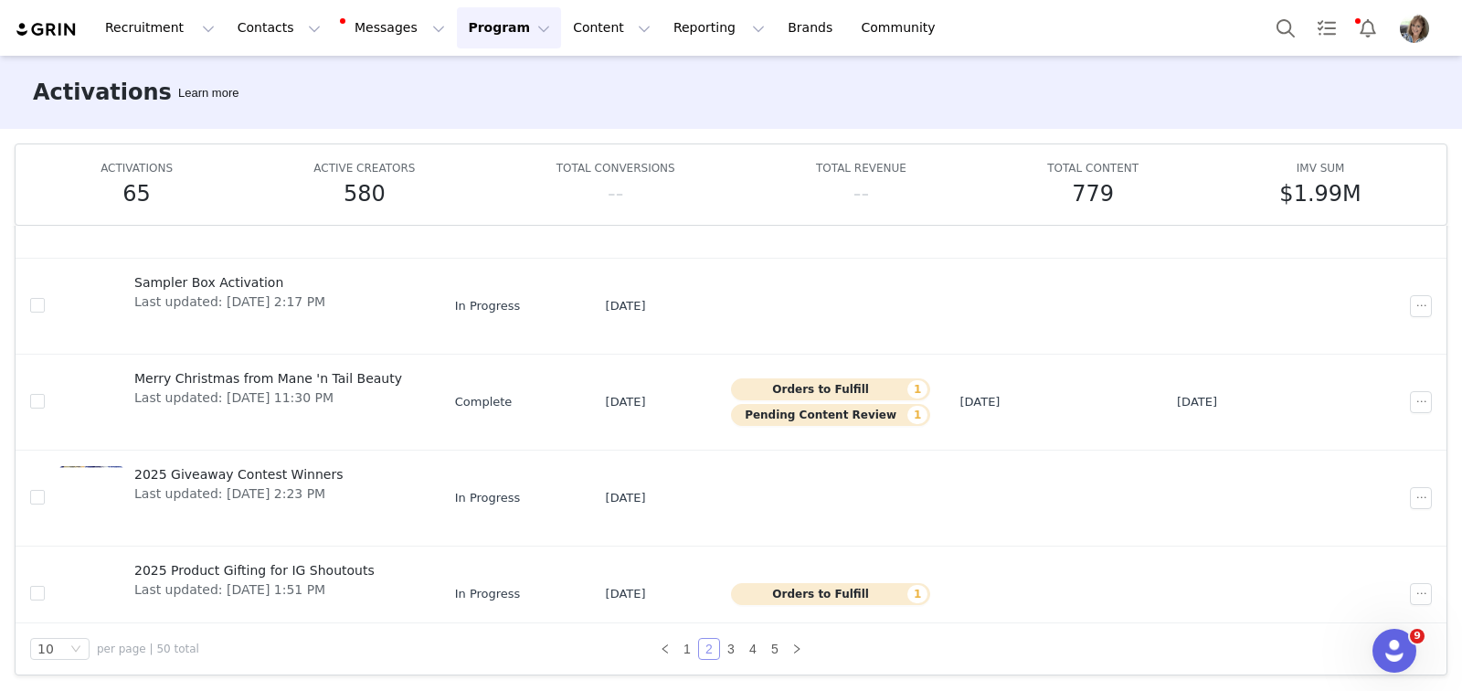
scroll to position [580, 0]
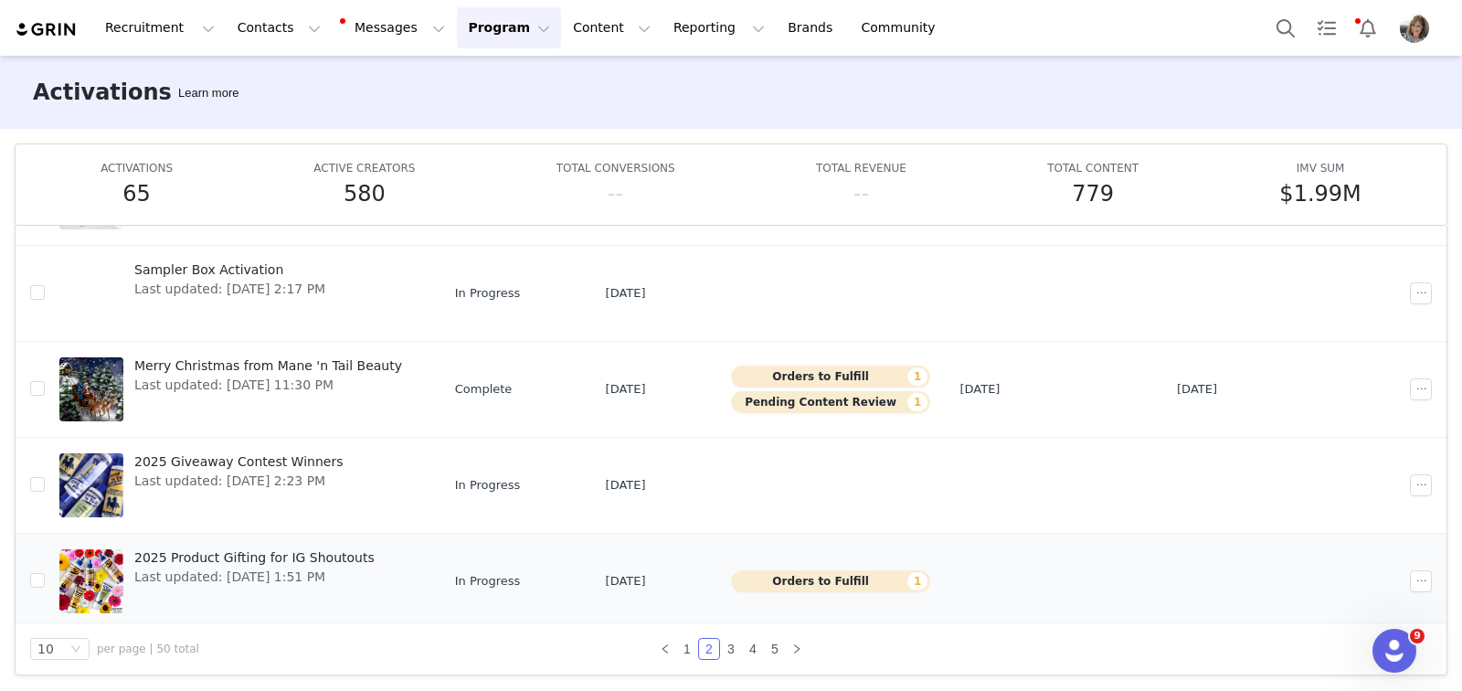
click at [305, 568] on span "Last updated: [DATE] 1:51 PM" at bounding box center [254, 577] width 240 height 19
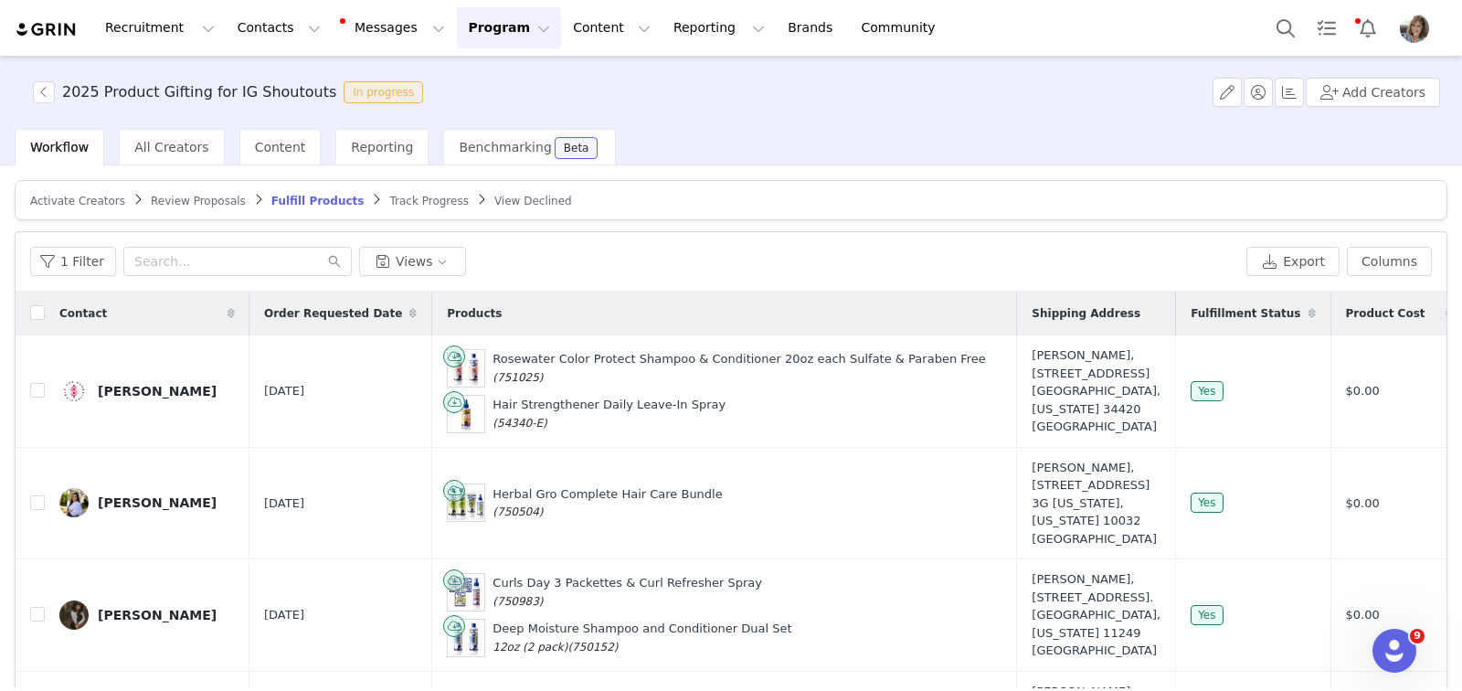
click at [101, 202] on span "Activate Creators" at bounding box center [77, 201] width 95 height 13
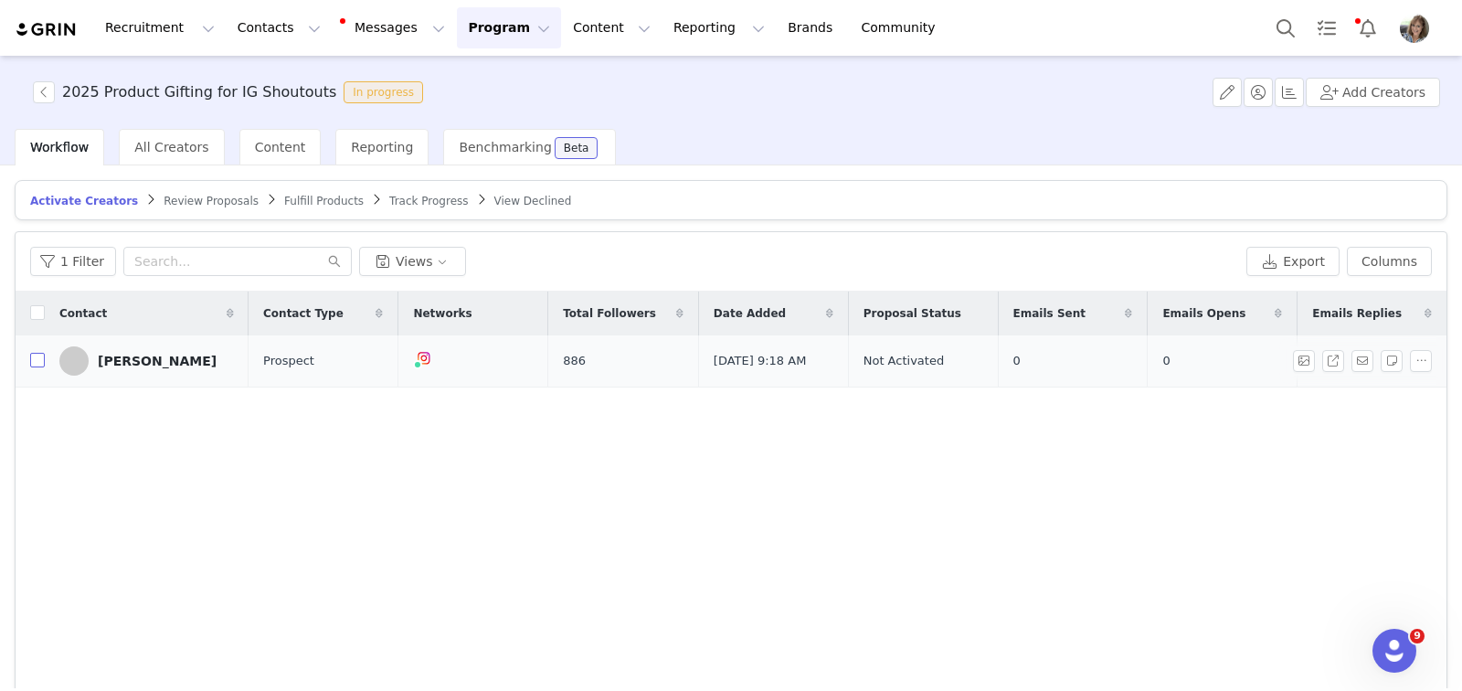
click at [39, 358] on input "checkbox" at bounding box center [37, 360] width 15 height 15
checkbox input "true"
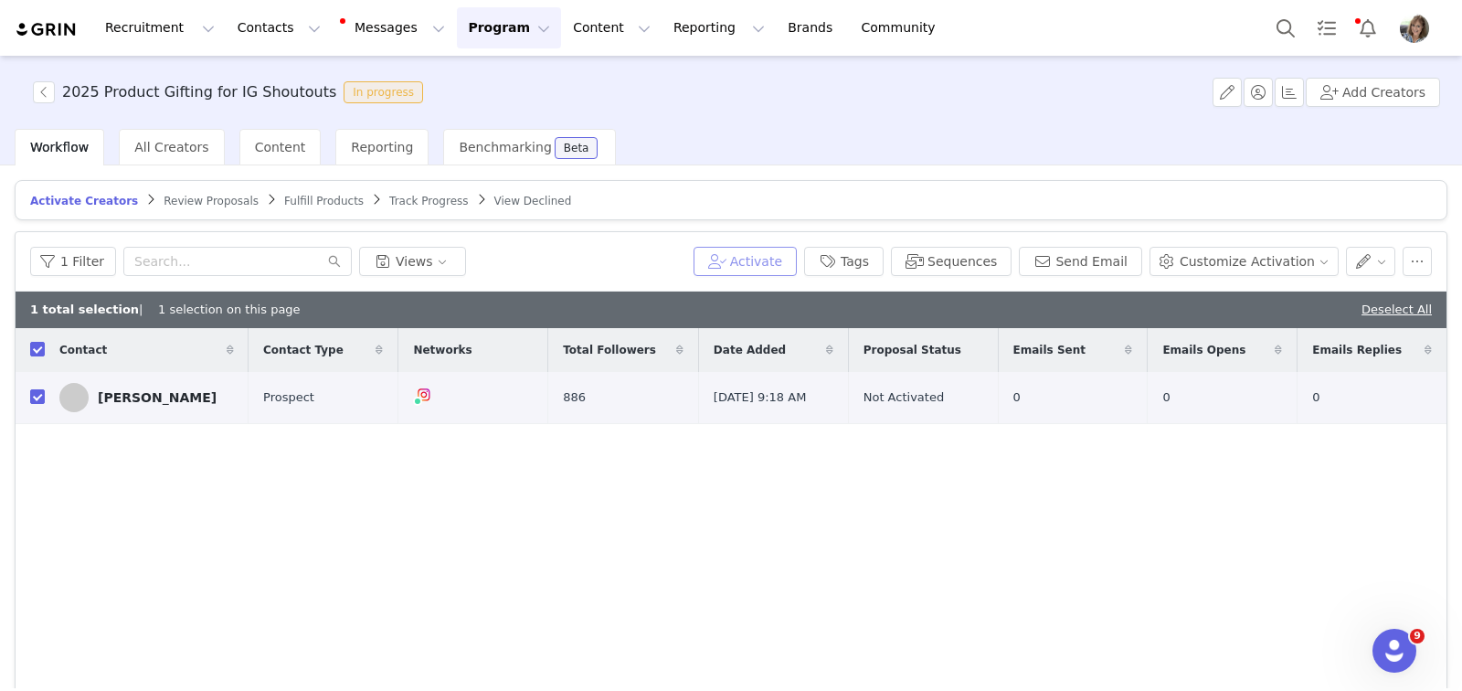
click at [750, 252] on button "Activate" at bounding box center [745, 261] width 103 height 29
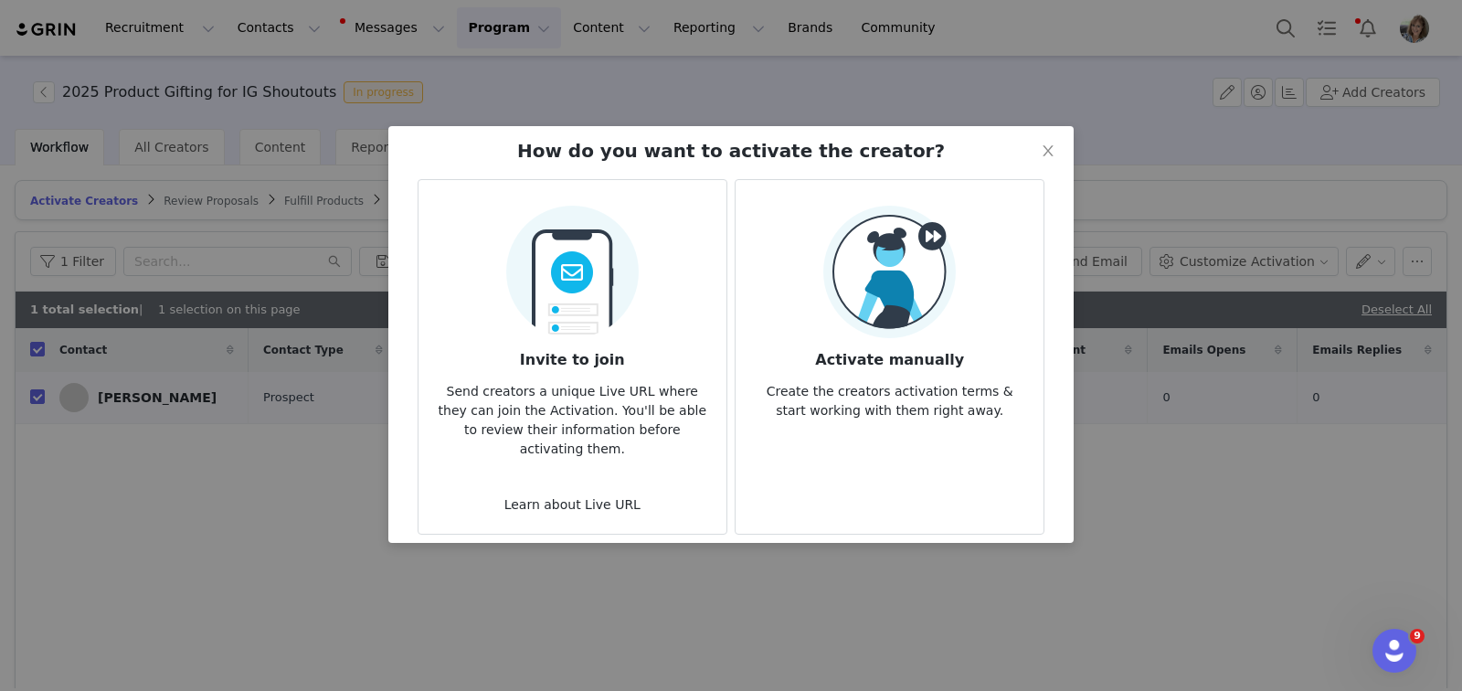
click at [872, 287] on img at bounding box center [889, 272] width 133 height 133
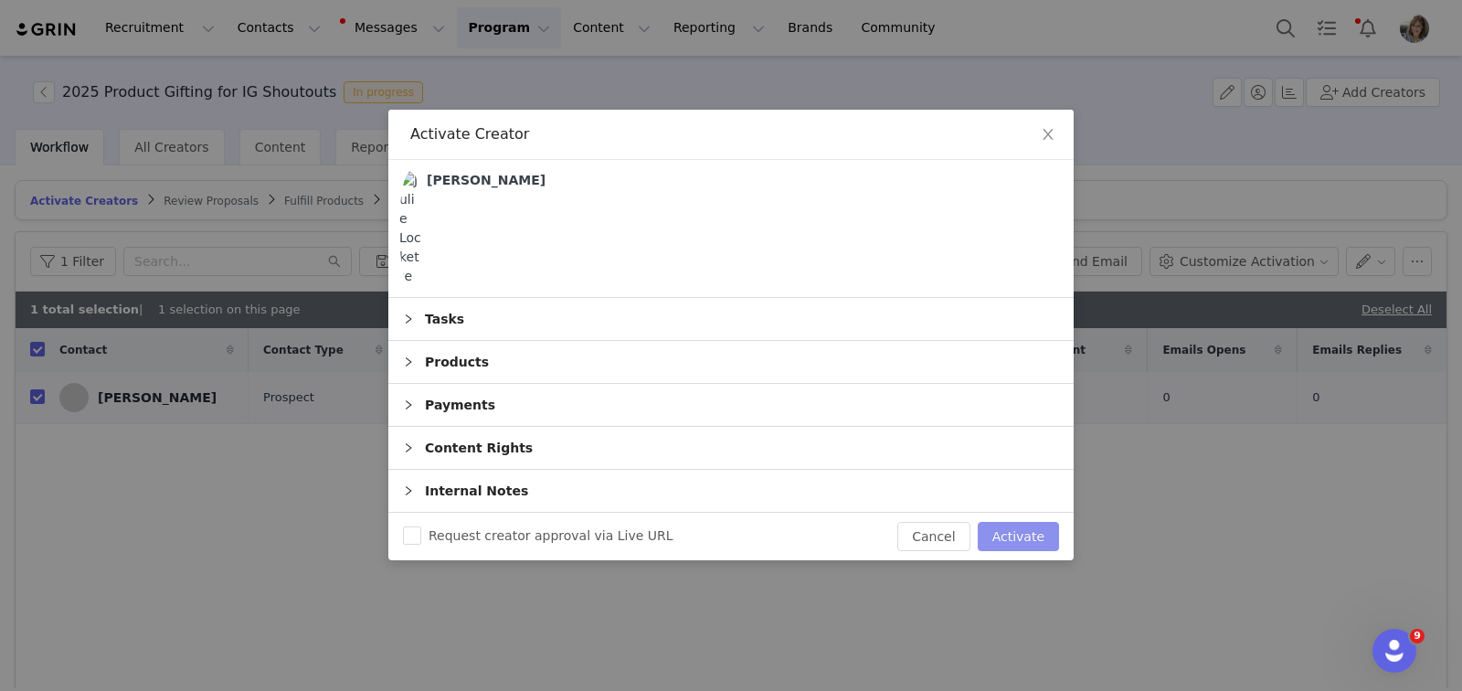
click at [1013, 524] on button "Activate" at bounding box center [1018, 536] width 81 height 29
checkbox input "false"
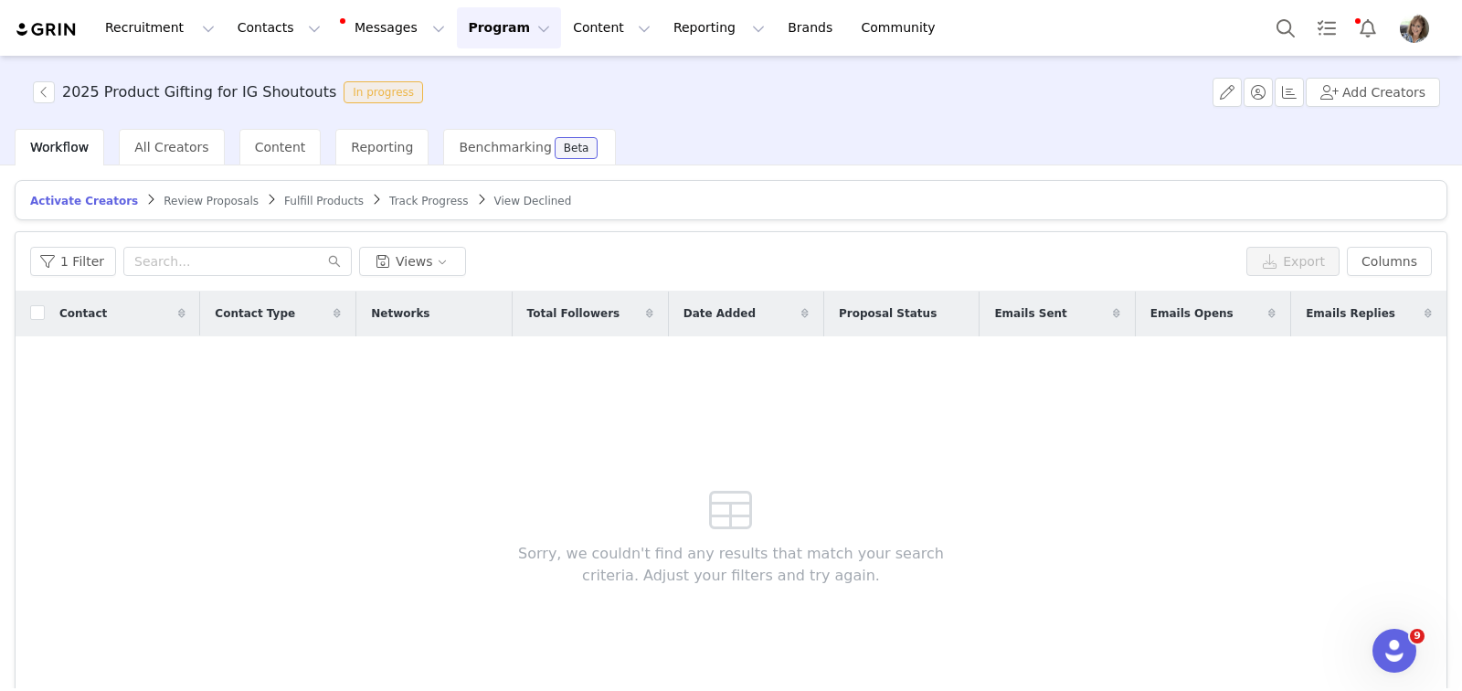
click at [389, 201] on span "Track Progress" at bounding box center [428, 201] width 79 height 13
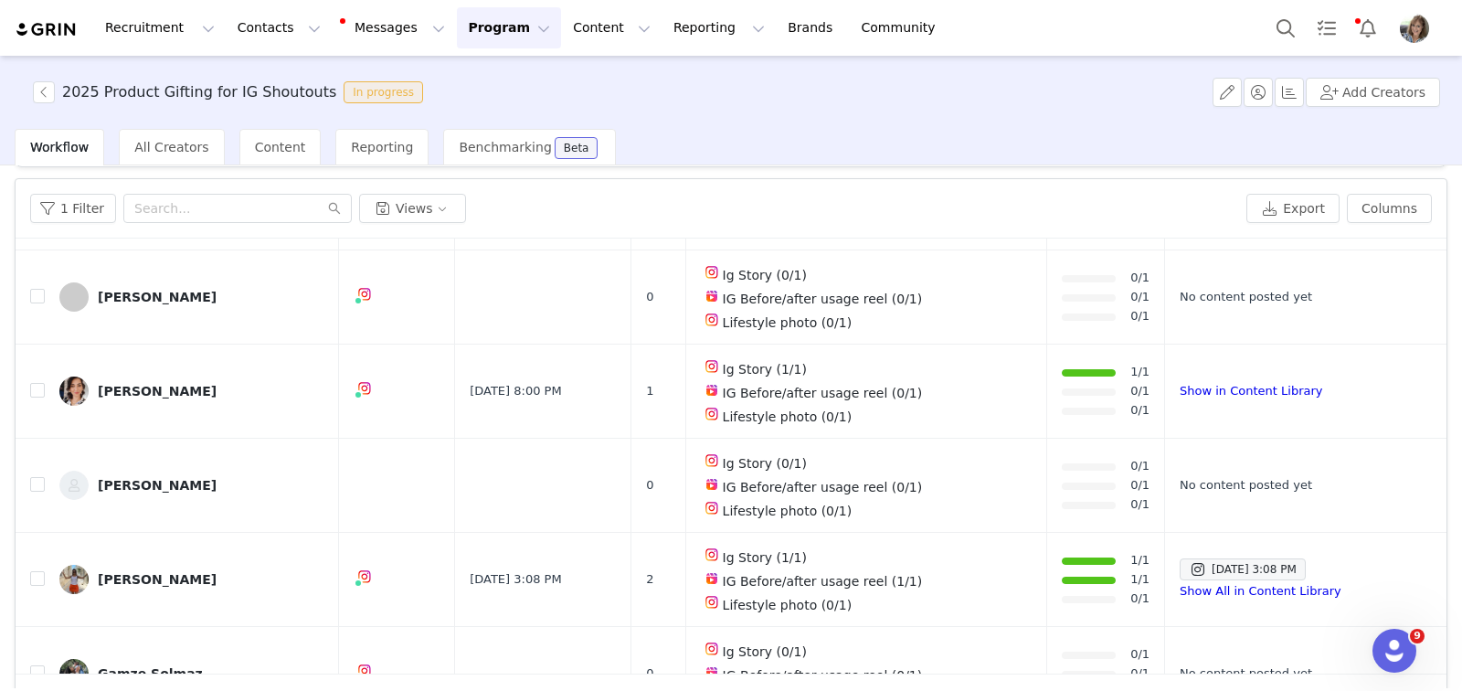
scroll to position [103, 0]
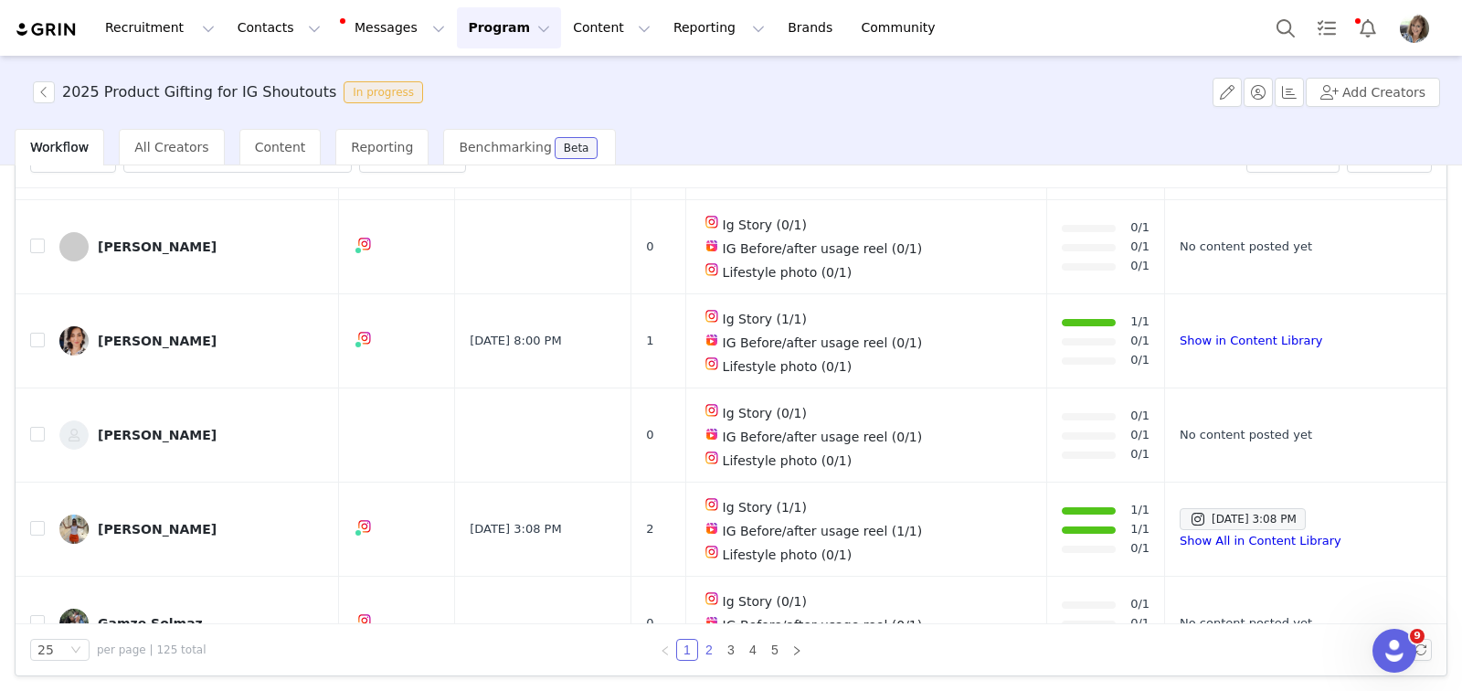
click at [701, 649] on link "2" at bounding box center [709, 650] width 20 height 20
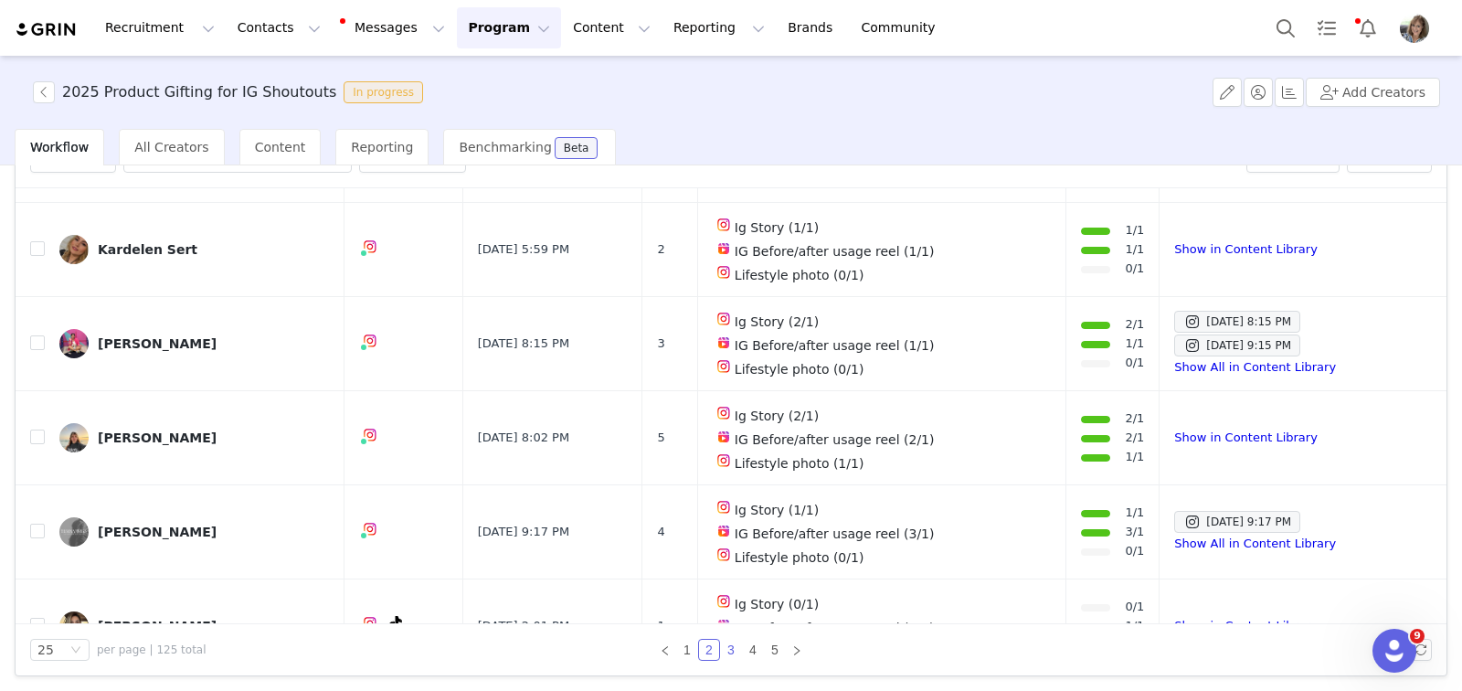
click at [722, 648] on link "3" at bounding box center [731, 650] width 20 height 20
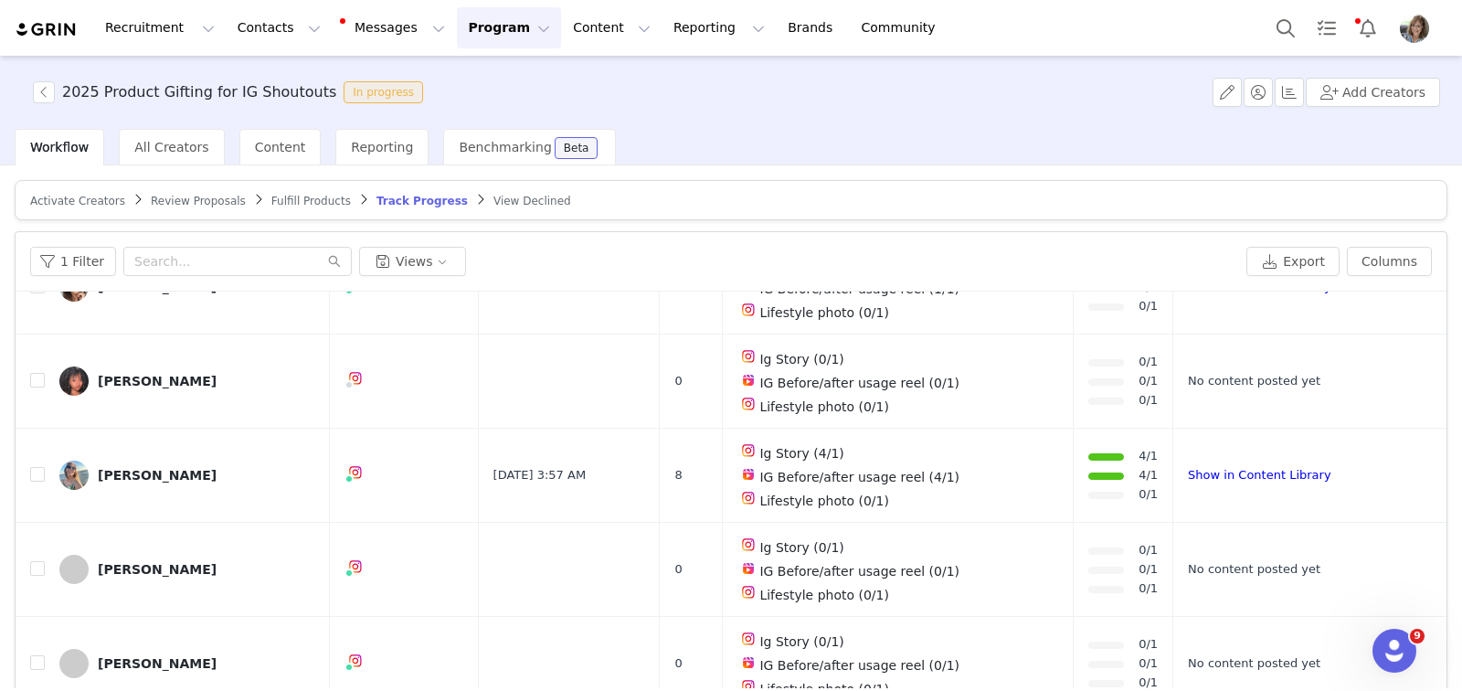
scroll to position [1897, 0]
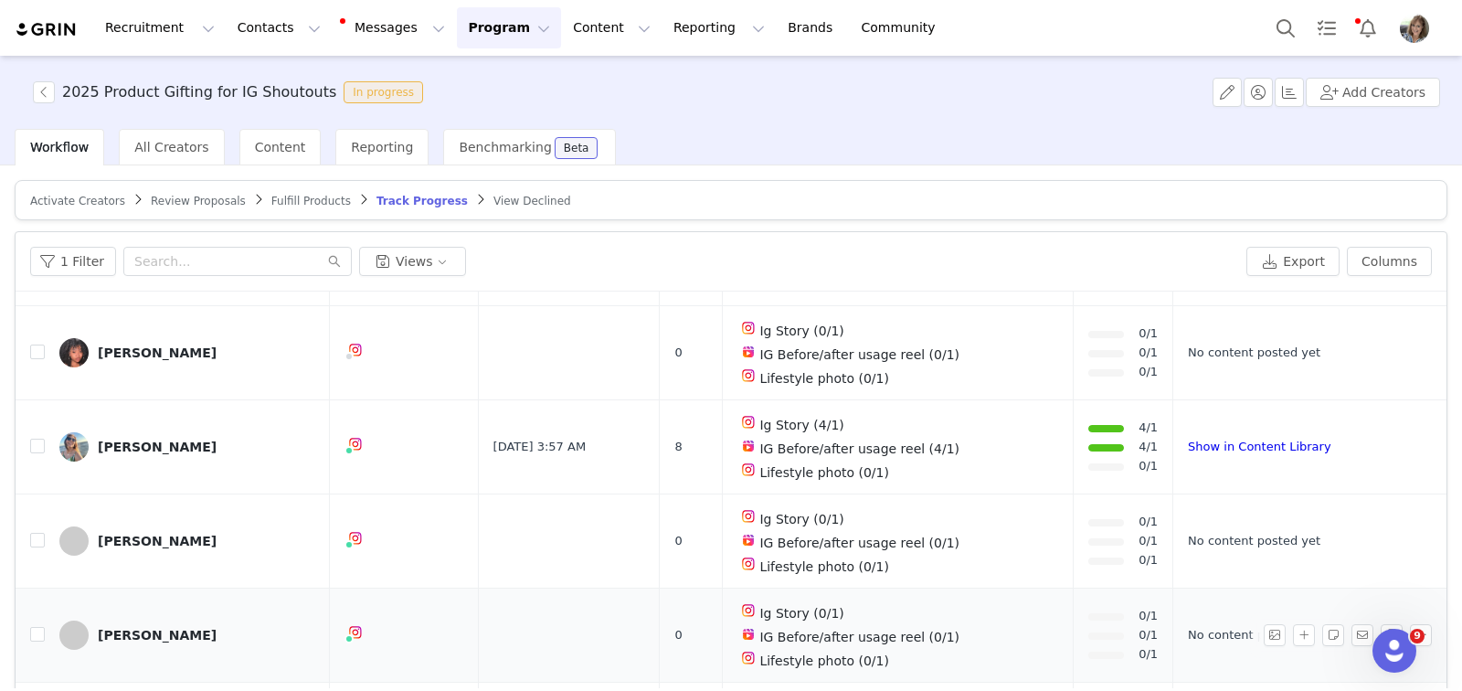
click at [75, 621] on span at bounding box center [73, 635] width 29 height 29
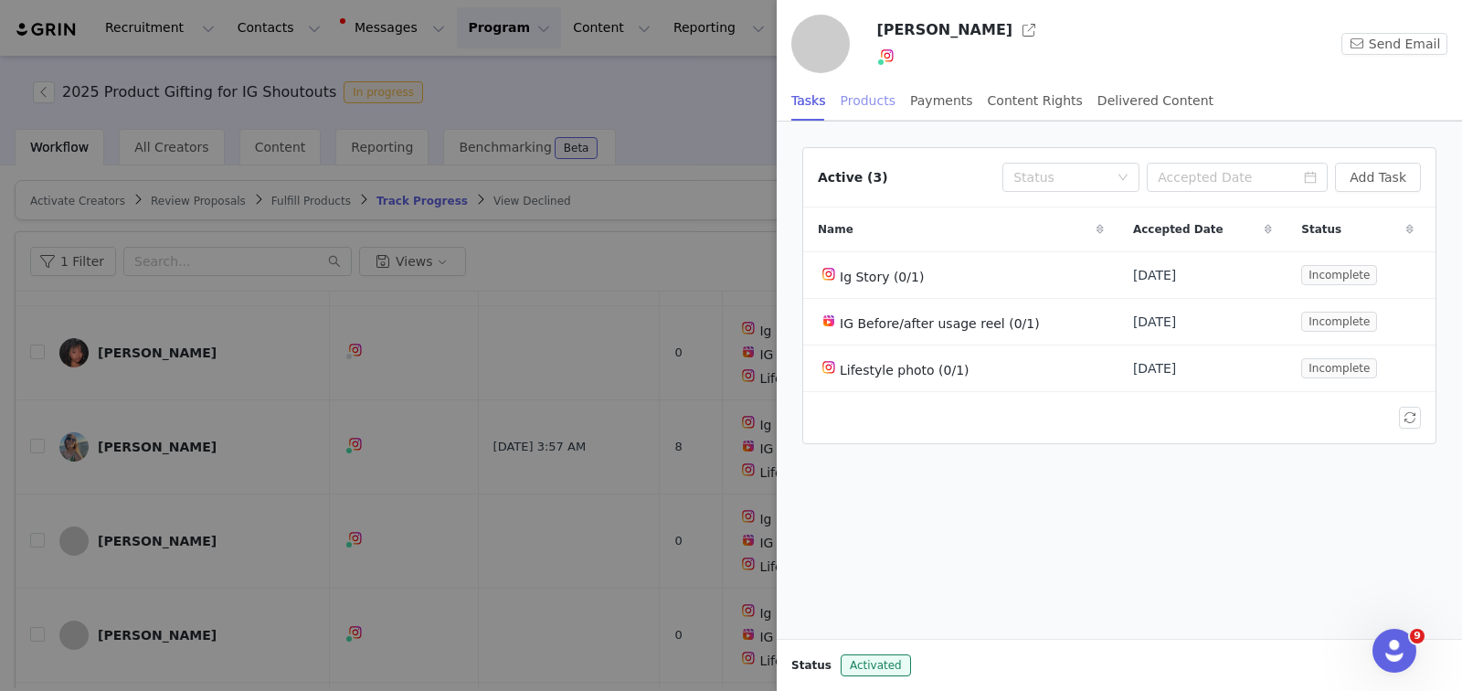
click at [866, 100] on div "Products" at bounding box center [868, 100] width 55 height 41
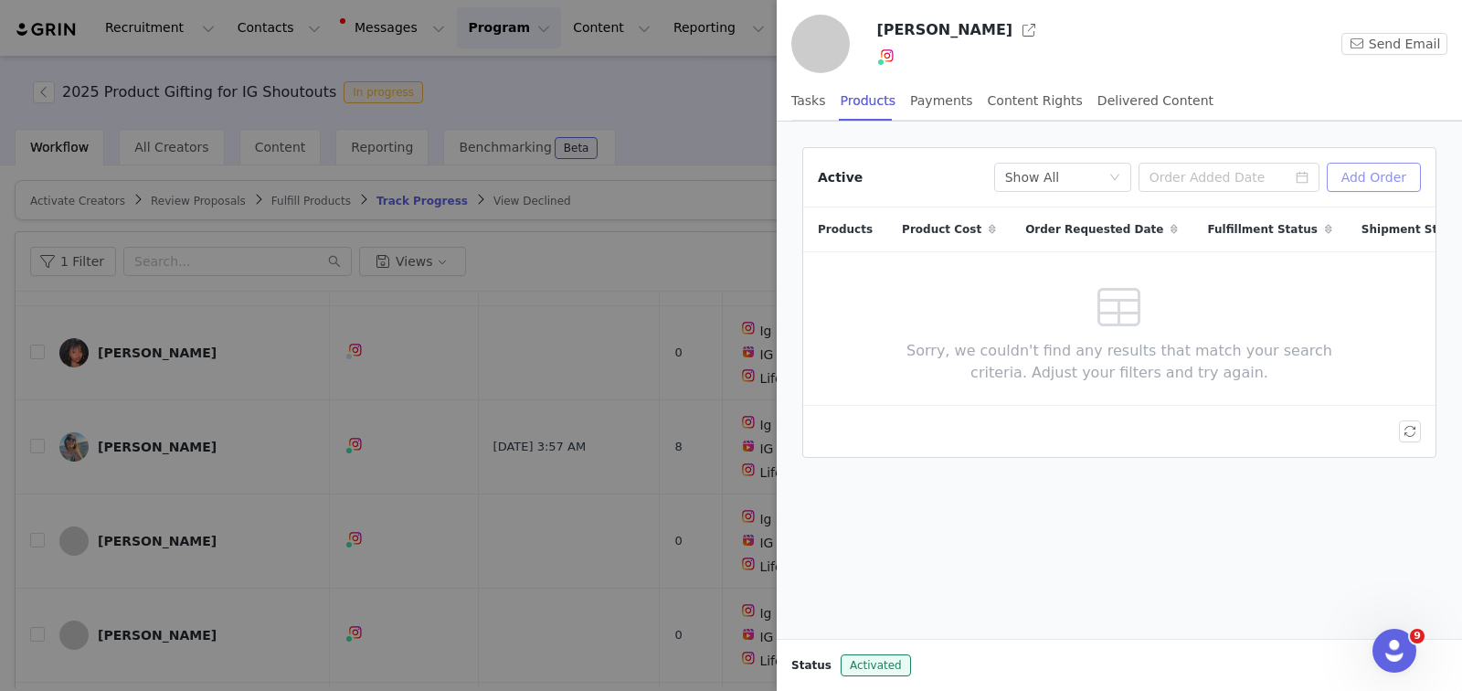
click at [1374, 175] on button "Add Order" at bounding box center [1374, 177] width 94 height 29
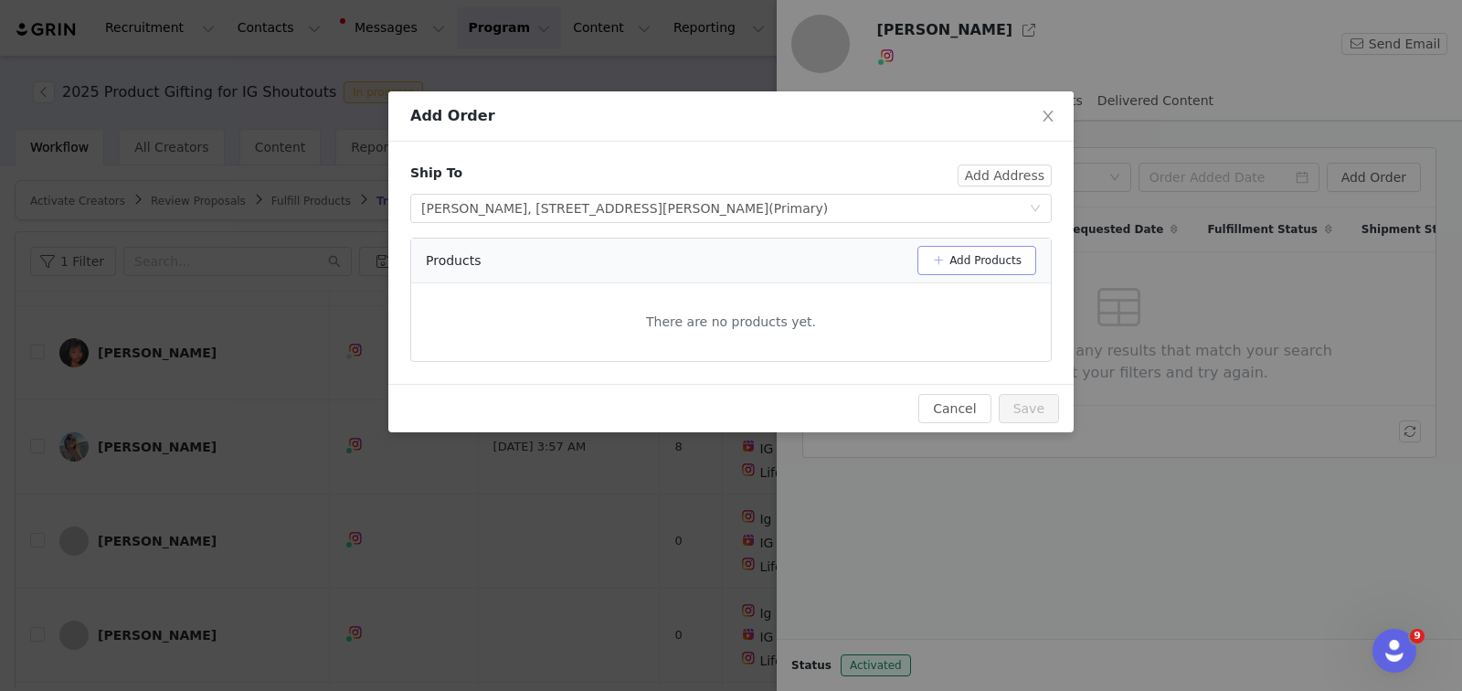
click at [956, 263] on button "Add Products" at bounding box center [977, 260] width 119 height 29
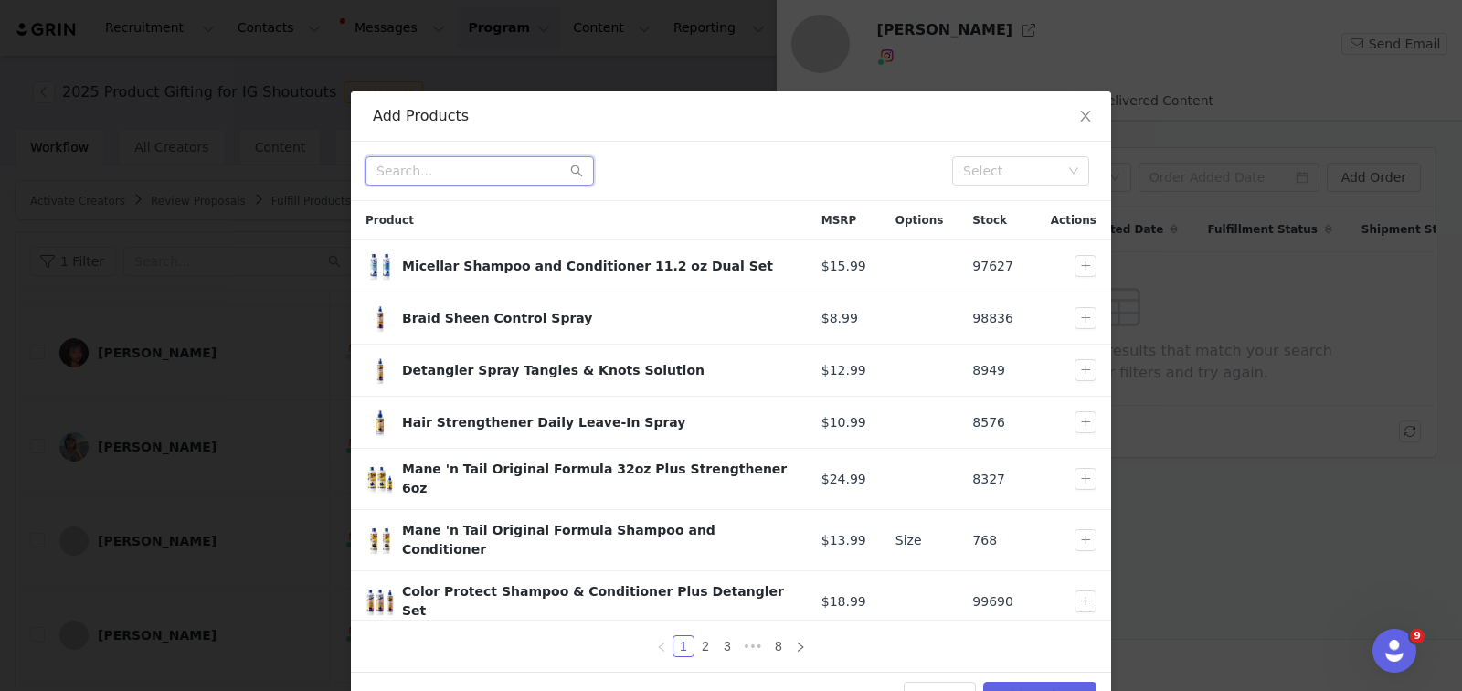
click at [456, 173] on input "text" at bounding box center [480, 170] width 228 height 29
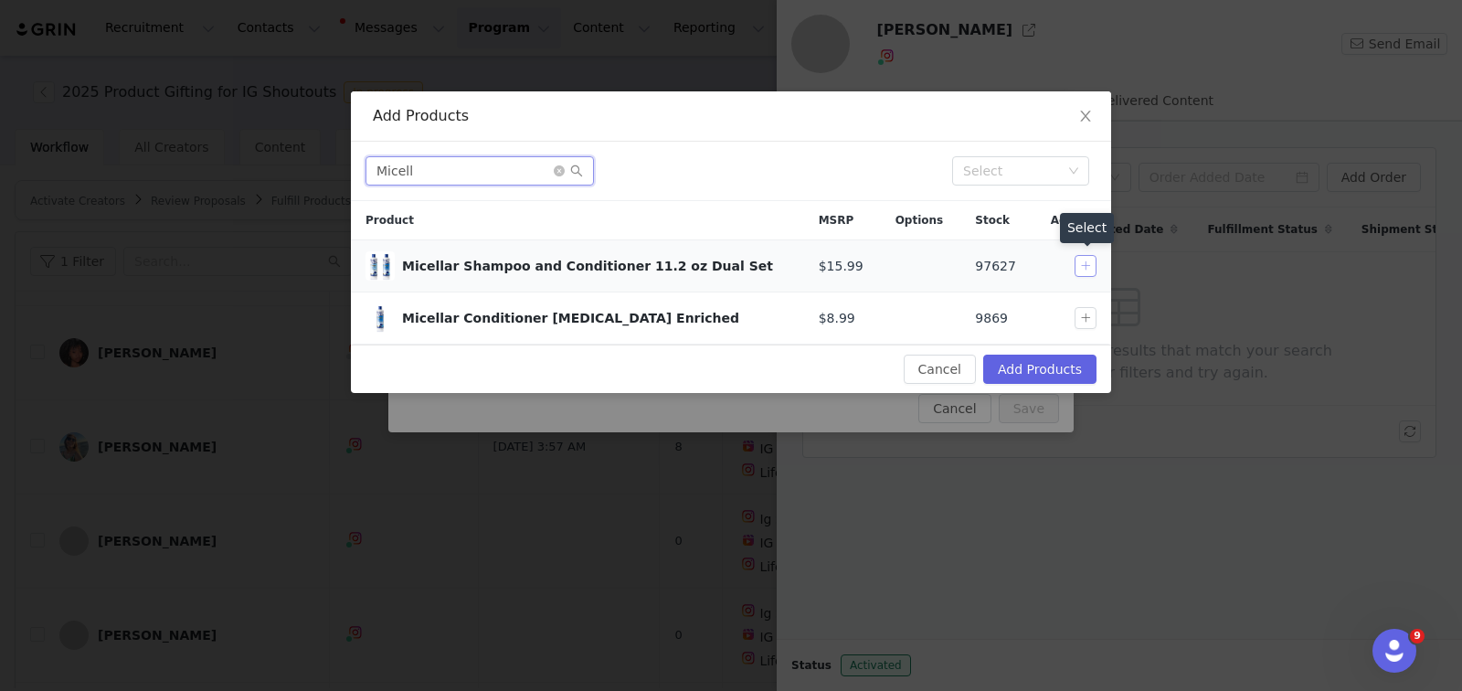
type input "Micell"
click at [1084, 264] on button "button" at bounding box center [1086, 266] width 22 height 22
click at [1048, 364] on button "Add Products" at bounding box center [1039, 369] width 113 height 29
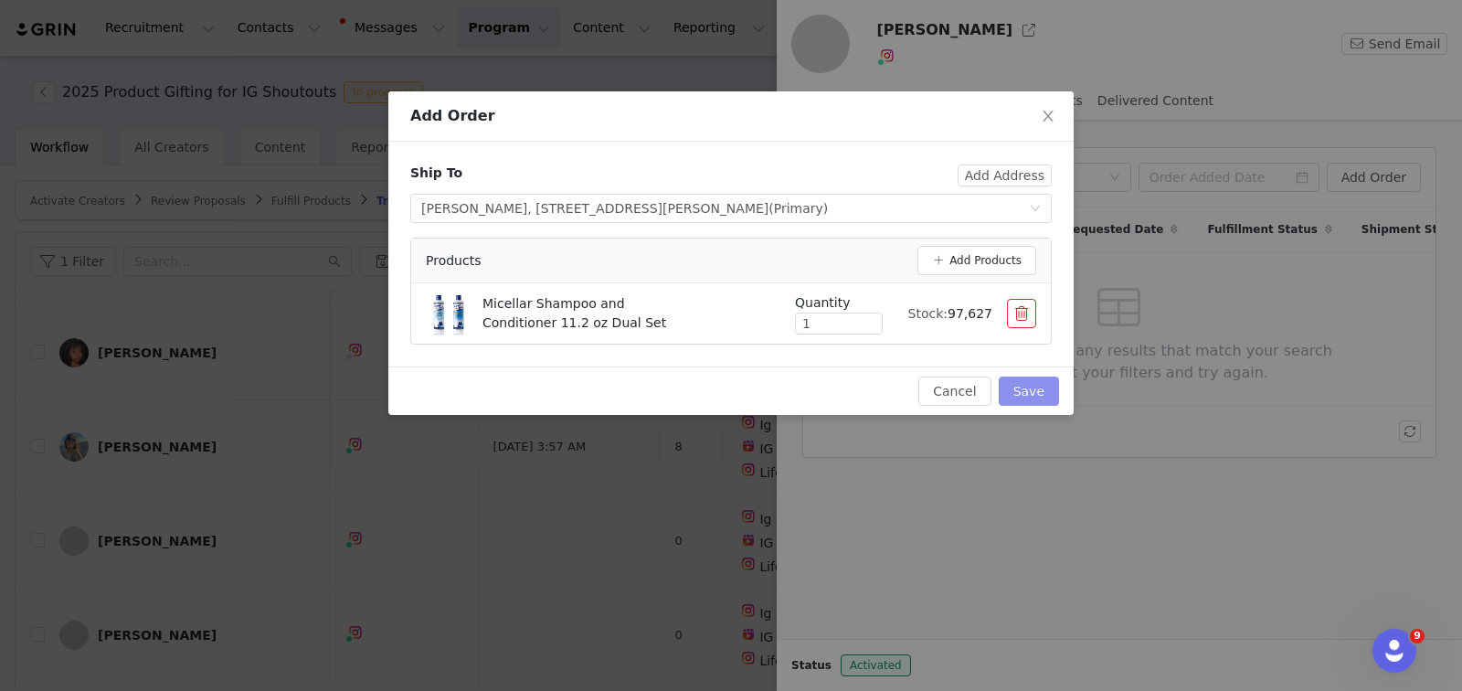
click at [1034, 397] on button "Save" at bounding box center [1029, 391] width 60 height 29
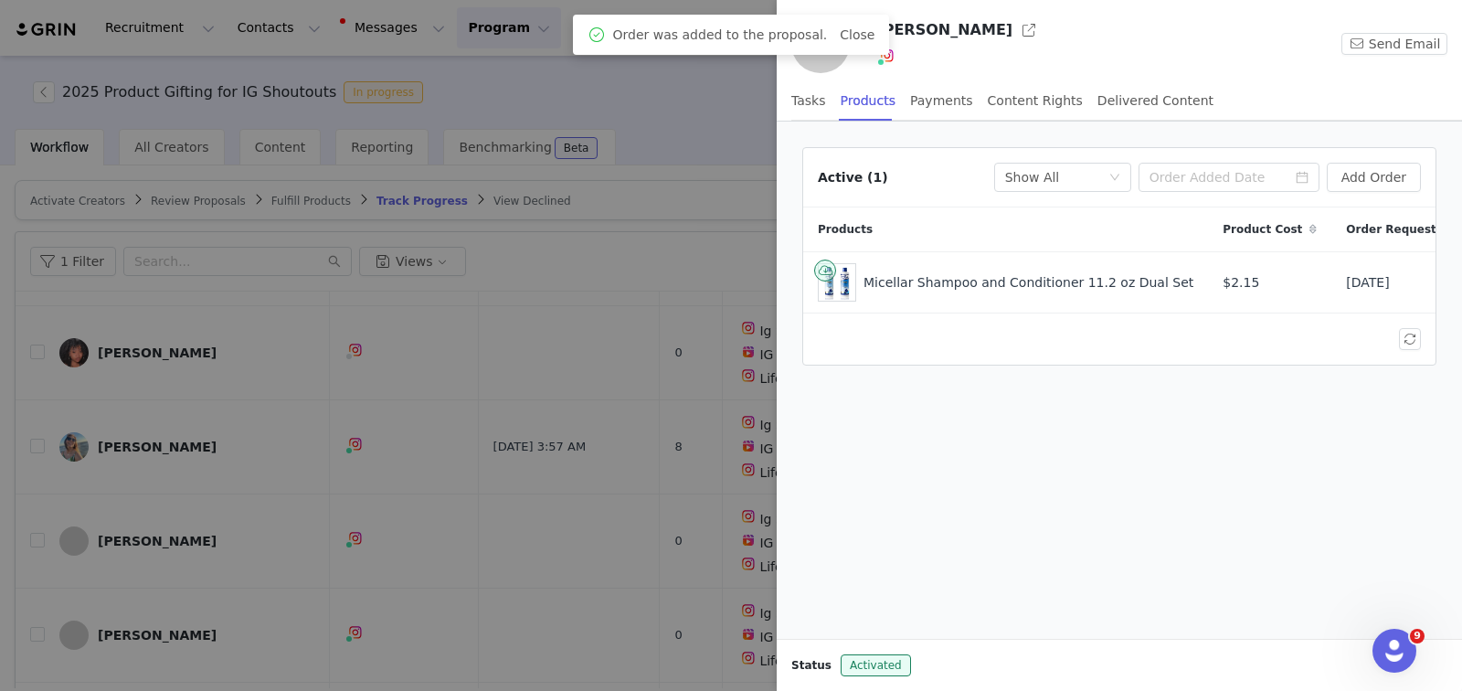
click at [665, 445] on div at bounding box center [731, 345] width 1462 height 691
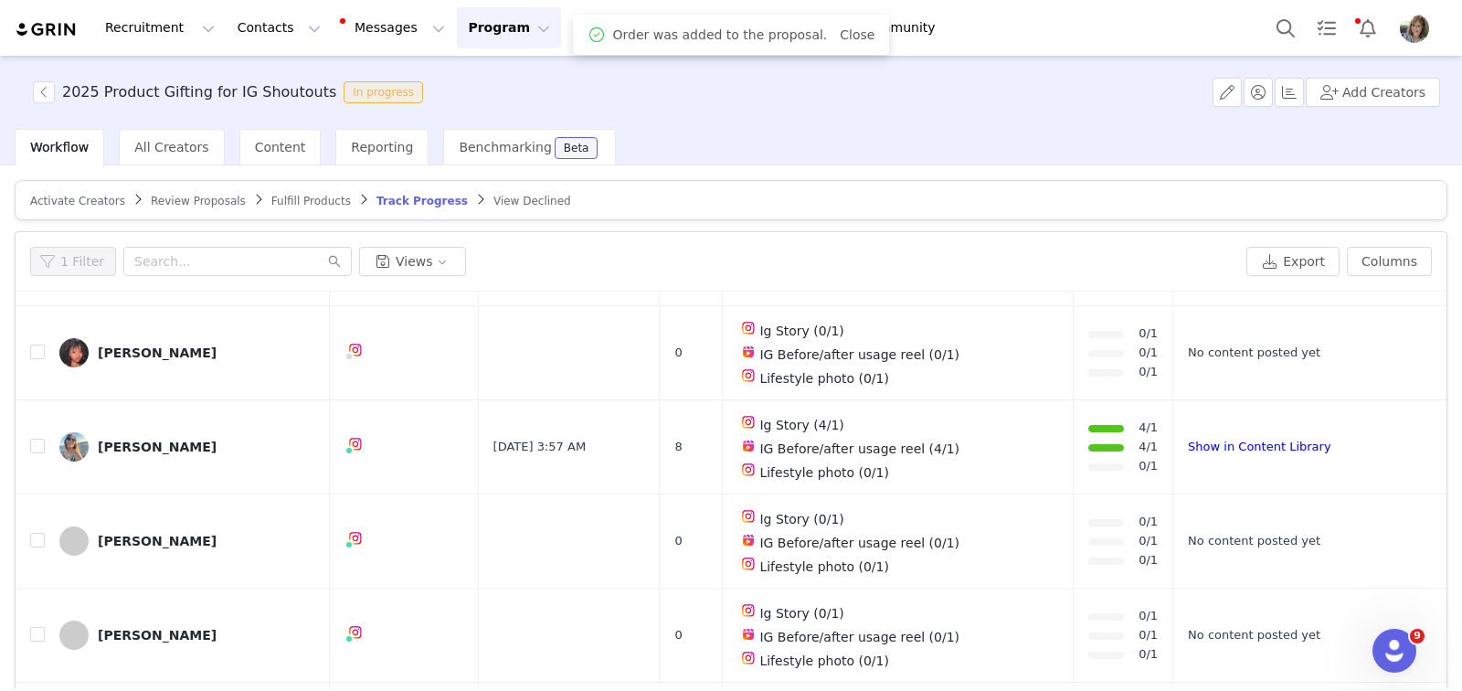
scroll to position [0, 0]
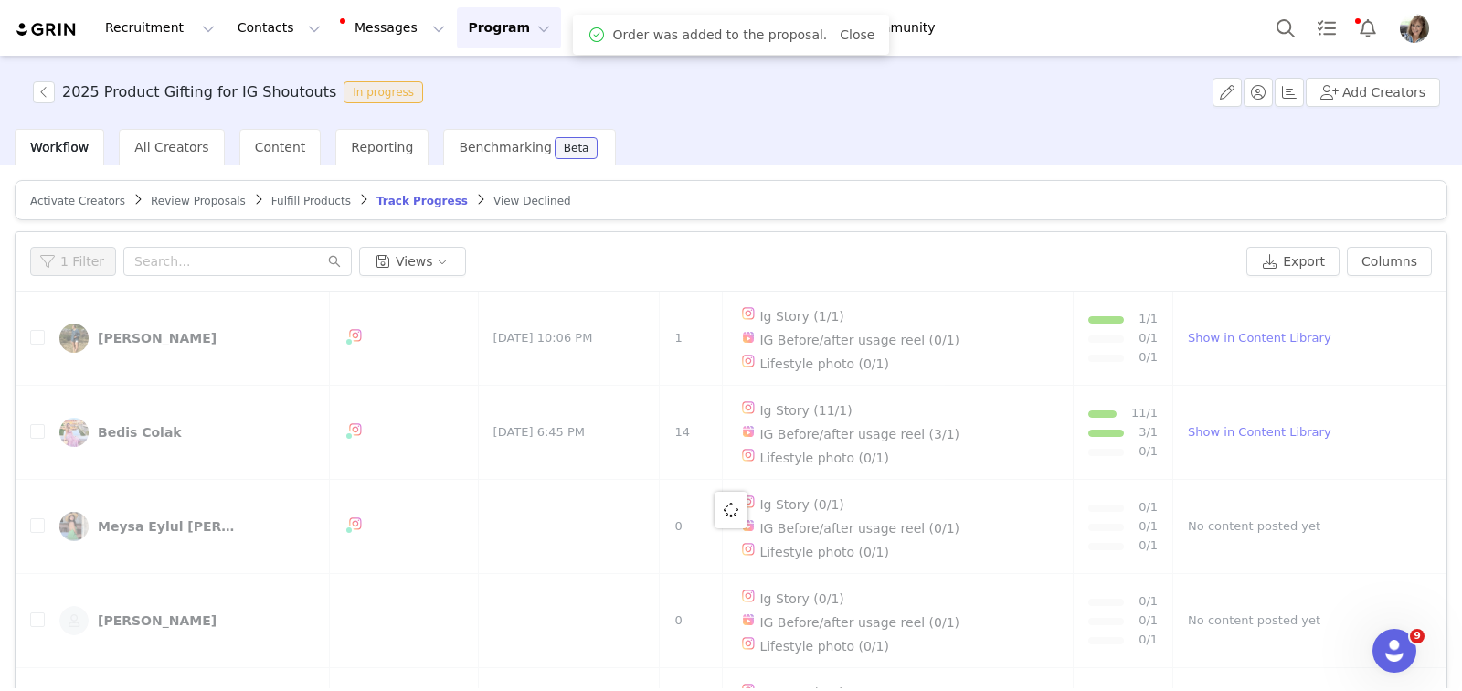
click at [285, 203] on span "Fulfill Products" at bounding box center [311, 201] width 80 height 13
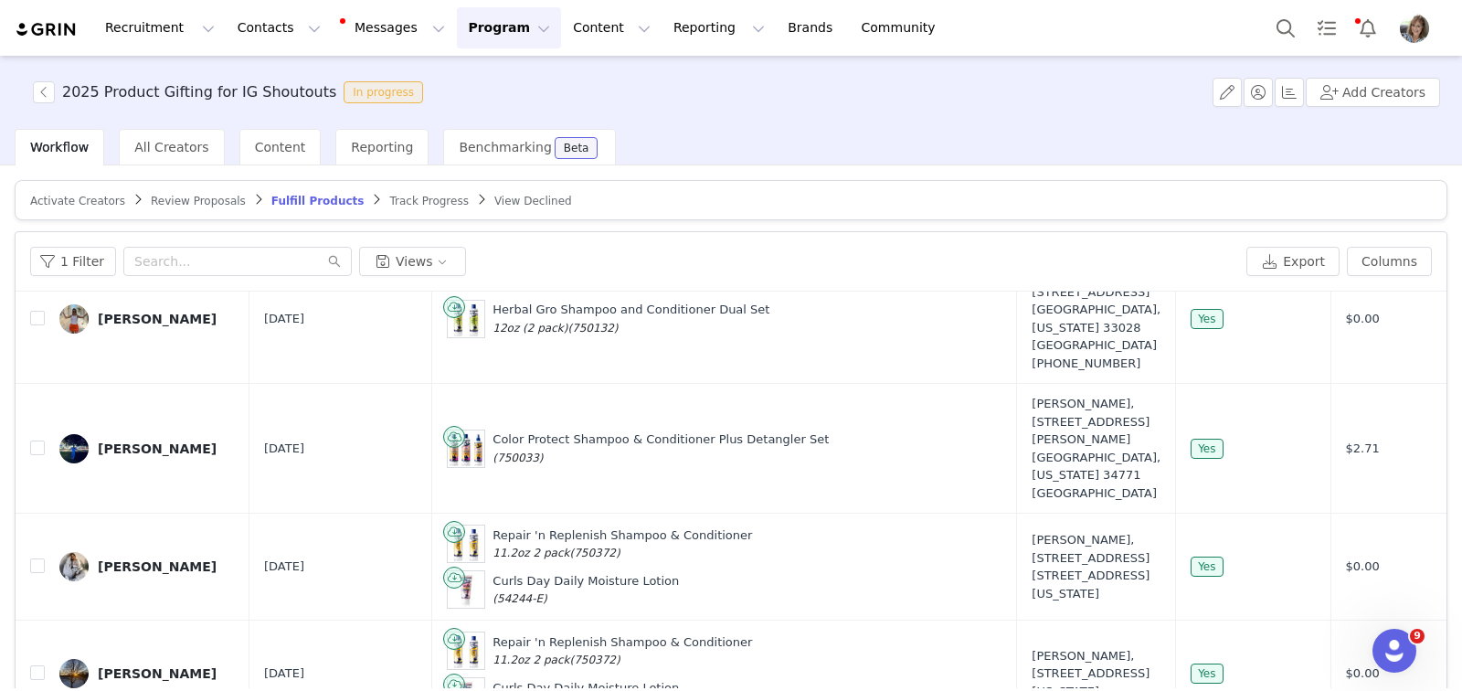
scroll to position [103, 0]
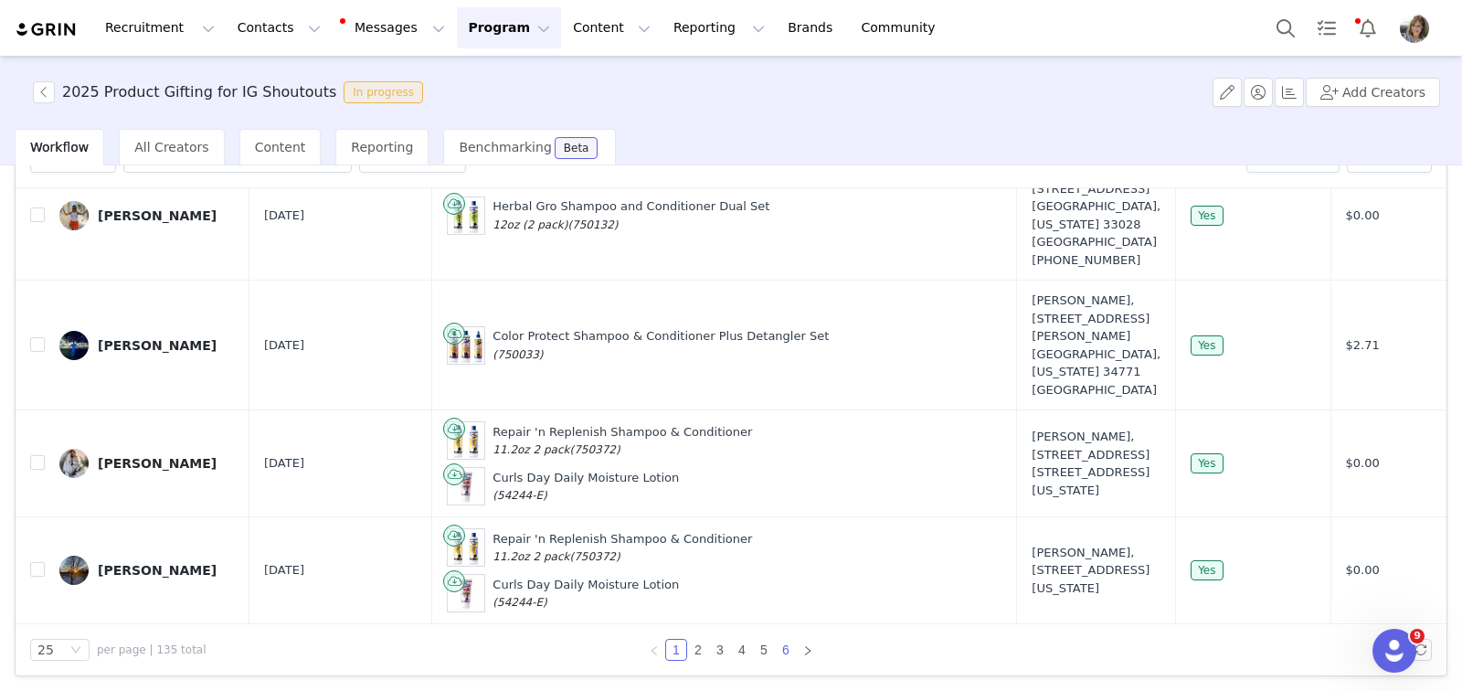
click at [779, 648] on link "6" at bounding box center [786, 650] width 20 height 20
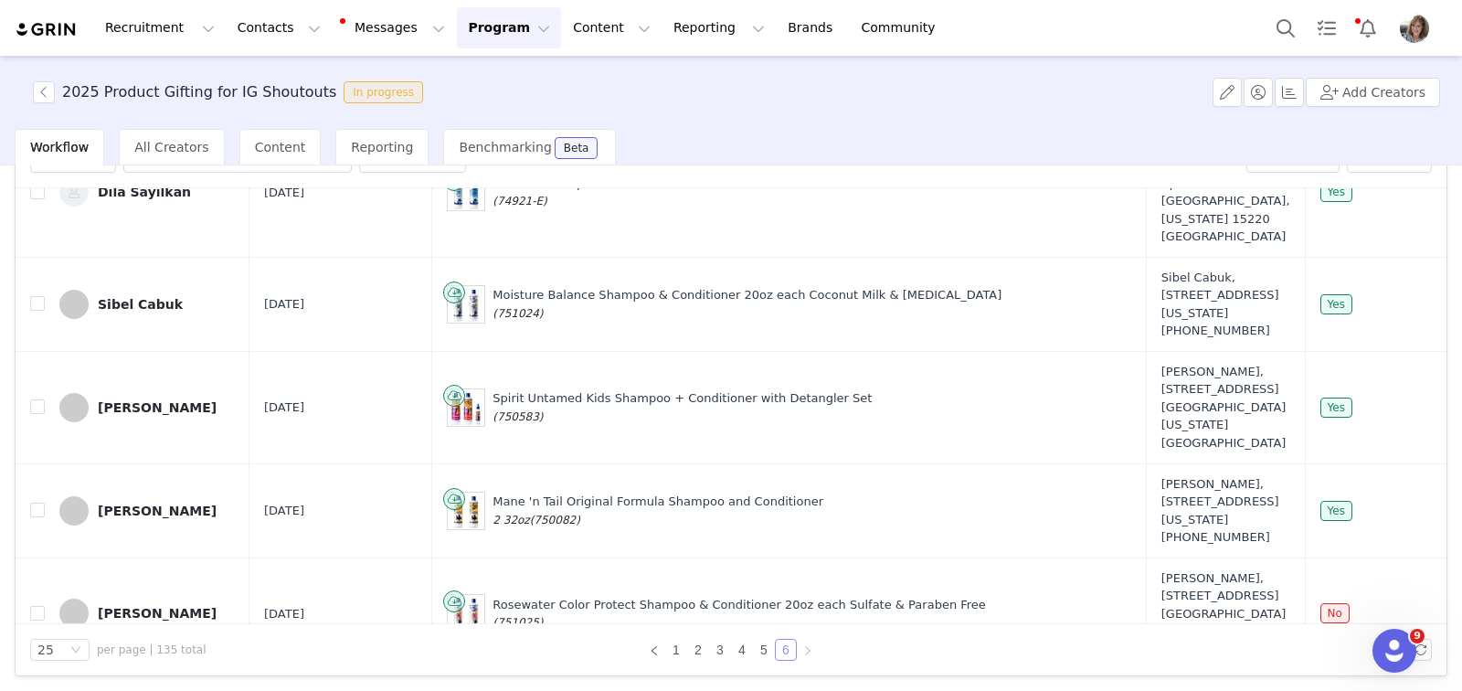
scroll to position [916, 0]
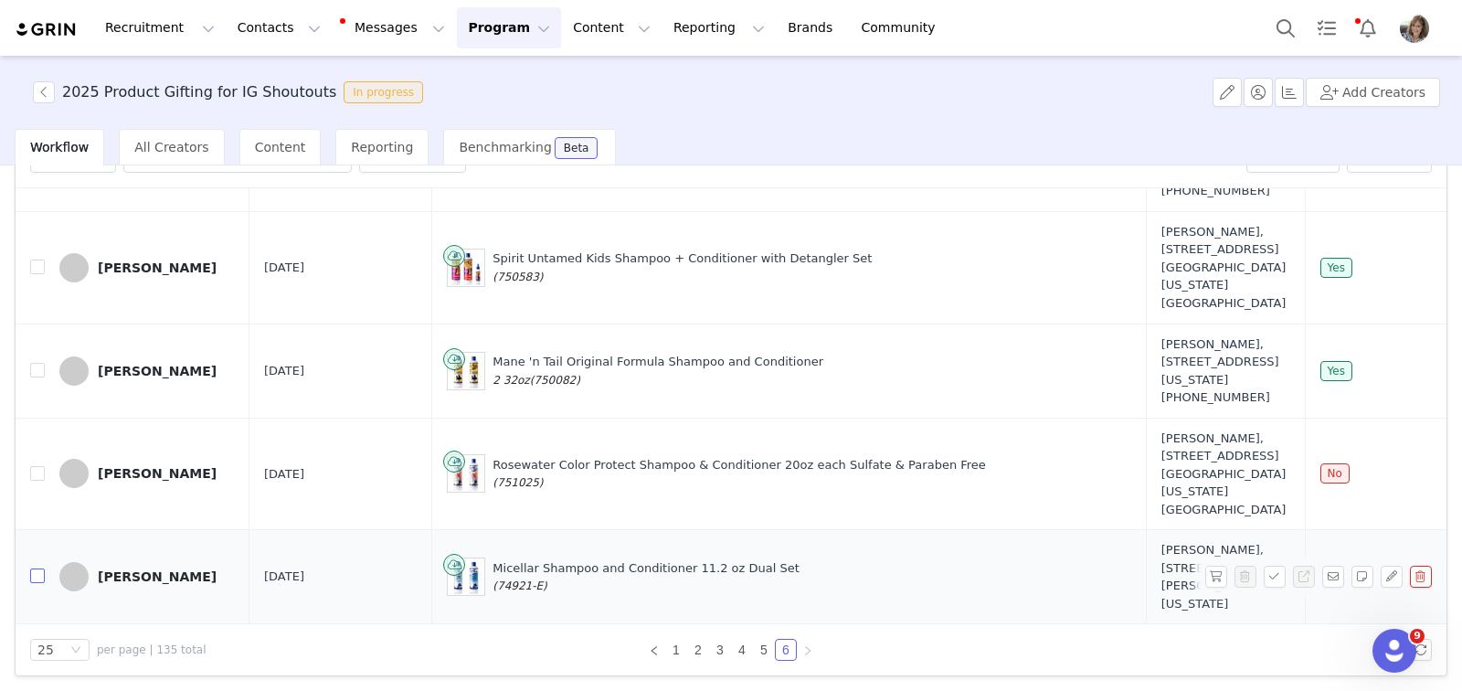
click at [37, 568] on input "checkbox" at bounding box center [37, 575] width 15 height 15
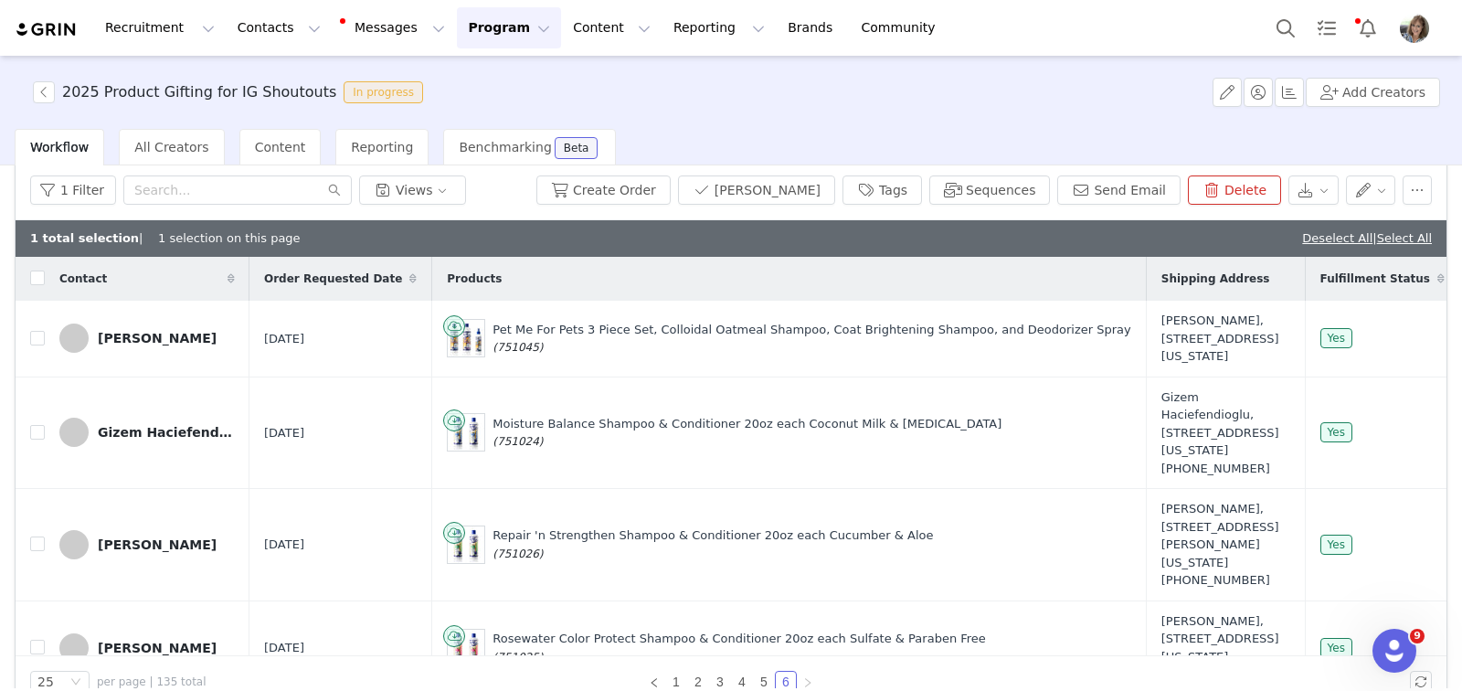
scroll to position [0, 0]
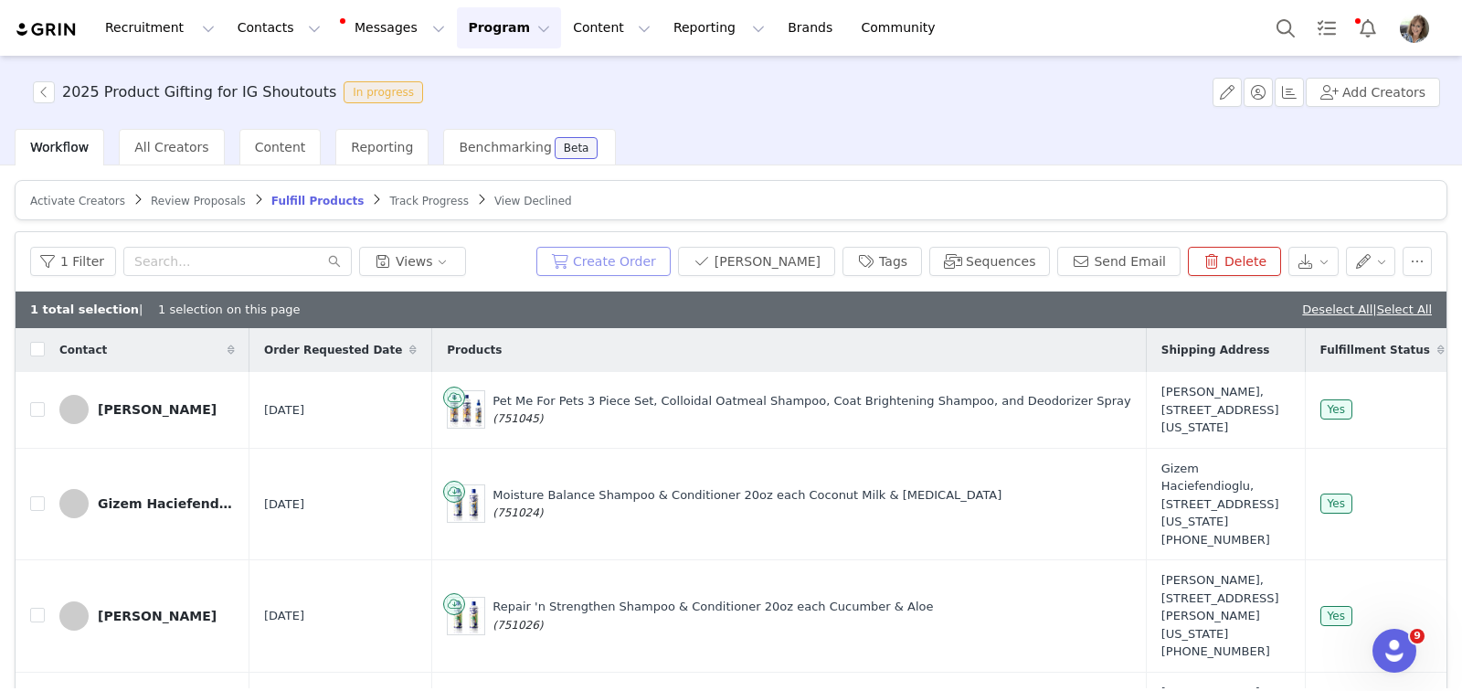
click at [616, 254] on button "Create Order" at bounding box center [603, 261] width 134 height 29
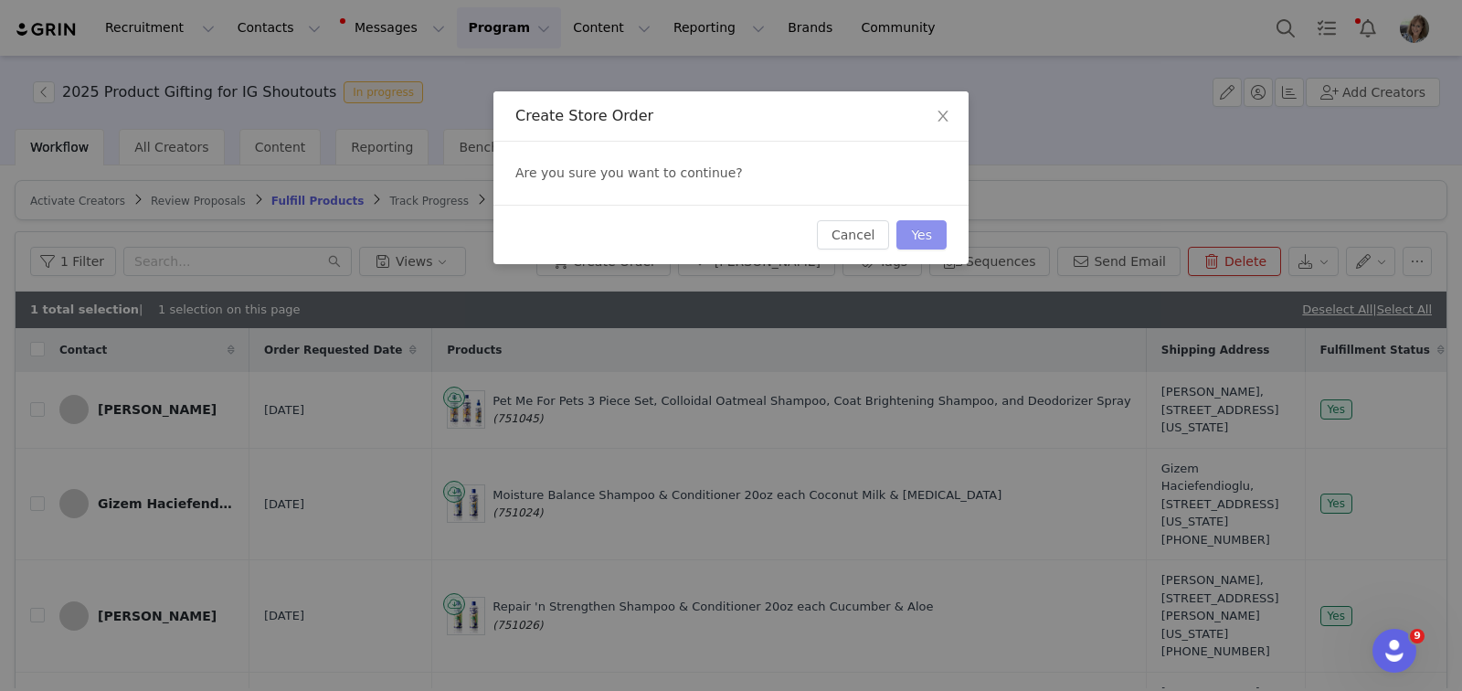
click at [917, 236] on button "Yes" at bounding box center [922, 234] width 50 height 29
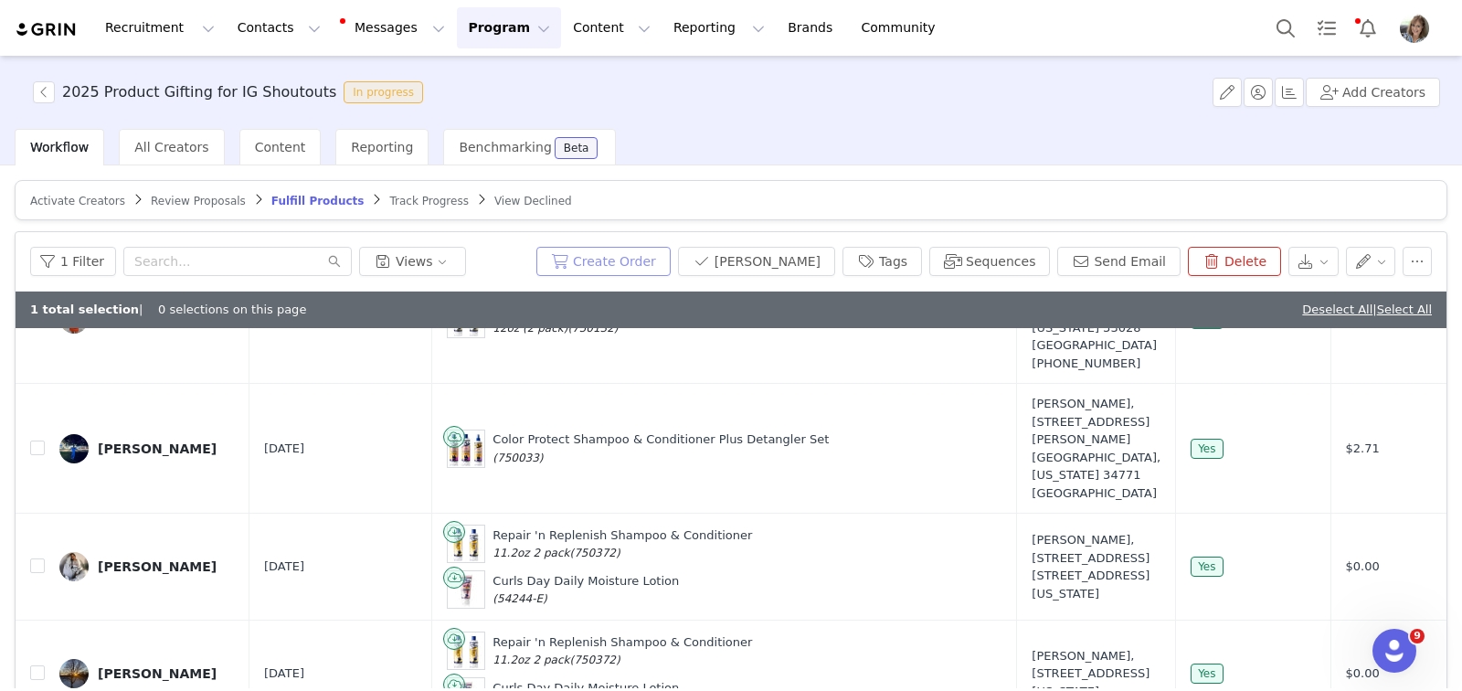
scroll to position [103, 0]
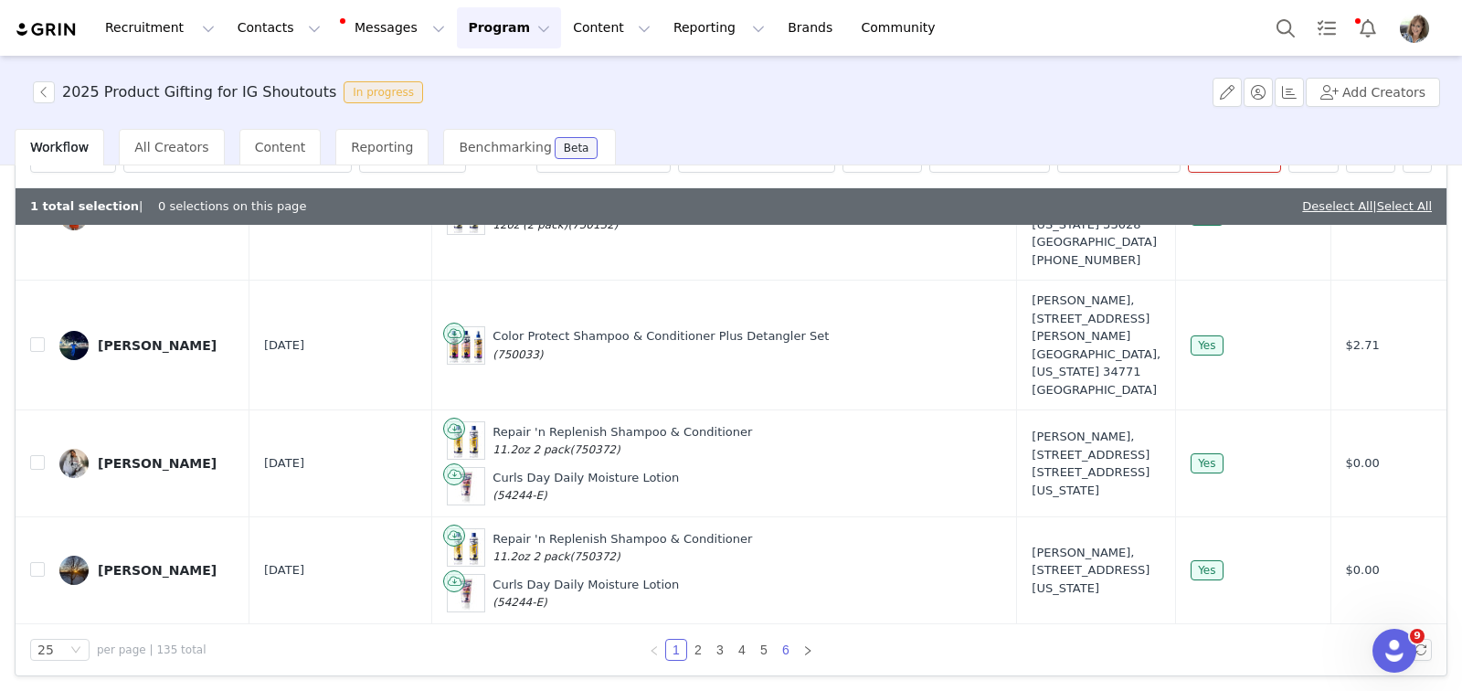
click at [776, 646] on link "6" at bounding box center [786, 650] width 20 height 20
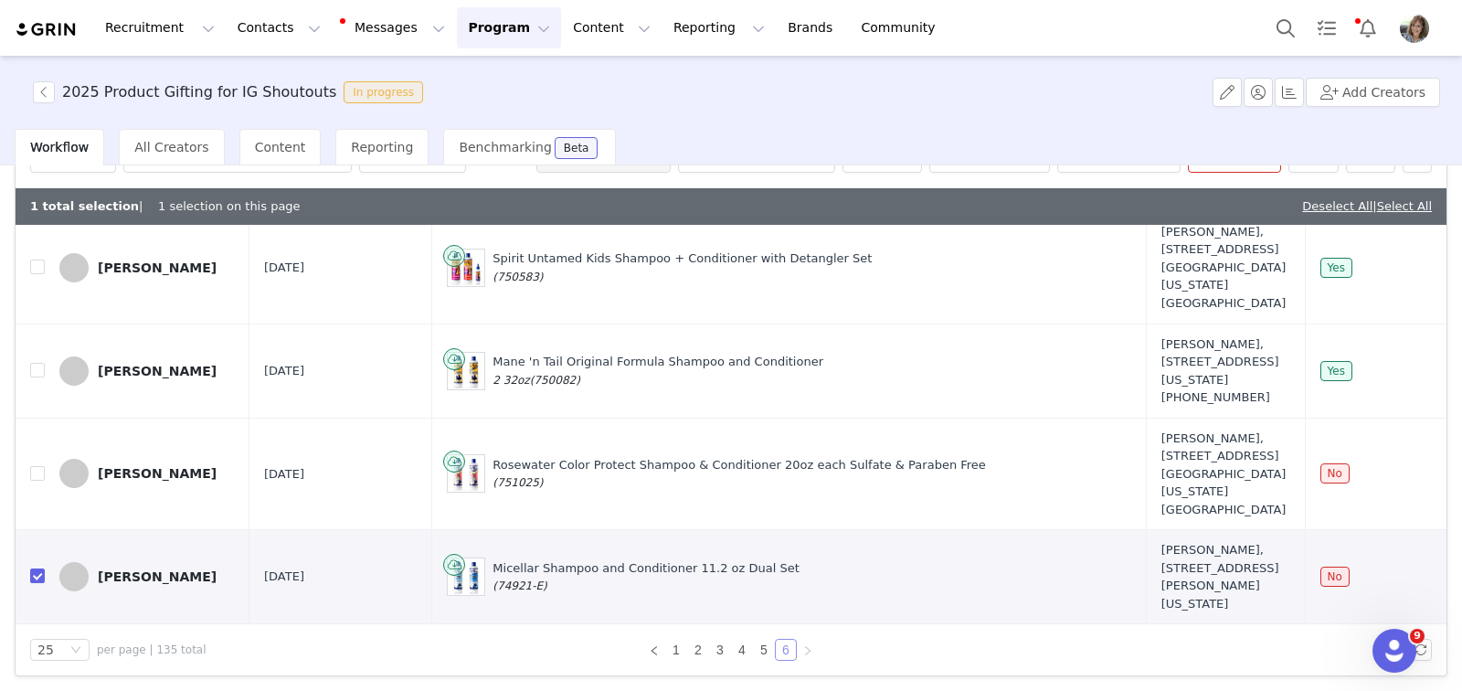
scroll to position [952, 0]
click at [30, 568] on input "checkbox" at bounding box center [37, 575] width 15 height 15
checkbox input "false"
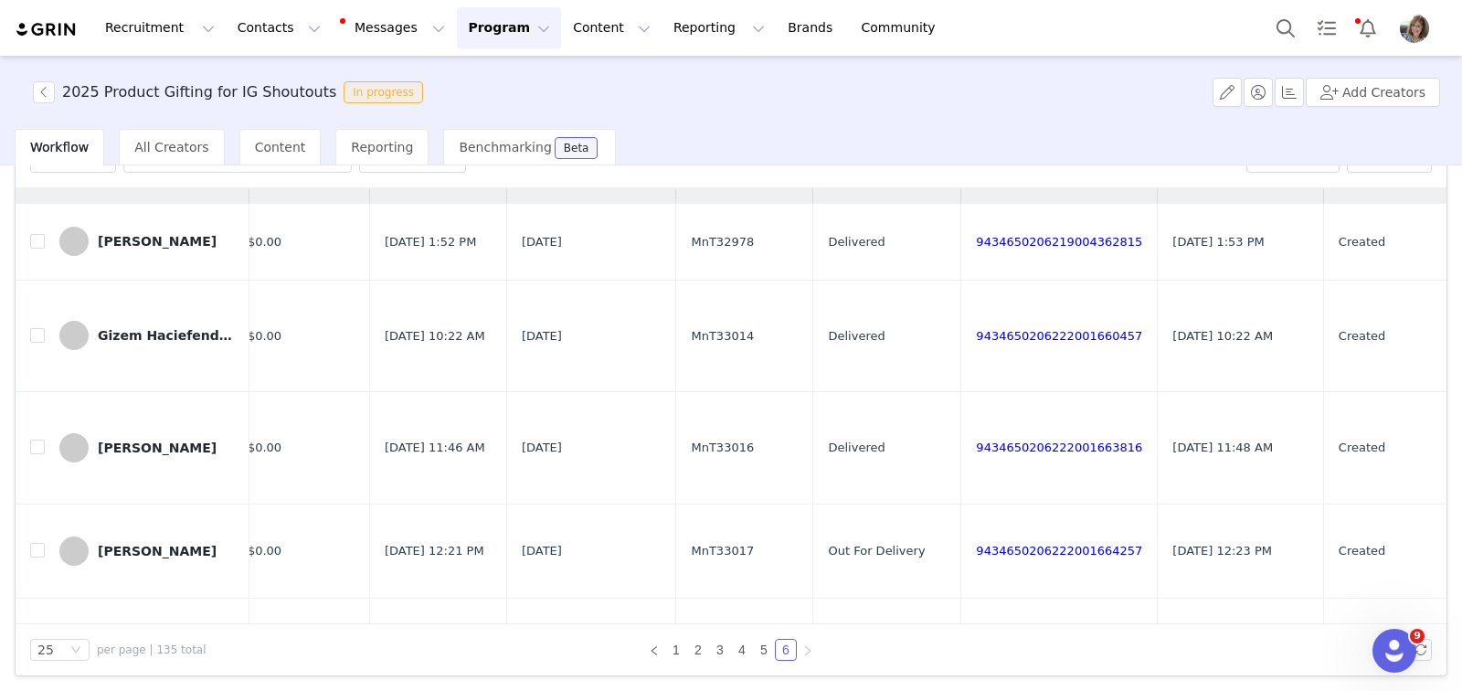
scroll to position [0, 1227]
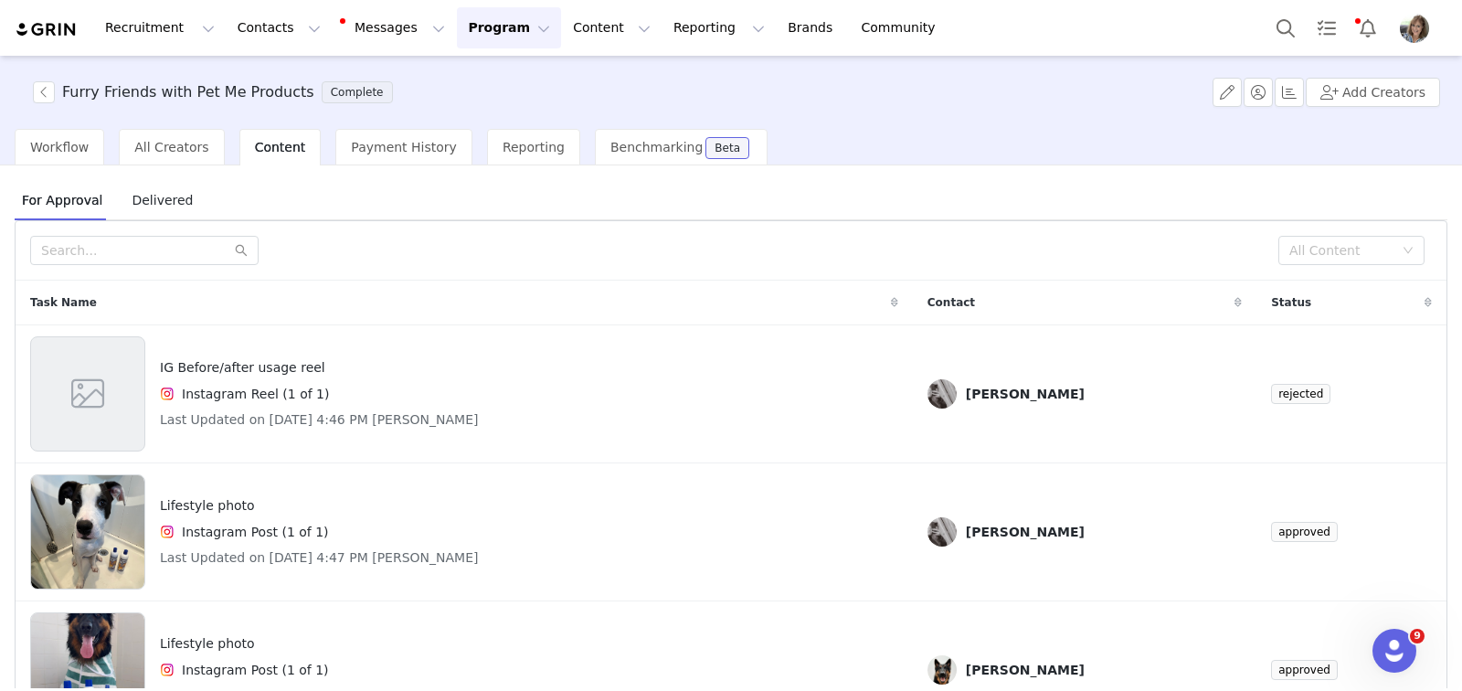
scroll to position [313, 0]
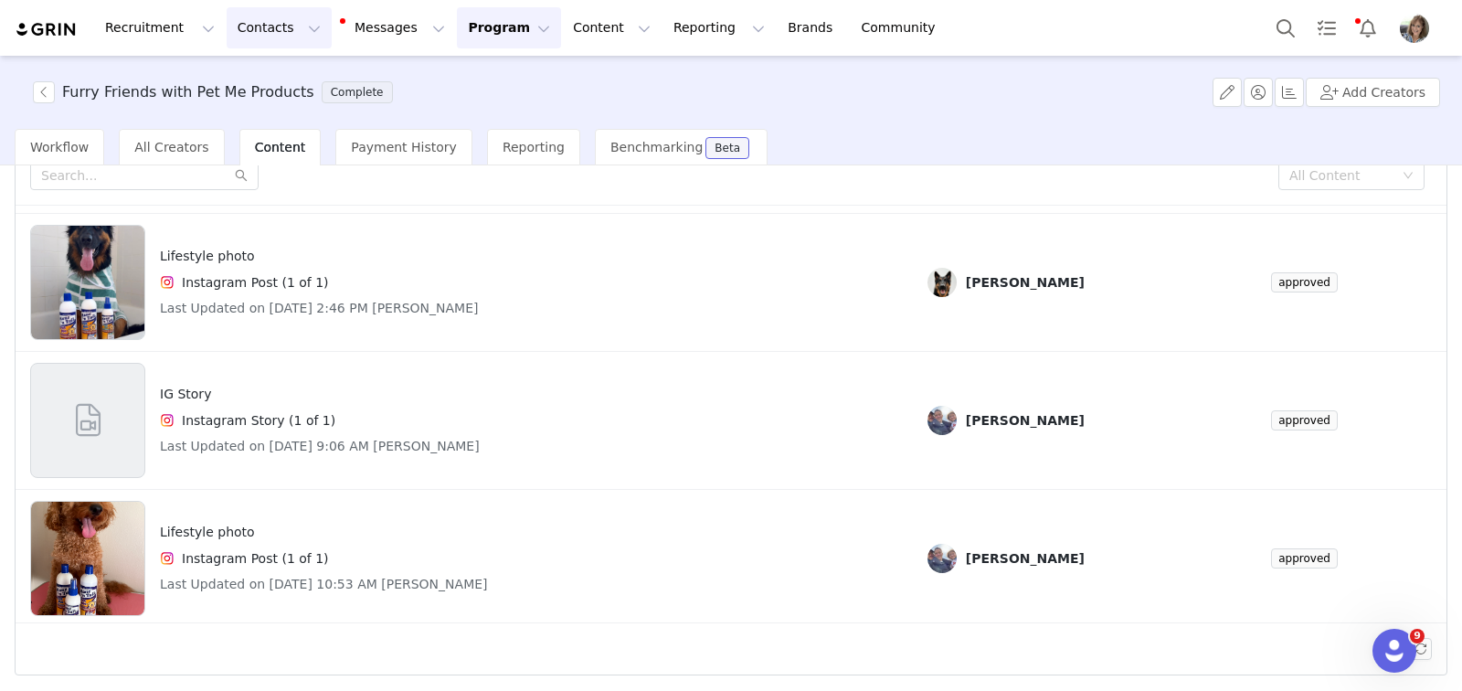
click at [284, 29] on button "Contacts Contacts" at bounding box center [279, 27] width 105 height 41
click at [268, 111] on p "Prospects" at bounding box center [258, 114] width 61 height 19
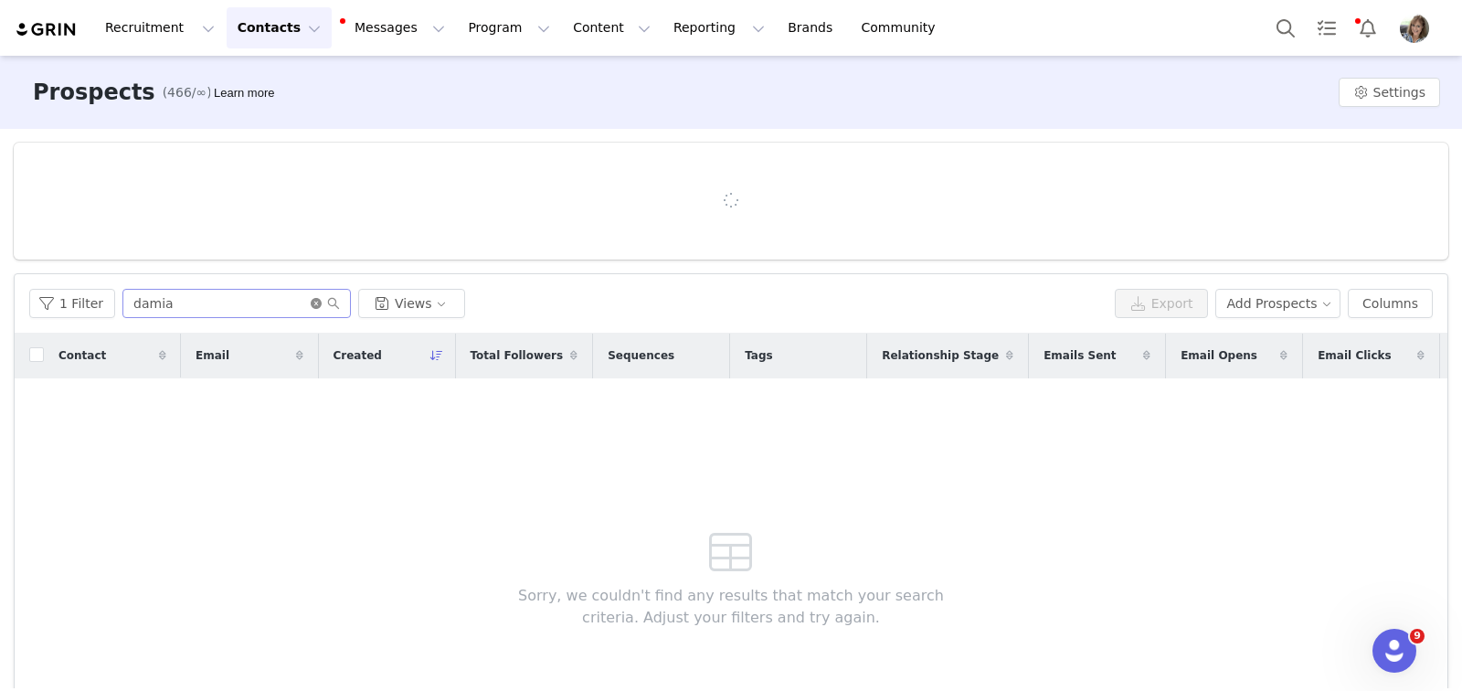
click at [311, 299] on icon "icon: close-circle" at bounding box center [316, 303] width 11 height 11
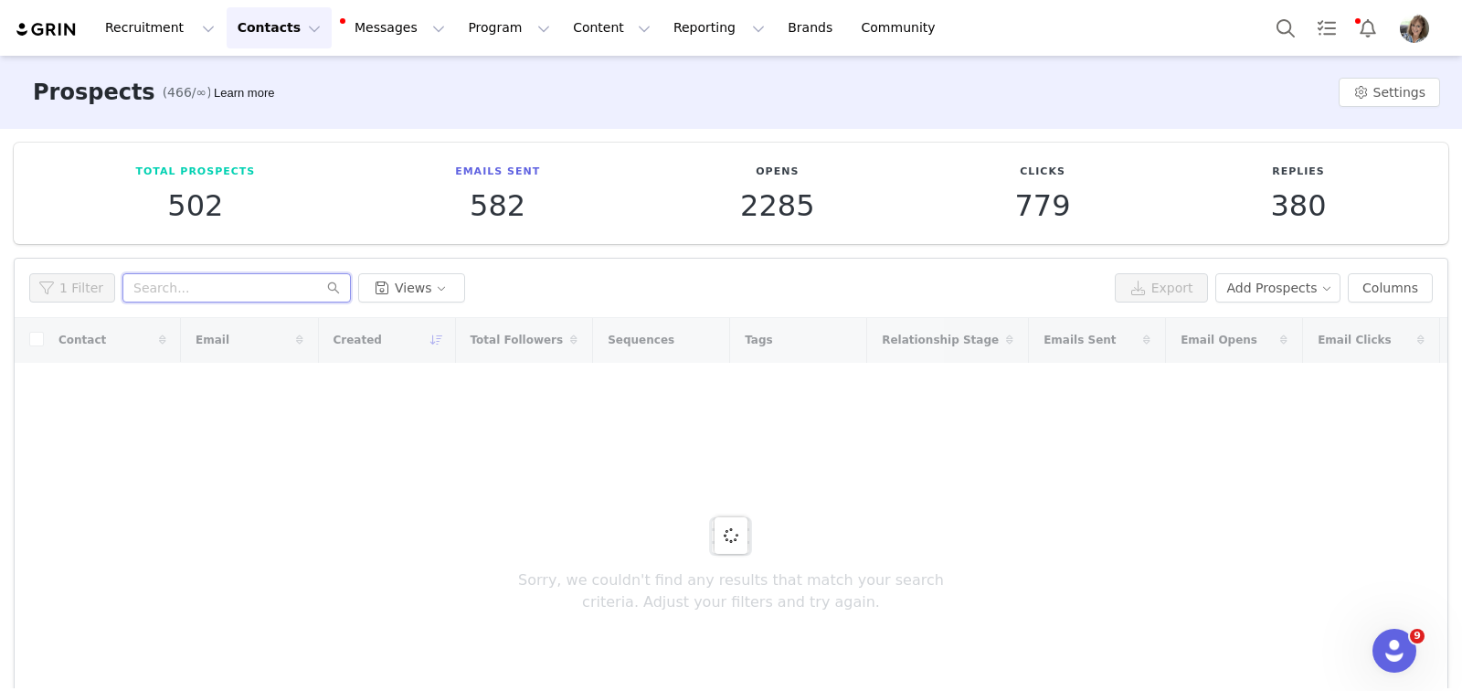
click at [275, 292] on input "text" at bounding box center [236, 287] width 228 height 29
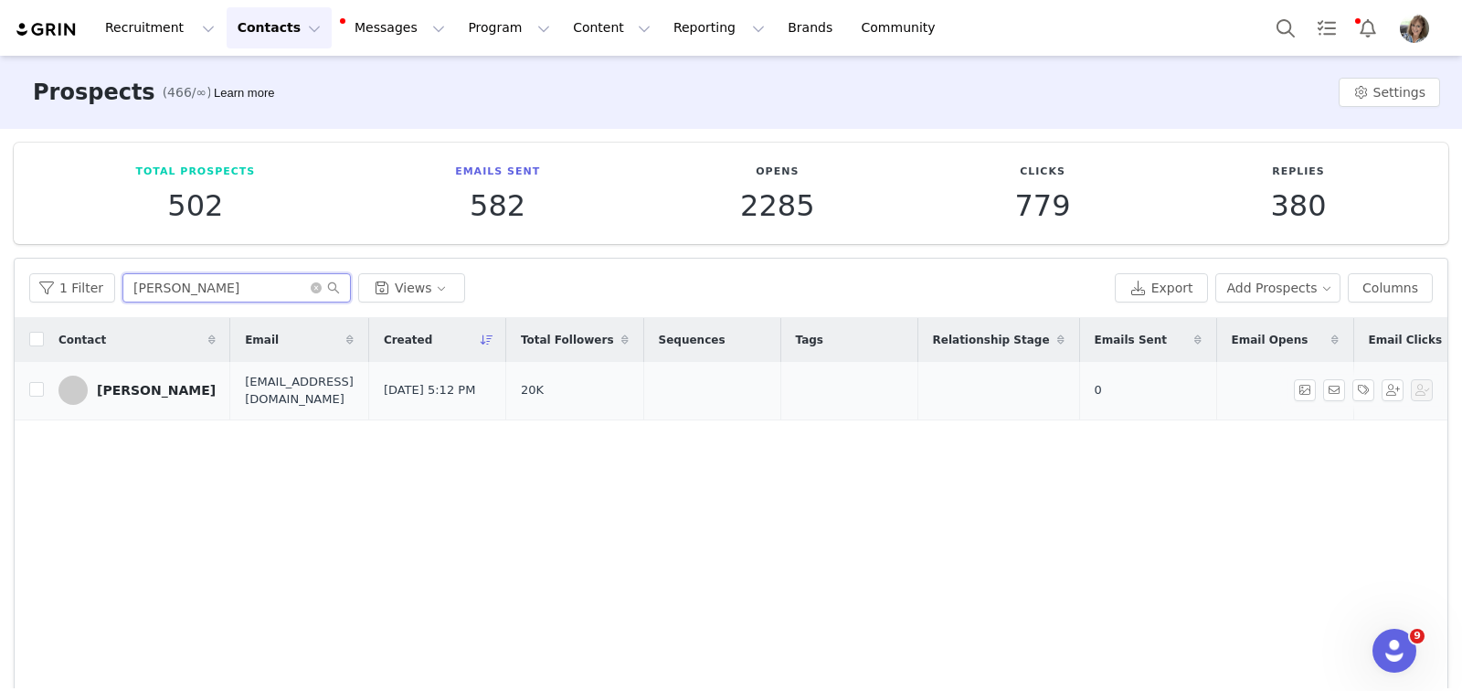
type input "Samira"
click at [154, 387] on div "Samira Yesilmen" at bounding box center [156, 390] width 119 height 15
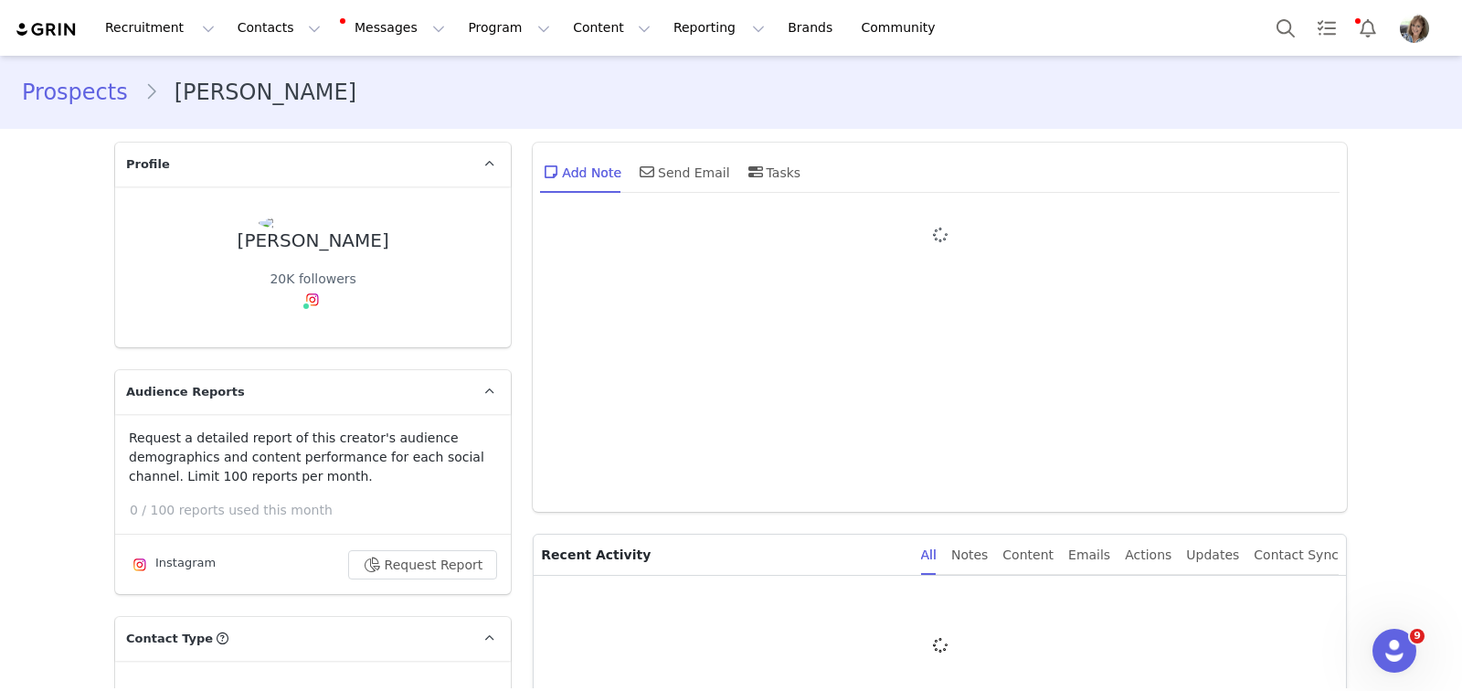
type input "+1 ([GEOGRAPHIC_DATA])"
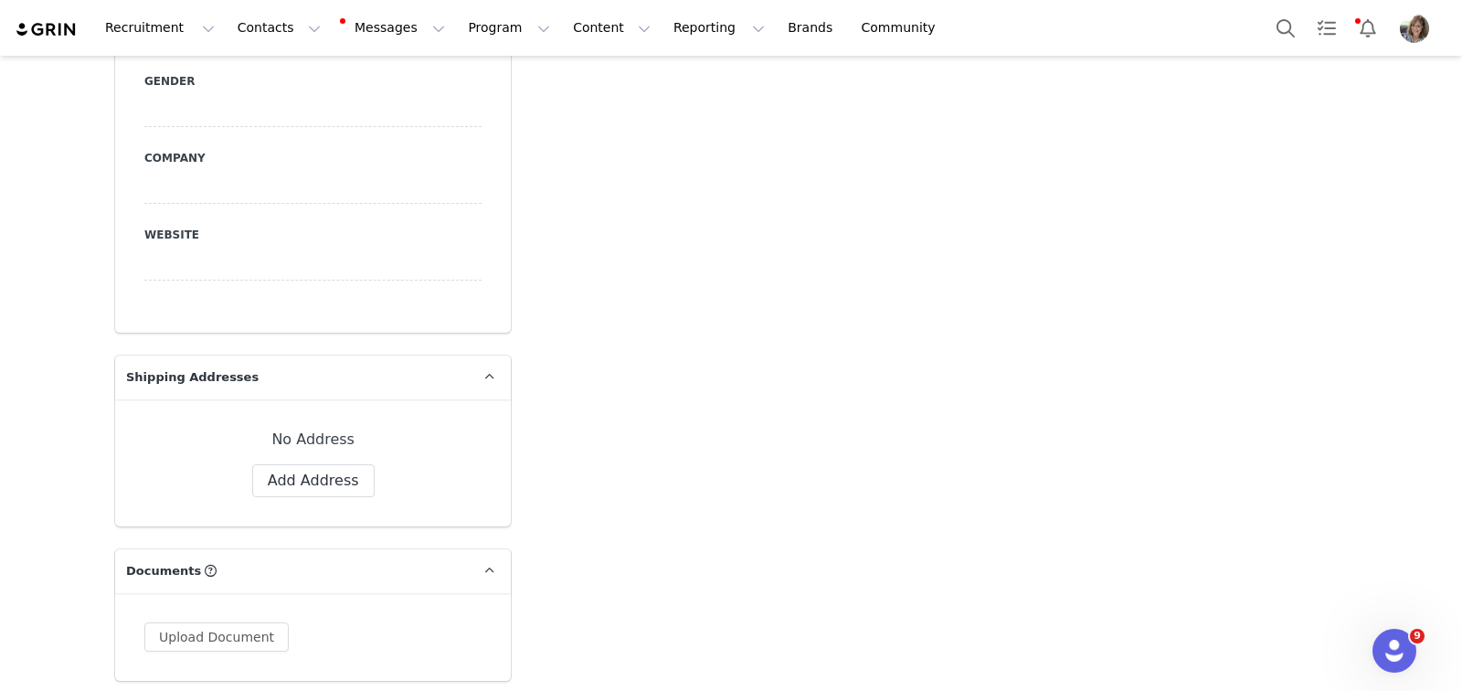
scroll to position [1236, 0]
click at [300, 468] on button "Add Address" at bounding box center [313, 484] width 122 height 33
select select
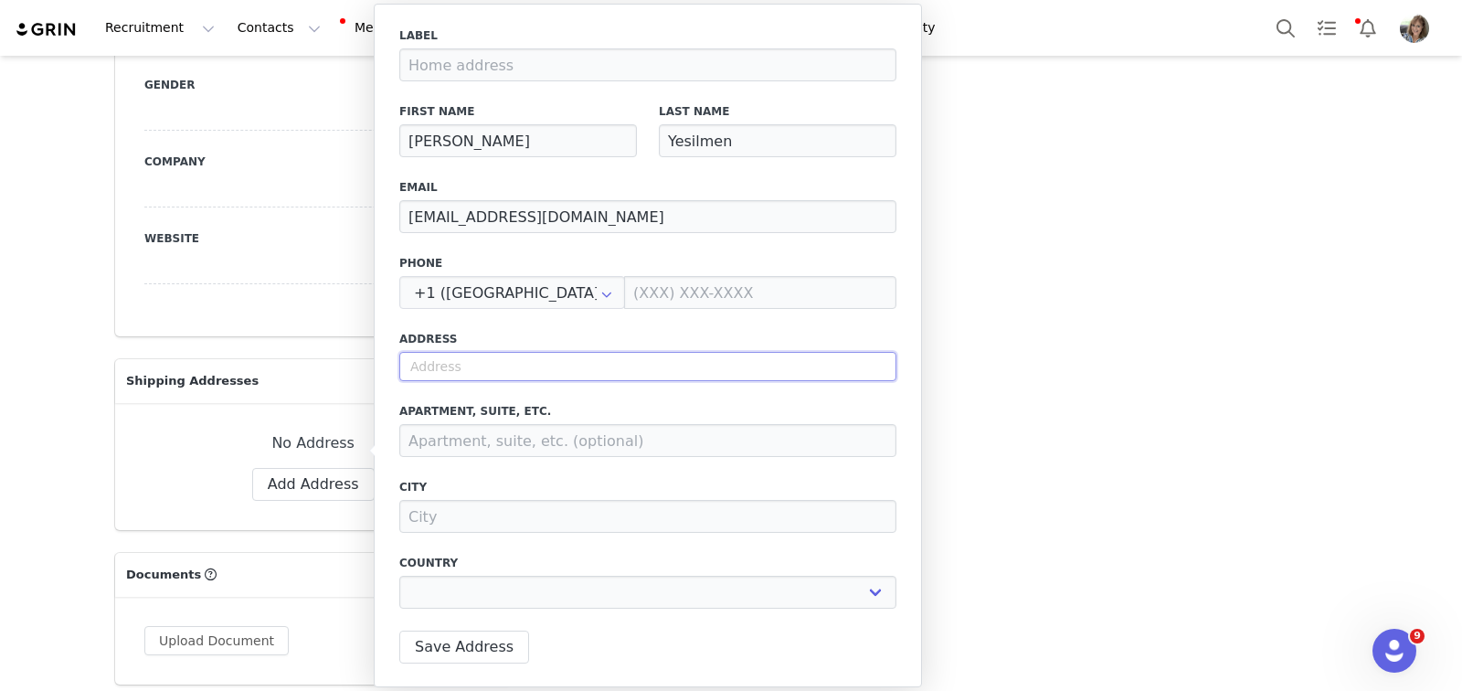
click at [453, 365] on input "text" at bounding box center [647, 366] width 497 height 29
type input "1"
select select
type input "14"
select select
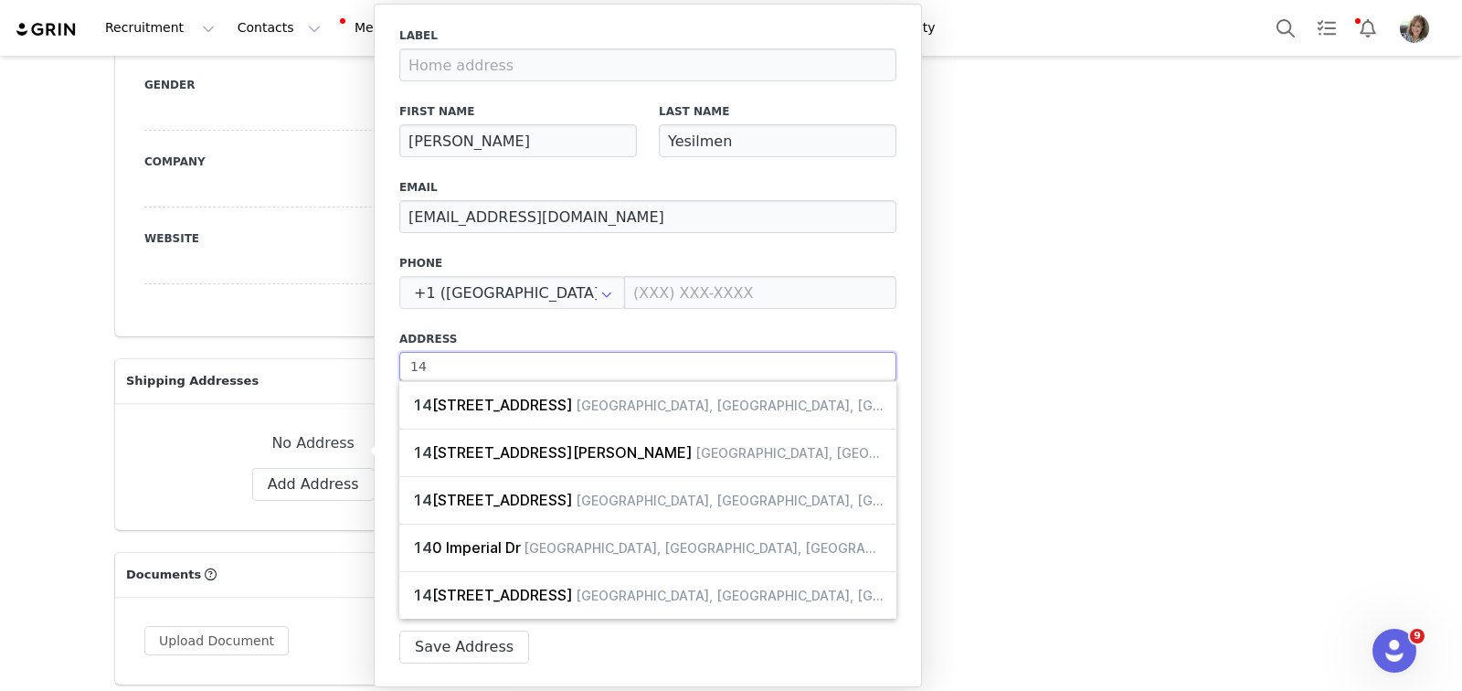
type input "148"
select select
type input "1482"
select select
type input "1482"
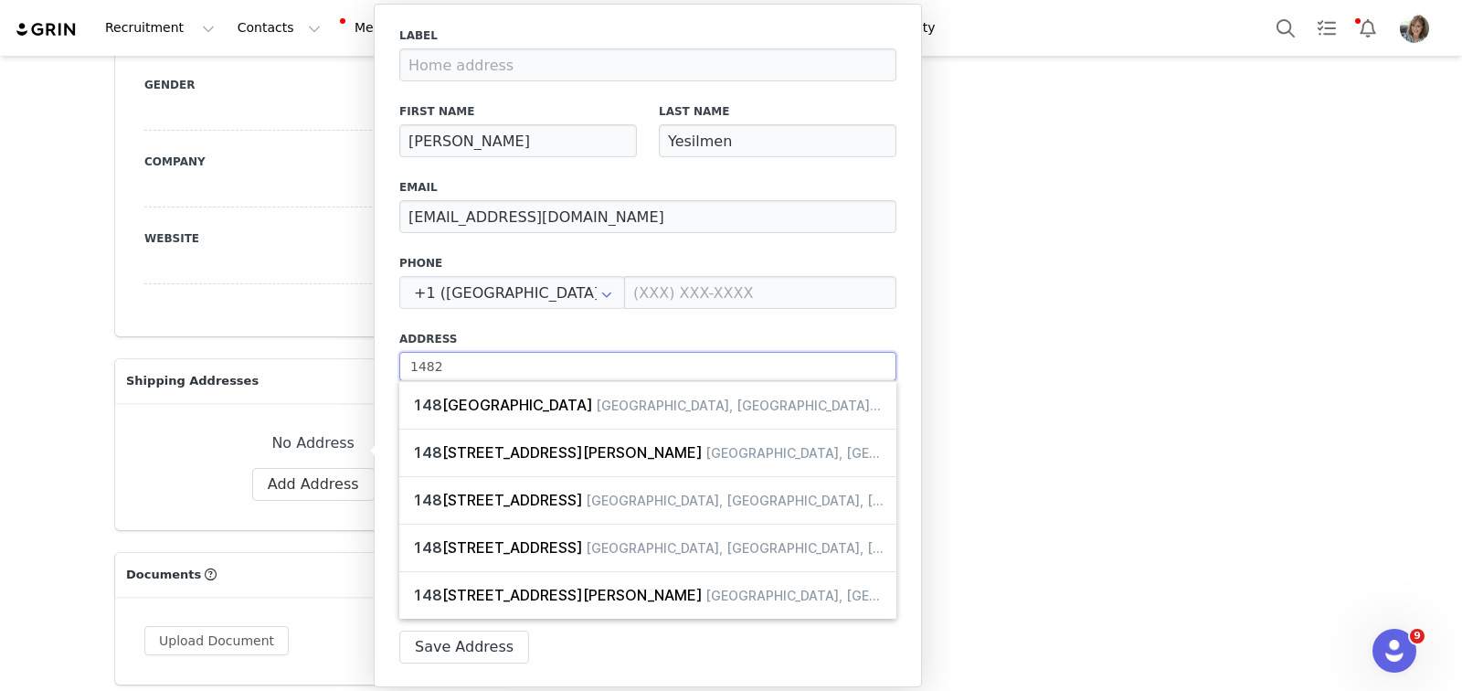
select select
type input "1482 P"
select select
type input "1482 Po"
select select
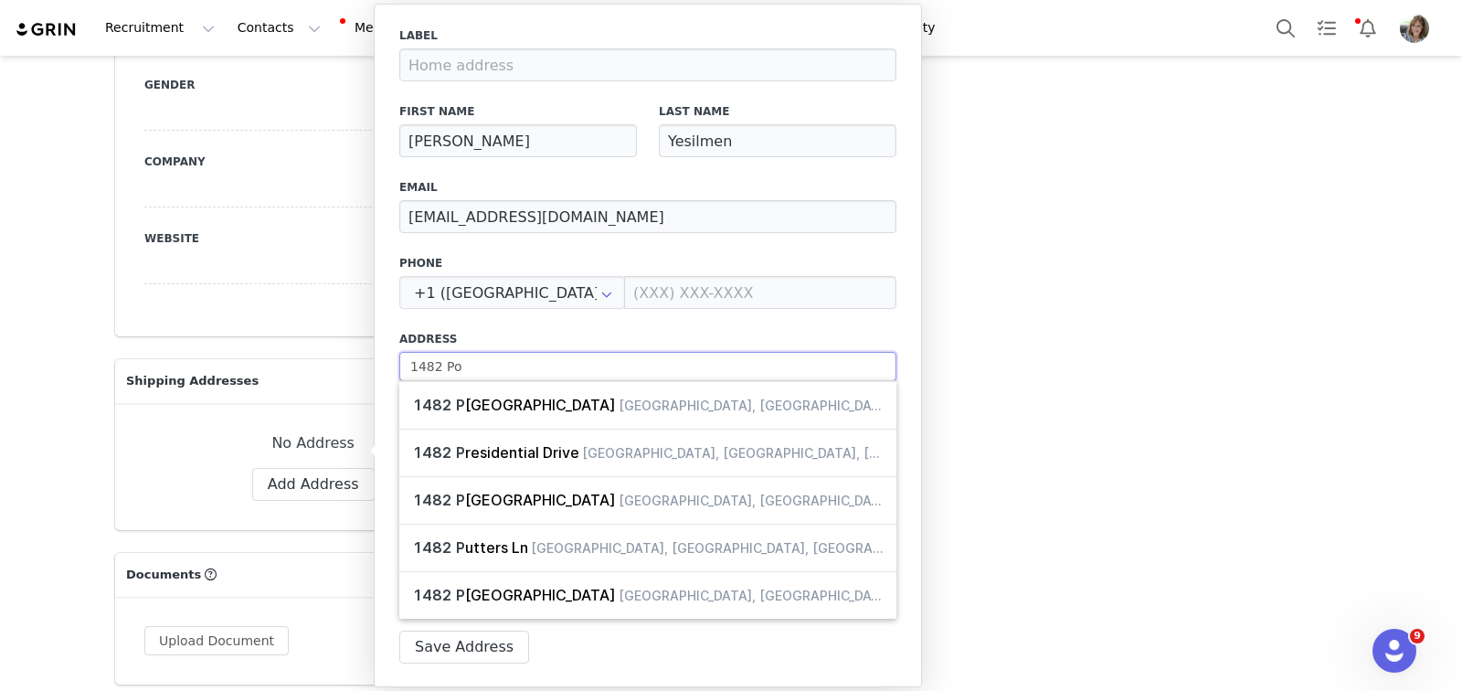
type input "1482 Por"
select select
type input "1482 Pors"
select select
type input "1482 Por"
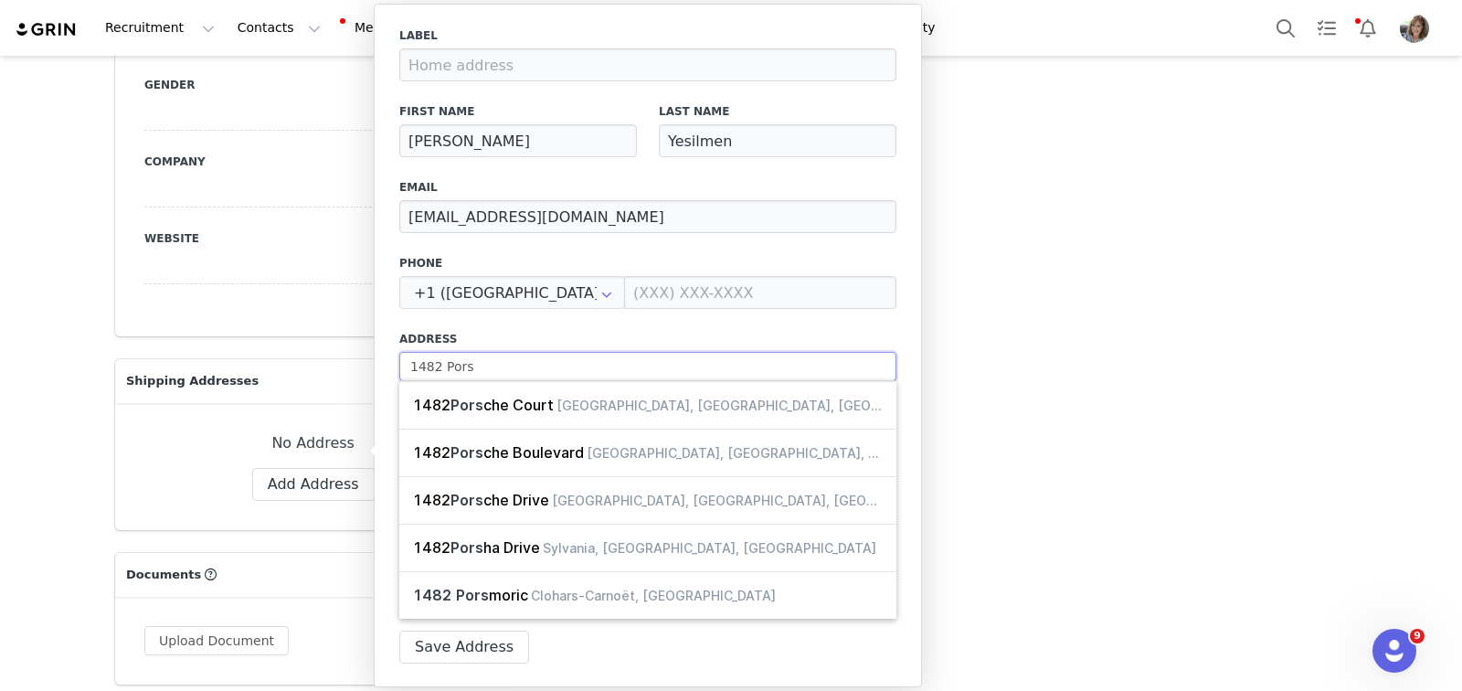
select select
type input "1482 Po"
select select
type input "1482 P"
select select
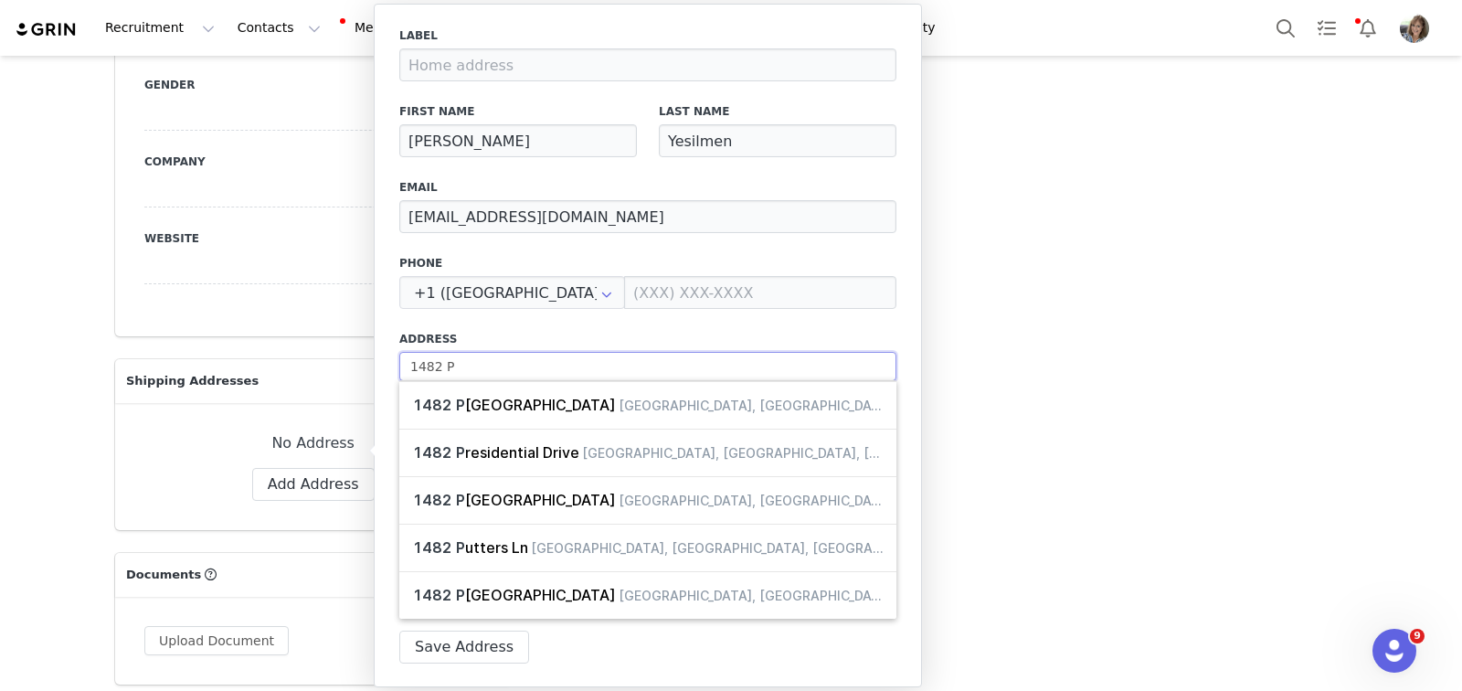
type input "1482 Pr"
select select
type input "1482 Pro"
select select
type input "1482 Pros"
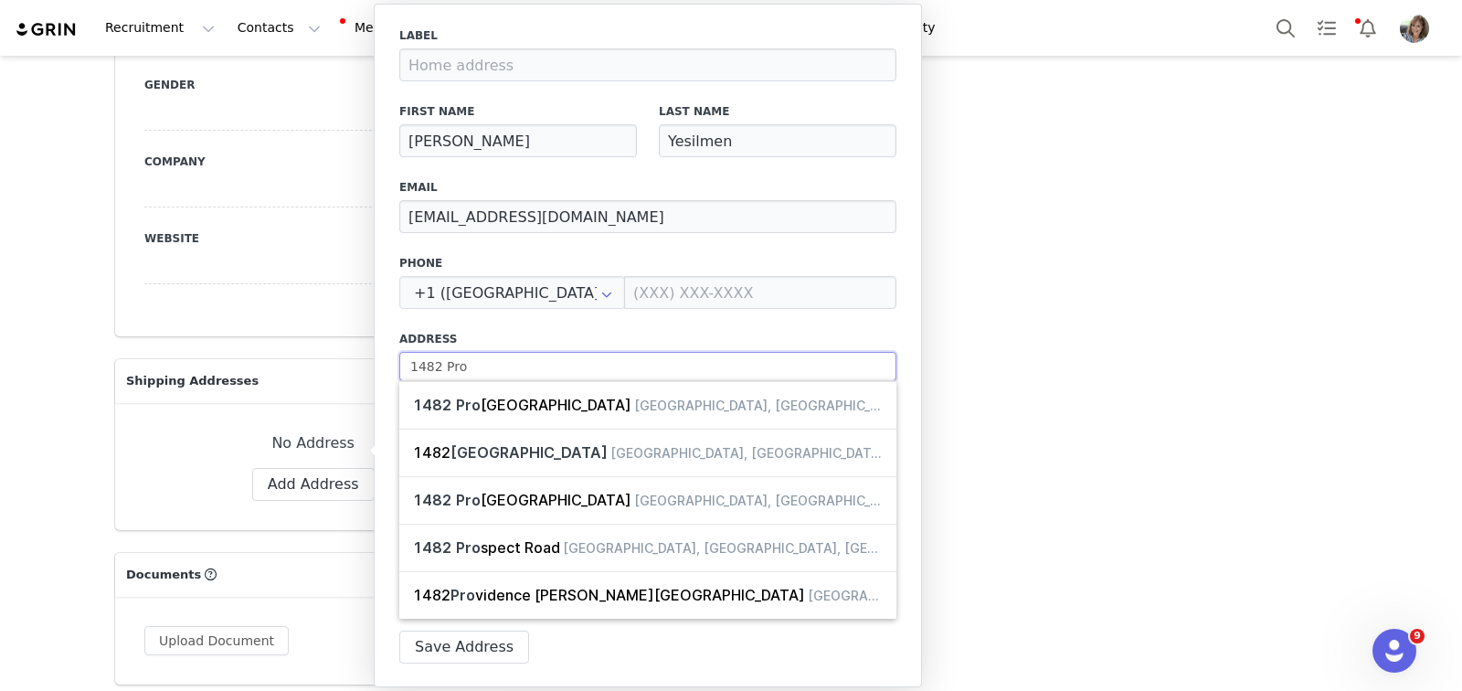
select select
type input "1482 Prosp"
select select
type input "1482 Prospe"
select select
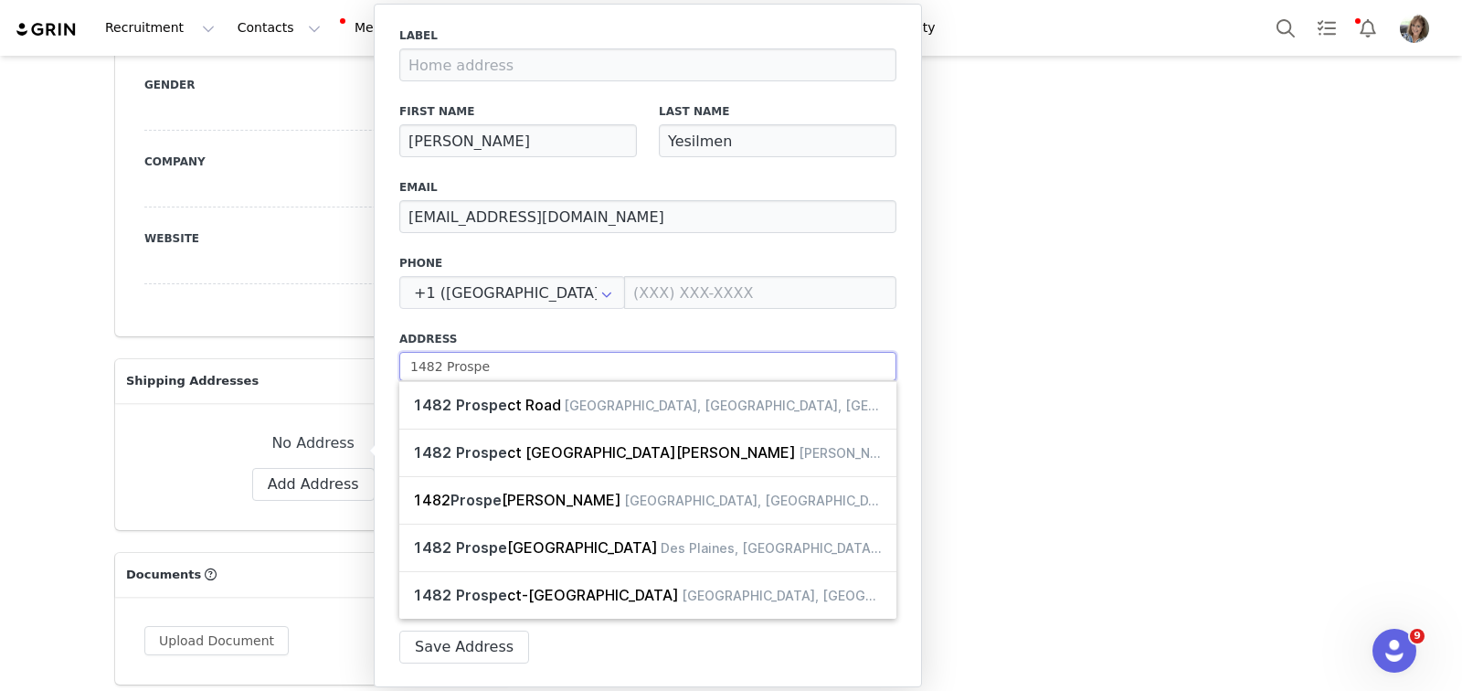
type input "1482 Prospec"
select select
type input "1482 Prospect"
select select
type input "1482 Prospect"
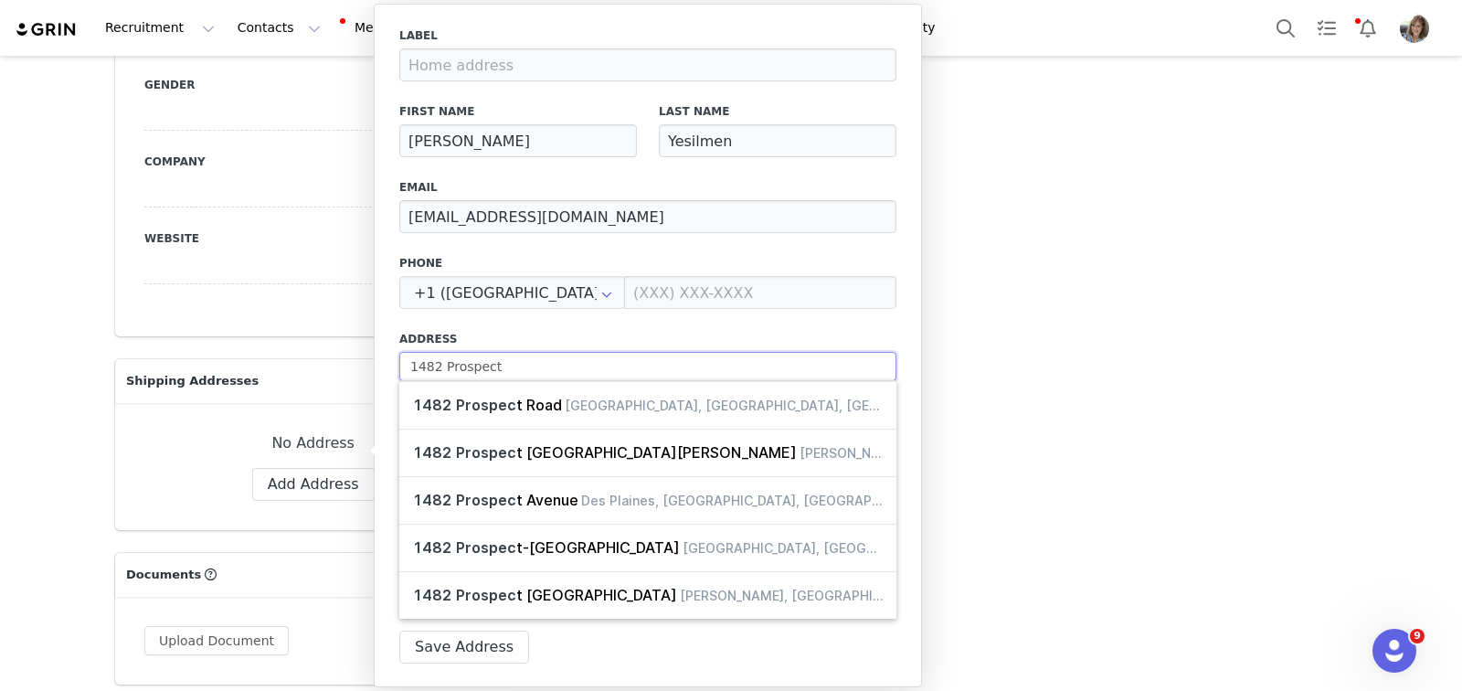
select select
type input "1482 Prospect R"
select select
type input "1482 Prospect Rd"
select select
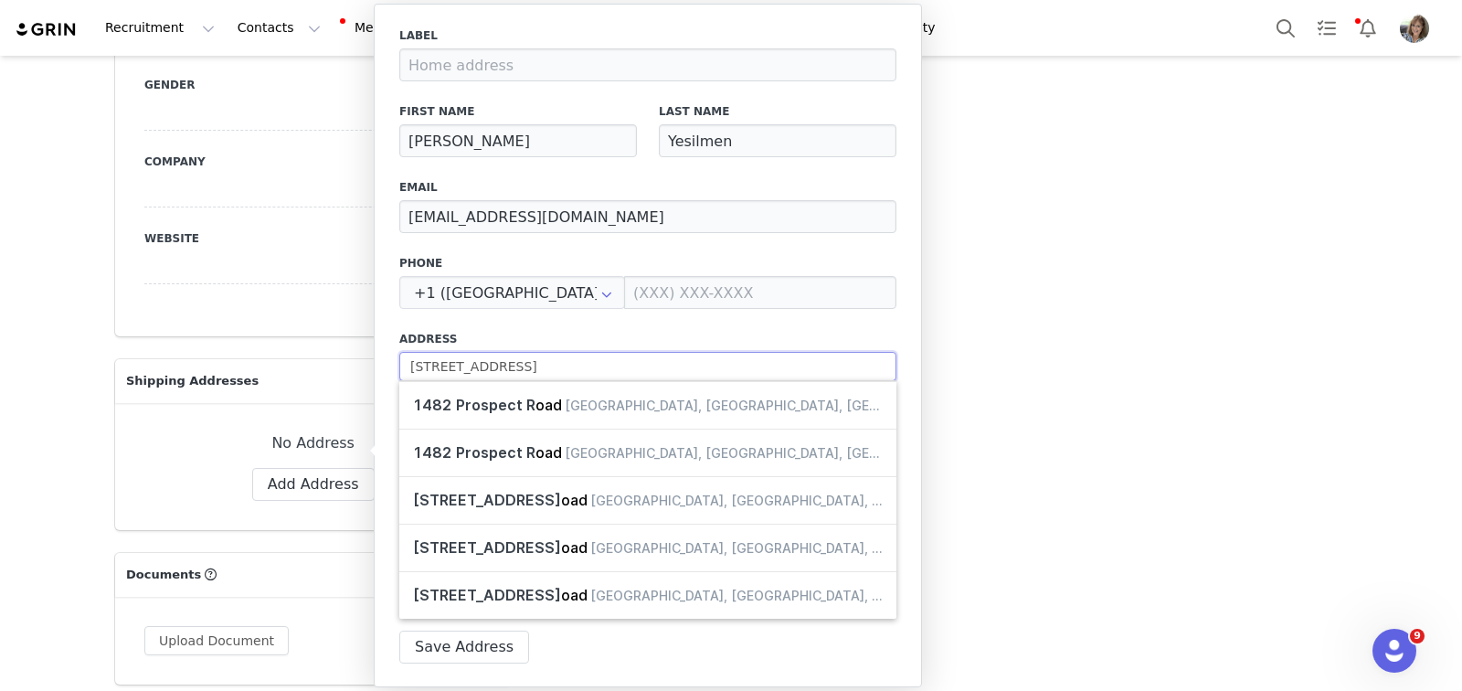
type input "1482 Prospect Rd."
select select
type input "1482 Prospect Rd."
select select
type input "1482 Prospect Rd. P"
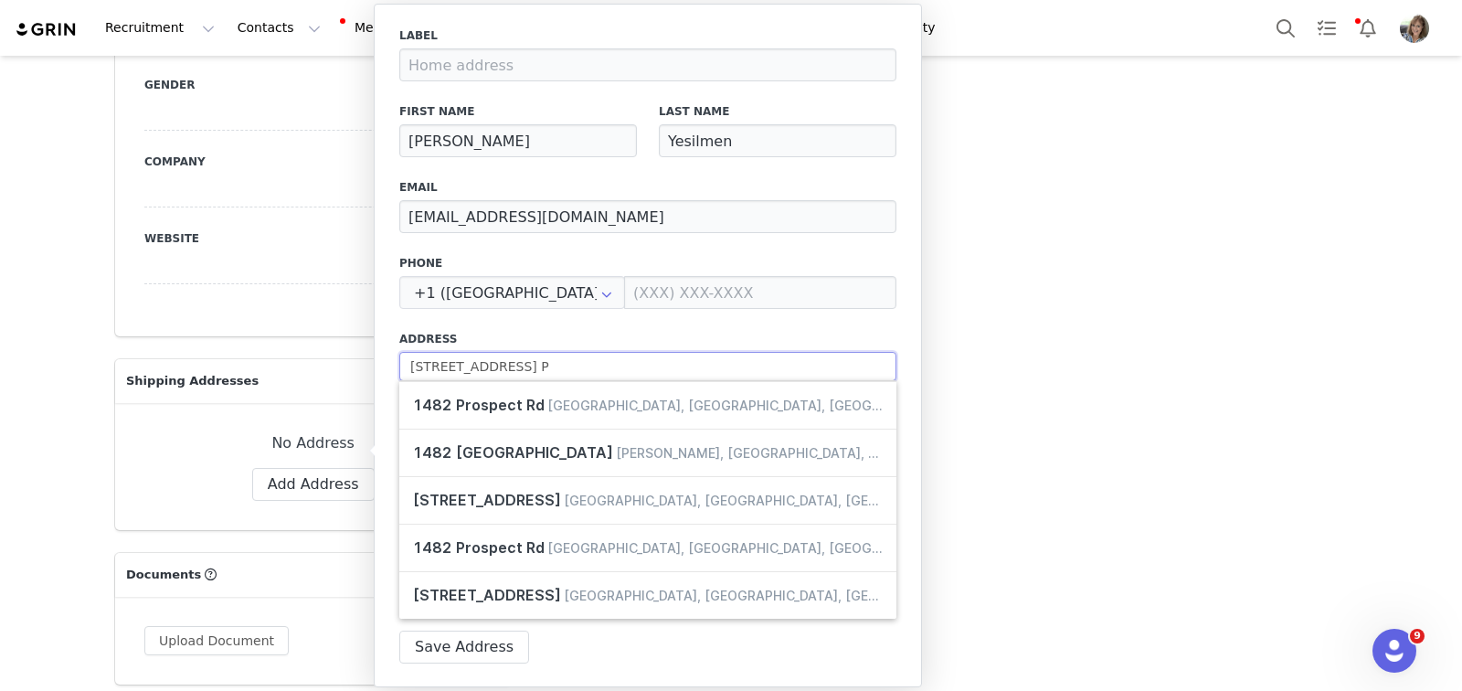
select select
type input "1482 Prospect Rd. Pi"
select select
type input "1482 Prospect Rd. Pit"
select select
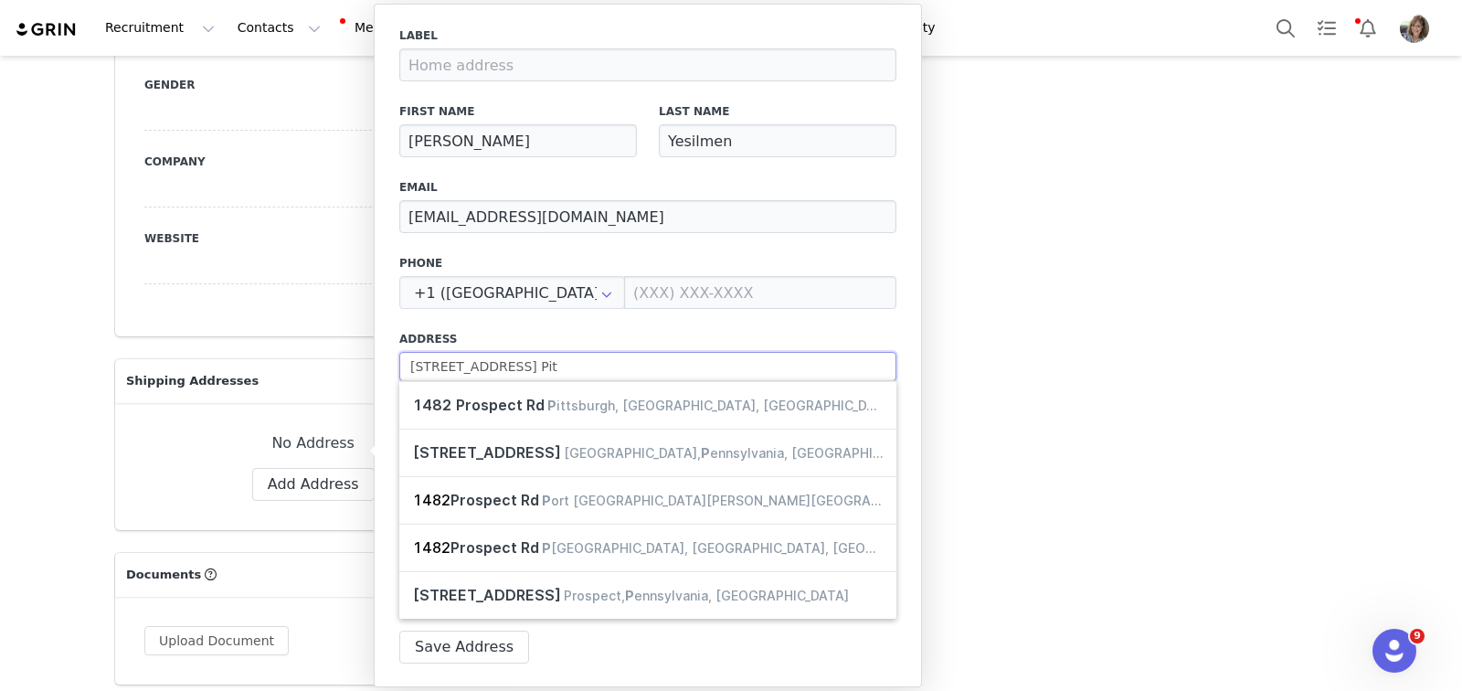
type input "1482 Prospect Rd. Pitt"
select select
type input "1482 Prospect Rd. Pitts"
select select
type input "1482 Prospect Rd. Pittsb"
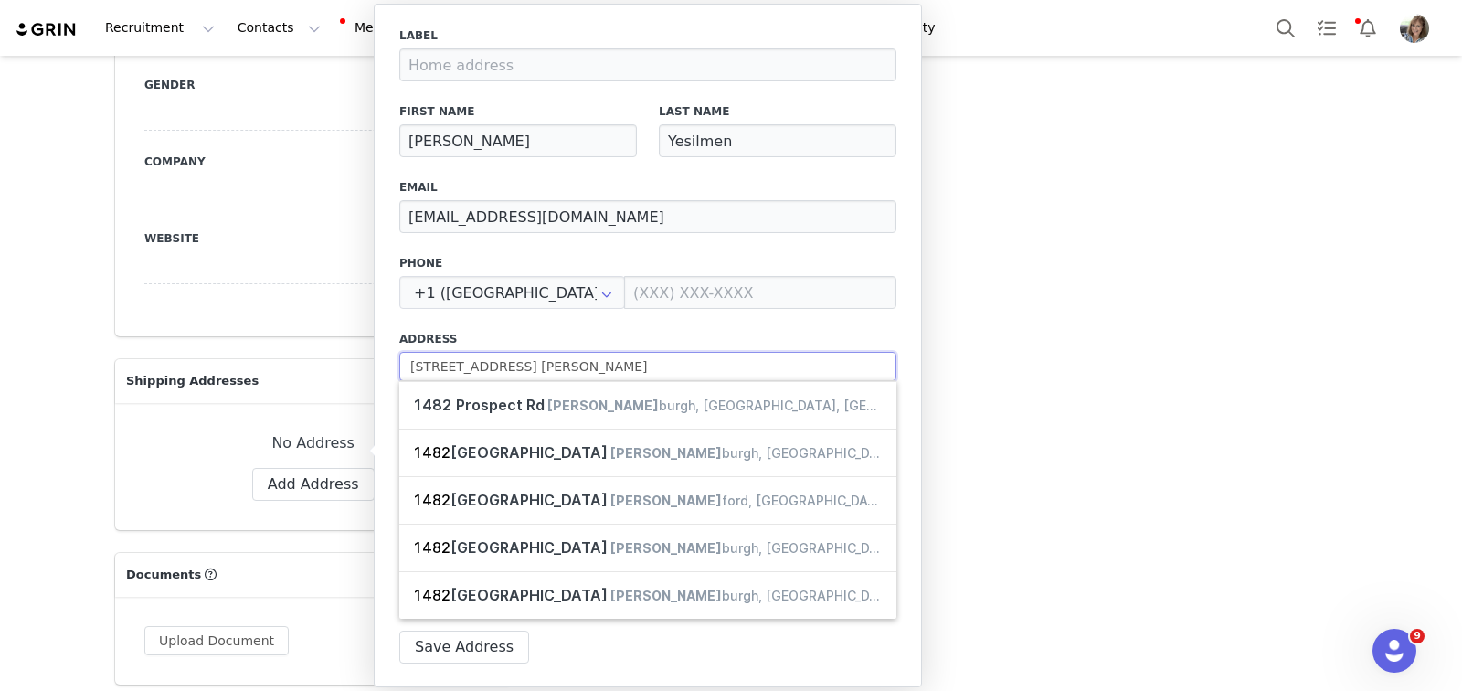
select select
type input "1482 Prospect Rd. Pittsbu"
select select
type input "1482 Prospect Rd. Pittsbur"
select select
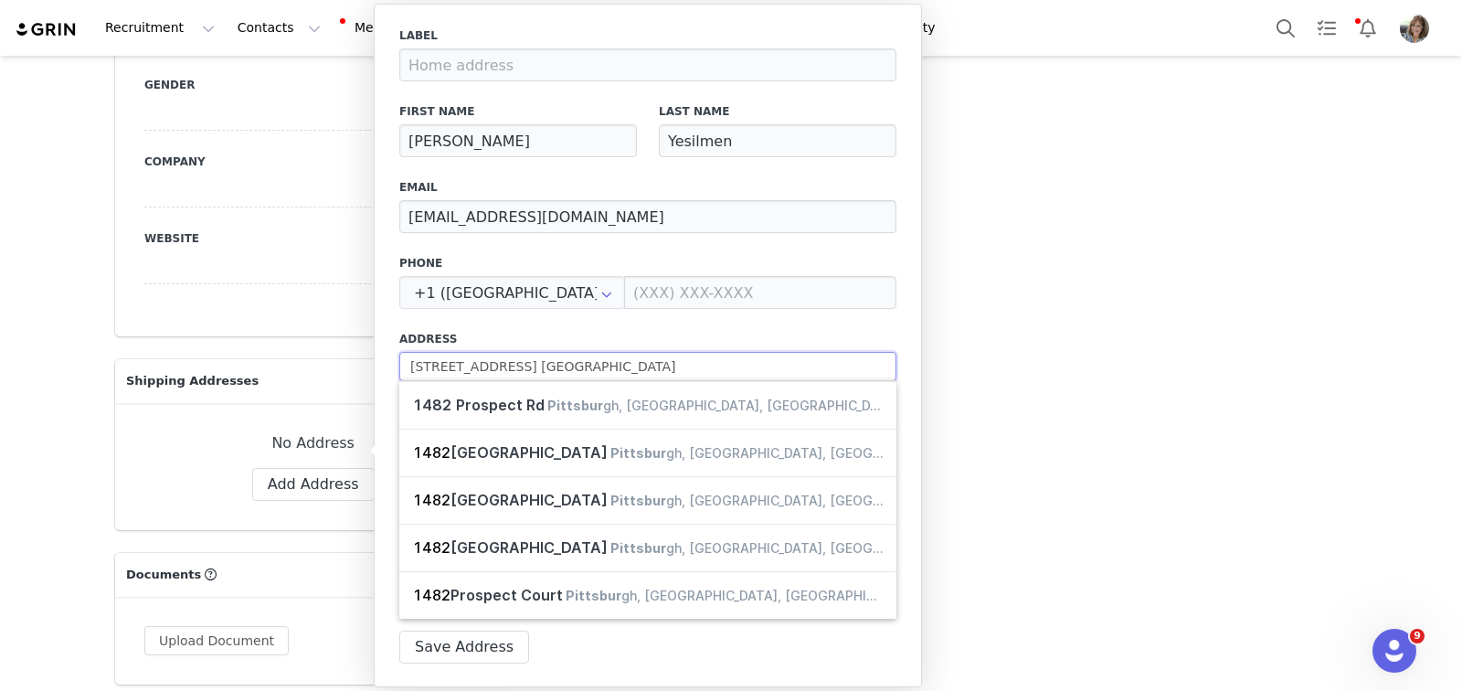
type input "1482 Prospect Rd. Pittsburg"
select select
type input "1482 Prospect Rd. Pittsburgh"
select select
type input "1482 Prospect Rd. Pittsburgh,"
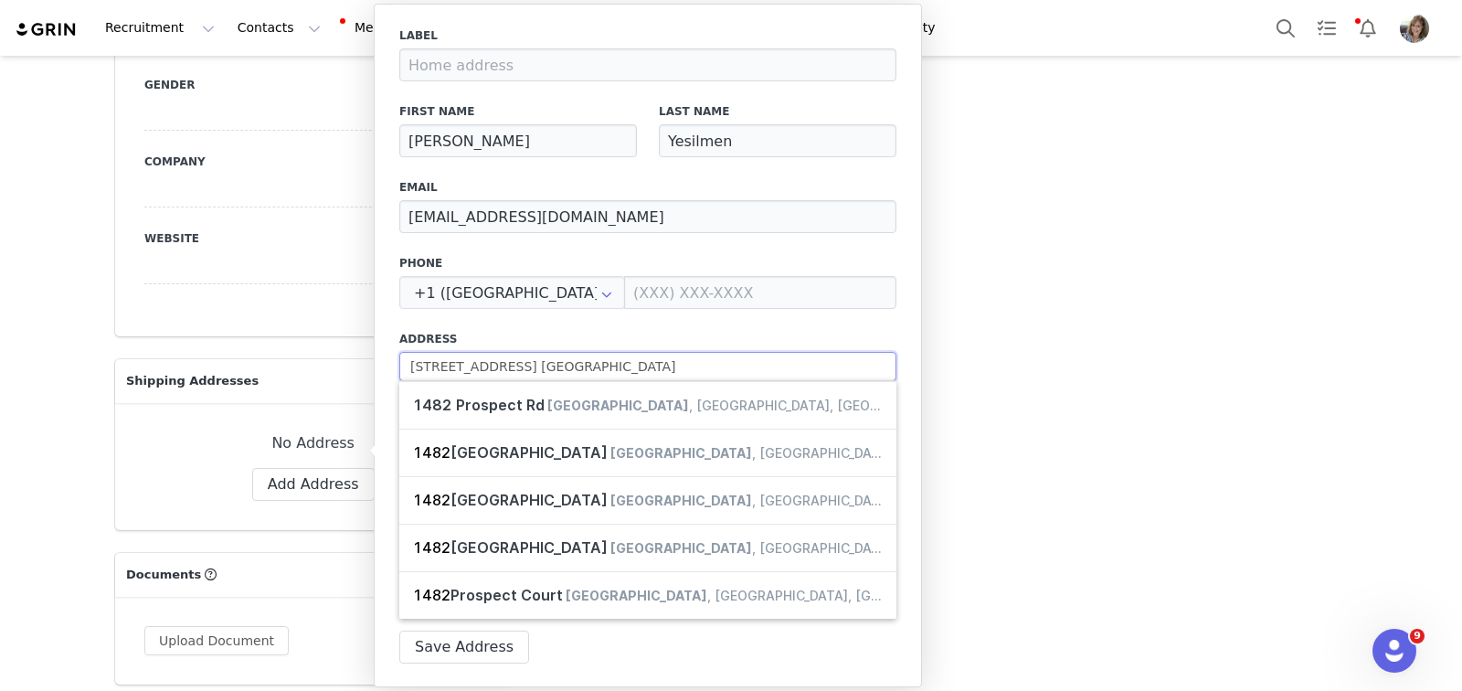
select select
type input "1482 Prospect Rd. Pittsburgh,"
select select
type input "1482 Prospect Rd. Pittsburgh, P"
select select
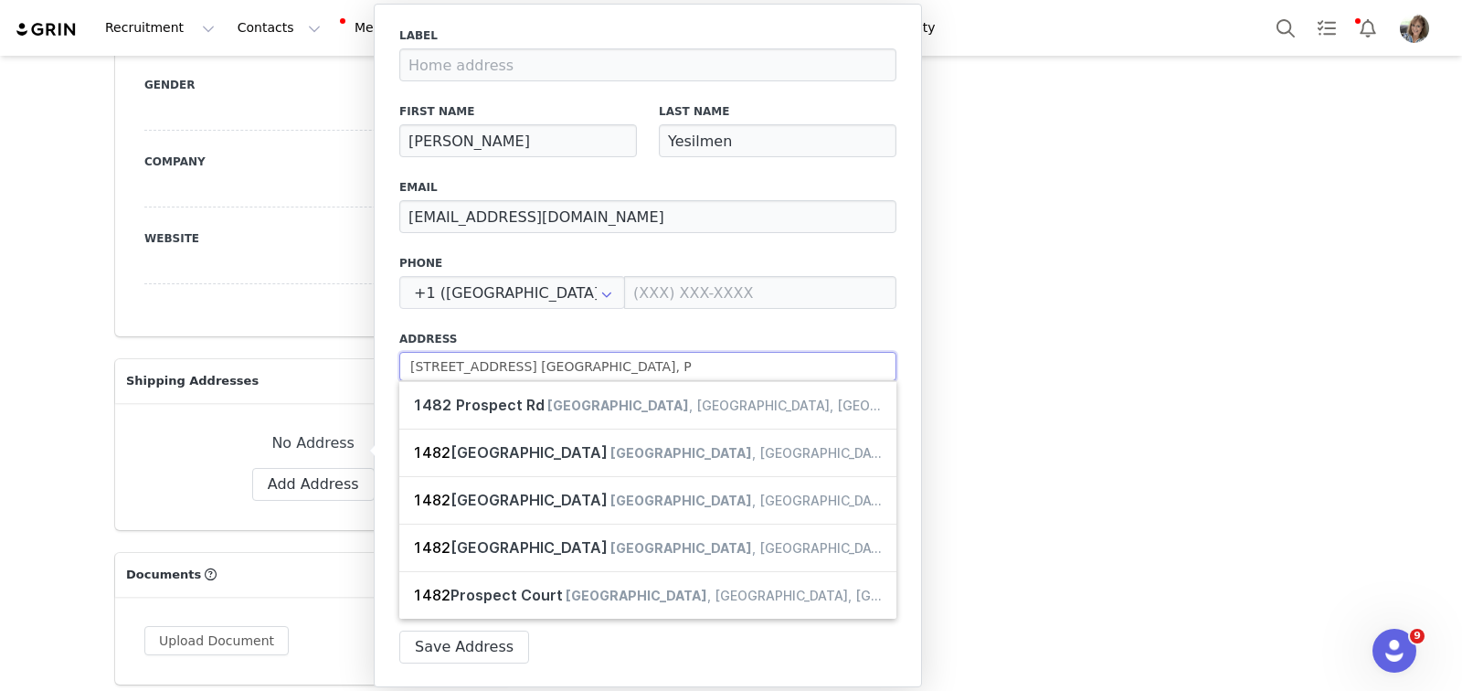
type input "1482 Prospect Rd. Pittsburgh, PA"
select select
type input "1482 Prospect Rd. Pittsburgh, PA"
select select
type input "1482 Prospect Rd. Pittsburgh, PA 1"
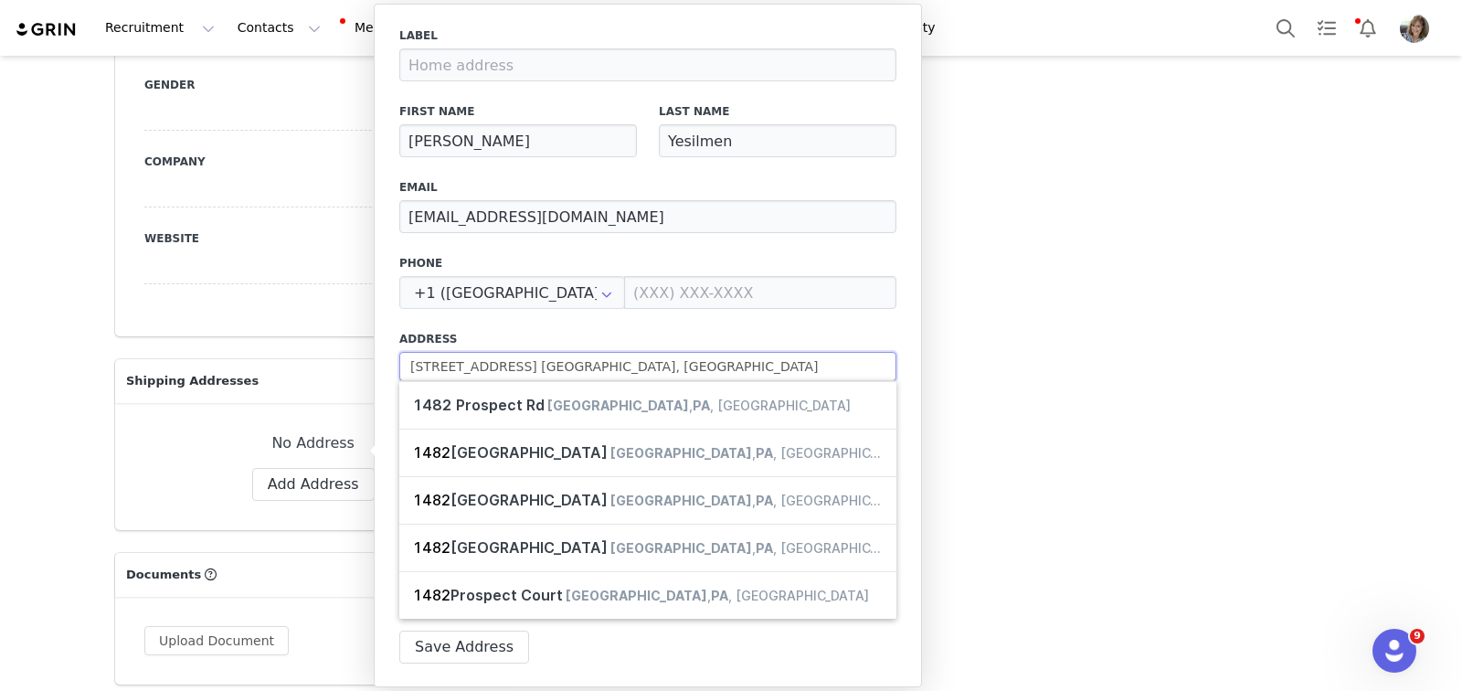
select select
type input "1482 Prospect Rd. Pittsburgh, PA 15"
select select
type input "1482 Prospect Rd. Pittsburgh, PA 152"
select select
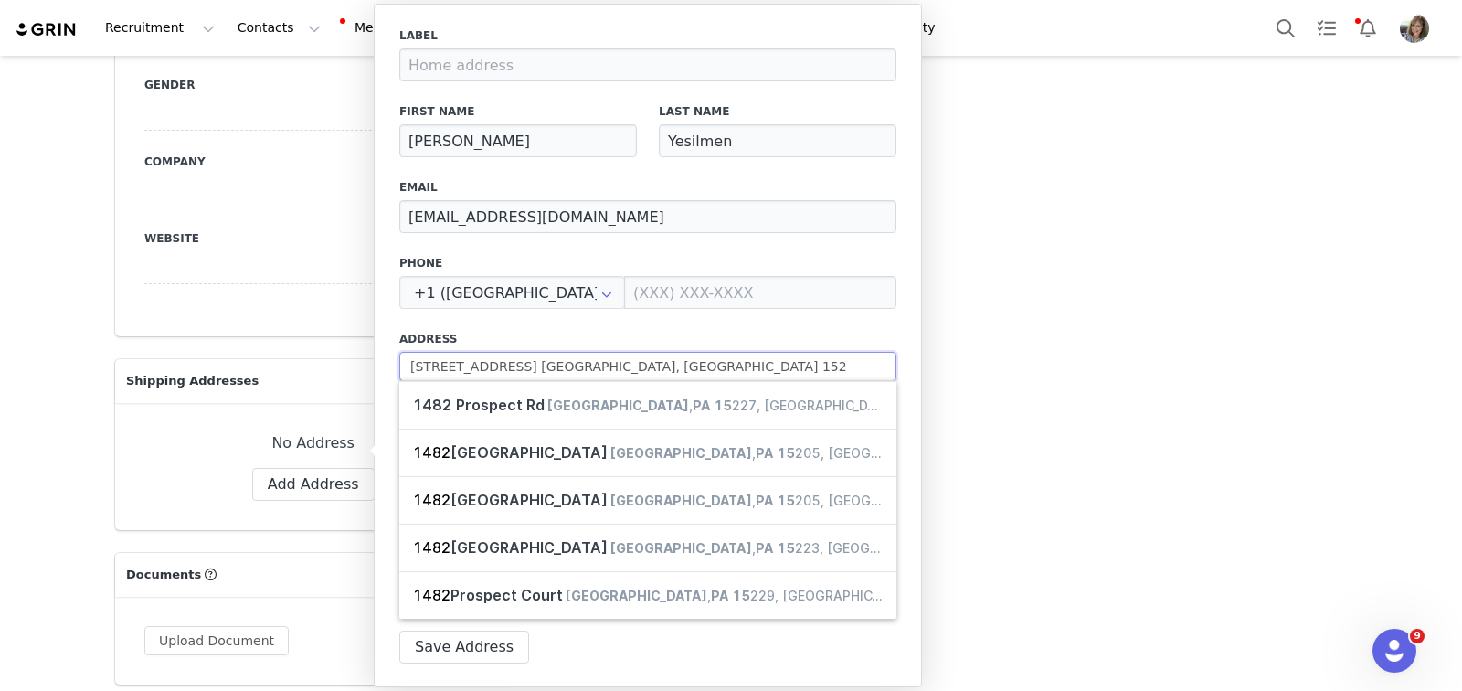
type input "1482 Prospect Rd. Pittsburgh, PA 1522"
select select
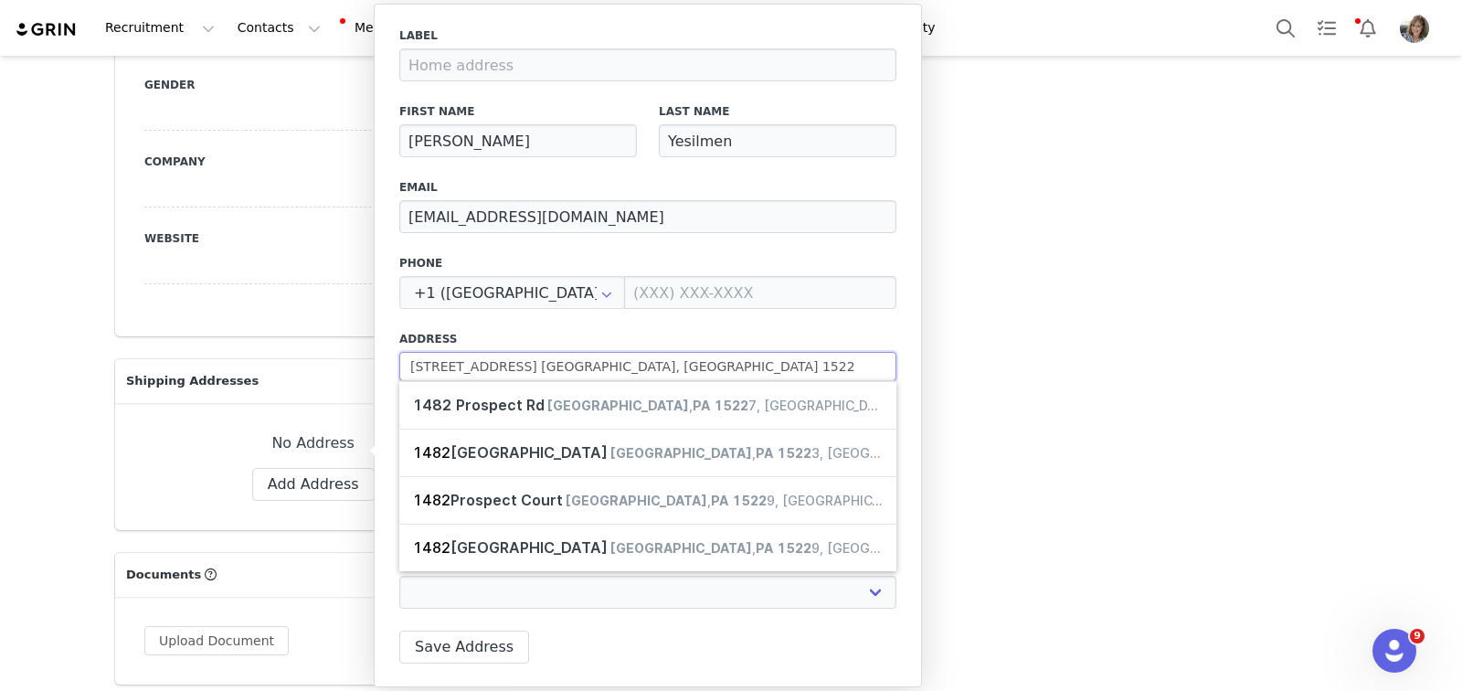
type input "1482 Prospect Rd. Pittsburgh, PA 15227"
select select
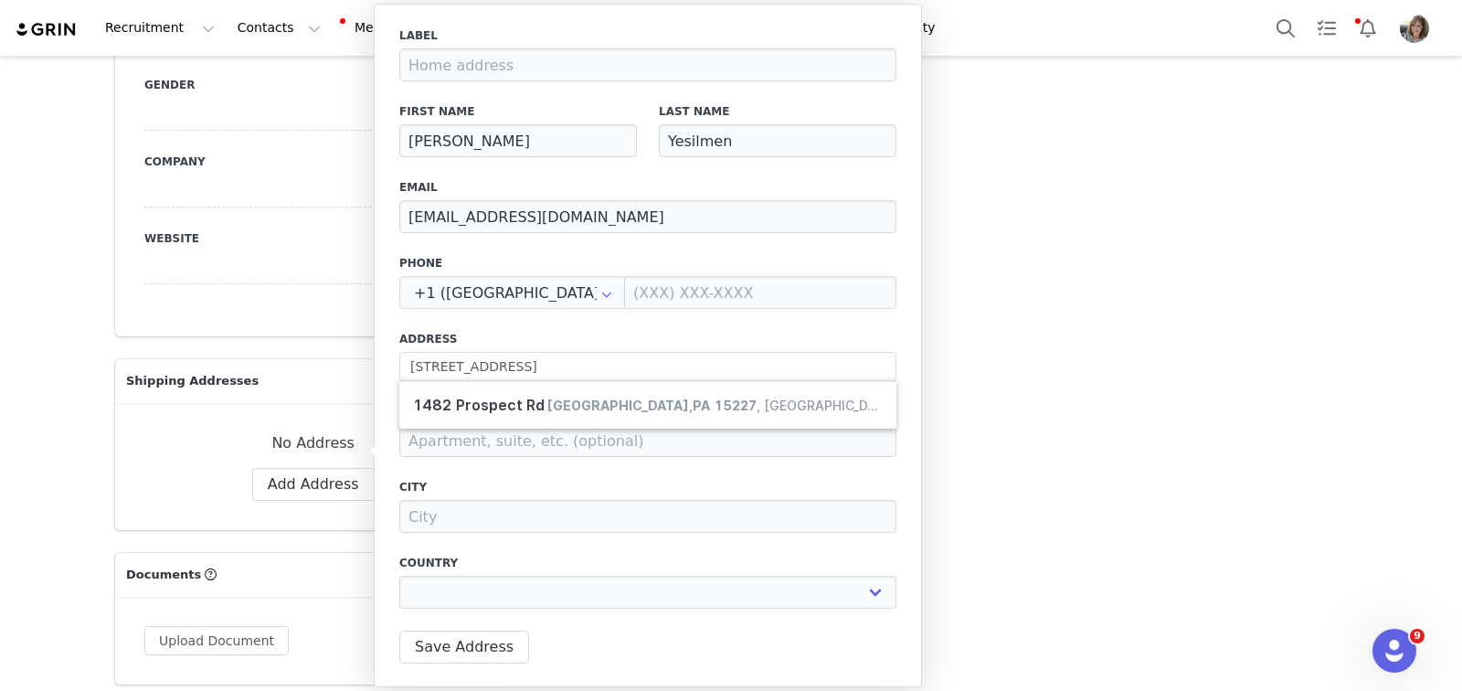
type input "1482 Prospect Rd"
type input "Pittsburgh"
select select "[object Object]"
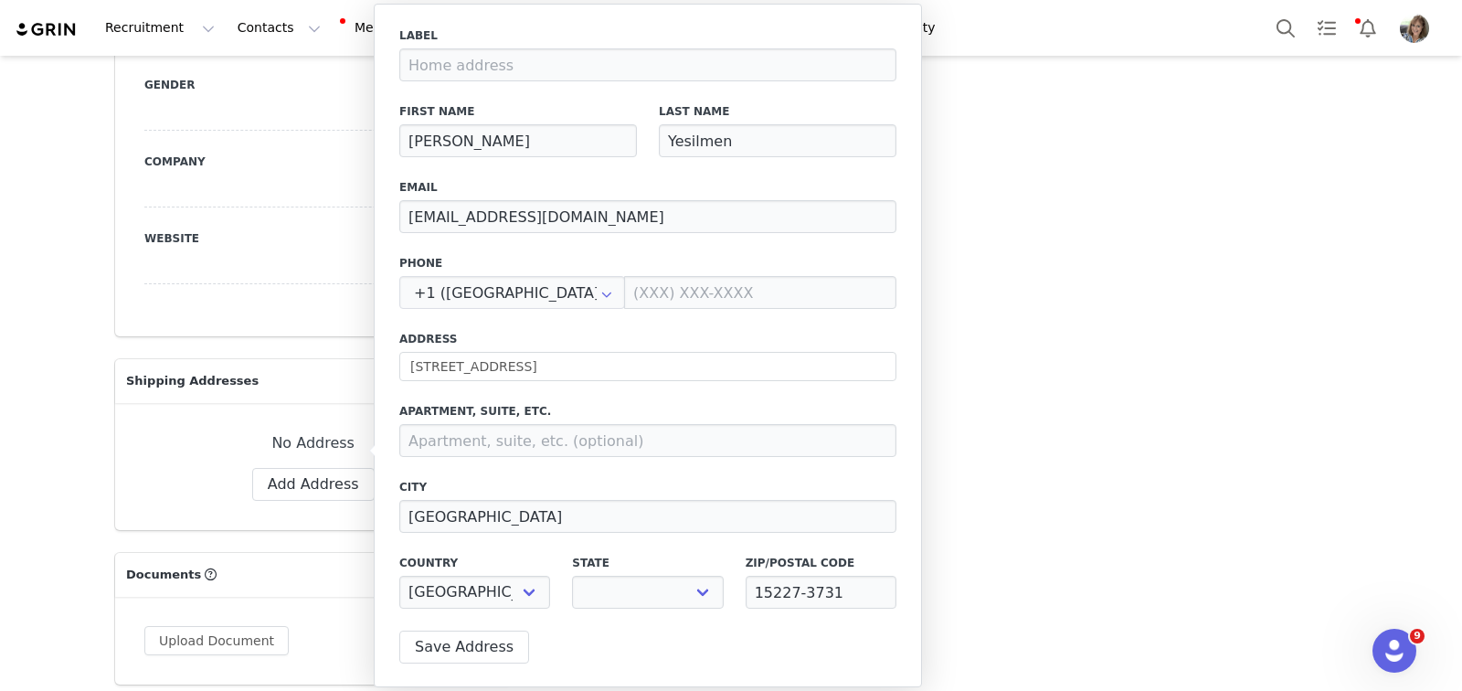
select select "[object Object]"
click at [651, 294] on input at bounding box center [760, 292] width 272 height 33
type input "(412) 224-7719"
click at [492, 642] on button "Save Address" at bounding box center [464, 647] width 130 height 33
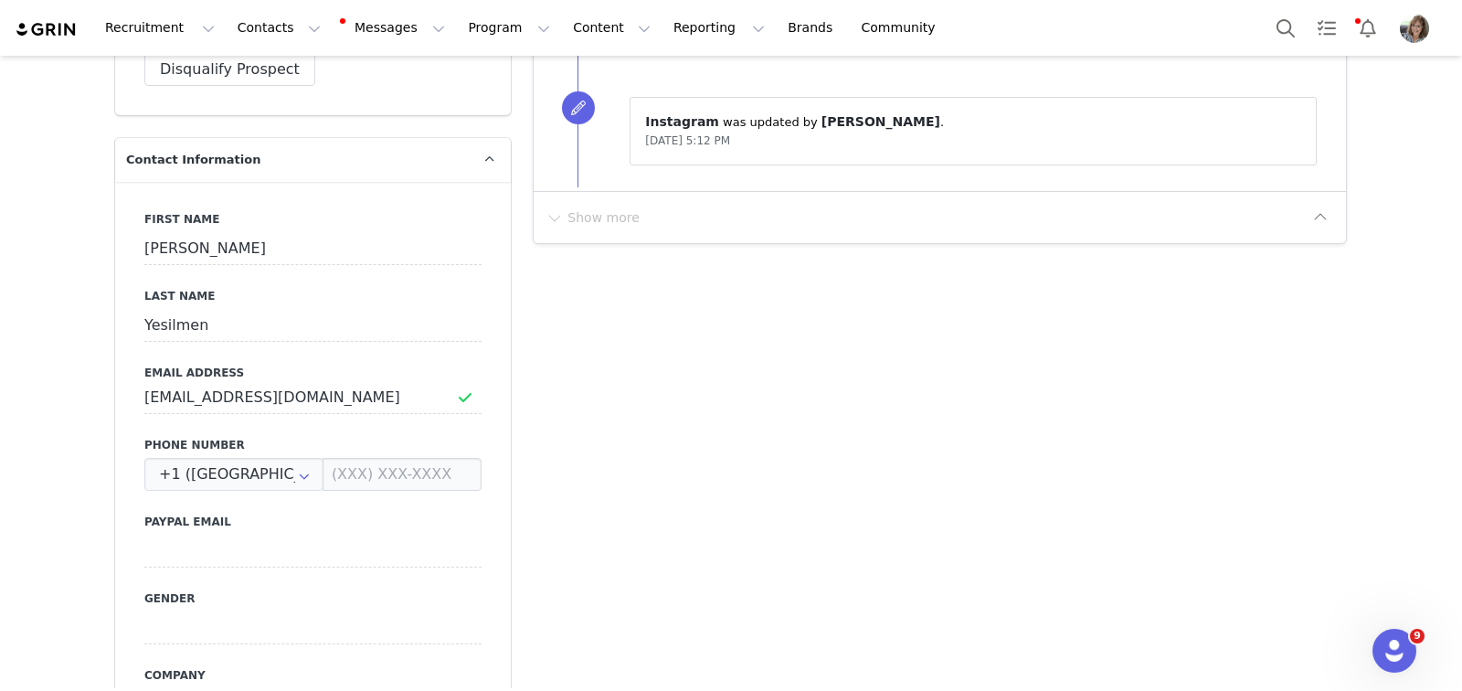
scroll to position [727, 0]
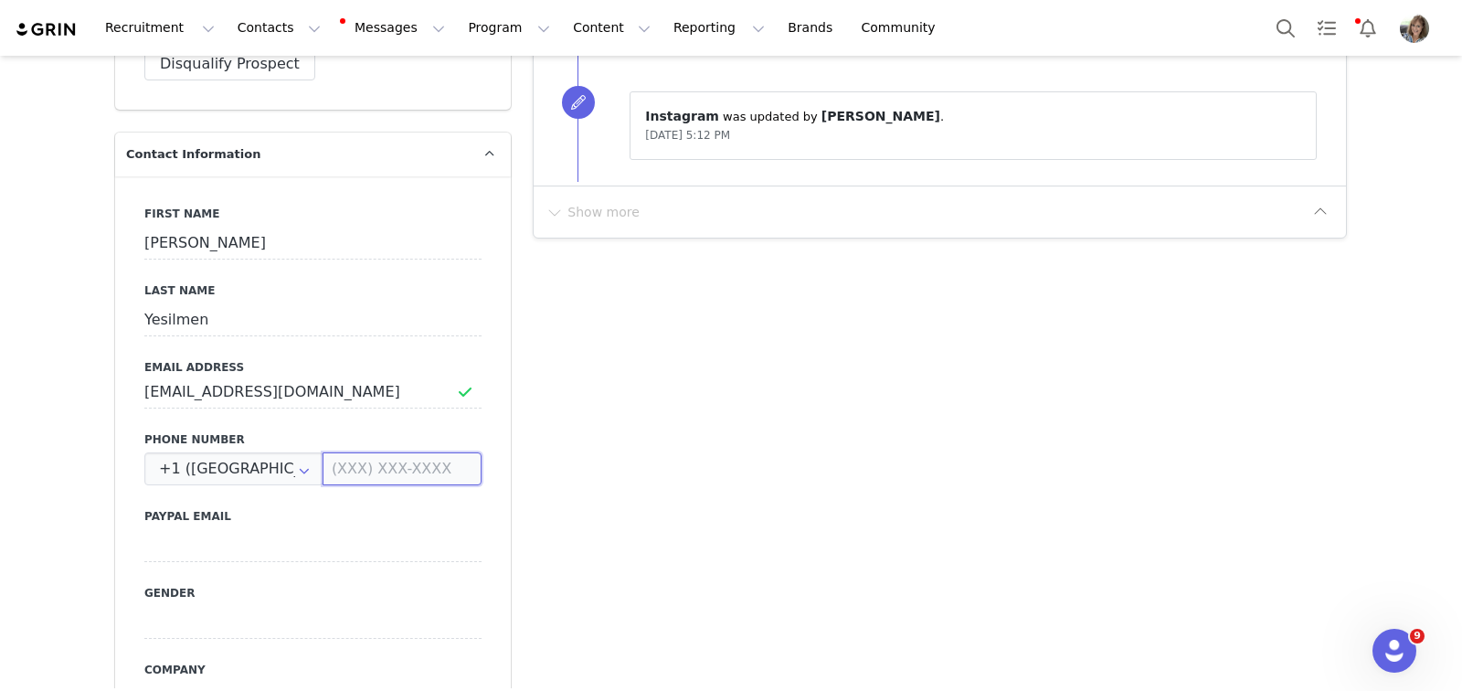
click at [359, 452] on input at bounding box center [402, 468] width 159 height 33
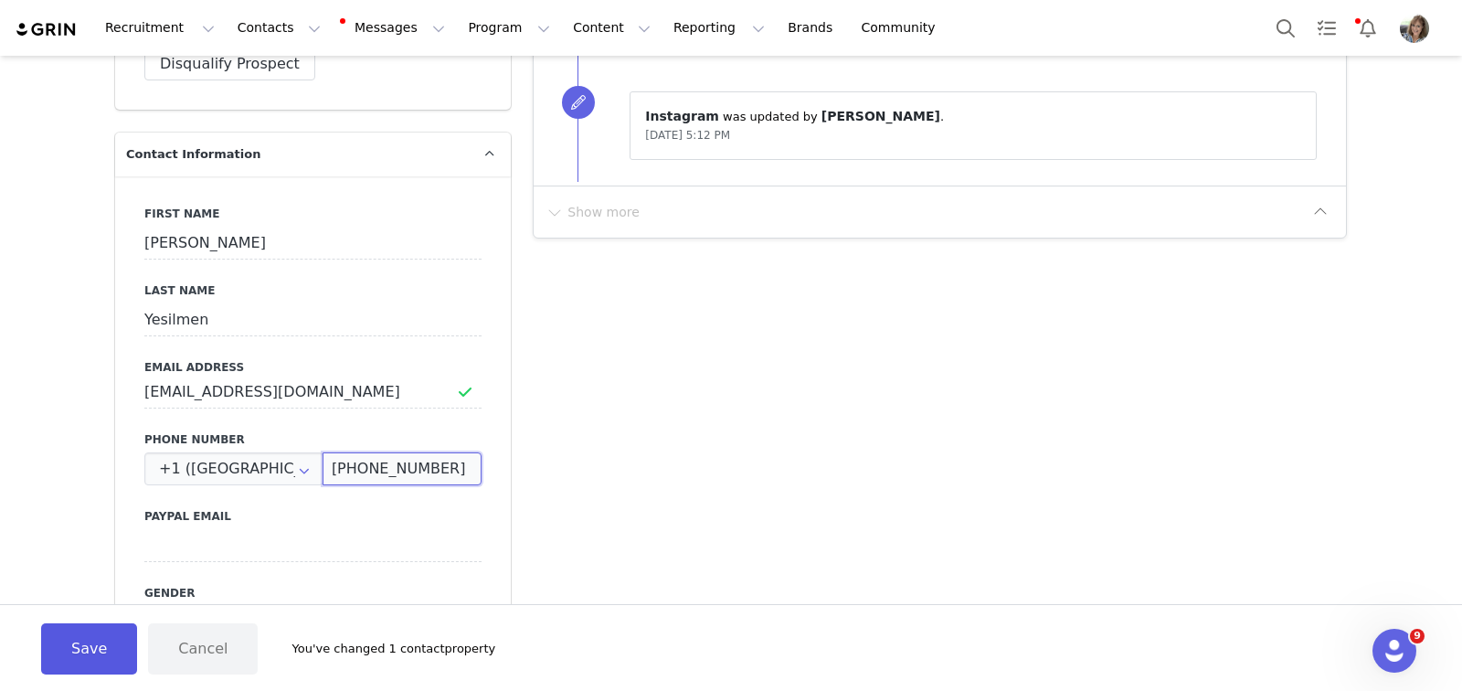
type input "(412) 224-7719"
click at [114, 648] on button "Save" at bounding box center [89, 648] width 96 height 51
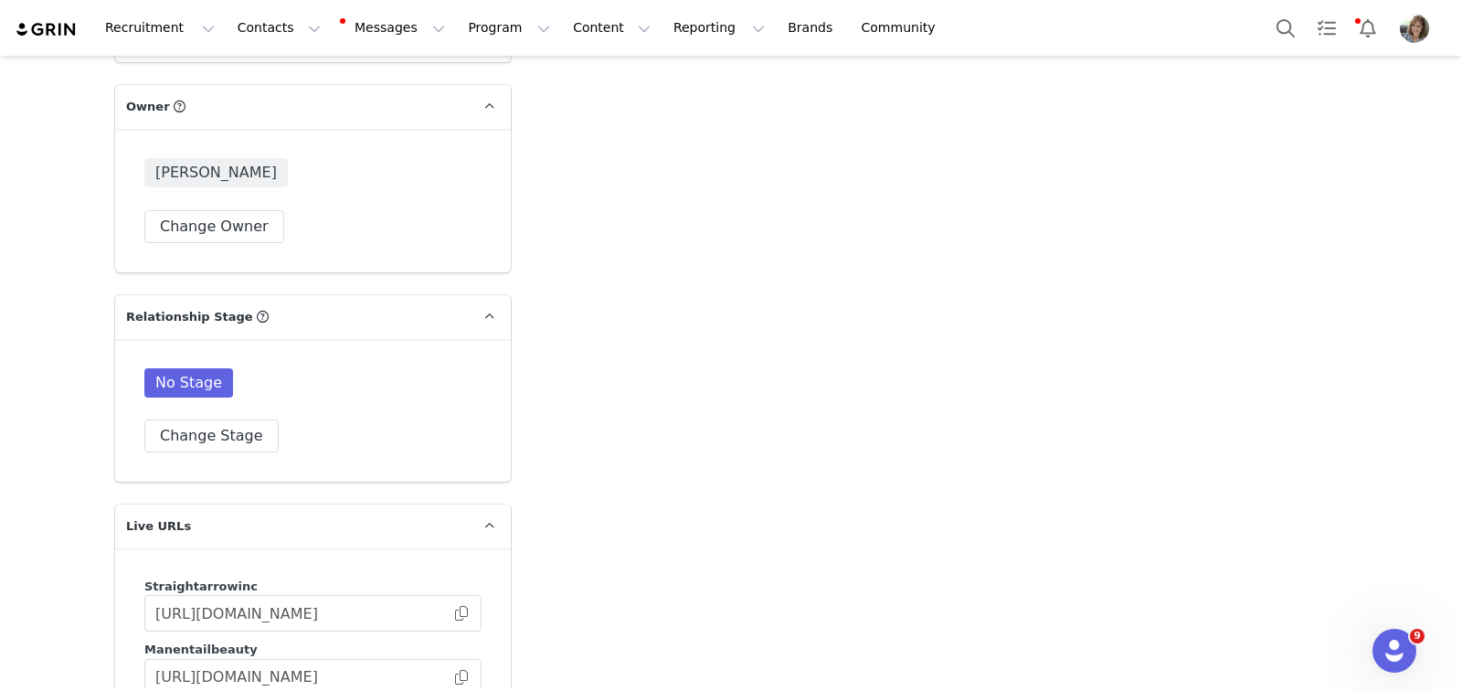
scroll to position [2857, 0]
click at [217, 417] on button "Change Stage" at bounding box center [211, 433] width 134 height 33
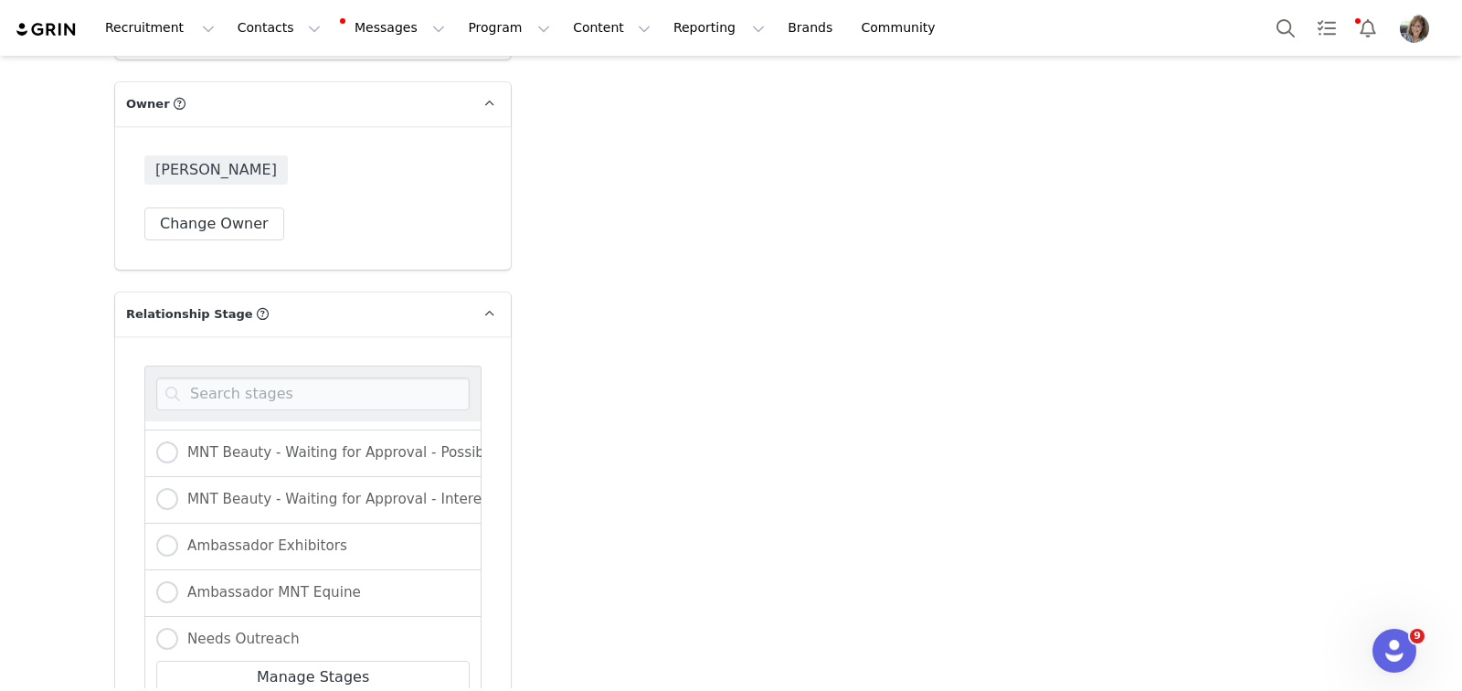
scroll to position [196, 0]
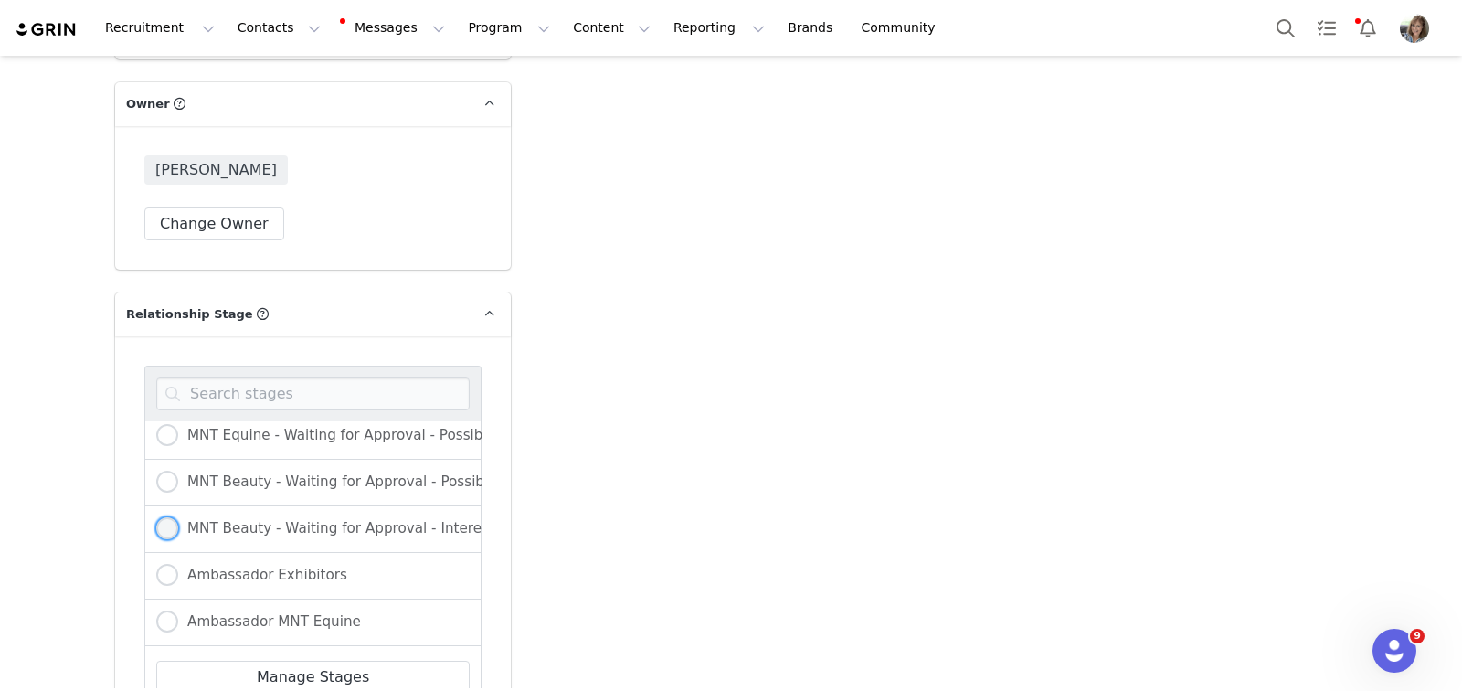
click at [158, 517] on span at bounding box center [167, 528] width 22 height 22
click at [158, 517] on input "MNT Beauty - Waiting for Approval - Interest already Shown" at bounding box center [167, 529] width 22 height 24
radio input "true"
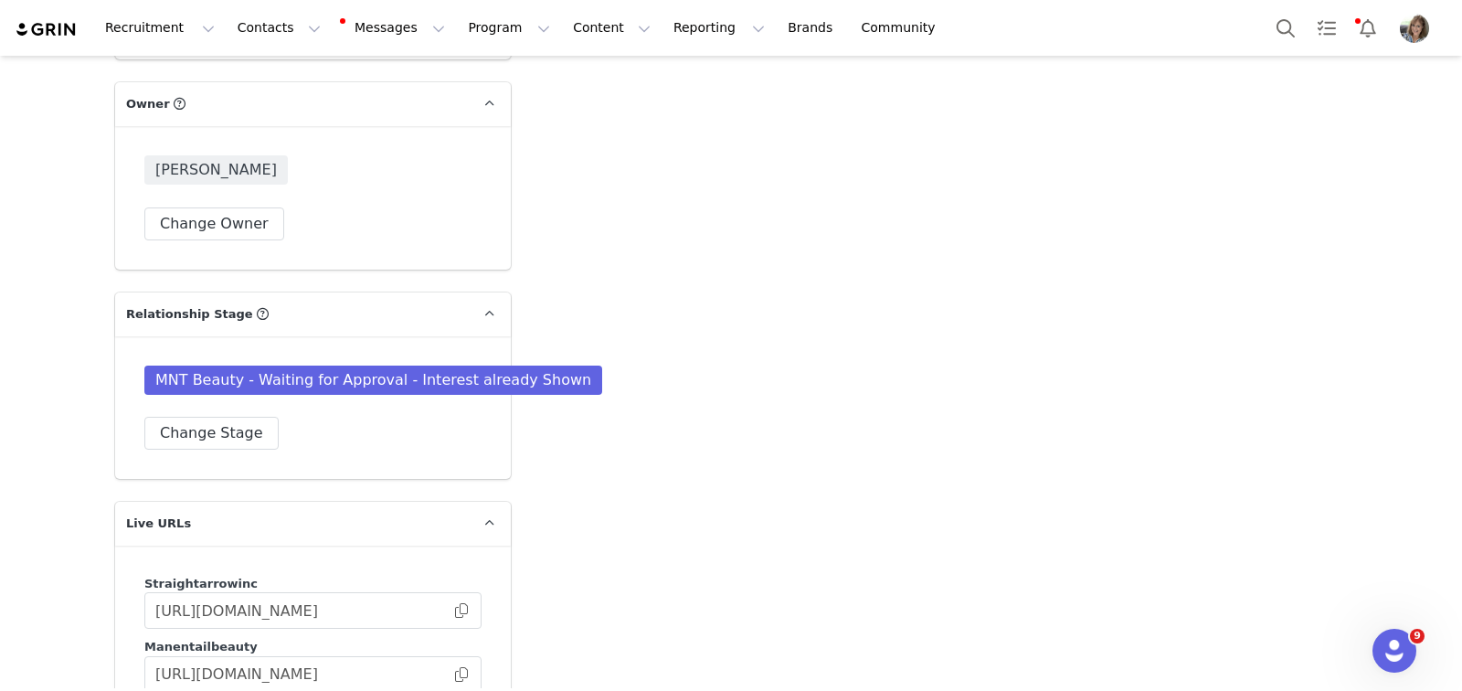
scroll to position [3493, 0]
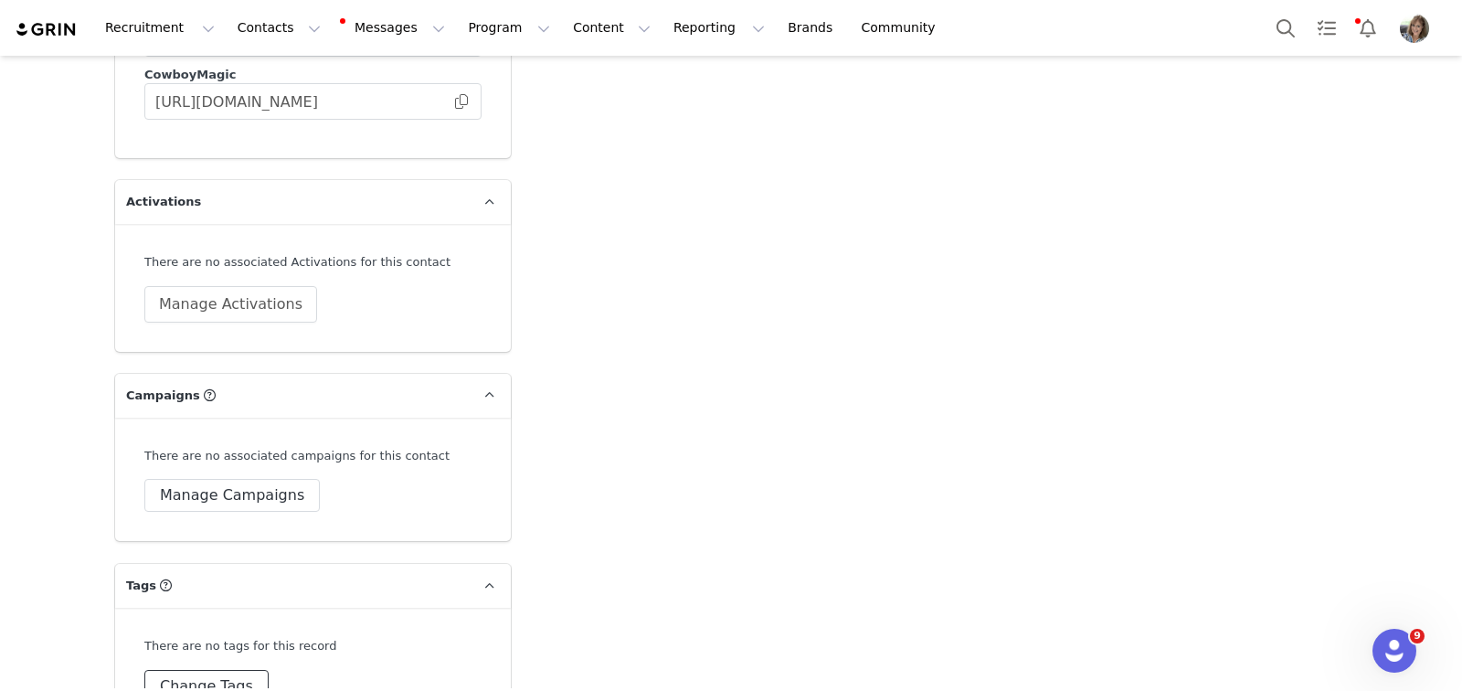
click at [214, 670] on button "Change Tags" at bounding box center [206, 686] width 124 height 33
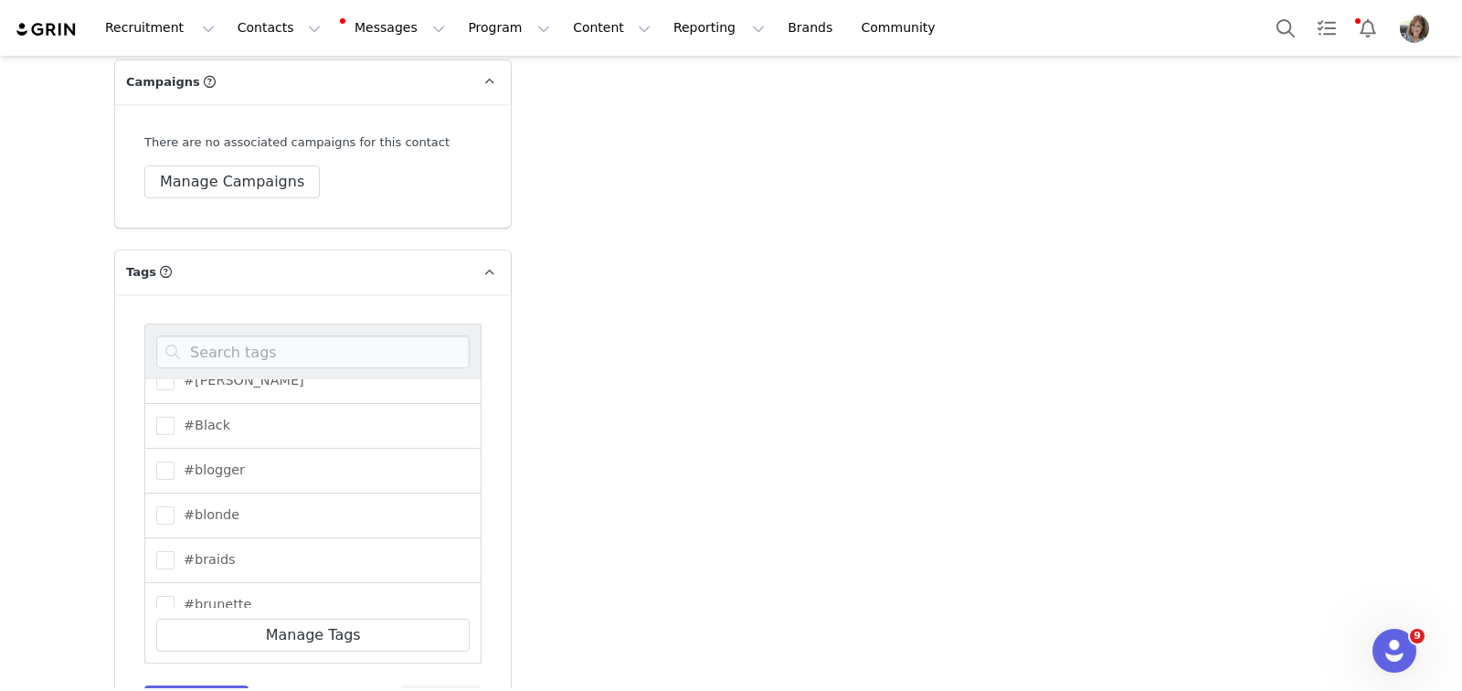
scroll to position [292, 0]
drag, startPoint x: 154, startPoint y: 451, endPoint x: 165, endPoint y: 452, distance: 11.9
click at [158, 504] on span at bounding box center [165, 513] width 18 height 18
click at [175, 504] on input "#blonde" at bounding box center [175, 504] width 0 height 0
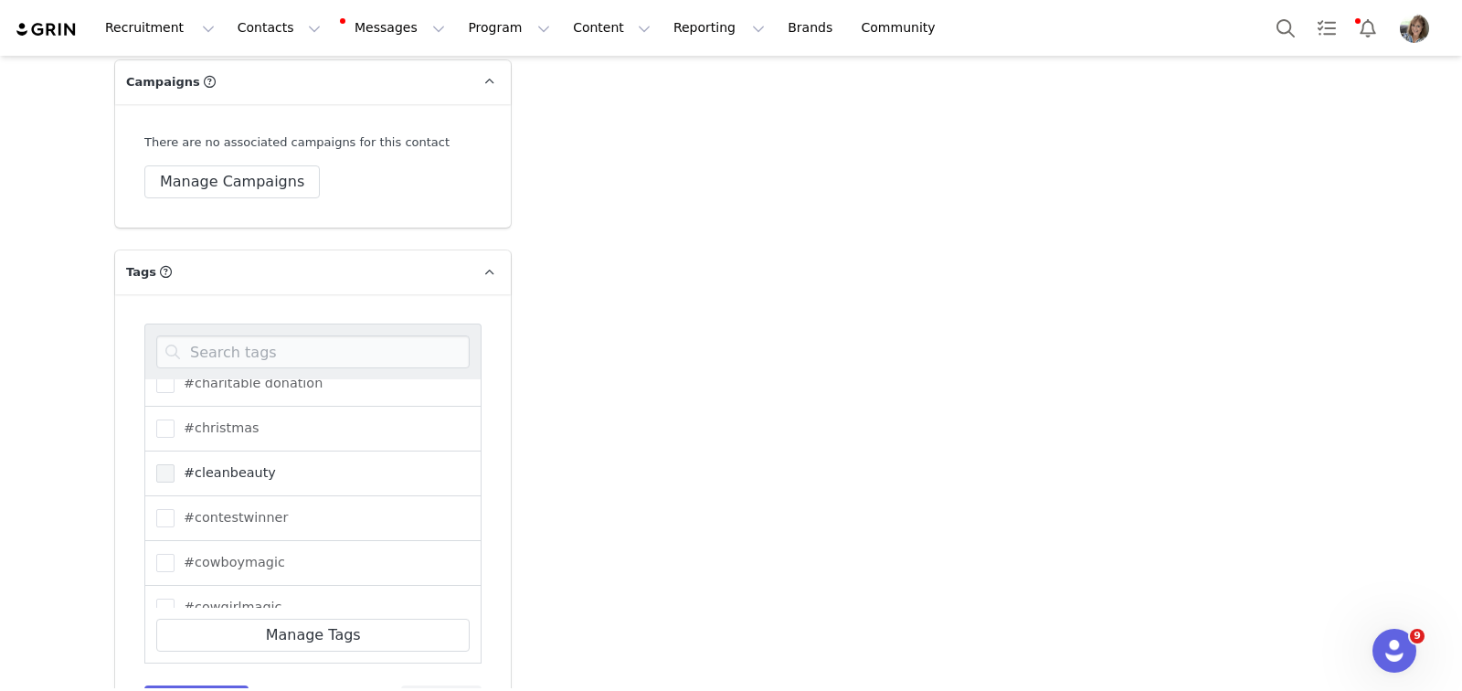
click at [165, 464] on span at bounding box center [165, 473] width 18 height 18
click at [175, 464] on input "#cleanbeauty" at bounding box center [175, 464] width 0 height 0
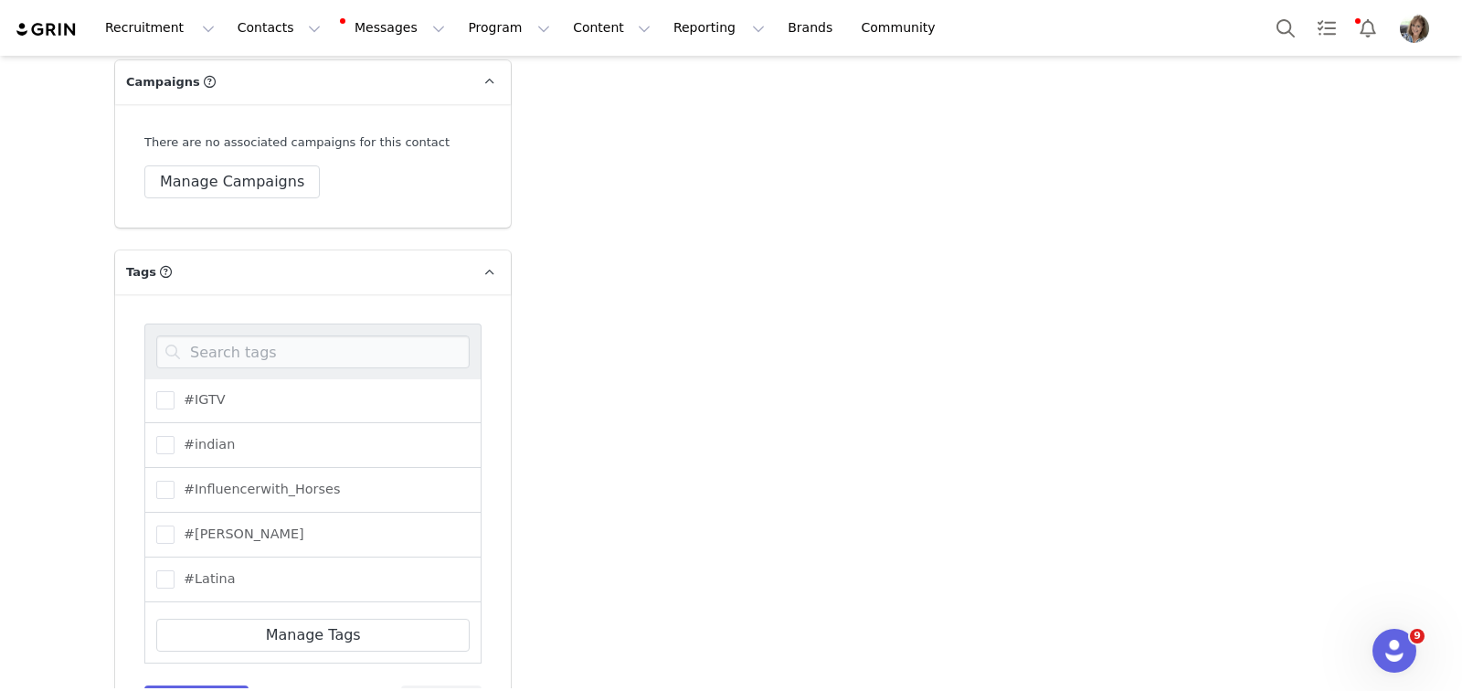
scroll to position [1839, 0]
click at [175, 525] on span "#[PERSON_NAME]" at bounding box center [240, 533] width 130 height 17
click at [175, 525] on input "#[PERSON_NAME]" at bounding box center [175, 525] width 0 height 0
click at [159, 614] on span at bounding box center [165, 623] width 18 height 18
click at [175, 614] on input "#lifestyle" at bounding box center [175, 614] width 0 height 0
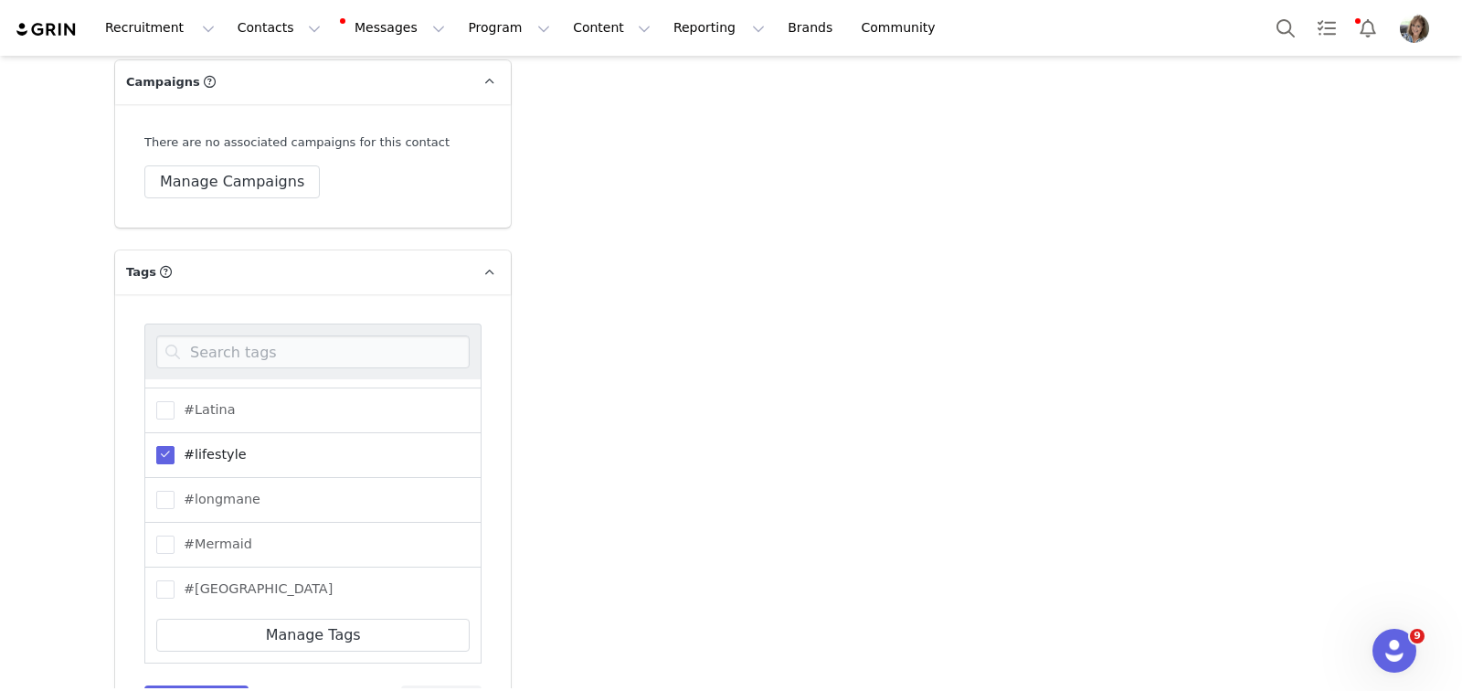
scroll to position [2015, 0]
click at [164, 483] on span at bounding box center [165, 492] width 18 height 18
click at [175, 483] on input "#longmane" at bounding box center [175, 483] width 0 height 0
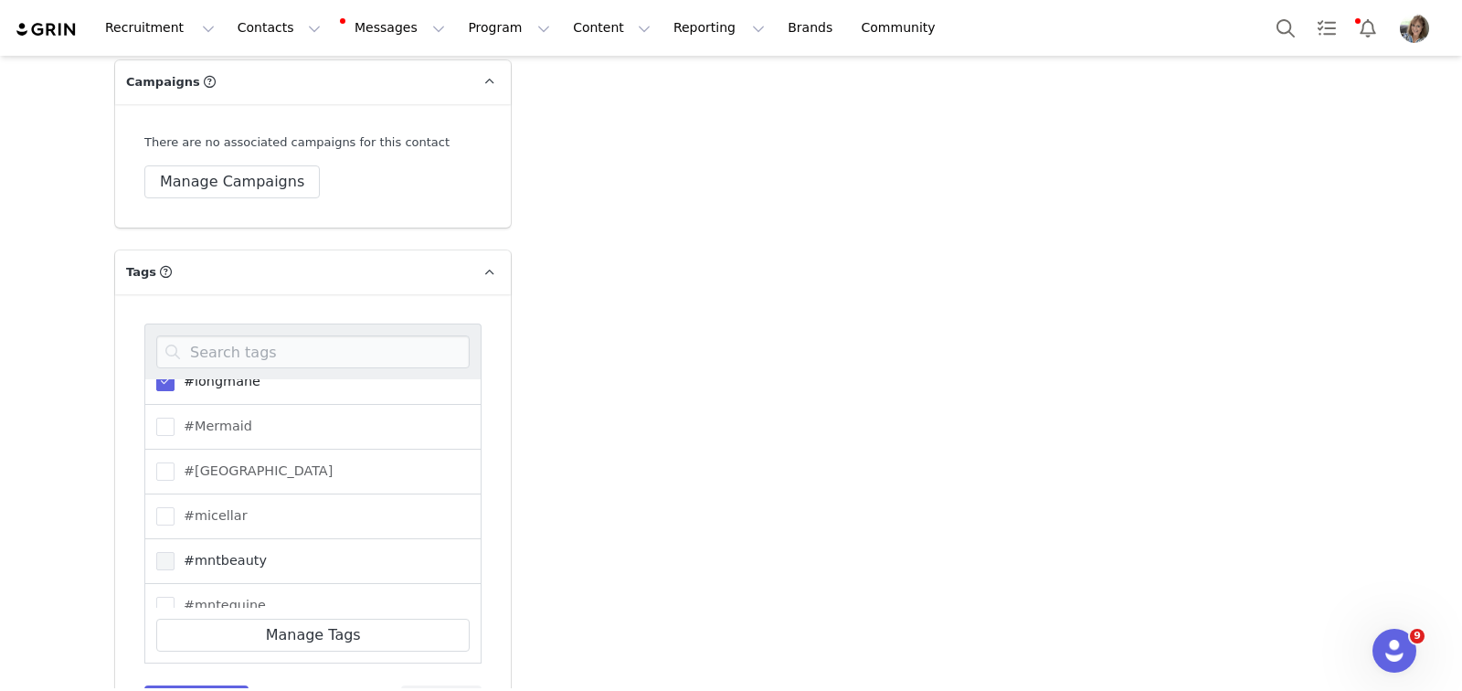
click at [164, 552] on span at bounding box center [165, 561] width 18 height 18
click at [175, 552] on input "#mntbeauty" at bounding box center [175, 552] width 0 height 0
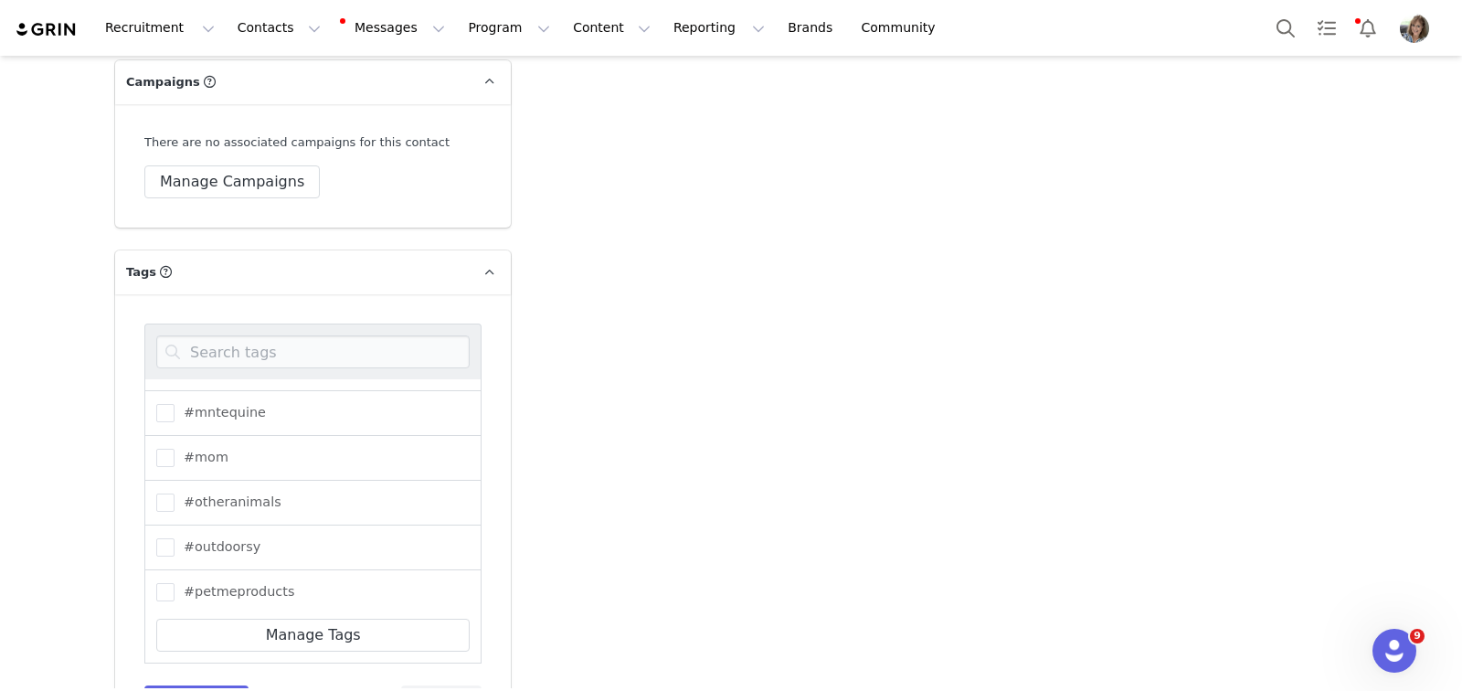
scroll to position [2324, 0]
drag, startPoint x: 162, startPoint y: 364, endPoint x: 158, endPoint y: 384, distance: 20.4
click at [162, 442] on span at bounding box center [165, 451] width 18 height 18
click at [175, 442] on input "#mom" at bounding box center [175, 442] width 0 height 0
click at [156, 532] on span at bounding box center [165, 541] width 18 height 18
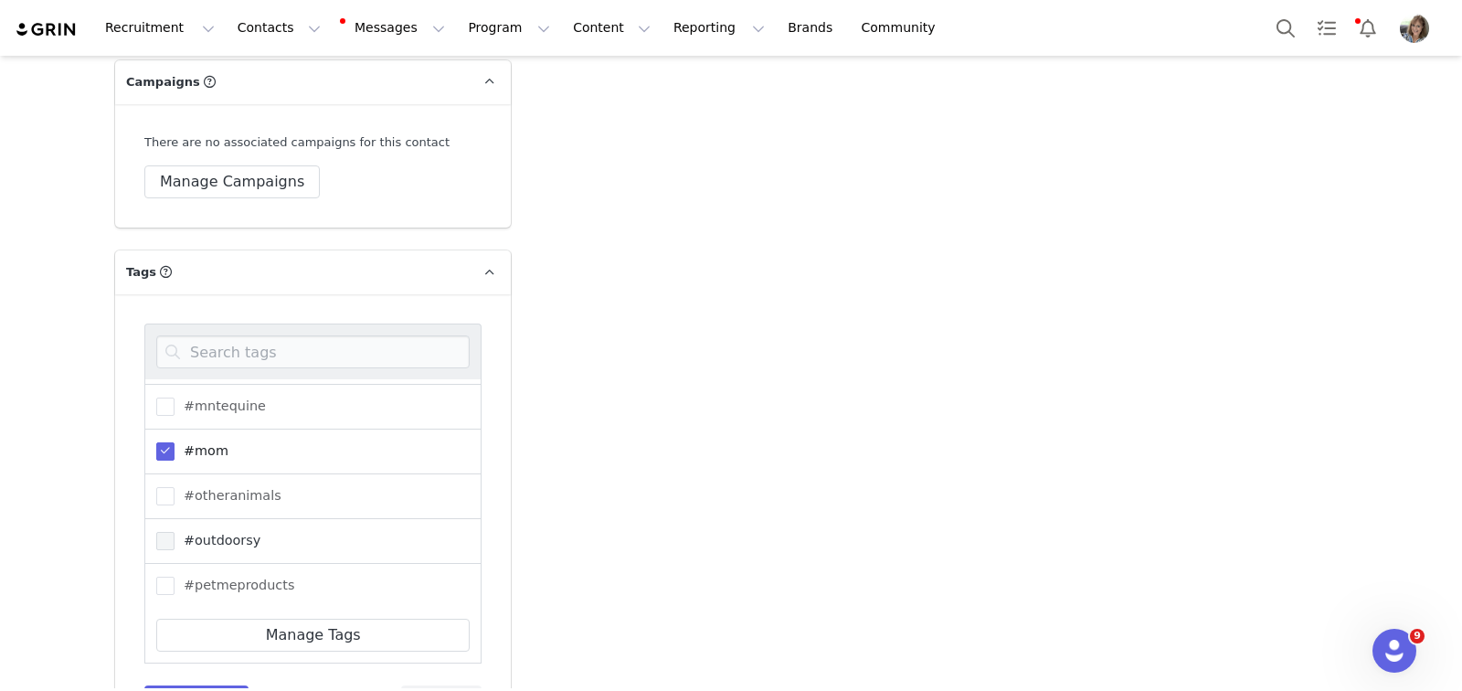
click at [175, 532] on input "#outdoorsy" at bounding box center [175, 532] width 0 height 0
drag, startPoint x: 158, startPoint y: 436, endPoint x: 194, endPoint y: 427, distance: 36.8
click at [159, 524] on span at bounding box center [165, 533] width 18 height 18
click at [175, 524] on input "#reviewer" at bounding box center [175, 524] width 0 height 0
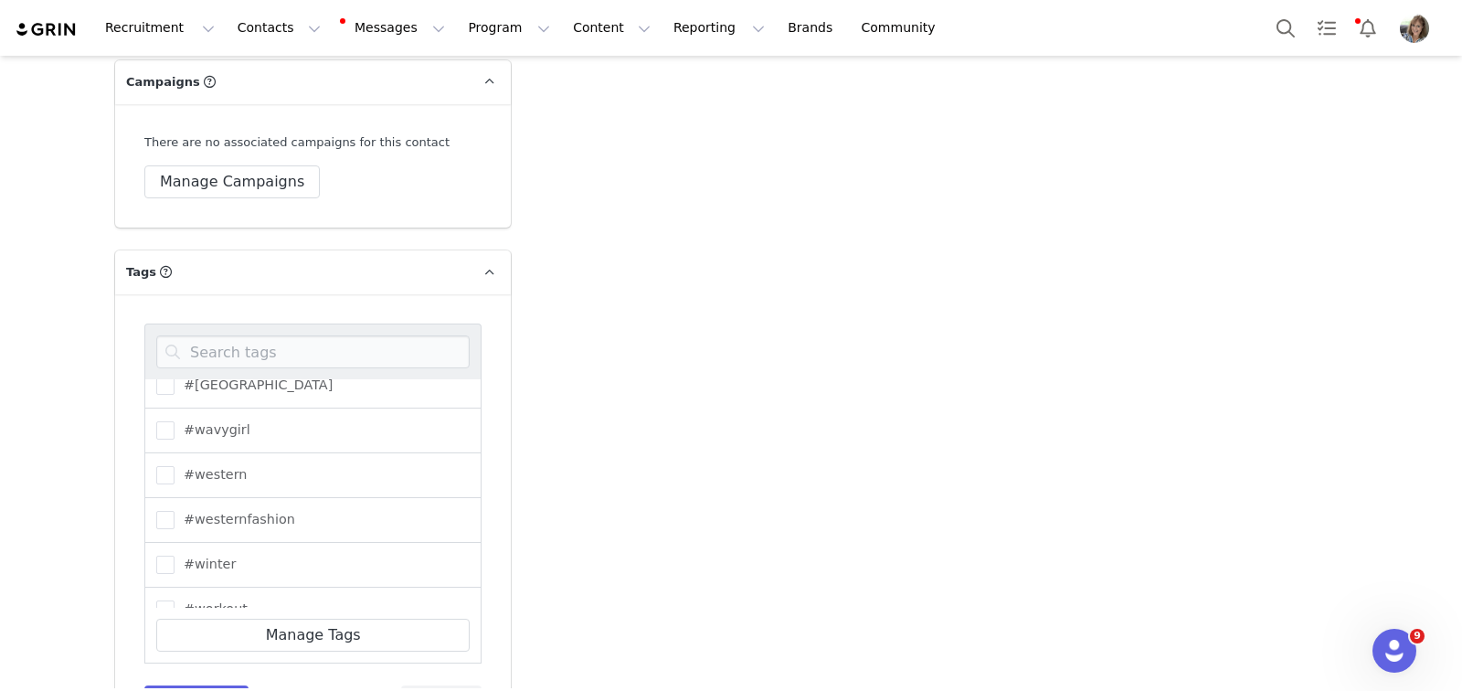
scroll to position [3291, 0]
click at [193, 685] on button "Save Tags" at bounding box center [196, 701] width 104 height 33
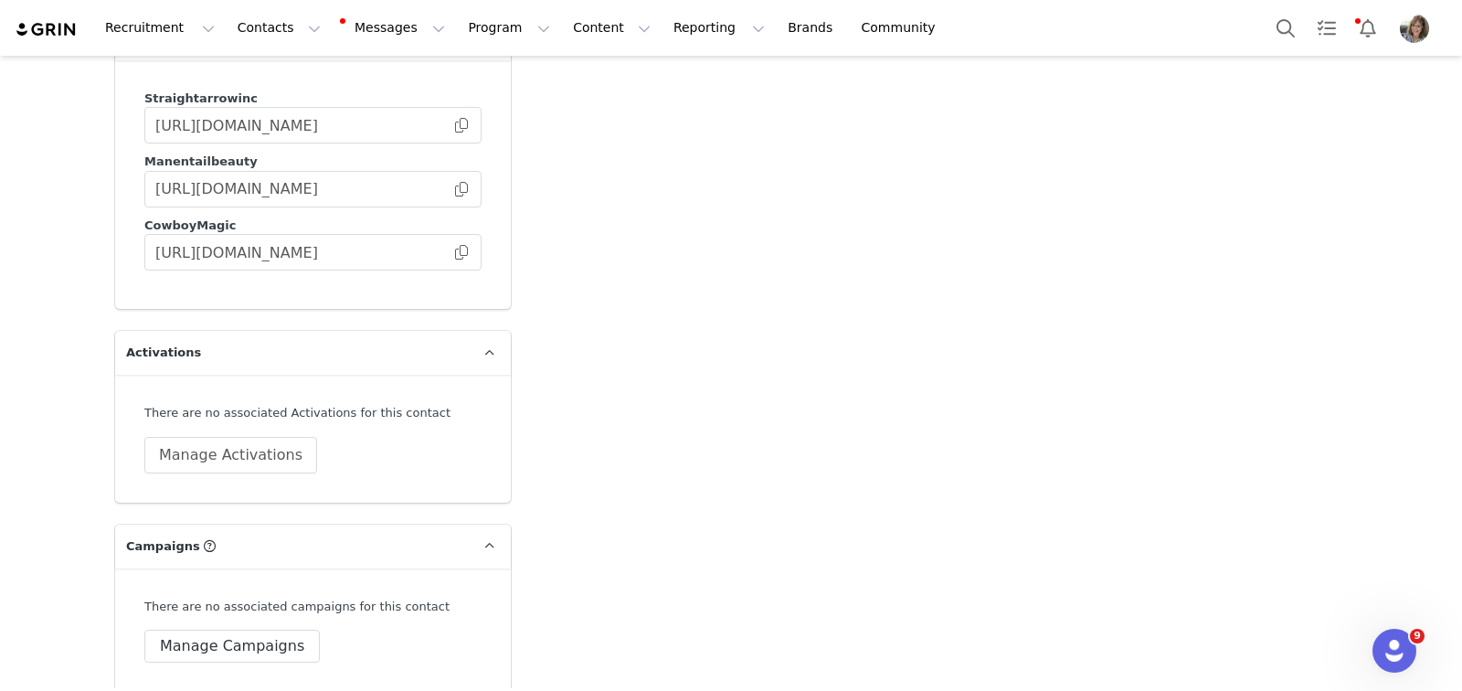
scroll to position [3359, 0]
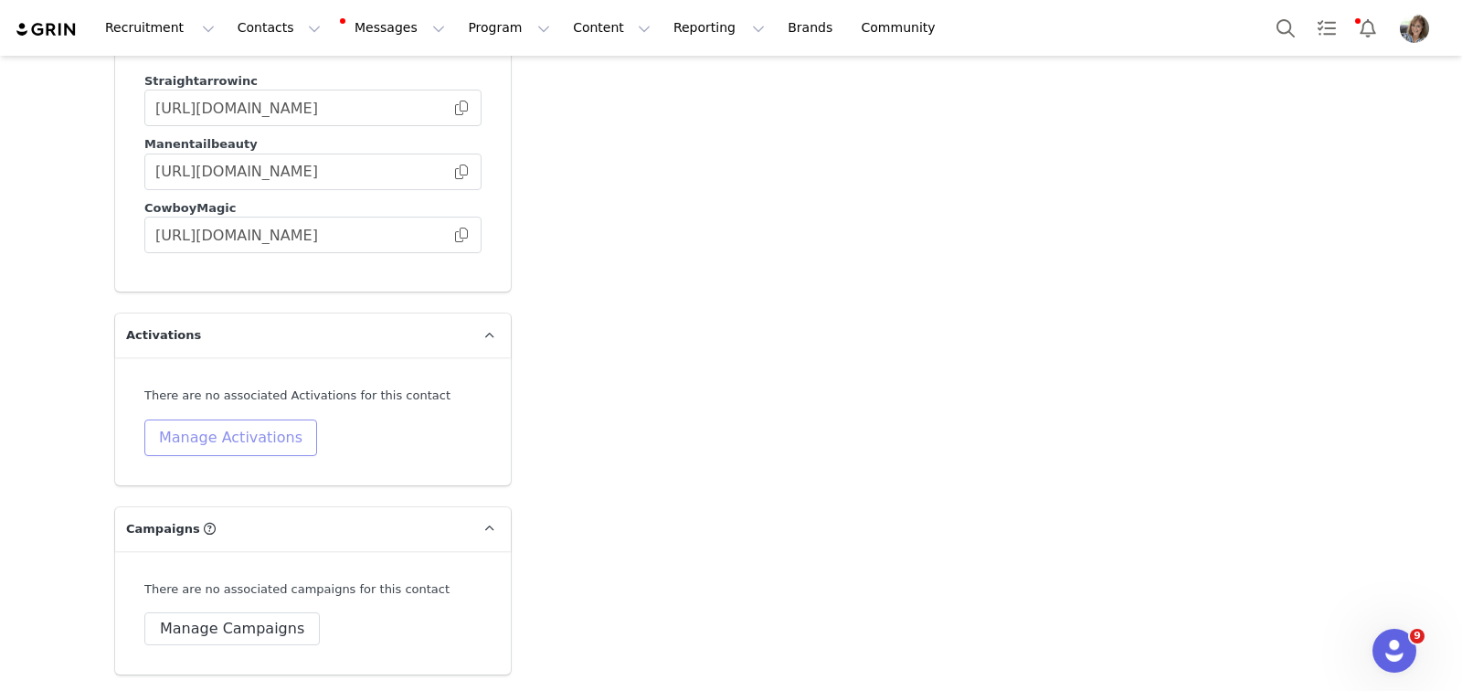
click at [231, 419] on button "Manage Activations" at bounding box center [230, 437] width 173 height 37
click at [271, 443] on div "Select Activation" at bounding box center [181, 452] width 212 height 29
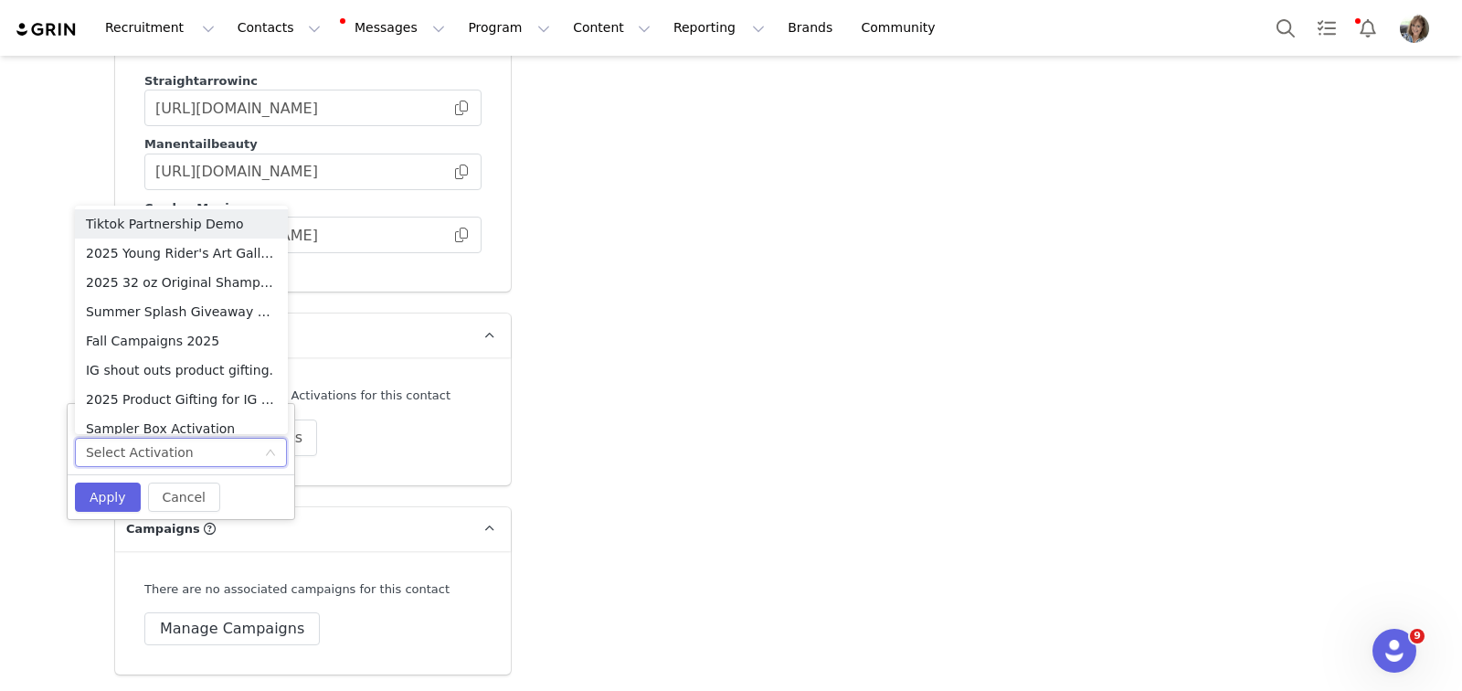
scroll to position [38, 0]
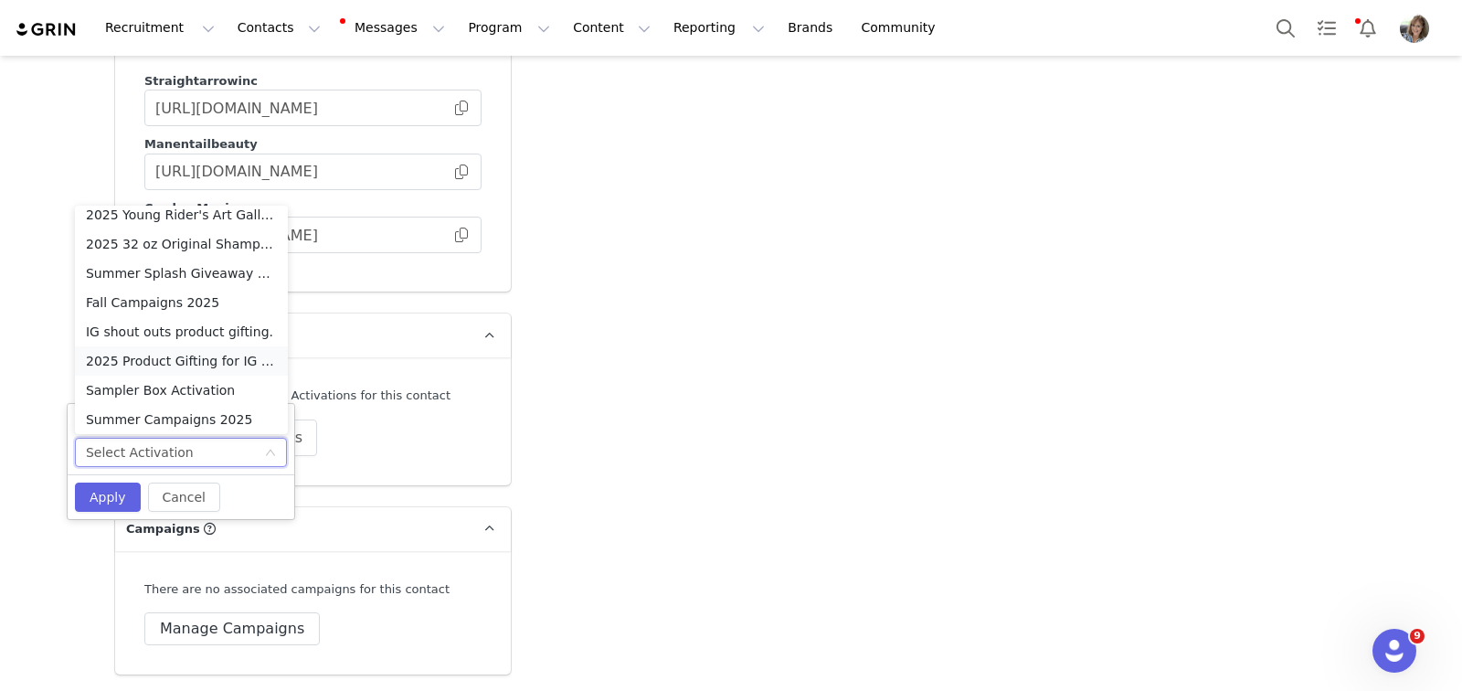
click at [213, 361] on li "2025 Product Gifting for IG Shoutouts" at bounding box center [181, 360] width 213 height 29
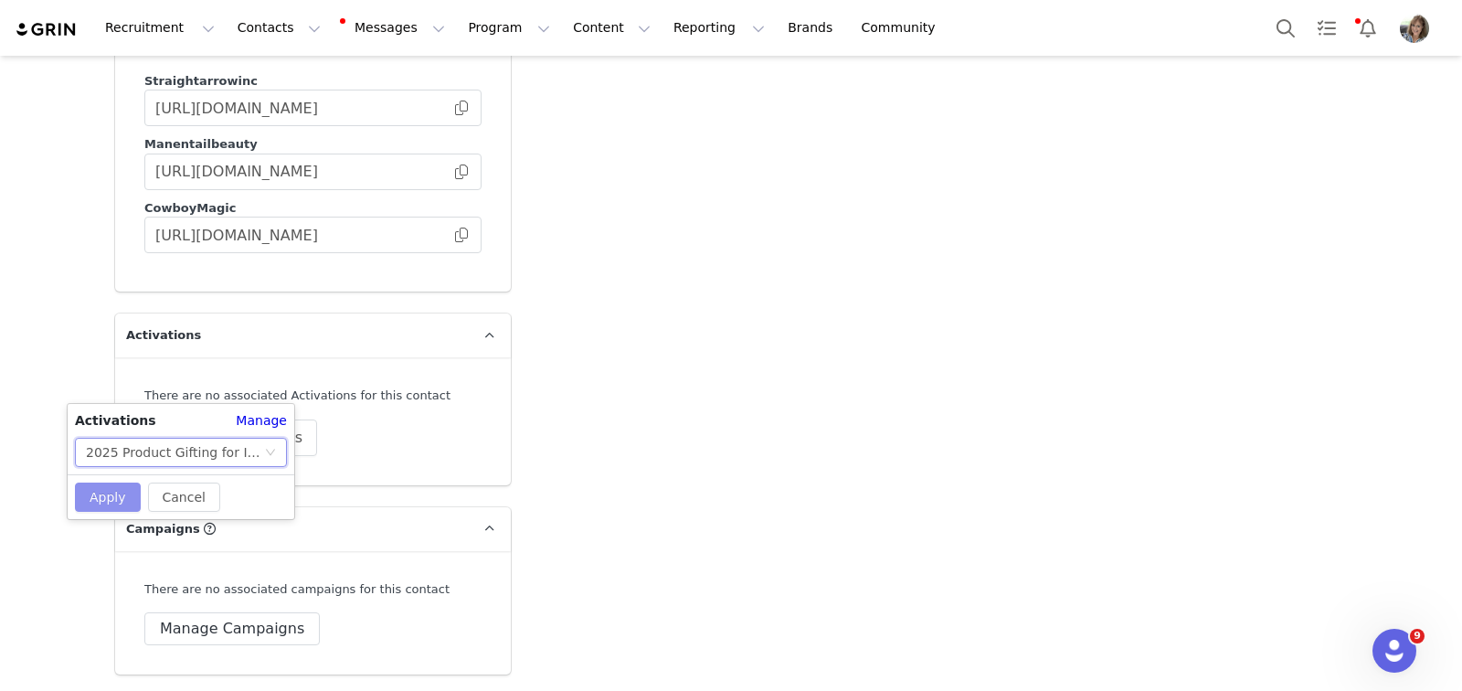
click at [115, 491] on button "Apply" at bounding box center [108, 497] width 66 height 29
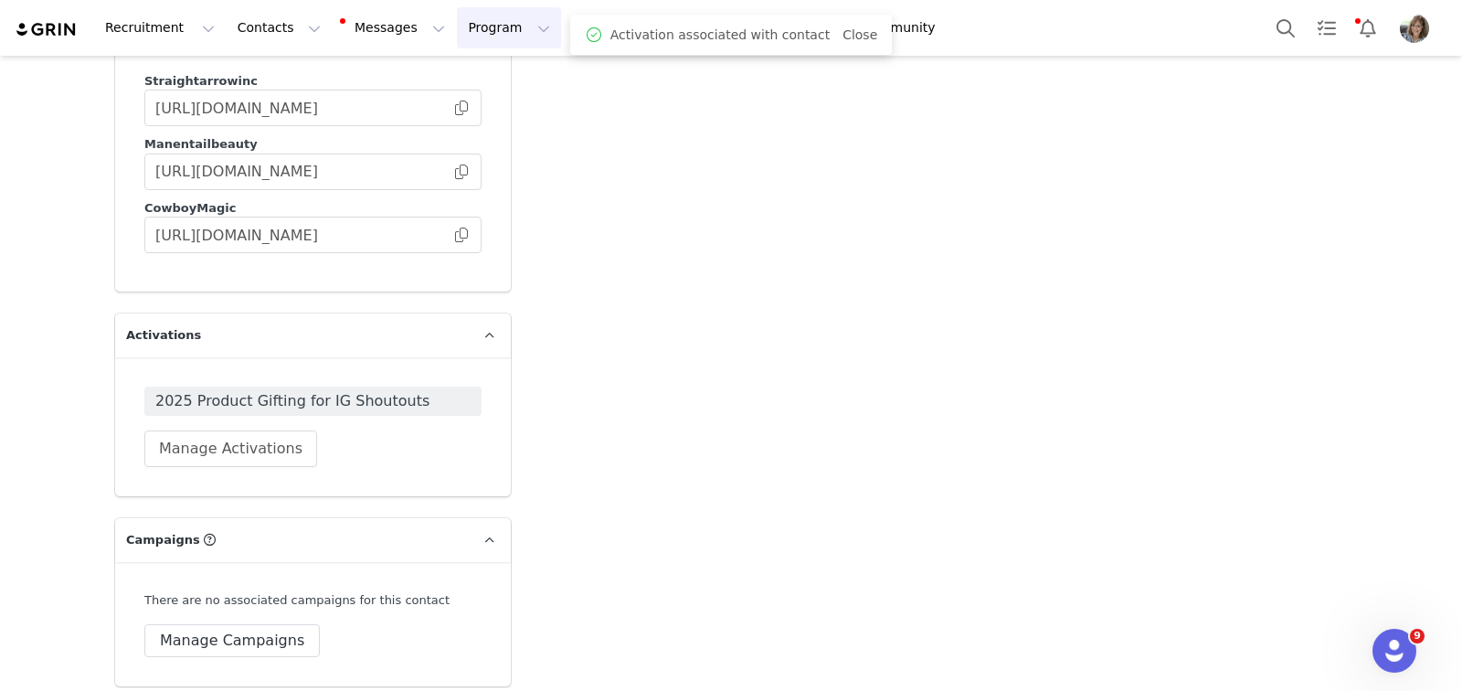
click at [490, 25] on button "Program Program" at bounding box center [509, 27] width 104 height 41
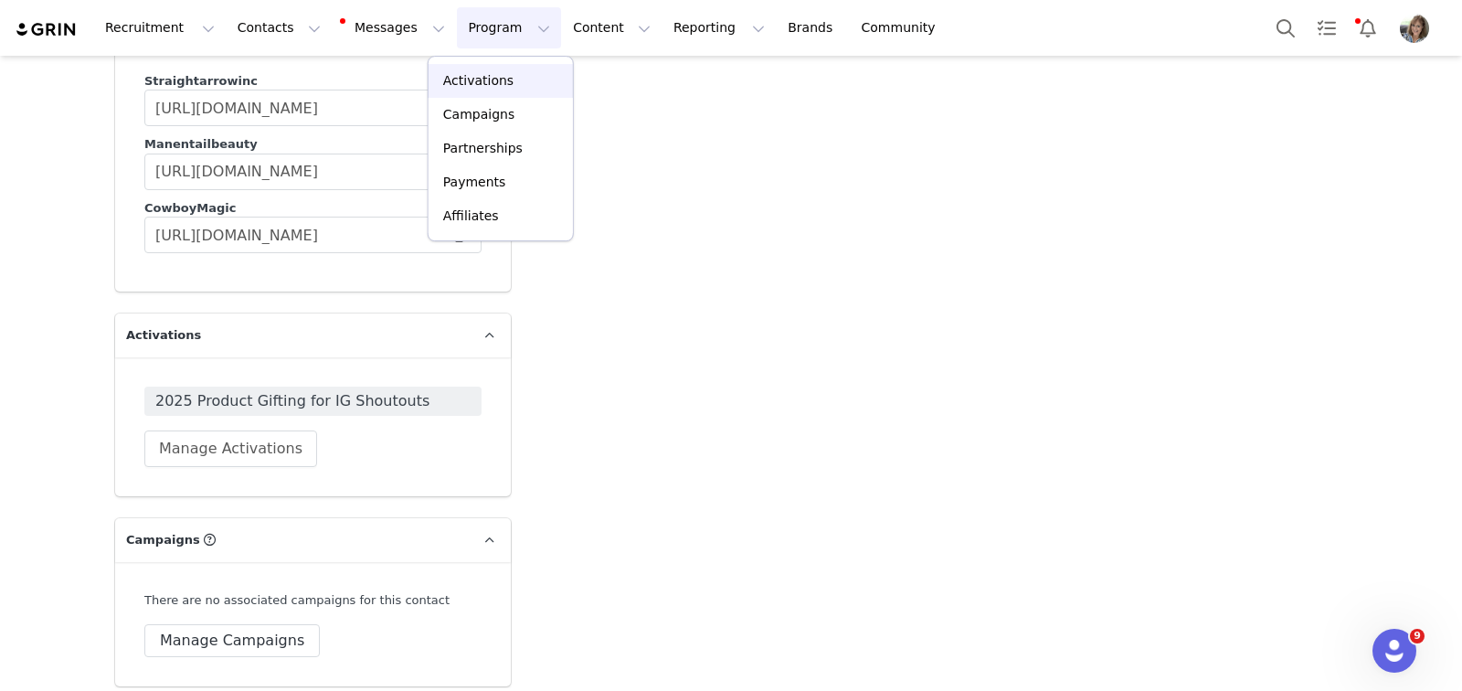
click at [477, 76] on p "Activations" at bounding box center [478, 80] width 70 height 19
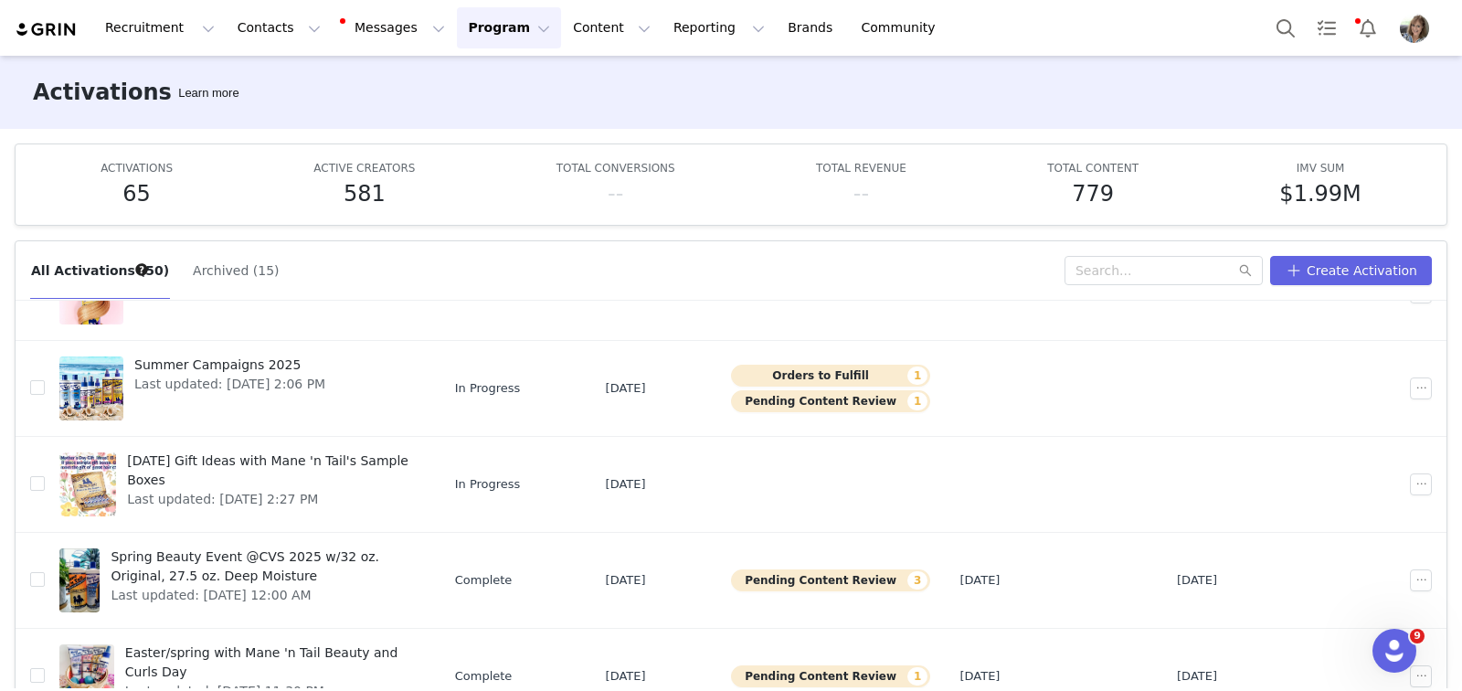
scroll to position [95, 0]
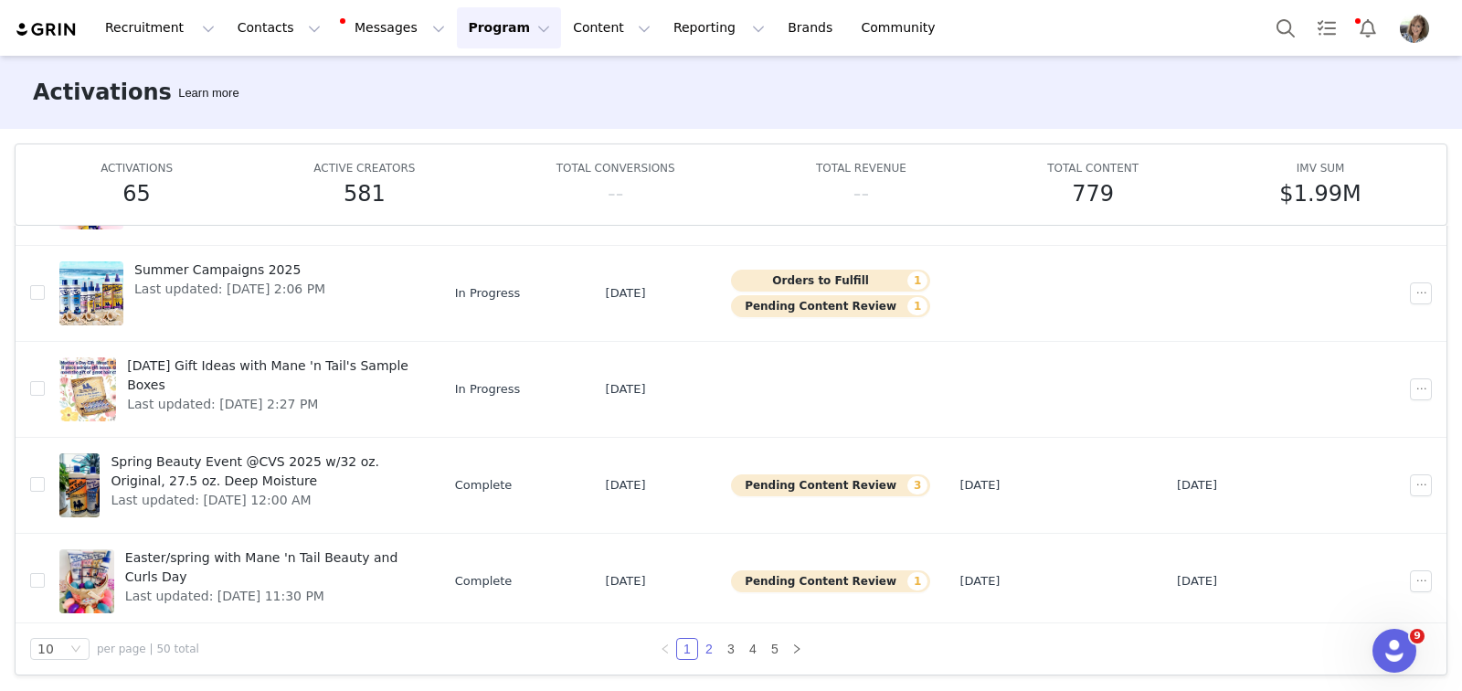
click at [700, 648] on link "2" at bounding box center [709, 649] width 20 height 20
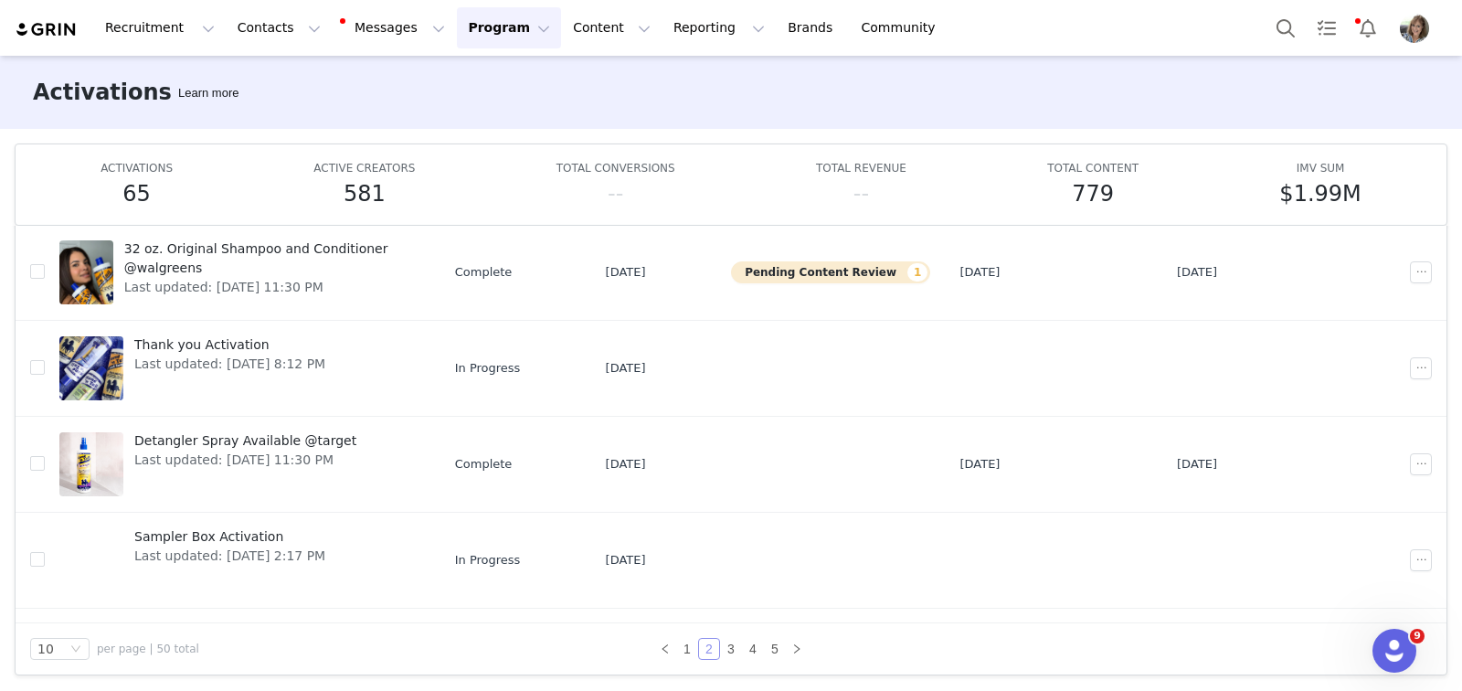
scroll to position [580, 0]
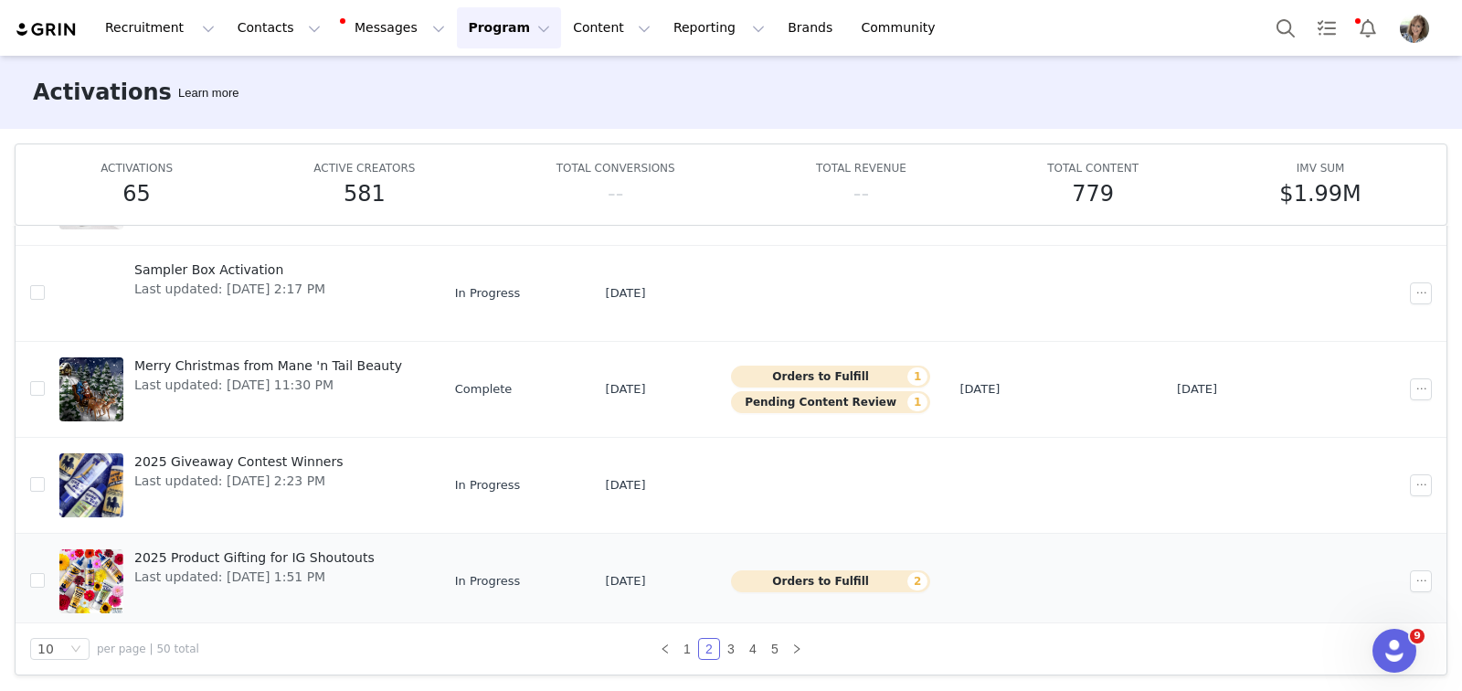
click at [96, 557] on div at bounding box center [91, 581] width 64 height 64
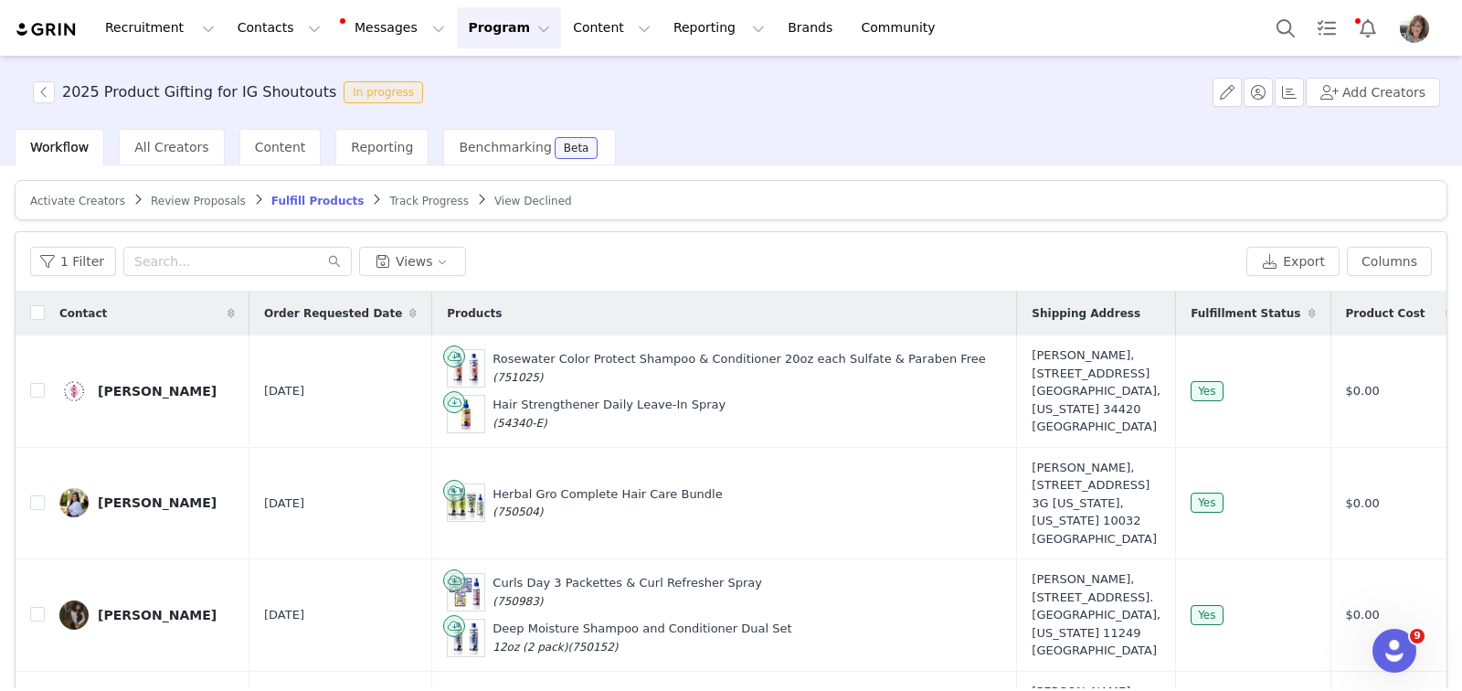
click at [92, 196] on span "Activate Creators" at bounding box center [77, 201] width 95 height 13
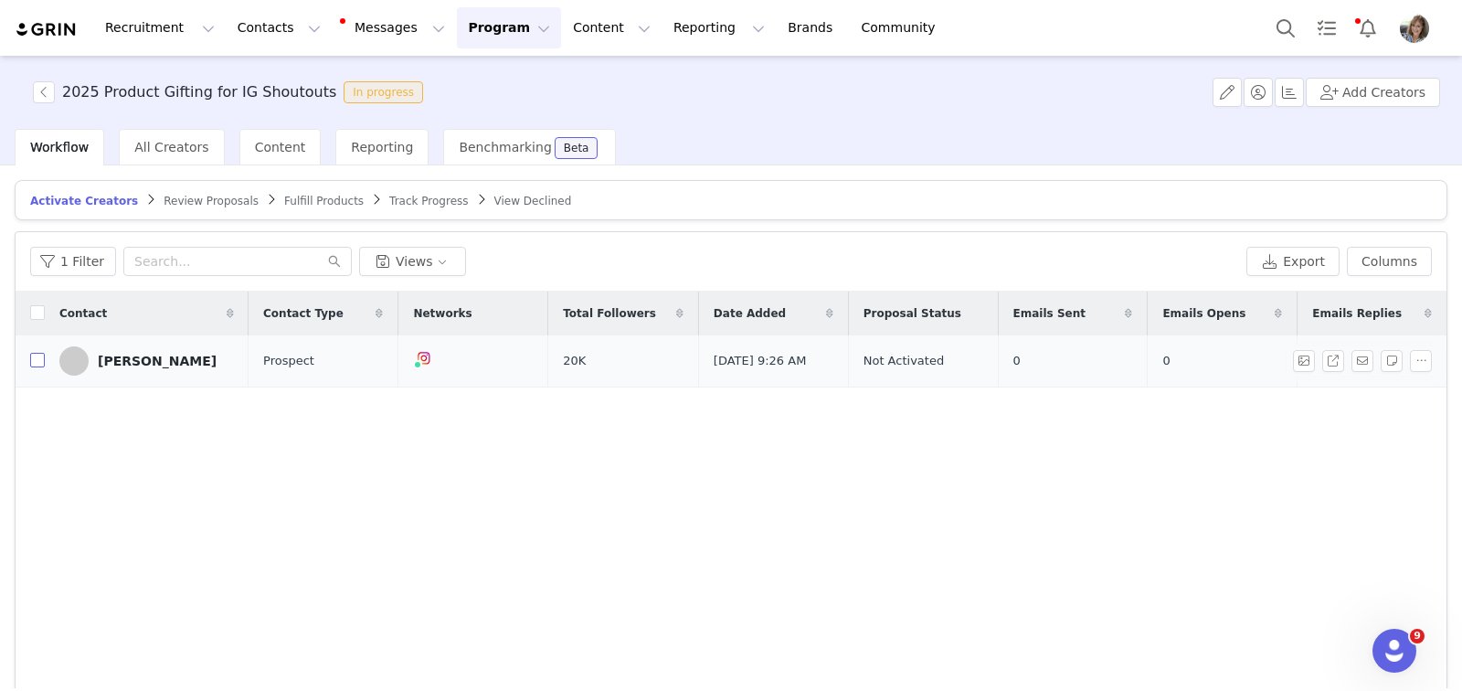
click at [35, 356] on input "checkbox" at bounding box center [37, 360] width 15 height 15
checkbox input "true"
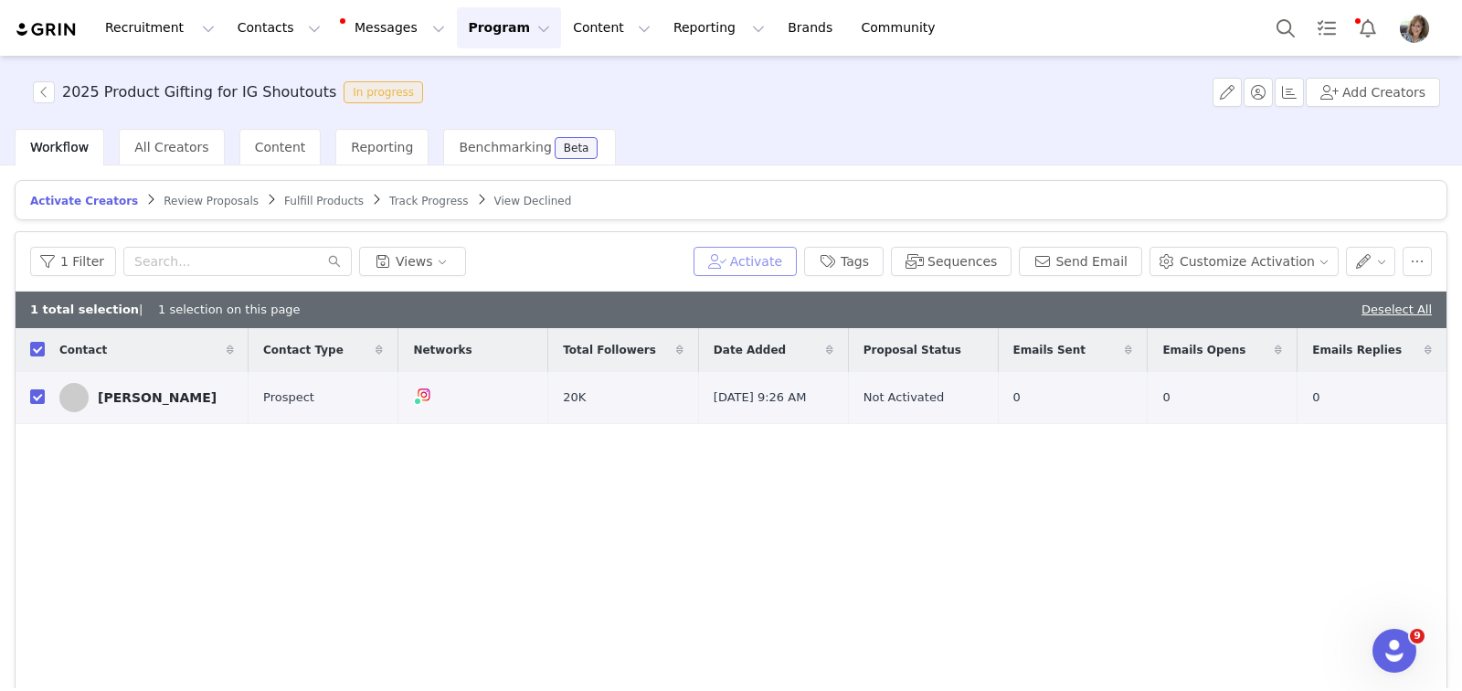
click at [735, 259] on button "Activate" at bounding box center [745, 261] width 103 height 29
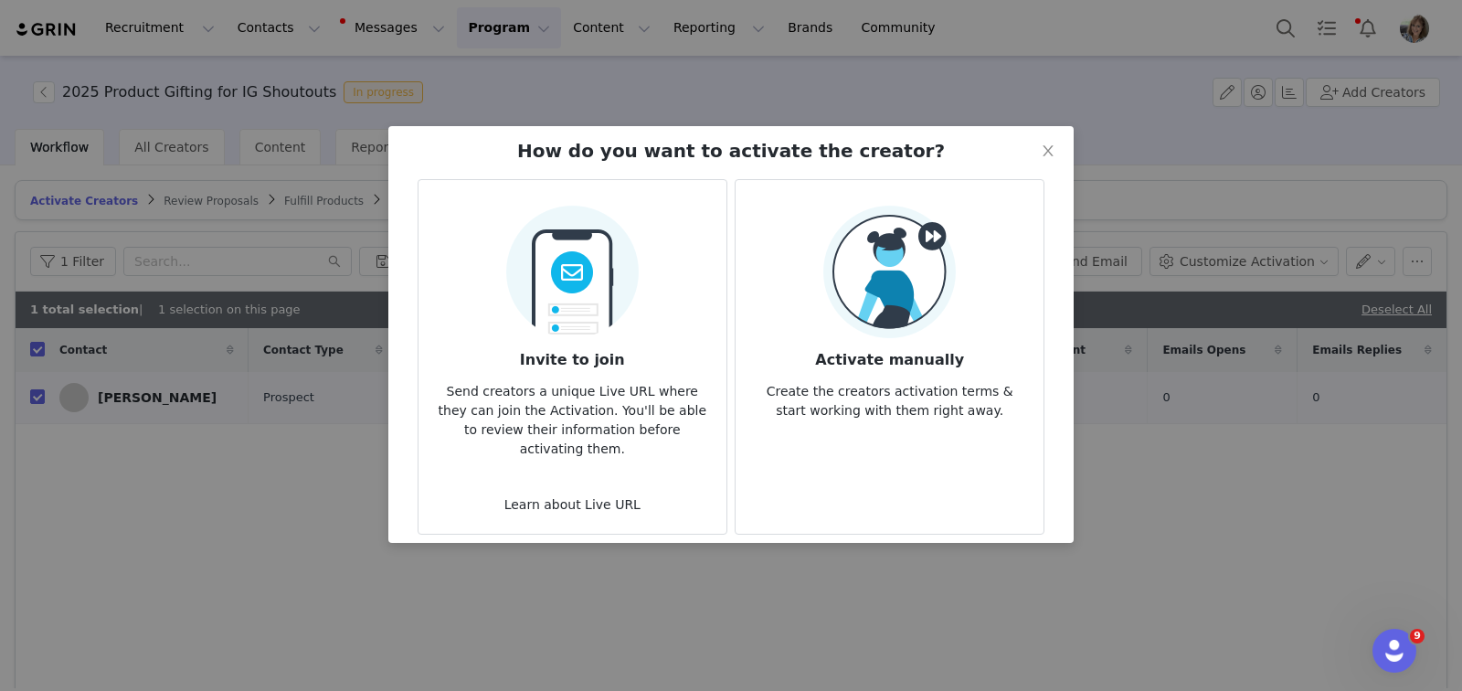
click at [861, 279] on img at bounding box center [889, 272] width 133 height 133
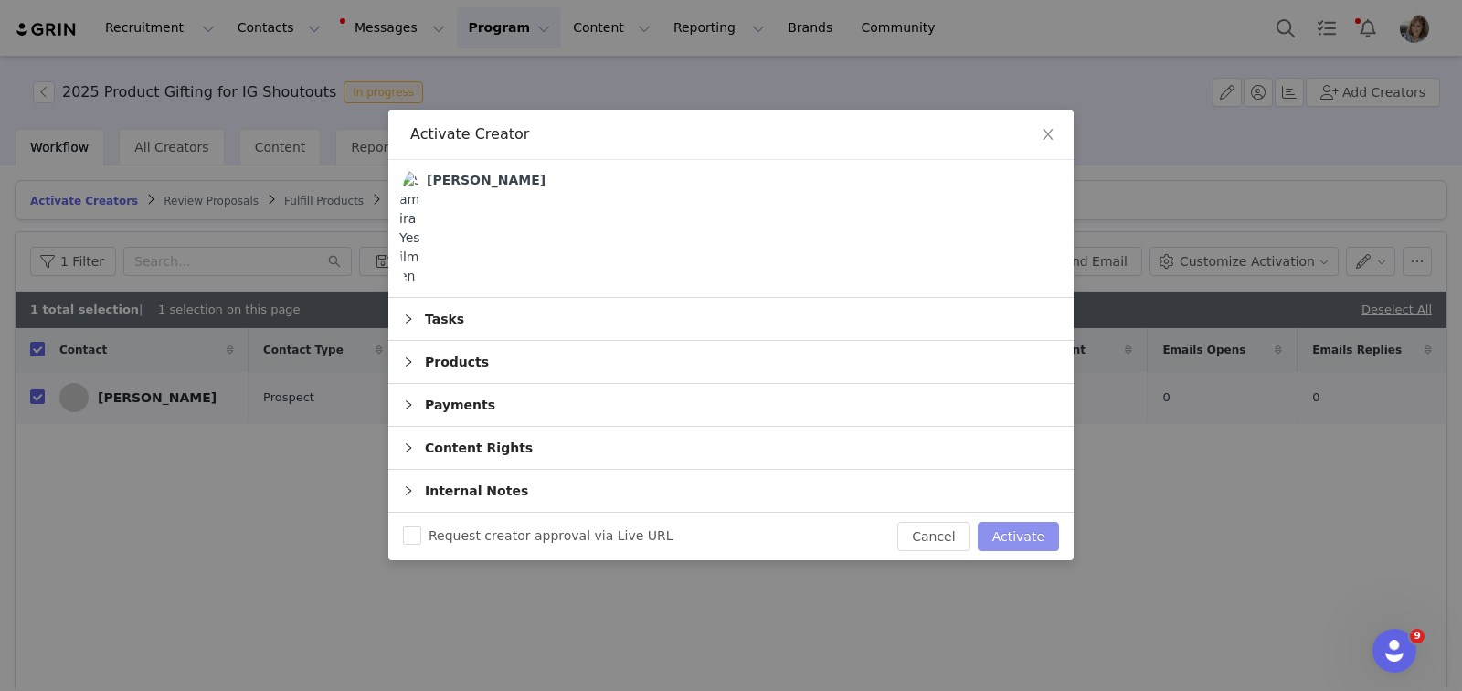
click at [1003, 531] on button "Activate" at bounding box center [1018, 536] width 81 height 29
checkbox input "false"
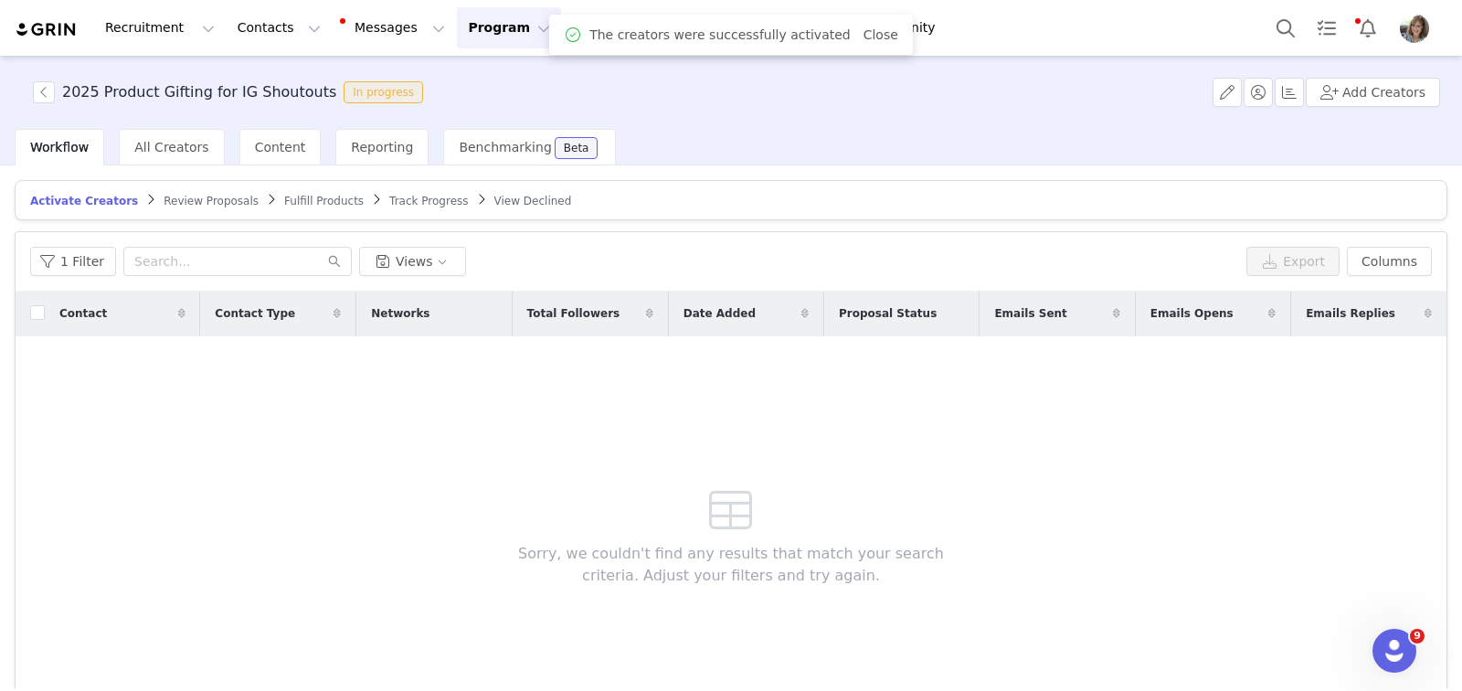
click at [397, 202] on span "Track Progress" at bounding box center [428, 201] width 79 height 13
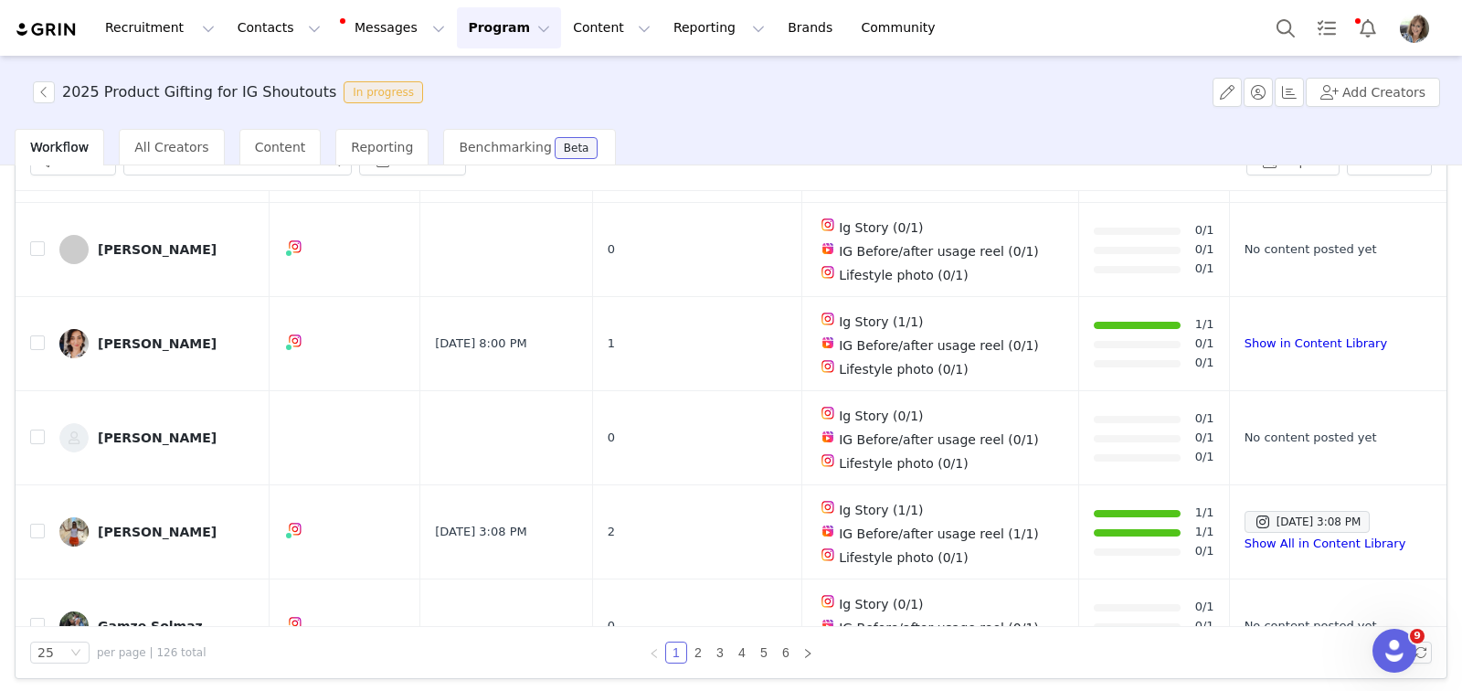
scroll to position [103, 0]
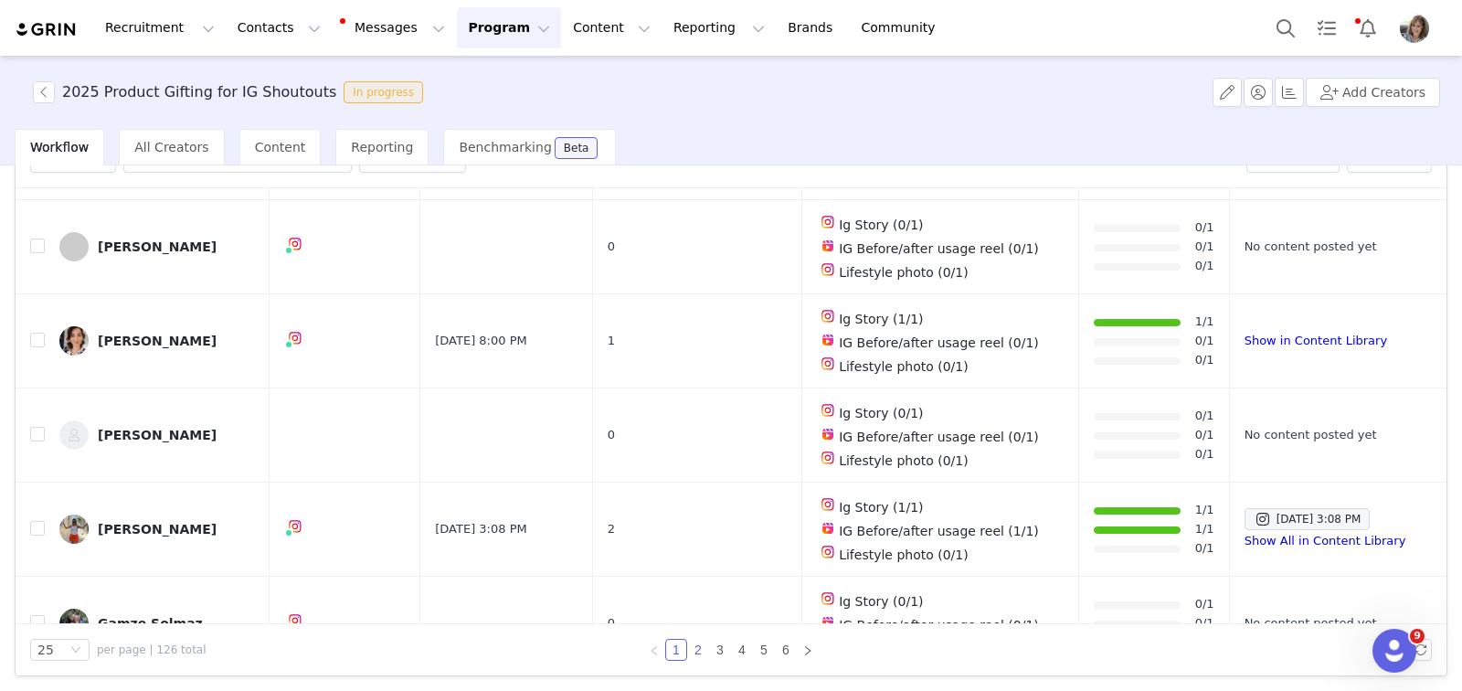
click at [690, 649] on link "2" at bounding box center [698, 650] width 20 height 20
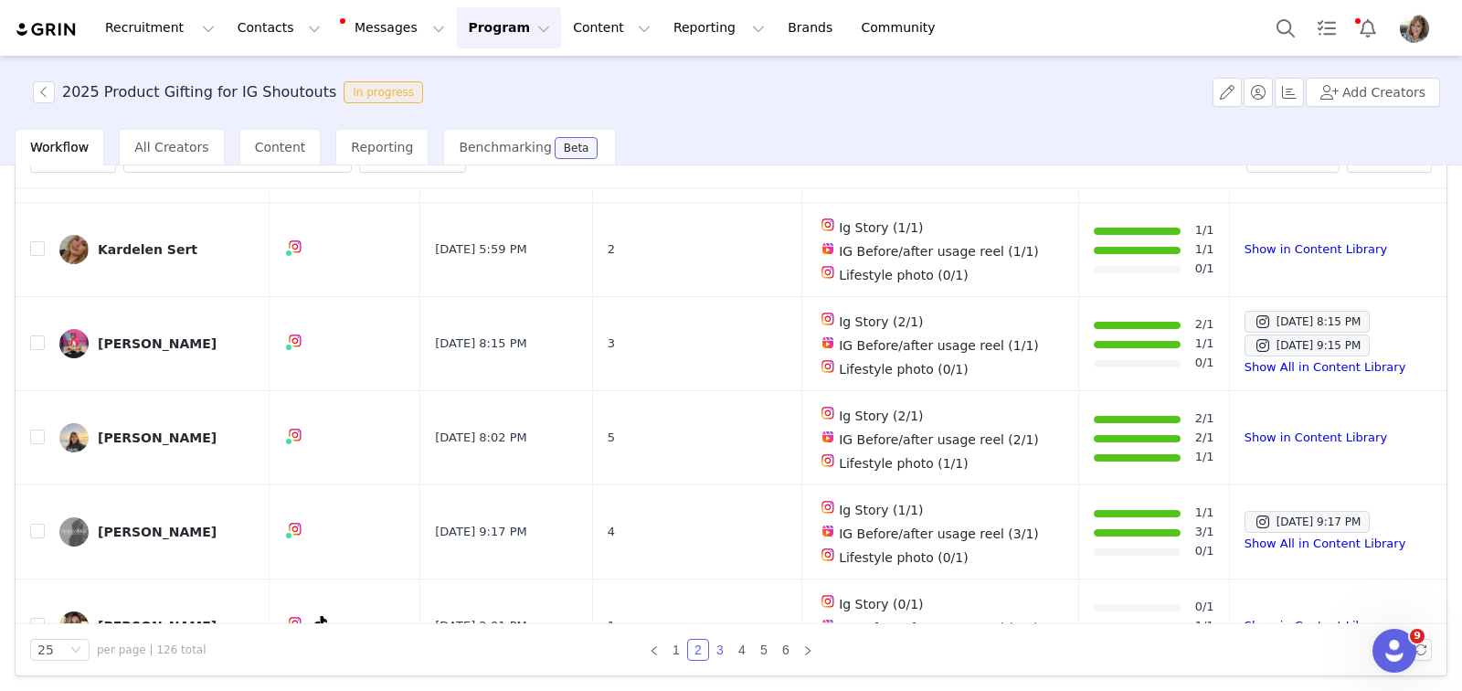
click at [716, 648] on link "3" at bounding box center [720, 650] width 20 height 20
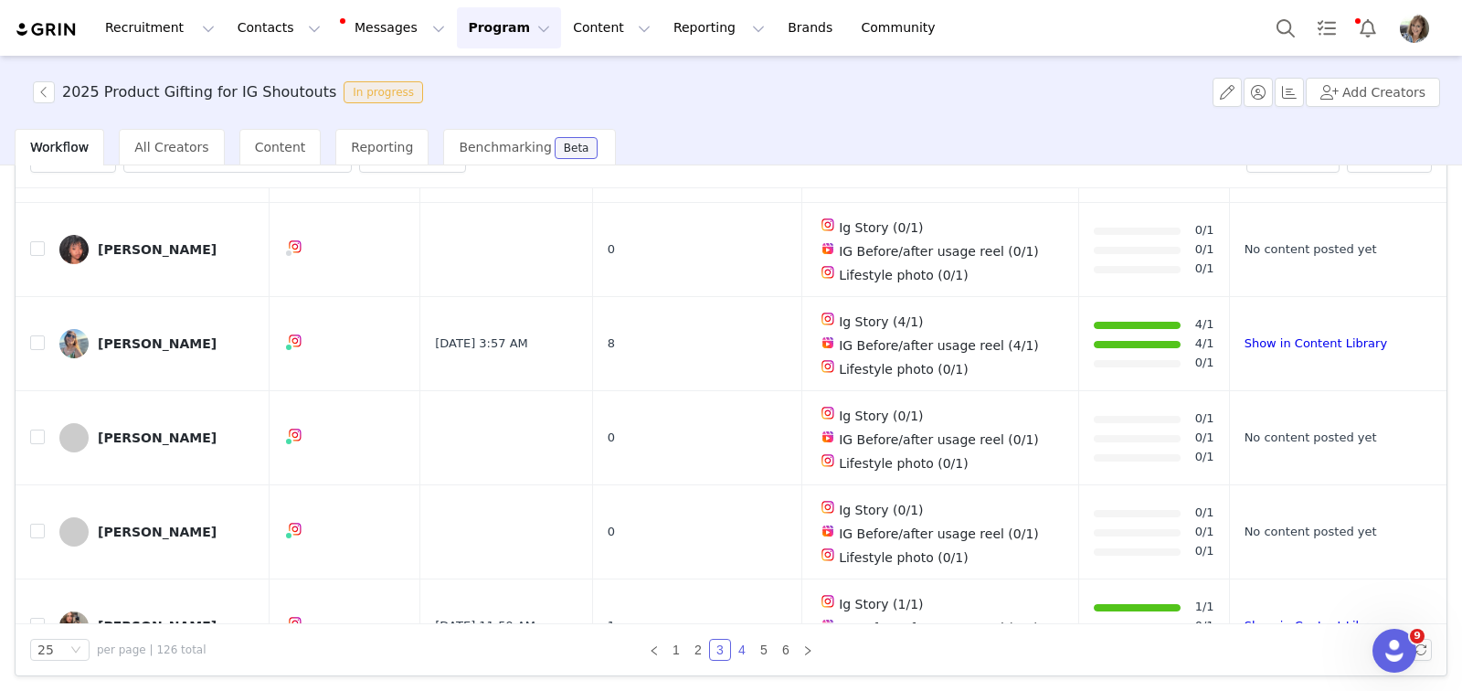
click at [735, 649] on link "4" at bounding box center [742, 650] width 20 height 20
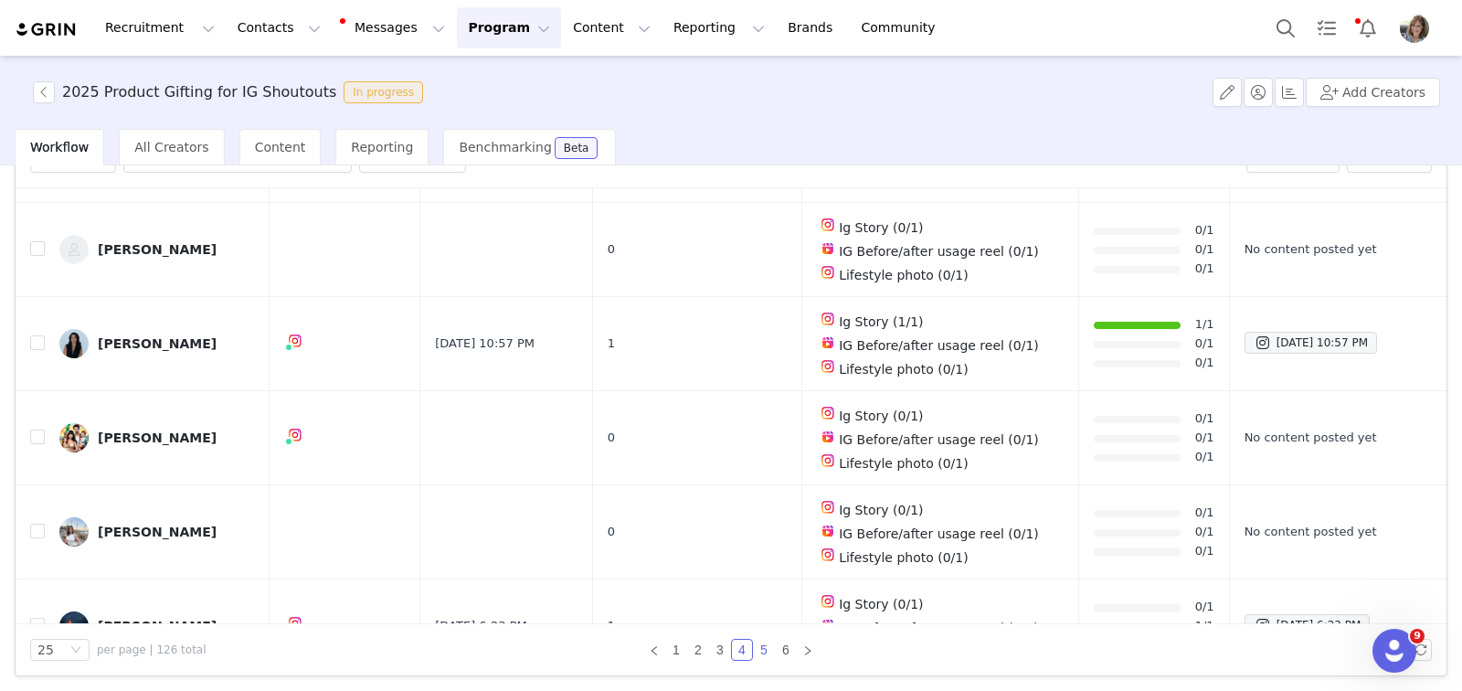
click at [759, 650] on link "5" at bounding box center [764, 650] width 20 height 20
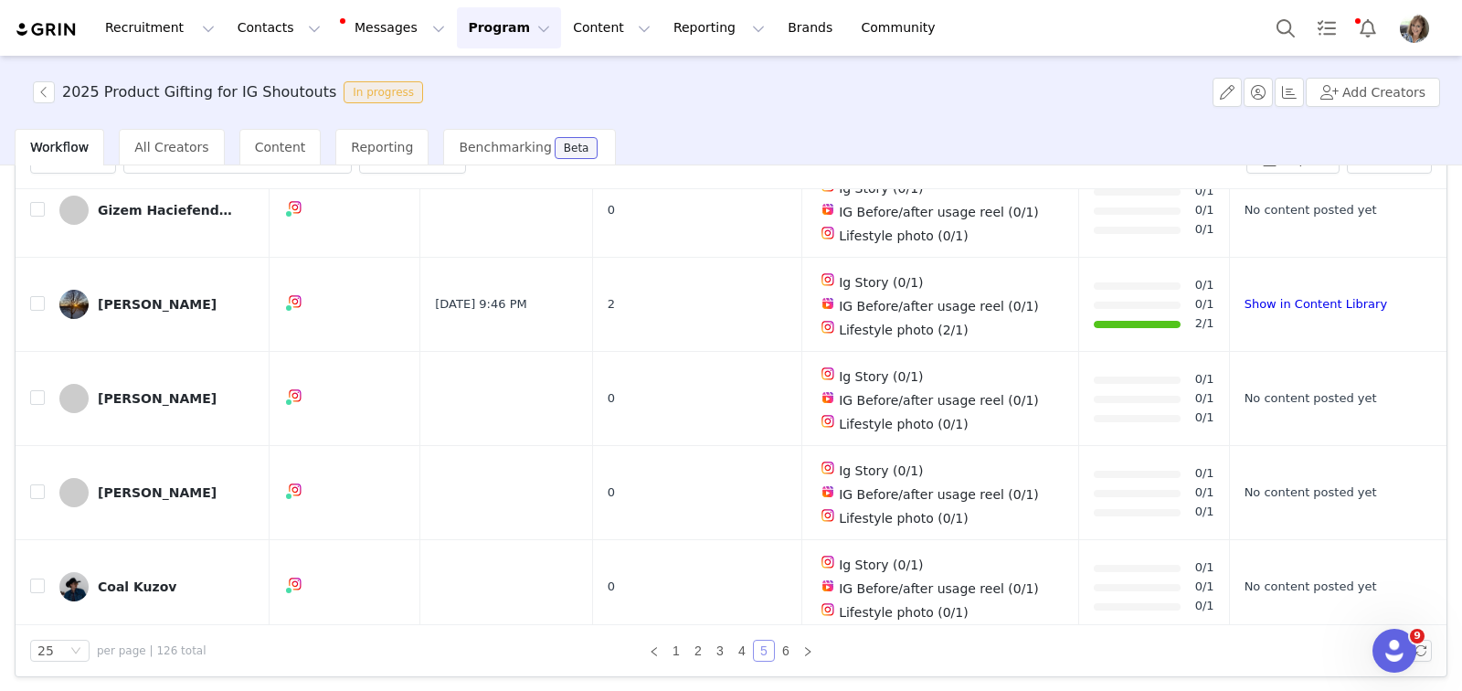
scroll to position [504, 0]
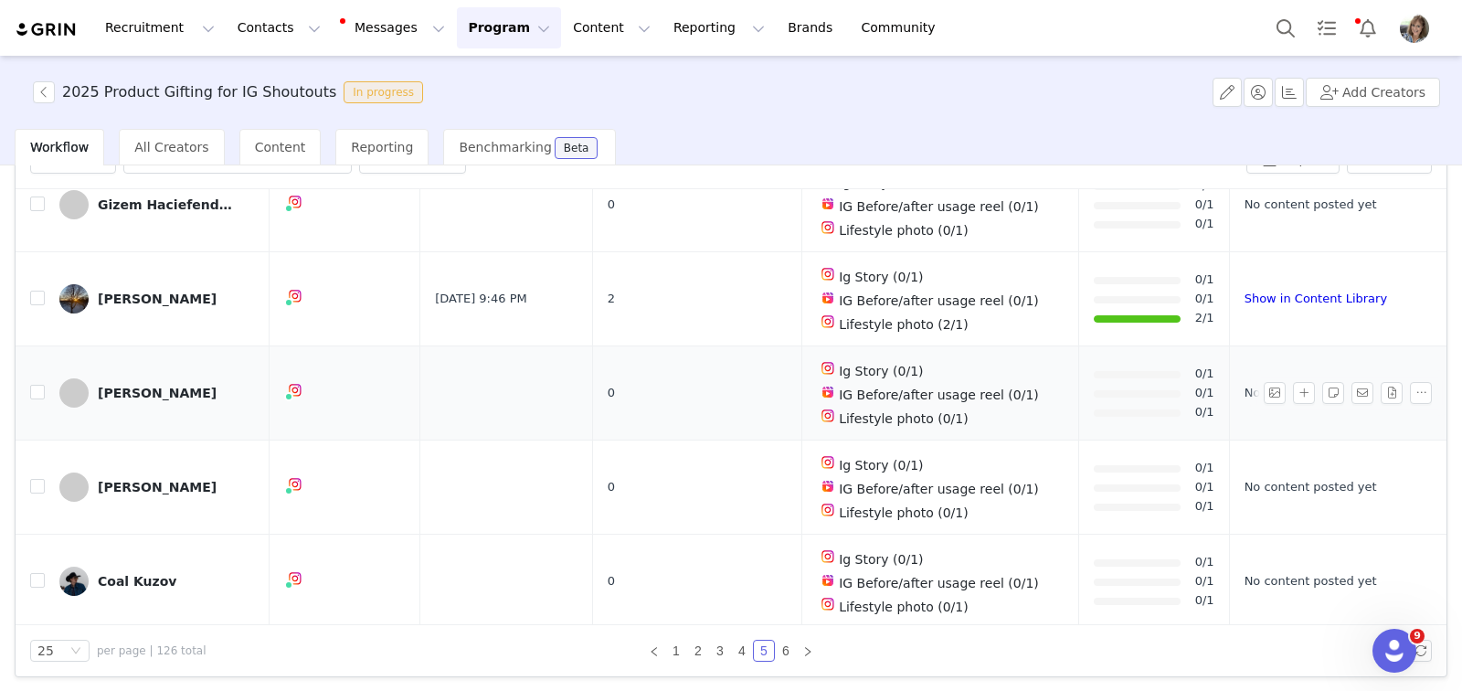
click at [130, 386] on div "Samira Yesilmen" at bounding box center [157, 393] width 119 height 15
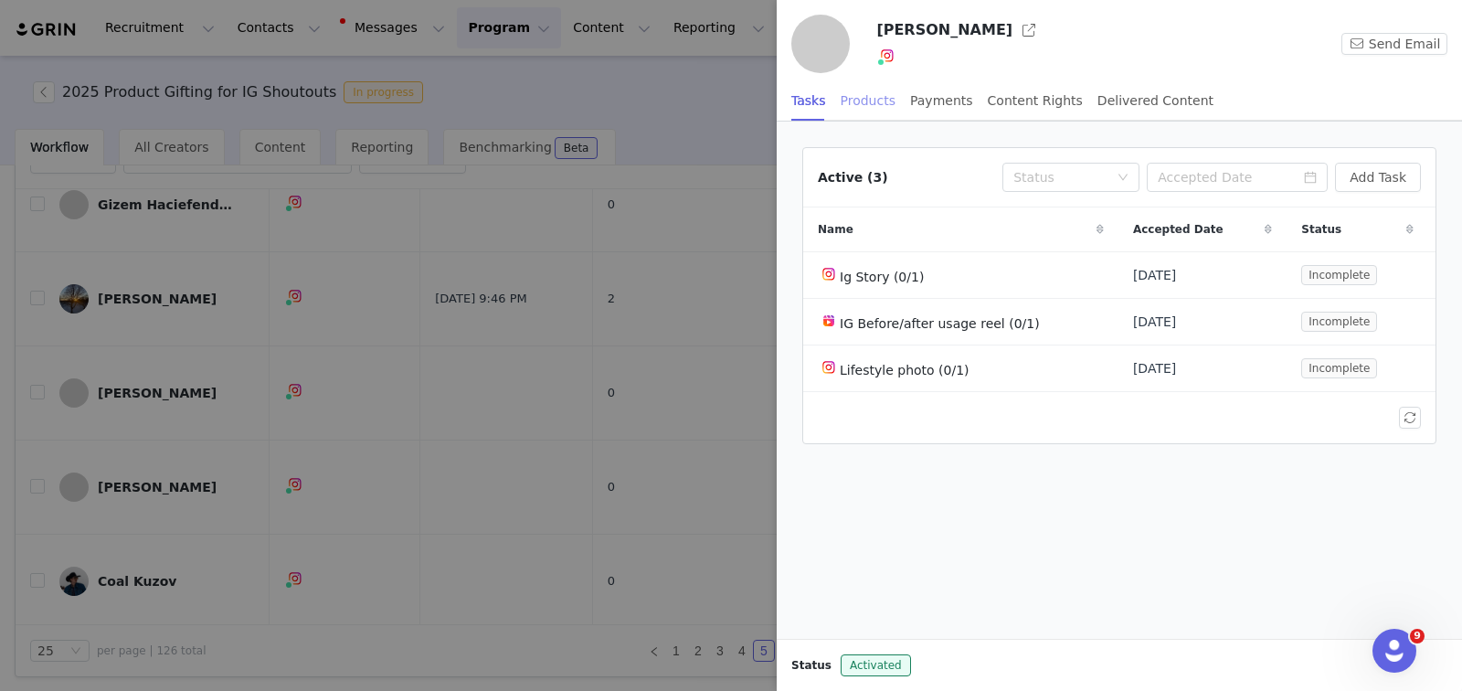
click at [876, 104] on div "Products" at bounding box center [868, 100] width 55 height 41
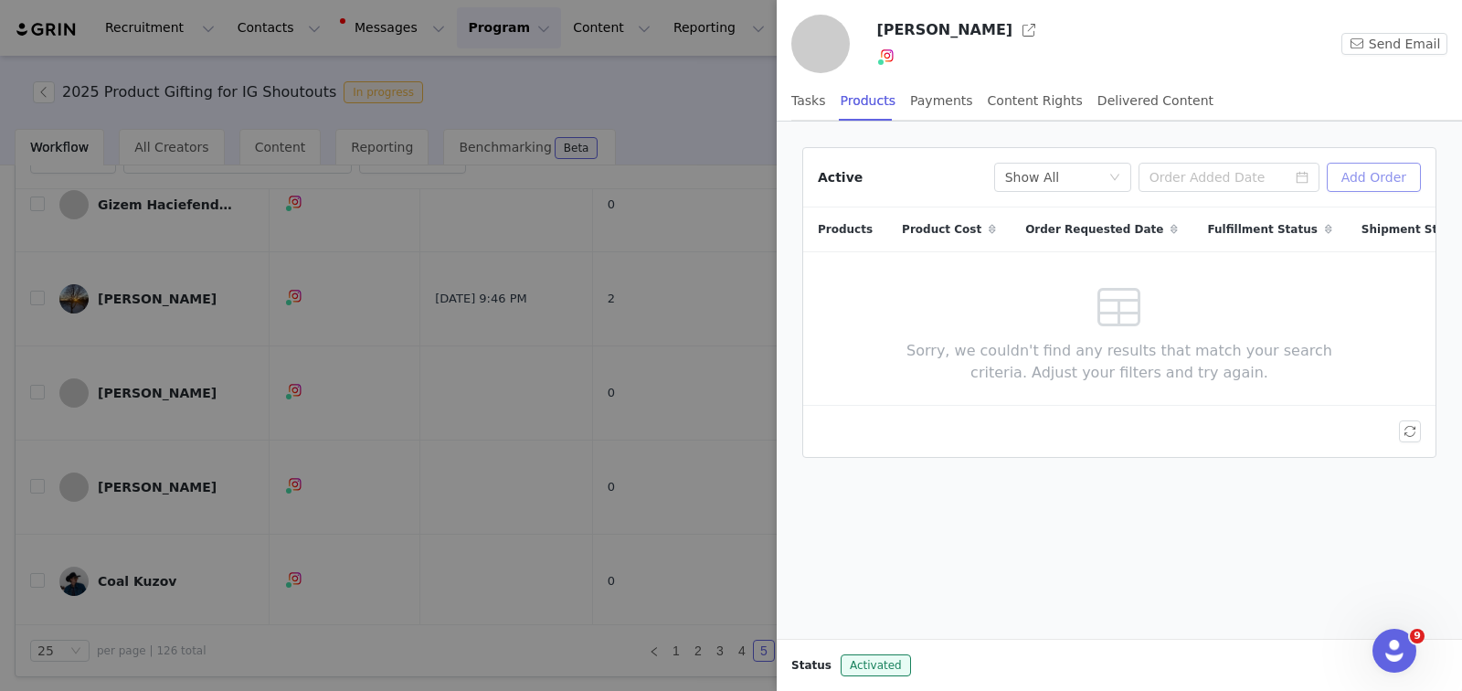
click at [1359, 175] on button "Add Order" at bounding box center [1374, 177] width 94 height 29
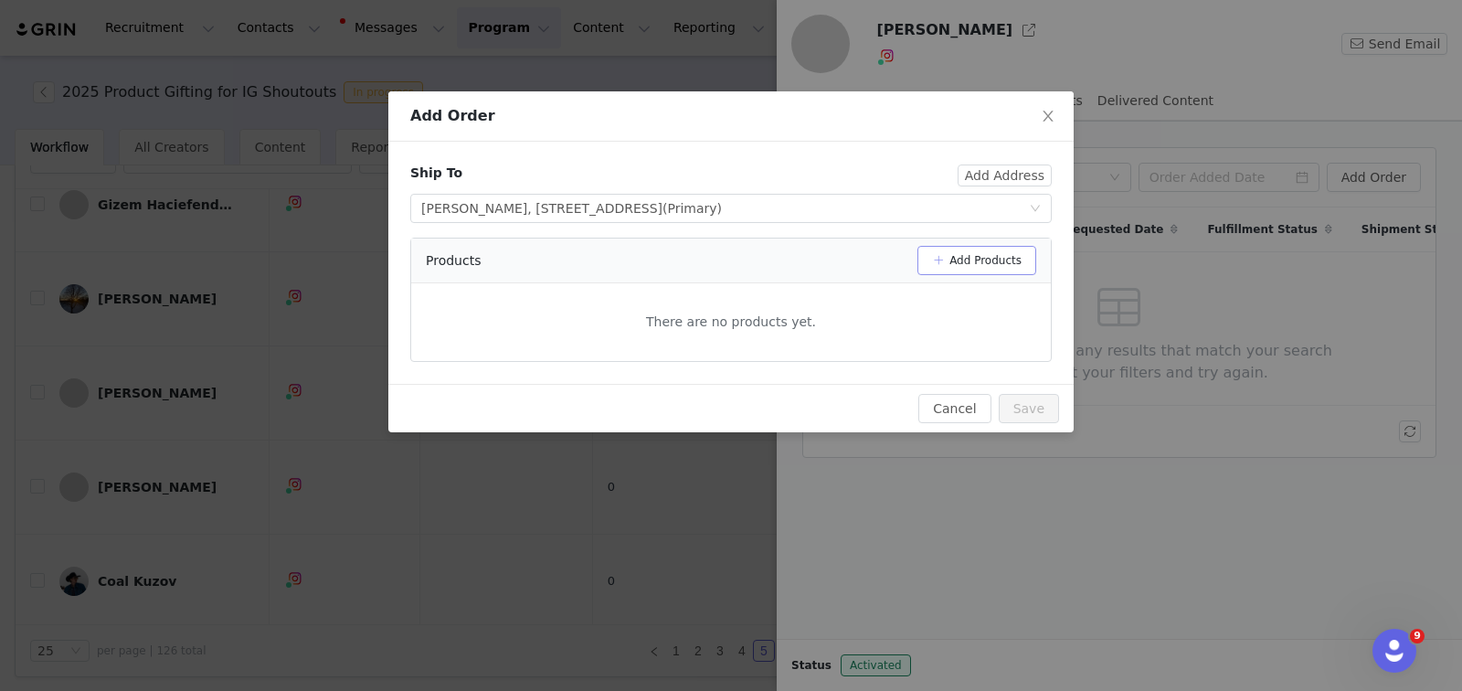
click at [981, 262] on button "Add Products" at bounding box center [977, 260] width 119 height 29
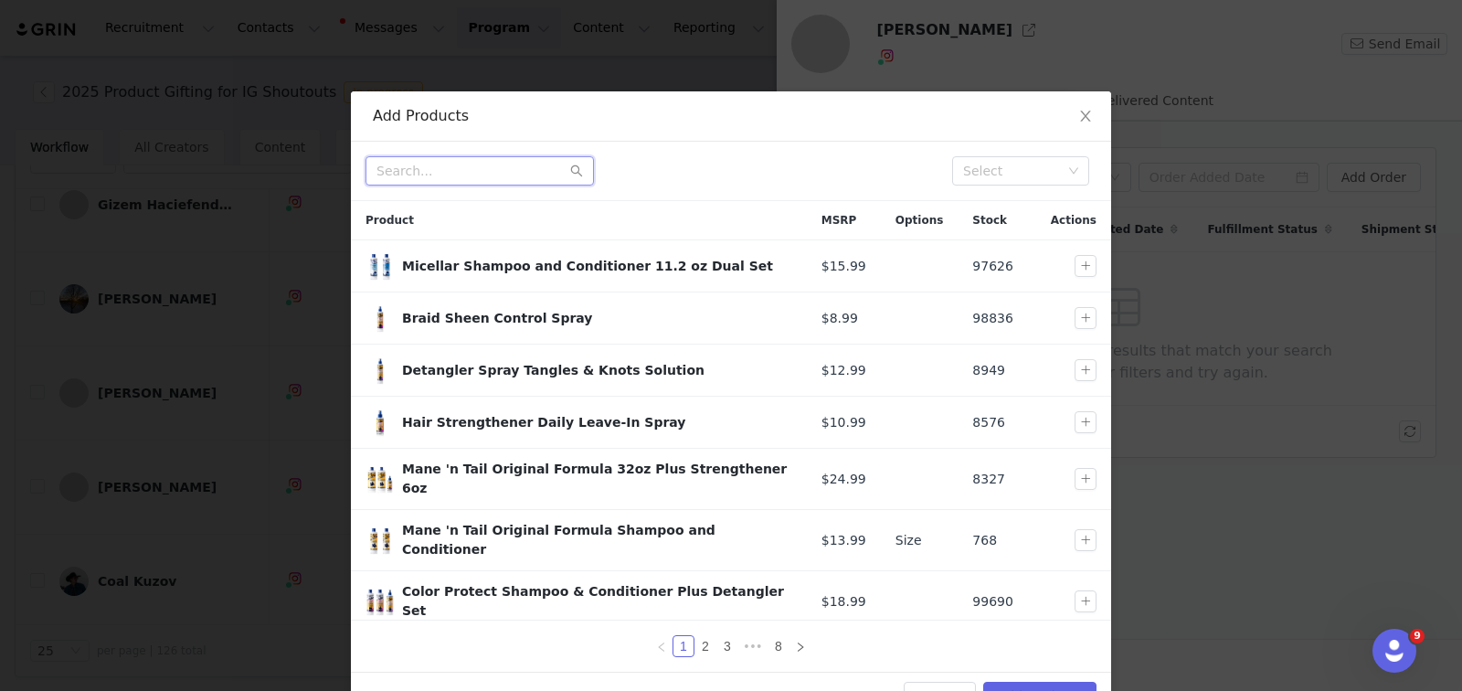
click at [495, 168] on input "text" at bounding box center [480, 170] width 228 height 29
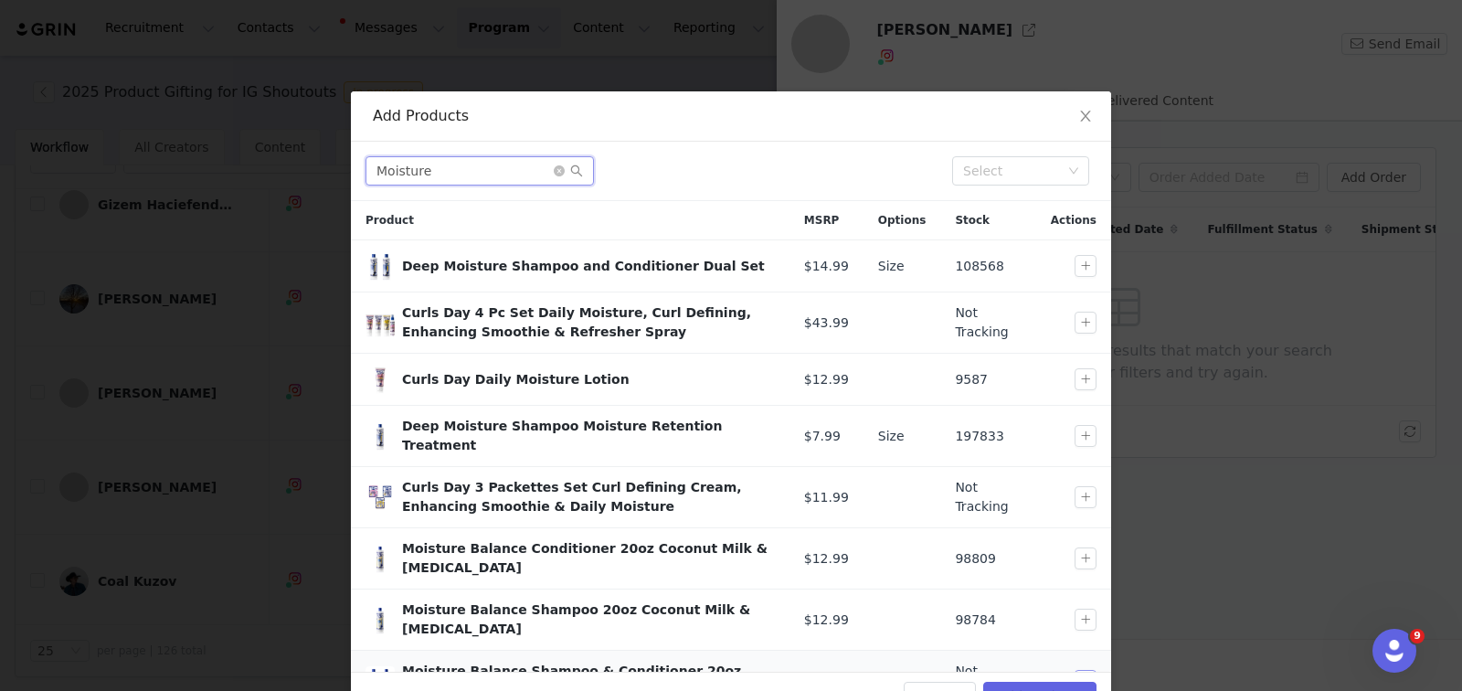
type input "Moisture"
click at [1075, 670] on button "button" at bounding box center [1086, 681] width 22 height 22
click at [1023, 686] on button "Add Products" at bounding box center [1039, 696] width 113 height 29
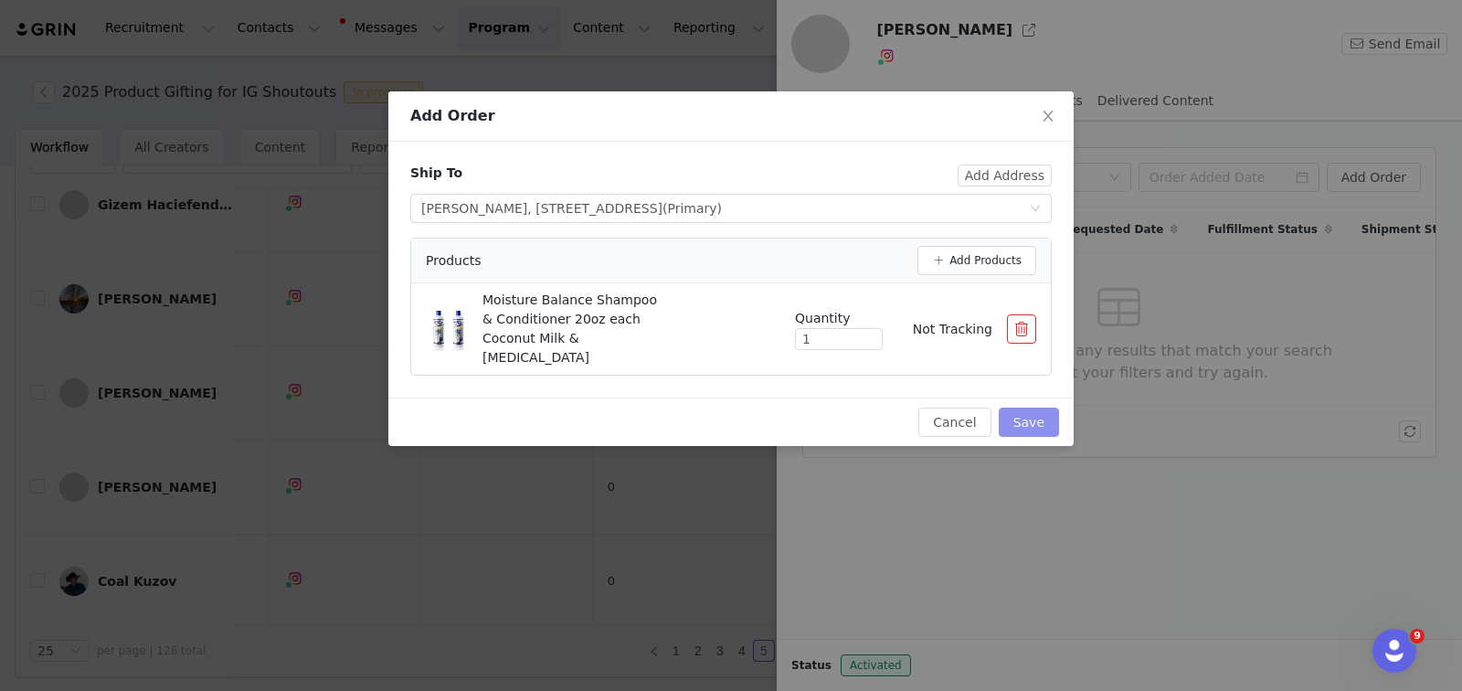
click at [1039, 408] on button "Save" at bounding box center [1029, 422] width 60 height 29
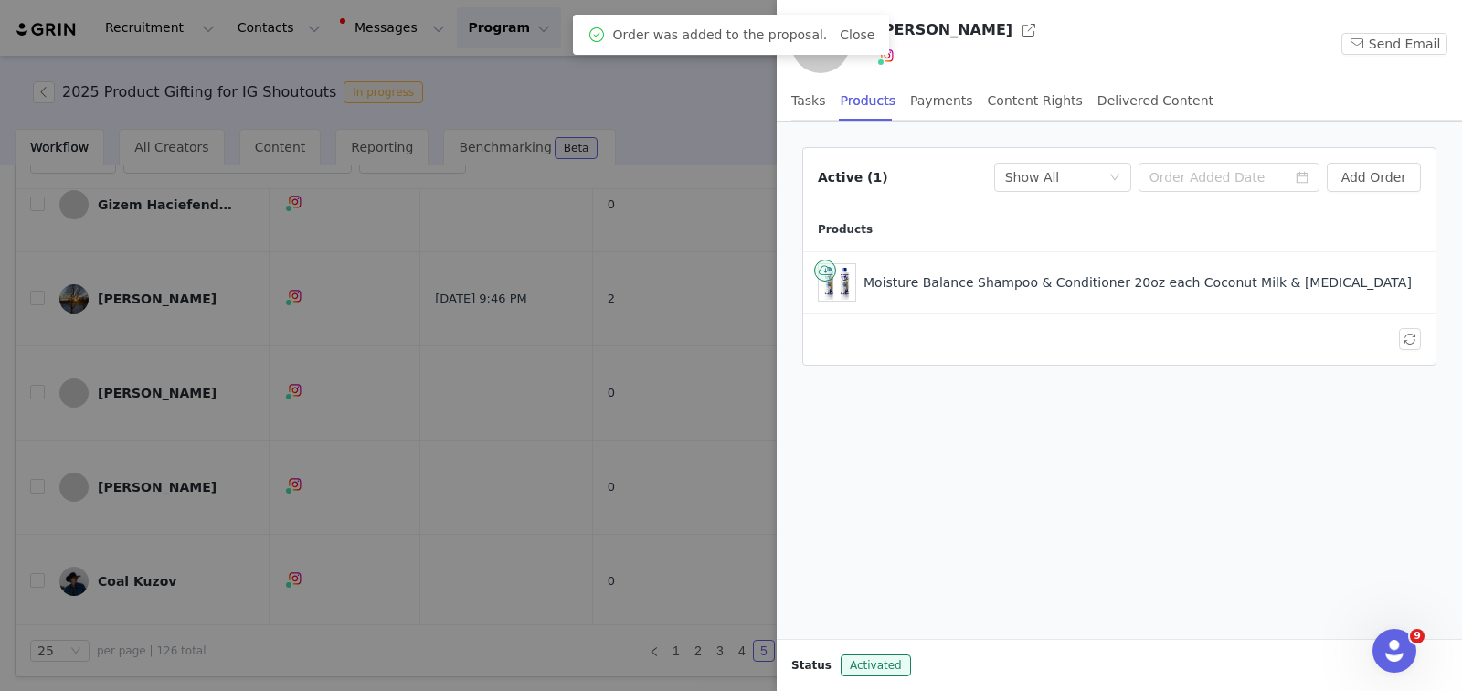
click at [698, 395] on div at bounding box center [731, 345] width 1462 height 691
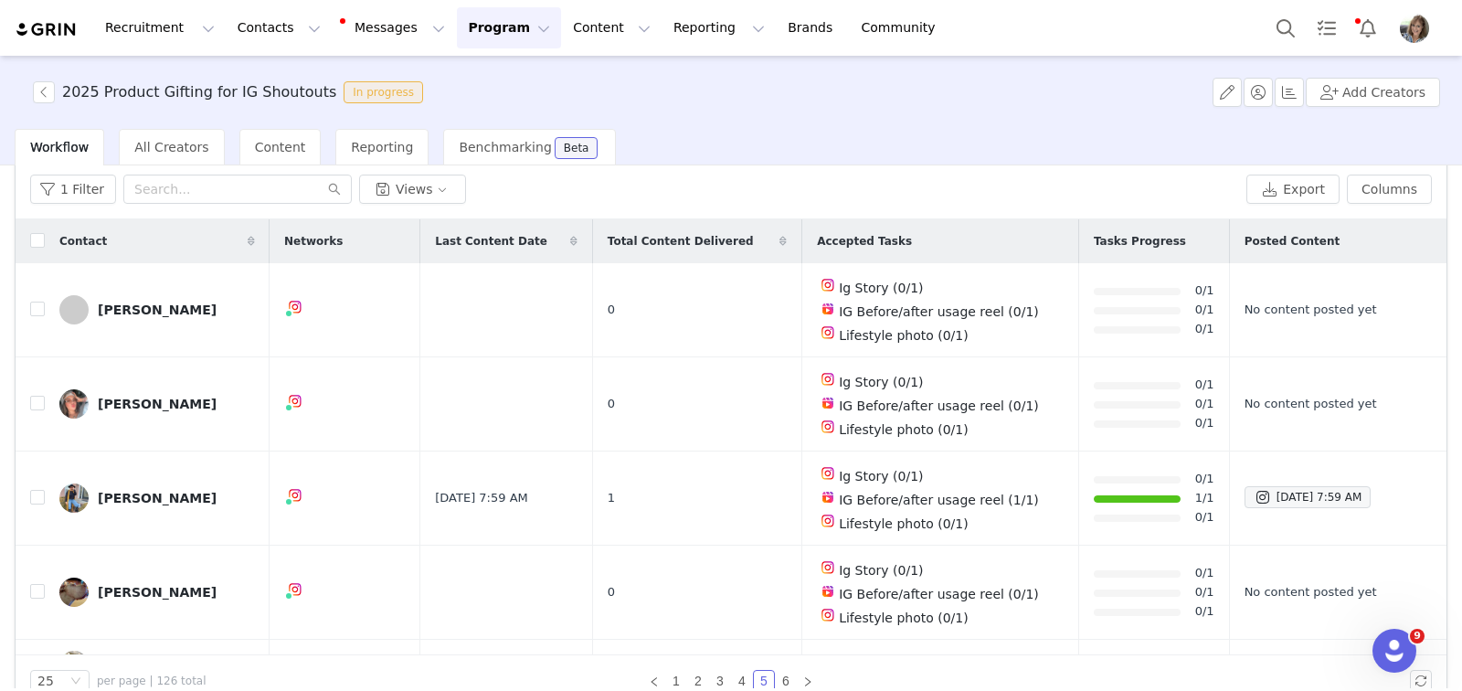
scroll to position [0, 0]
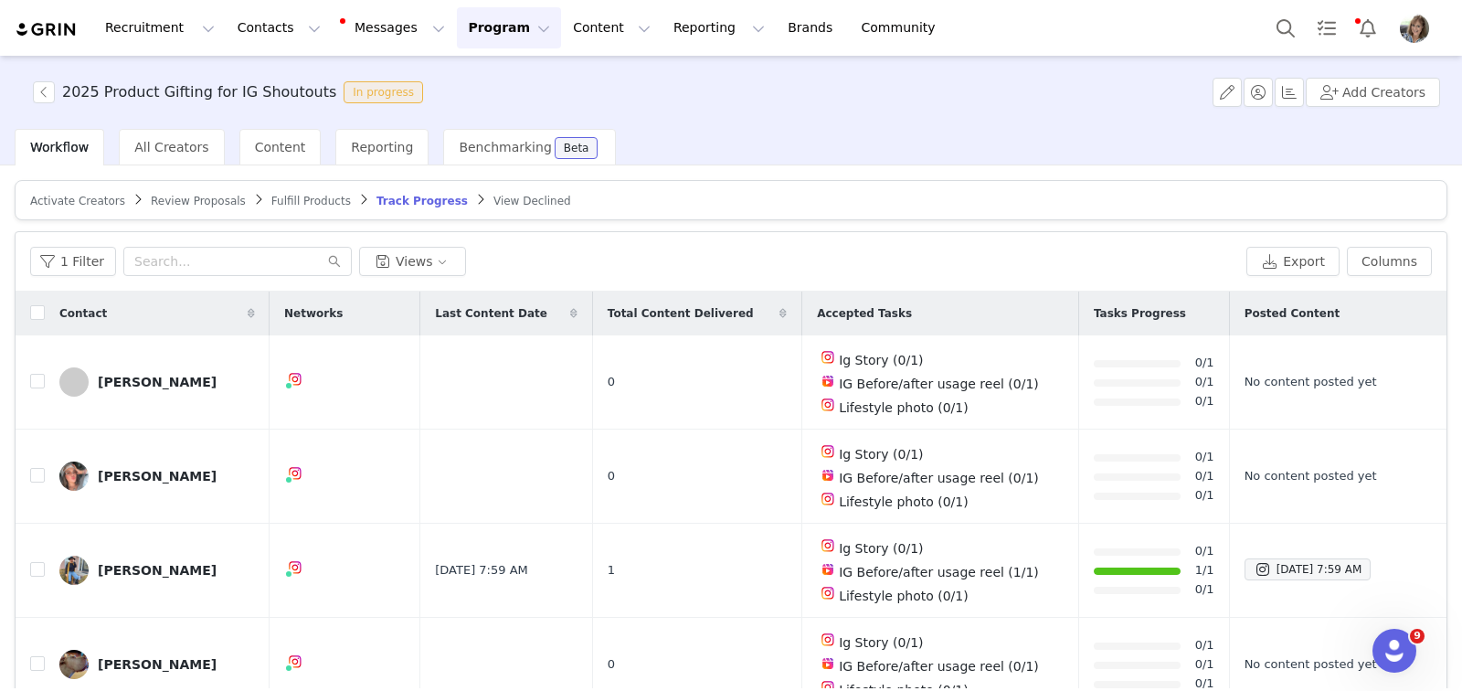
click at [300, 200] on span "Fulfill Products" at bounding box center [311, 201] width 80 height 13
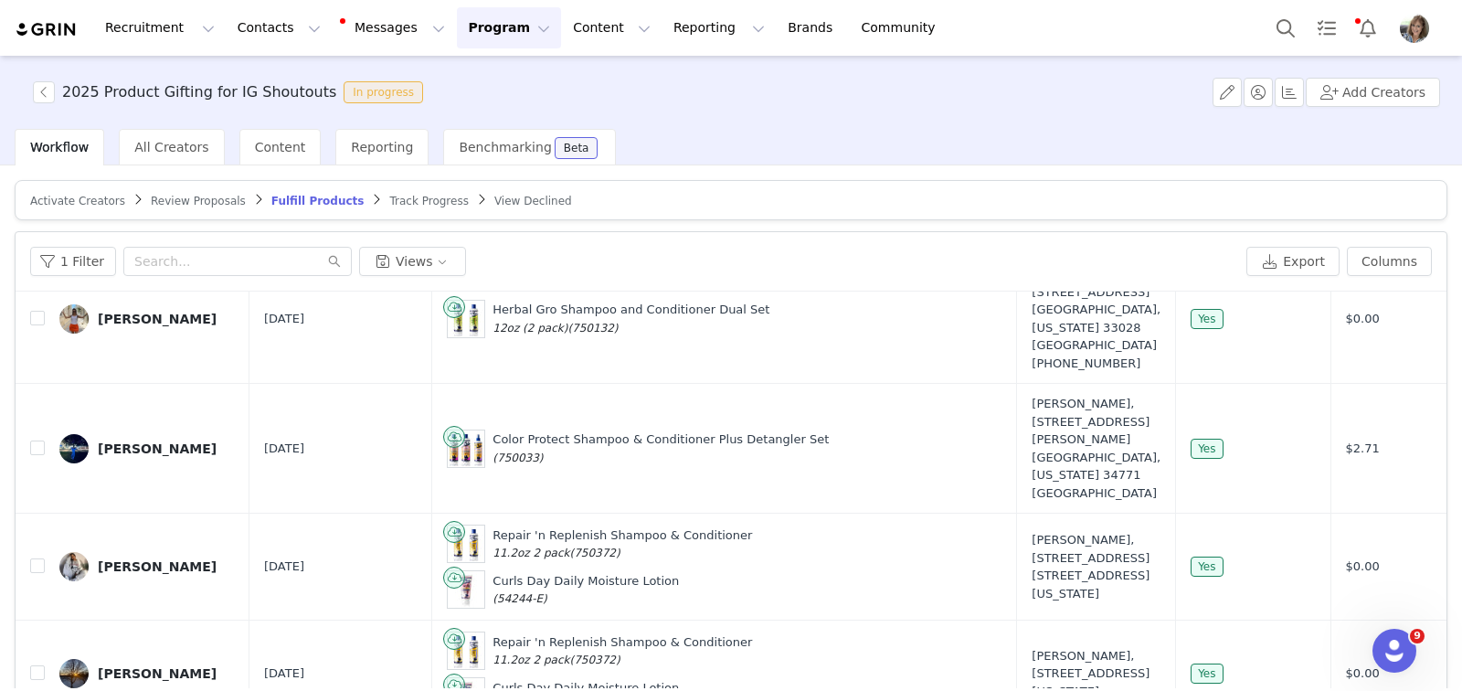
scroll to position [103, 0]
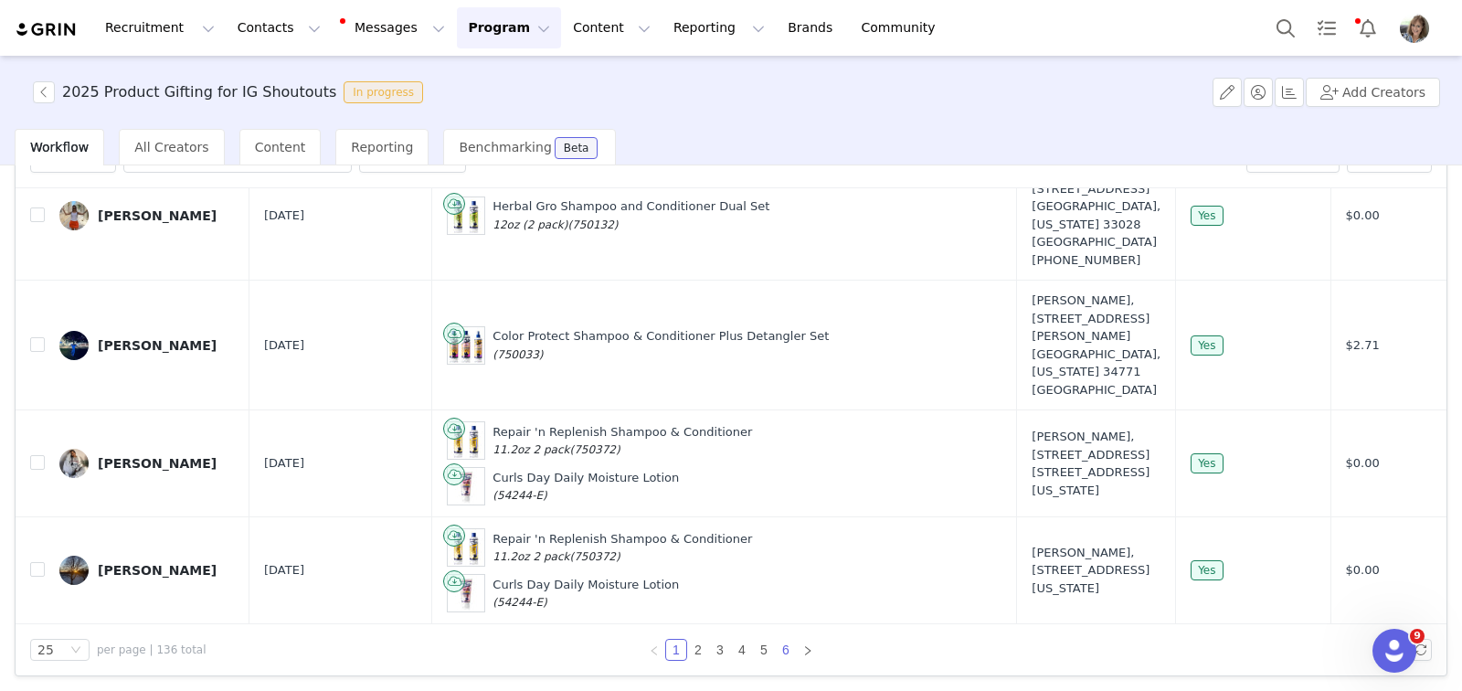
click at [776, 646] on link "6" at bounding box center [786, 650] width 20 height 20
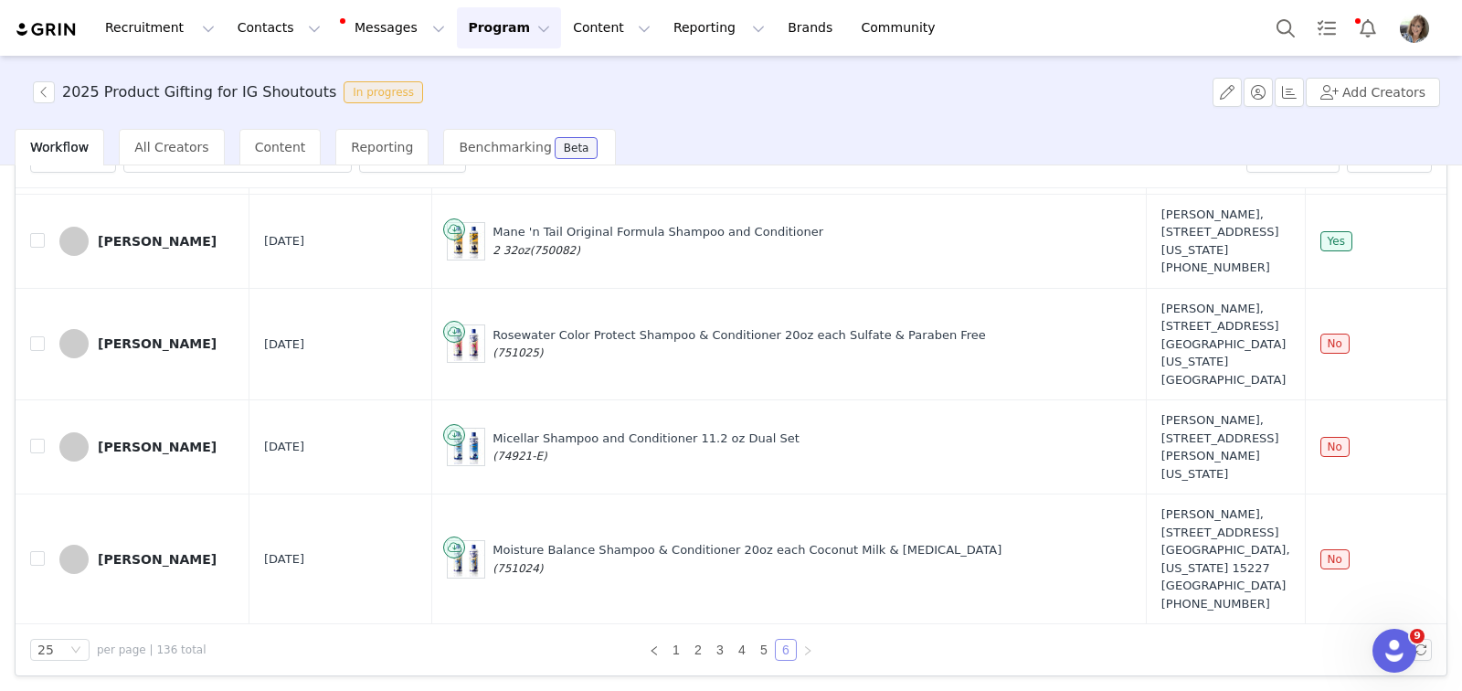
scroll to position [1063, 0]
click at [35, 551] on input "checkbox" at bounding box center [37, 558] width 15 height 15
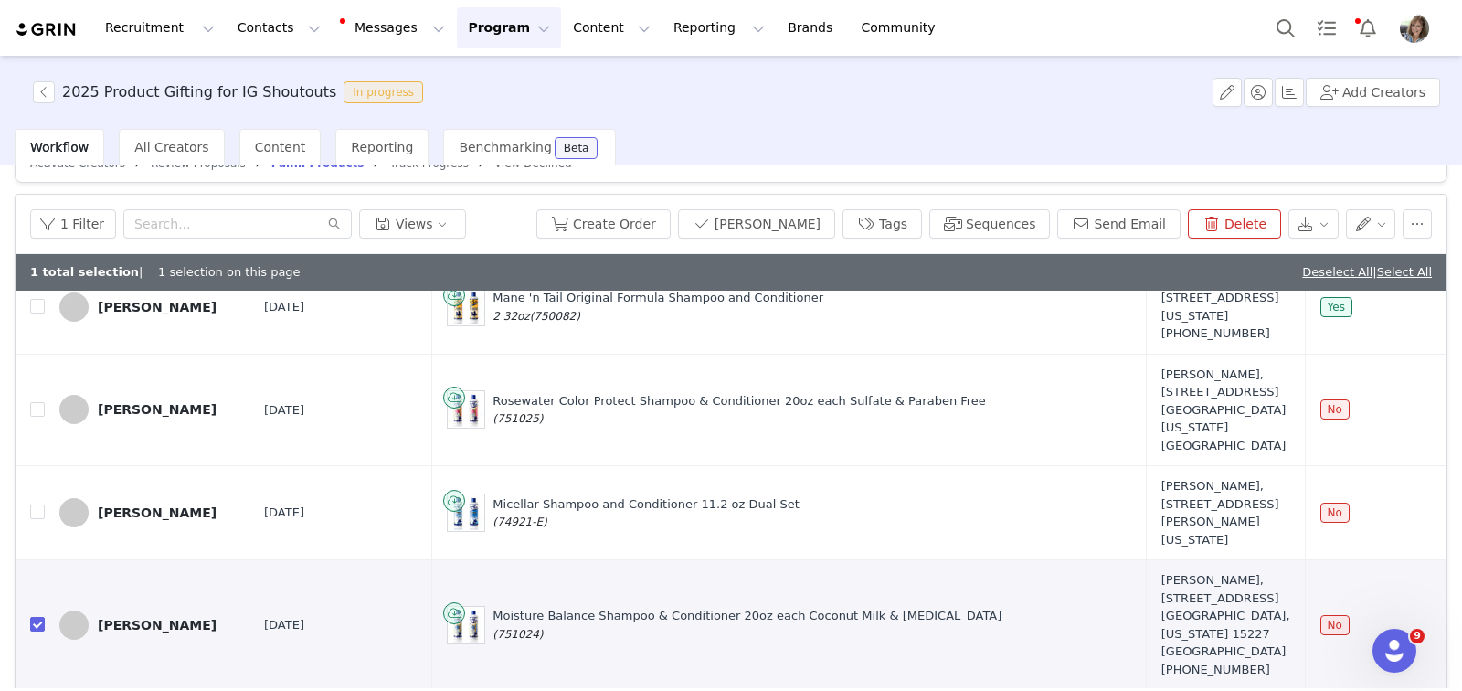
scroll to position [0, 0]
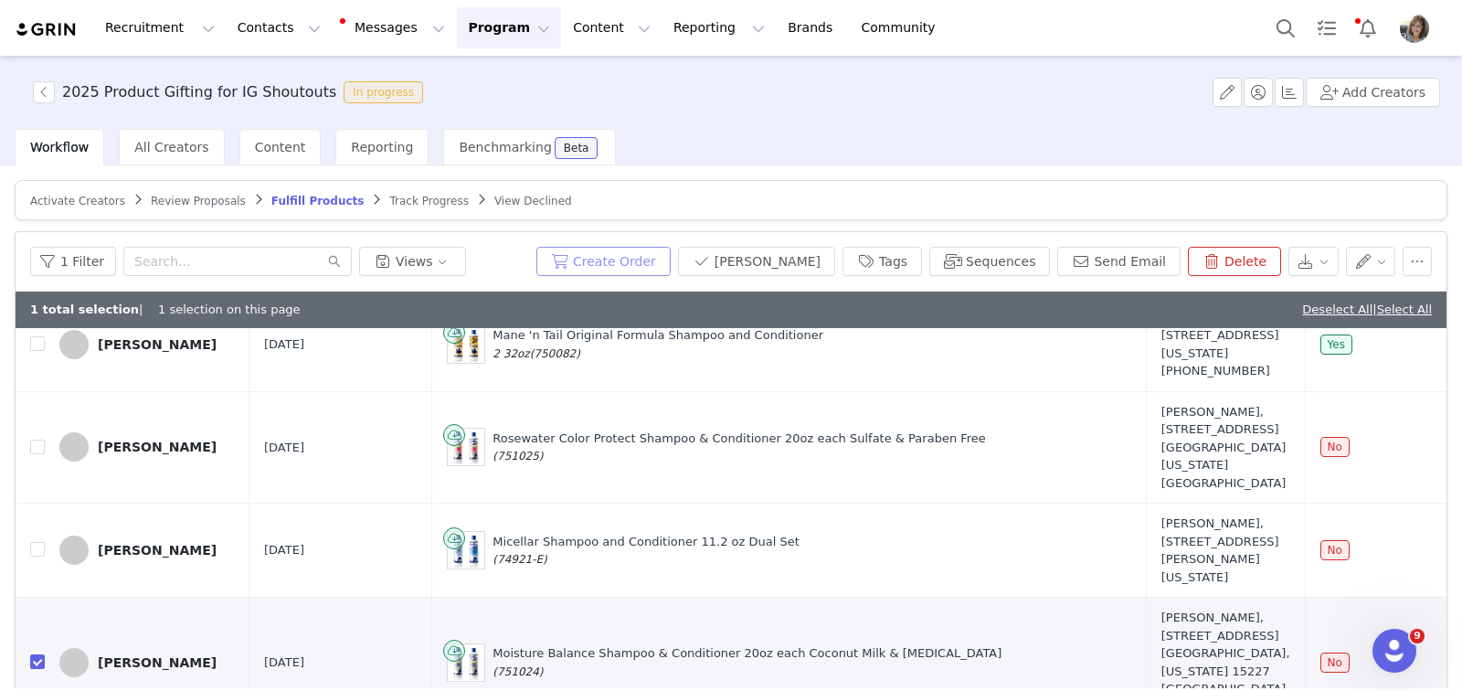
click at [661, 252] on button "Create Order" at bounding box center [603, 261] width 134 height 29
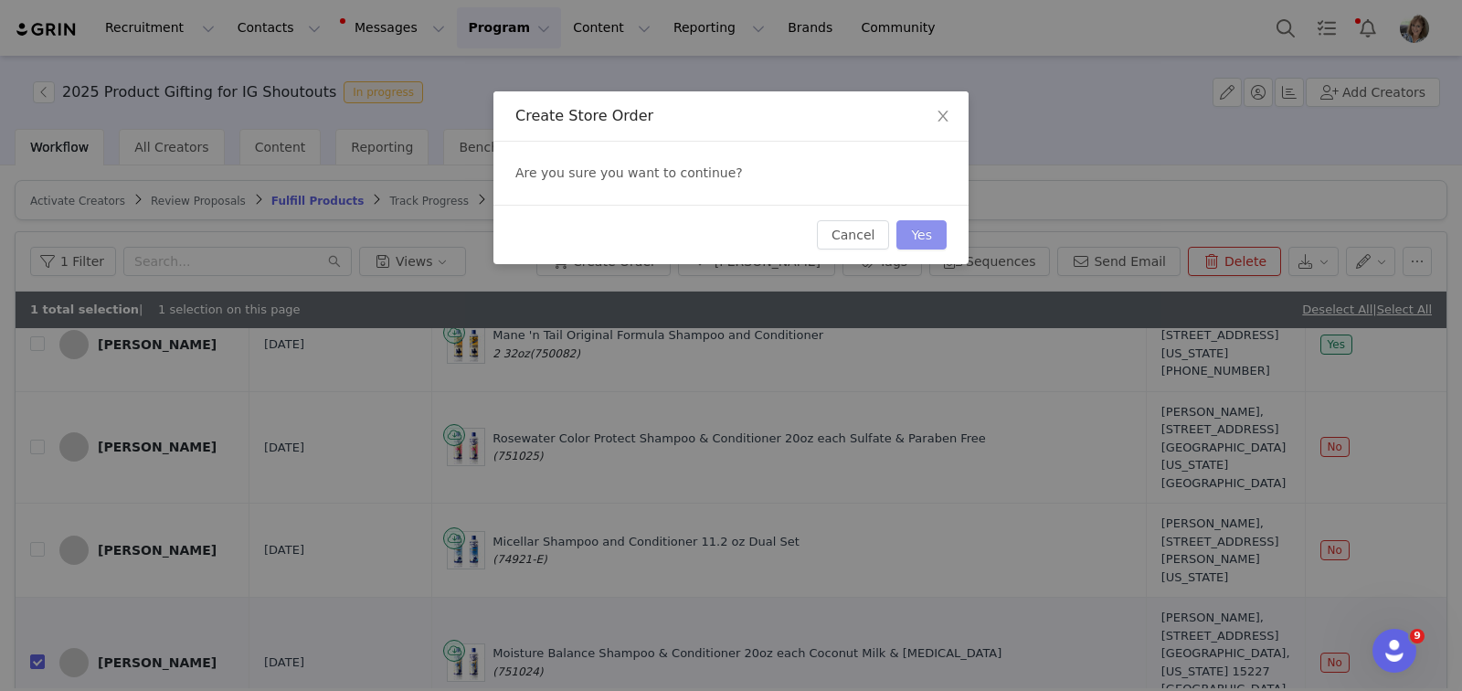
click at [918, 231] on button "Yes" at bounding box center [922, 234] width 50 height 29
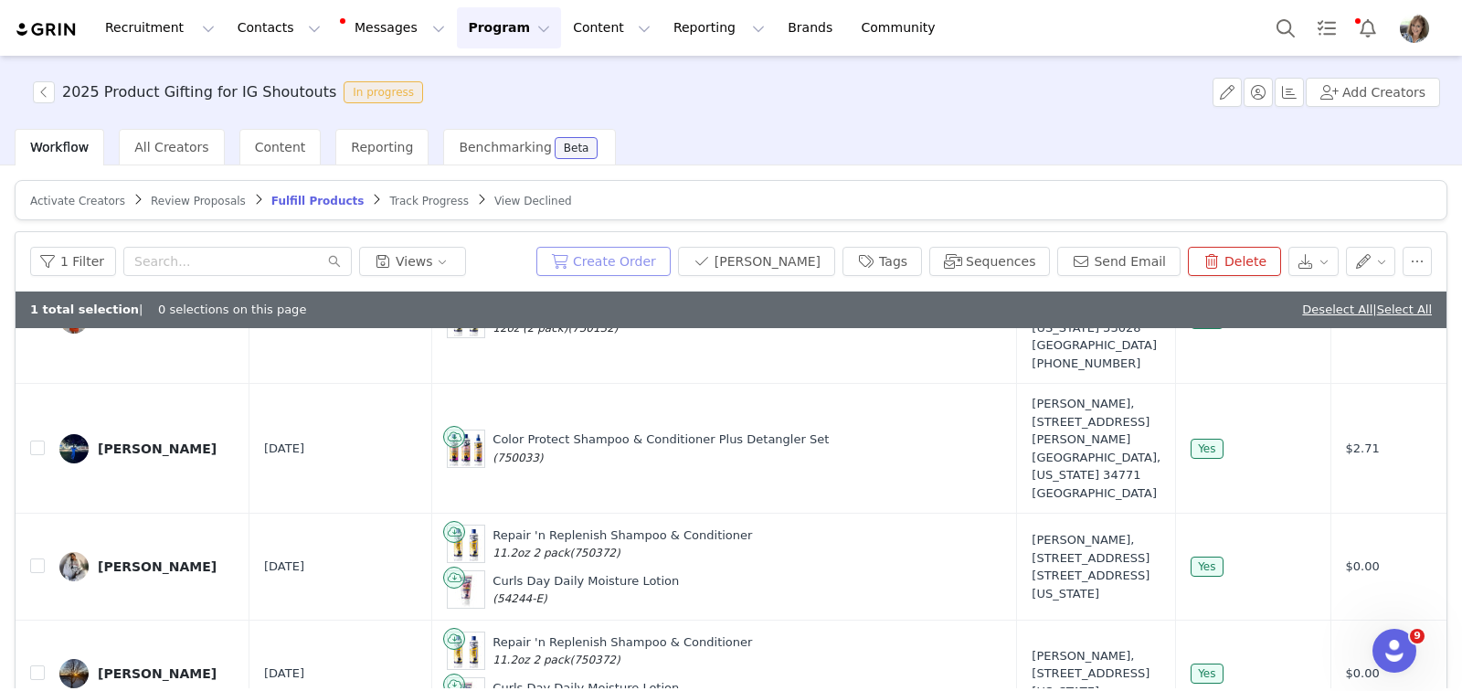
scroll to position [103, 0]
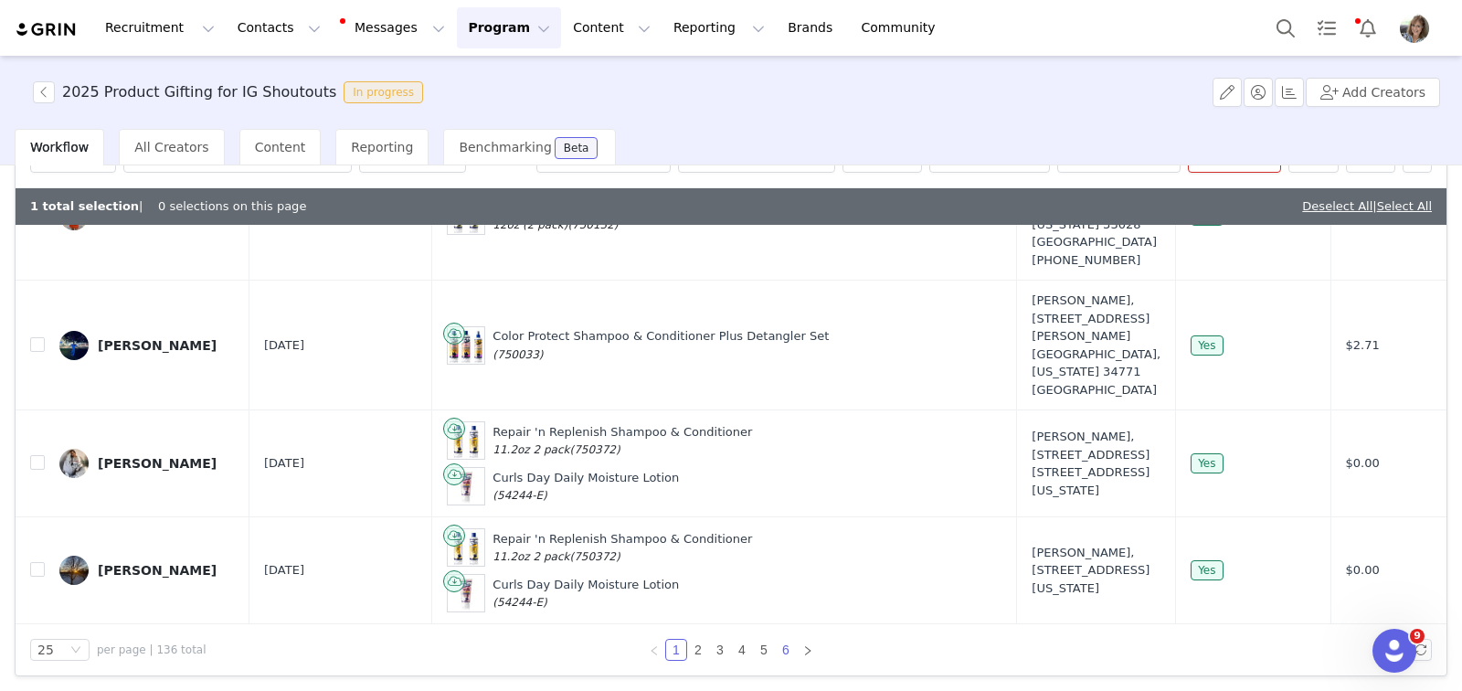
click at [780, 646] on link "6" at bounding box center [786, 650] width 20 height 20
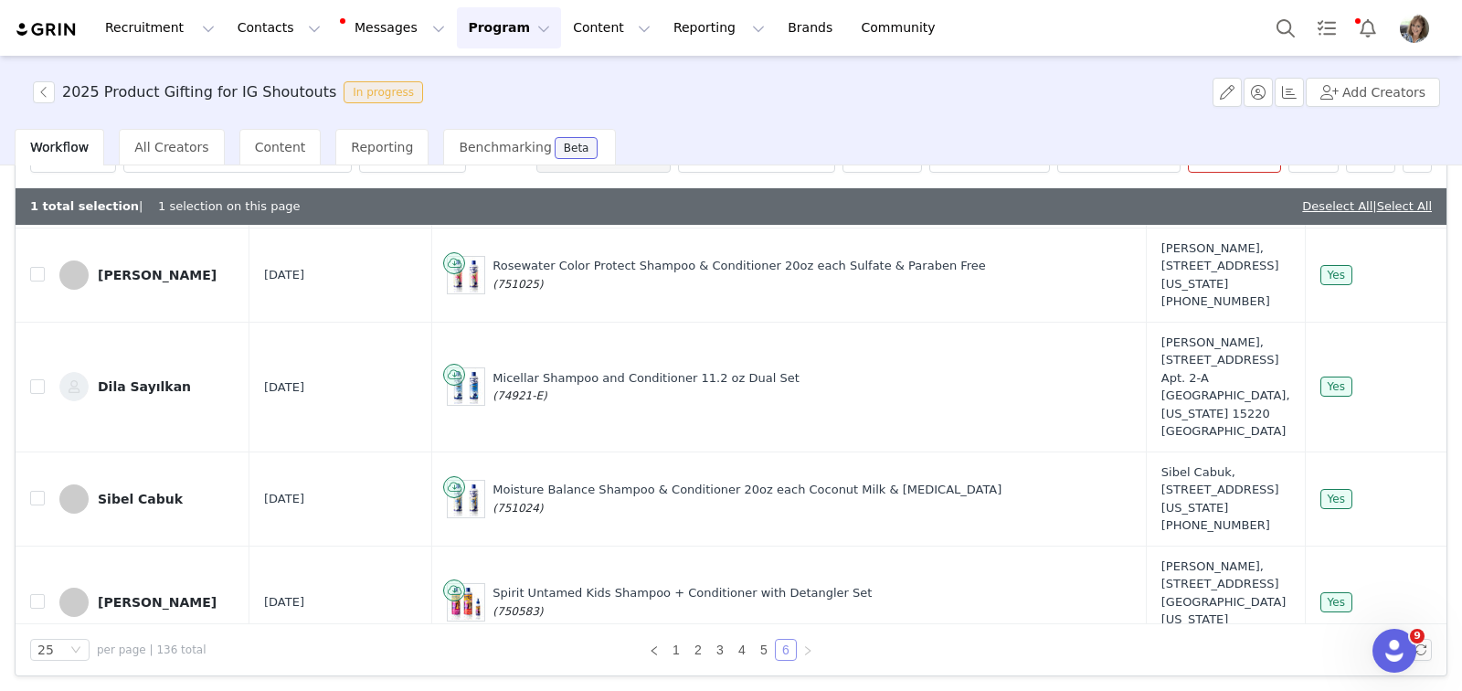
scroll to position [1099, 0]
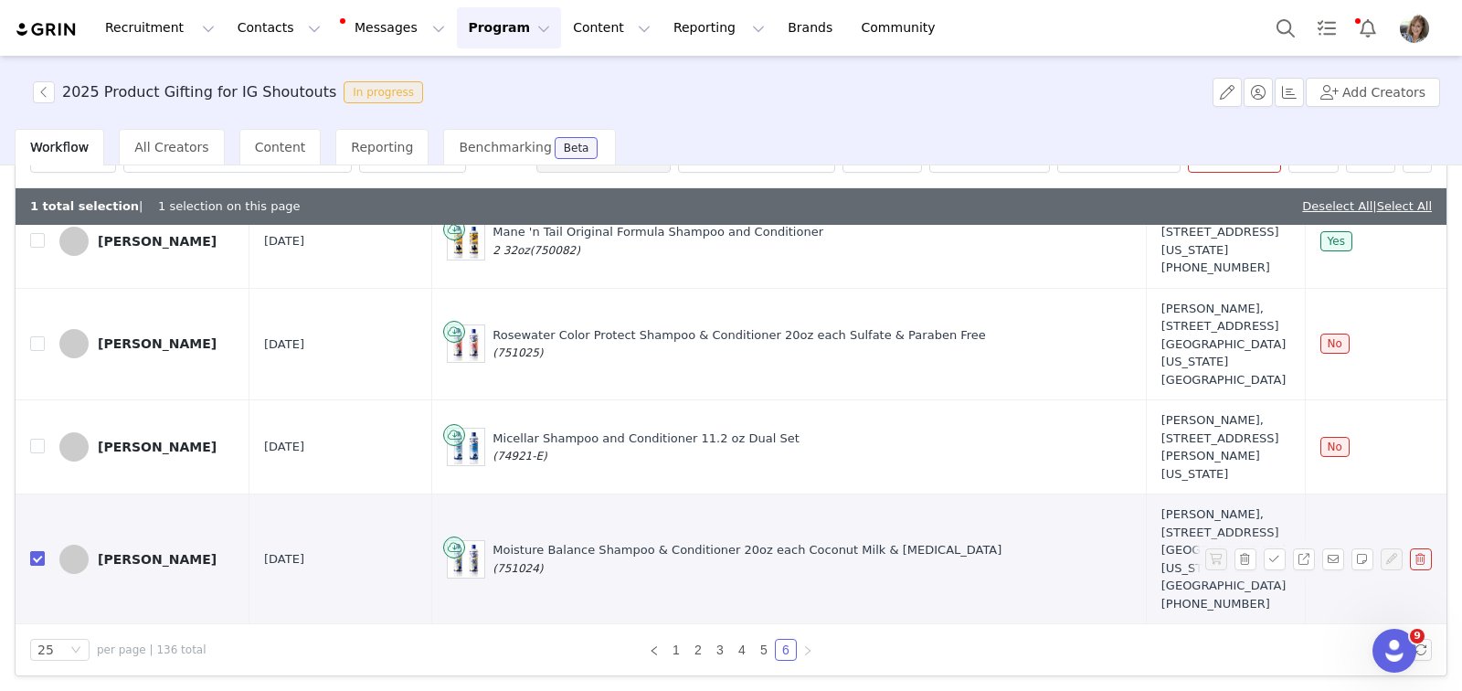
click at [37, 551] on input "checkbox" at bounding box center [37, 558] width 15 height 15
checkbox input "false"
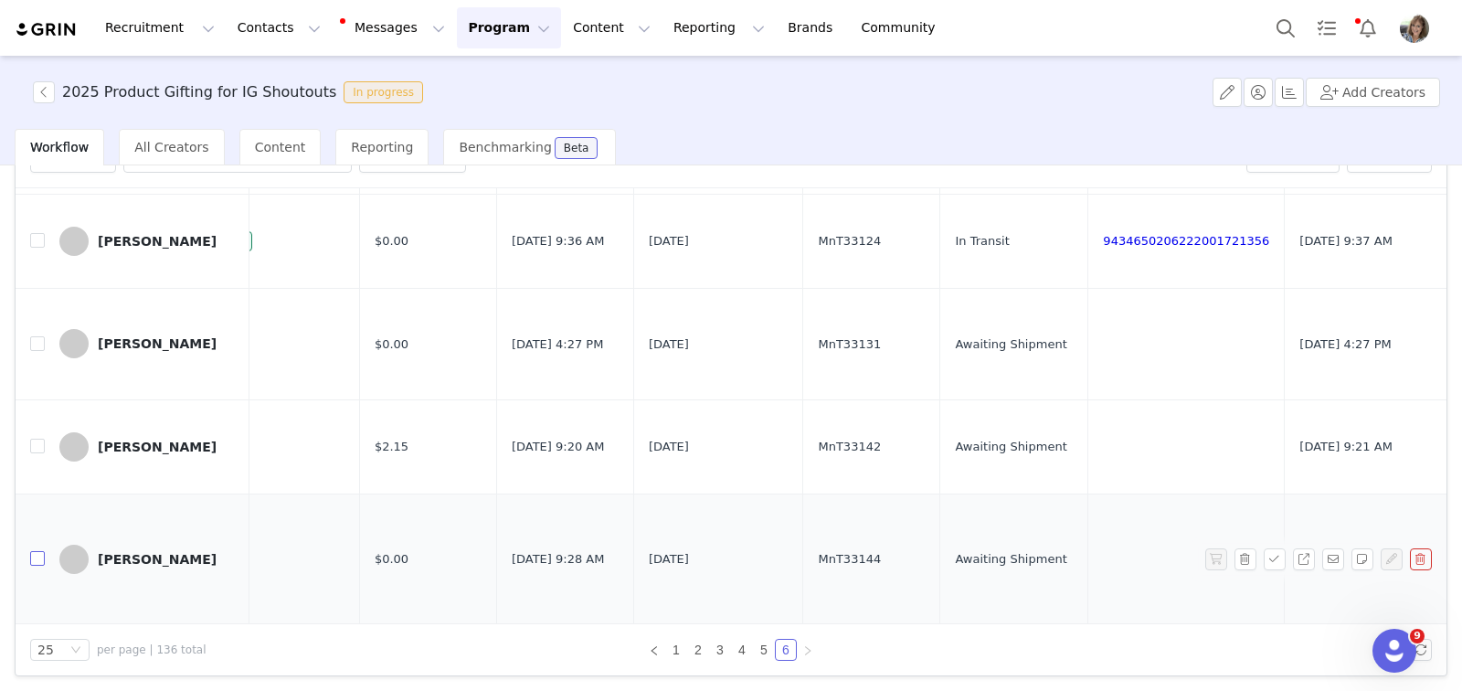
scroll to position [1063, 1119]
